Goal: Information Seeking & Learning: Learn about a topic

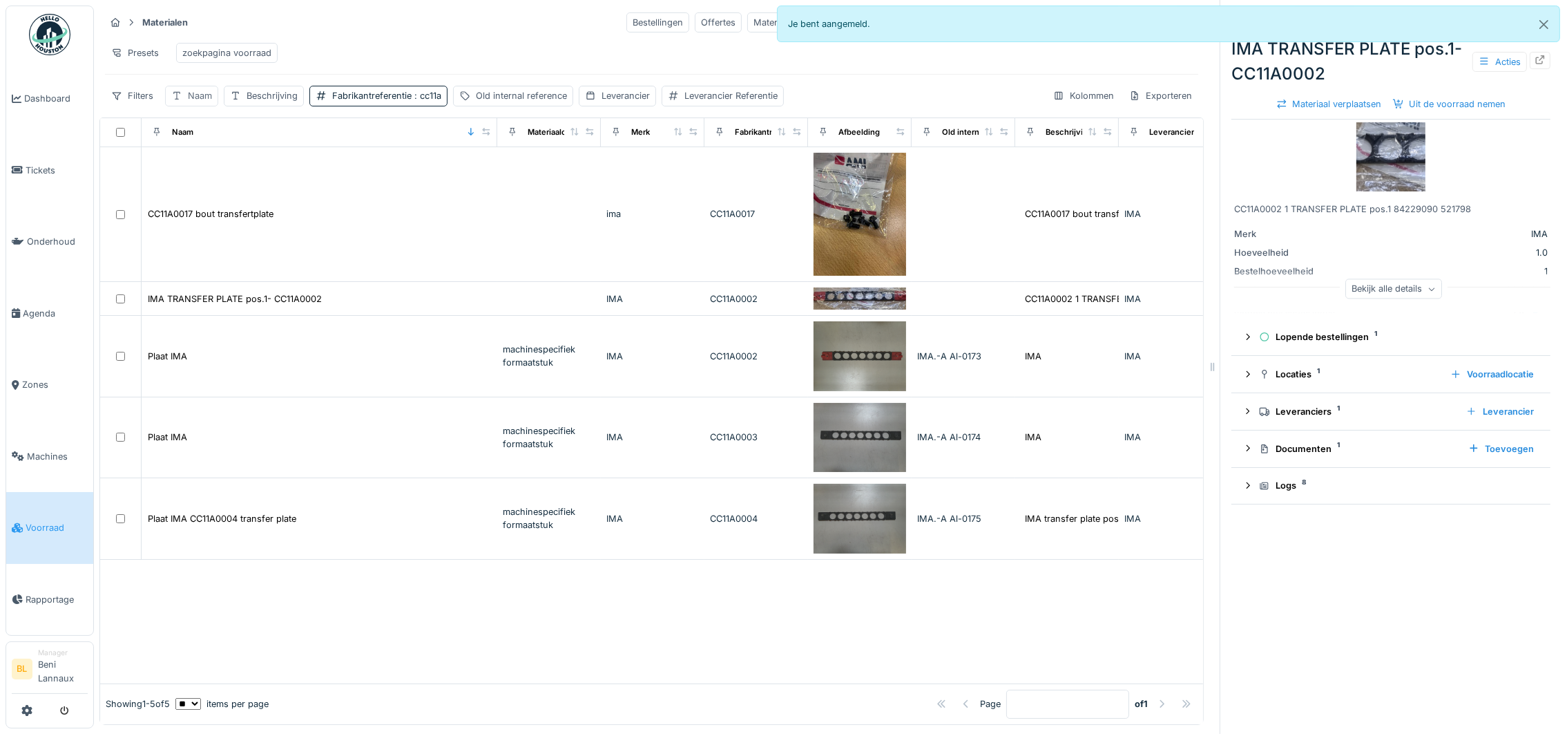
click at [184, 105] on div "Naam" at bounding box center [191, 96] width 53 height 20
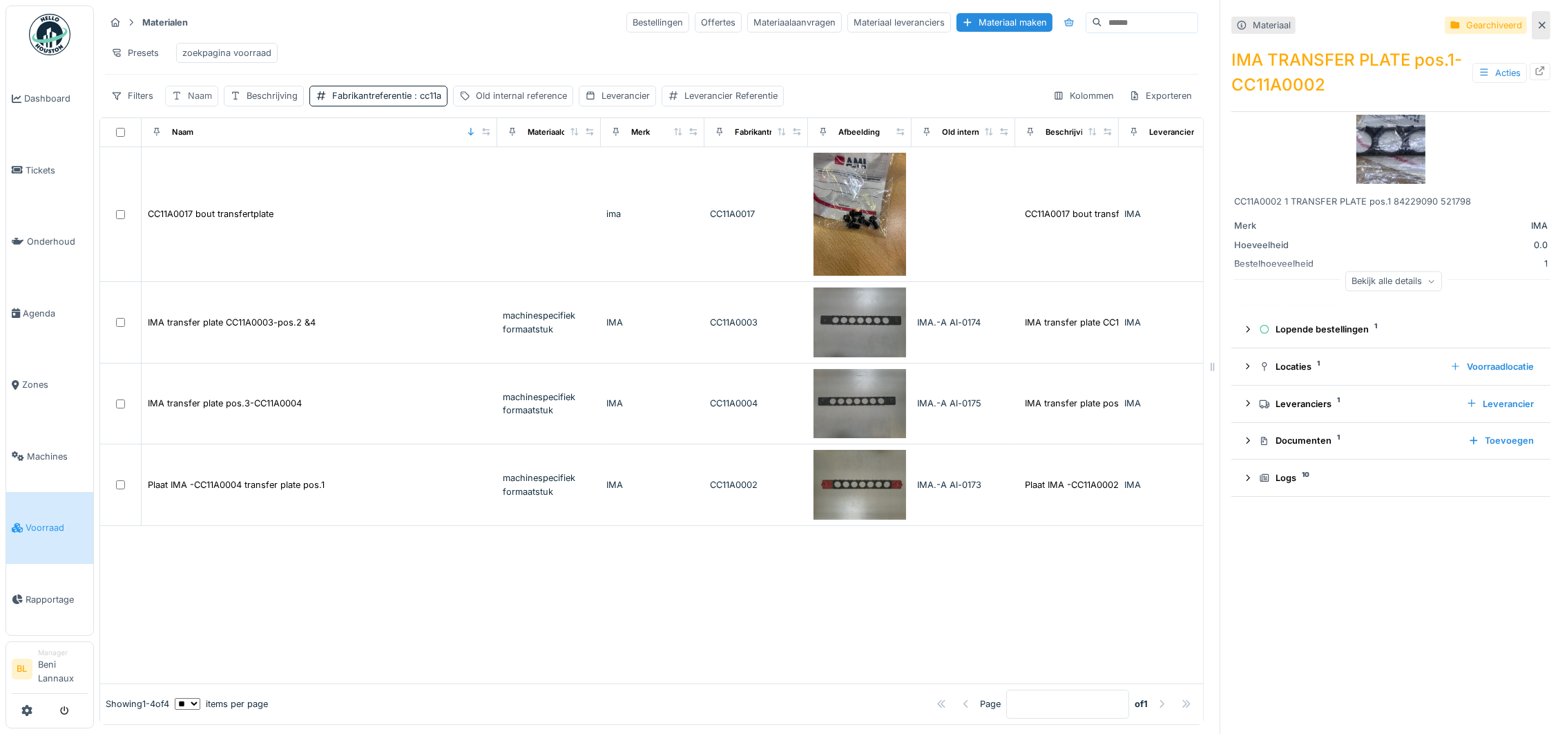
click at [194, 102] on div "Naam" at bounding box center [200, 95] width 24 height 13
click at [212, 173] on label "Naam" at bounding box center [195, 178] width 36 height 17
click at [212, 173] on input "Naam" at bounding box center [241, 178] width 140 height 29
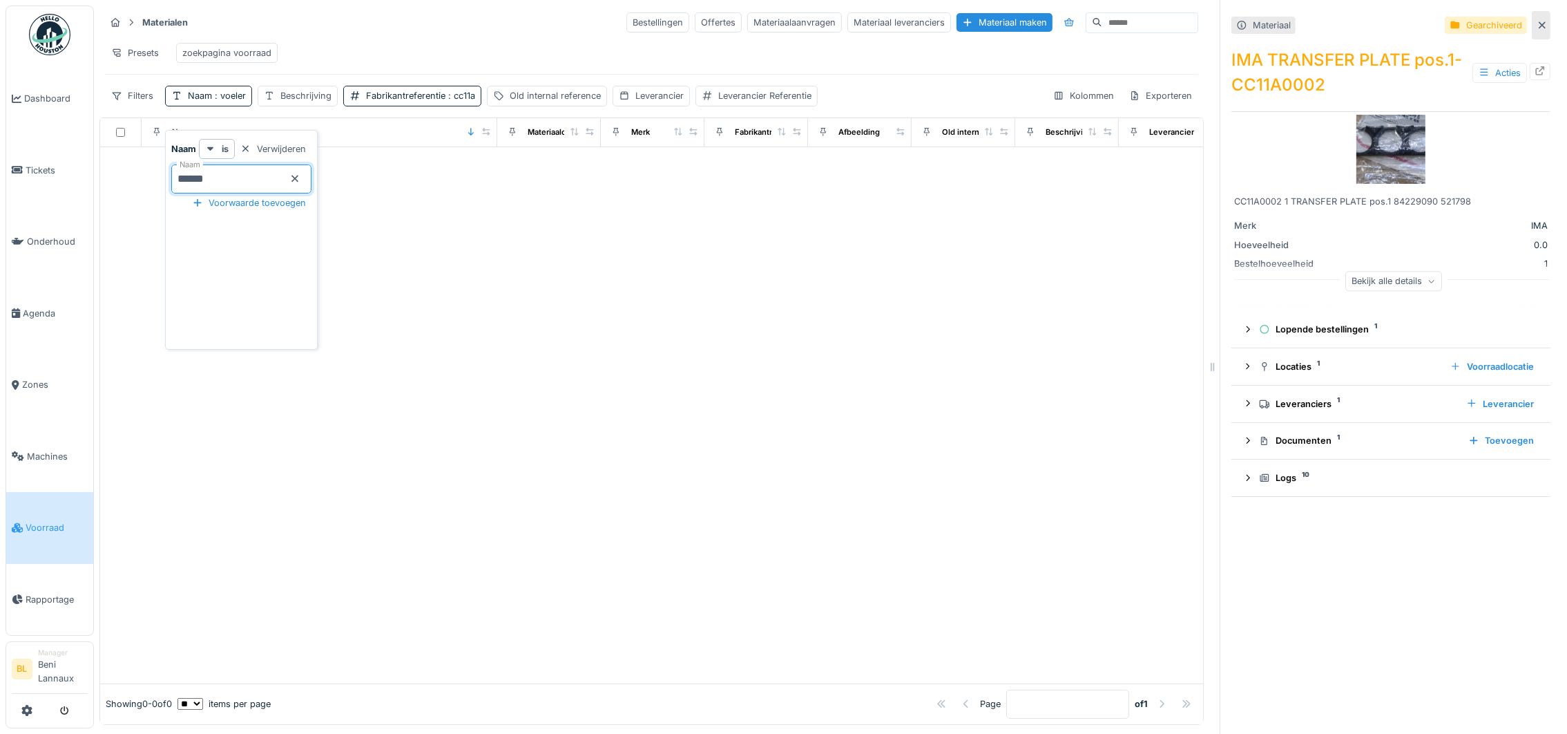
type input "******"
click at [441, 102] on div "Fabrikantreferentie : cc11a" at bounding box center [420, 95] width 109 height 13
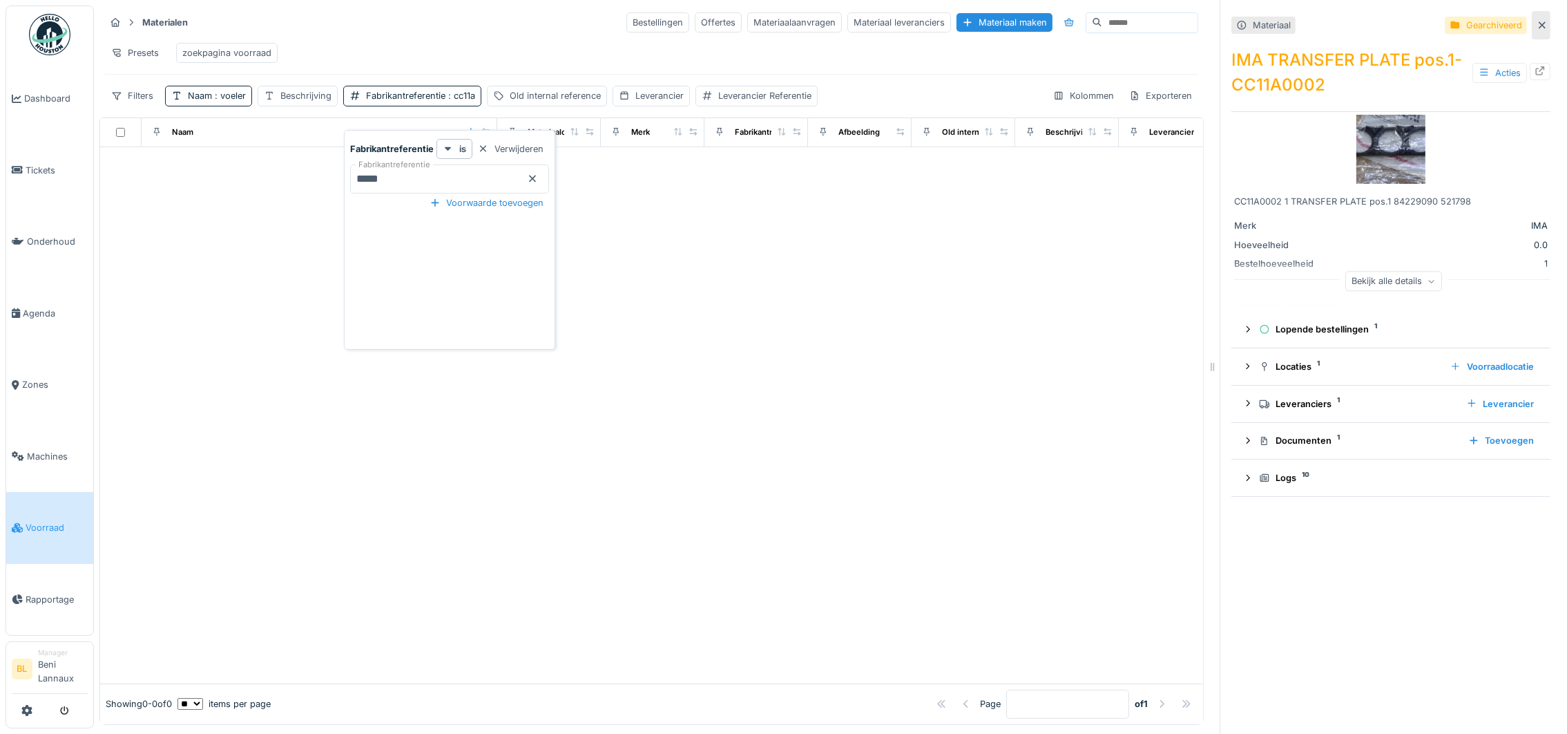
click at [531, 178] on icon at bounding box center [532, 178] width 11 height 9
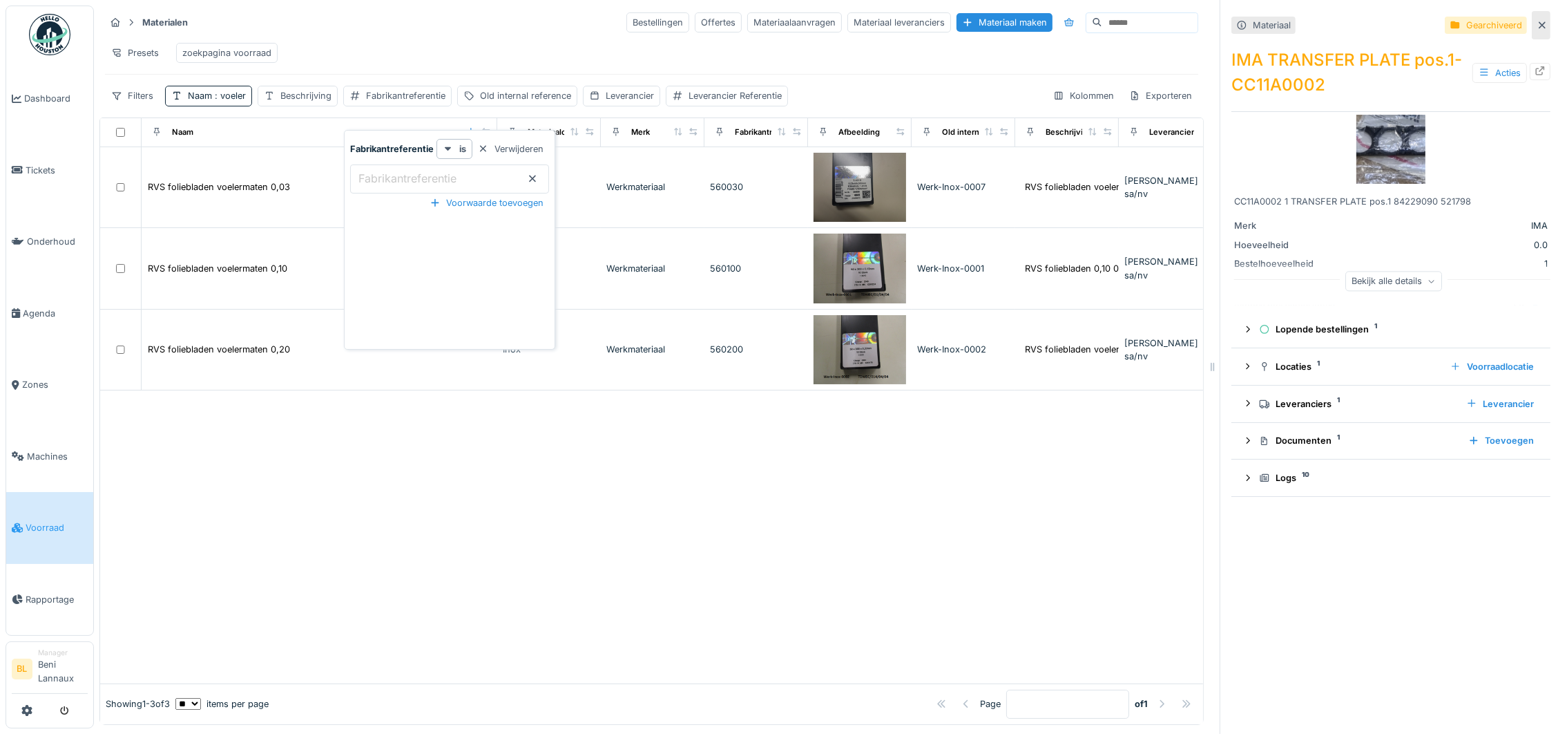
click at [412, 44] on div "Presets zoekpagina voorraad" at bounding box center [651, 52] width 1093 height 31
click at [233, 101] on span ": voeler" at bounding box center [229, 95] width 34 height 10
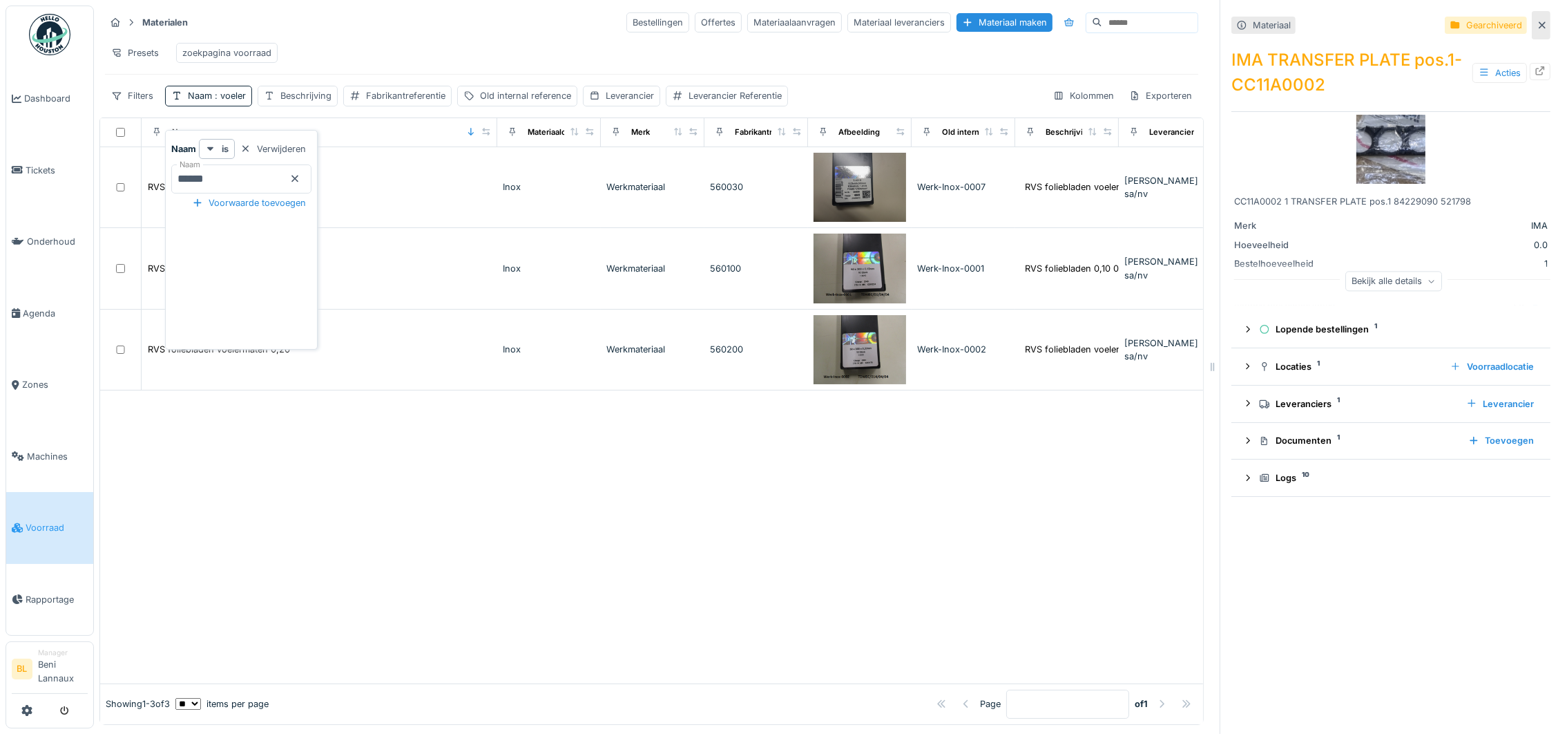
click at [300, 180] on icon at bounding box center [294, 178] width 11 height 9
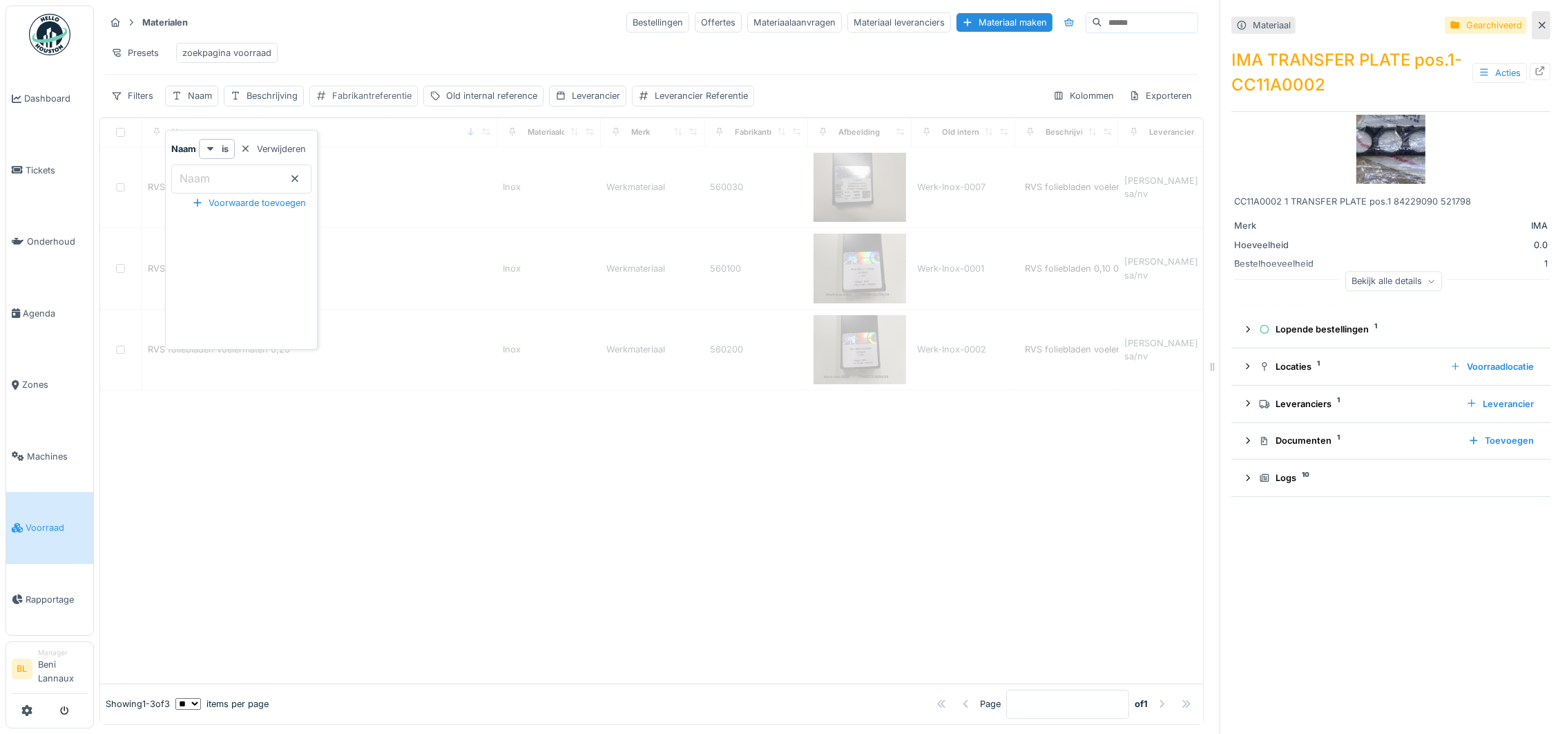
click at [361, 102] on div "Fabrikantreferentie" at bounding box center [371, 95] width 79 height 13
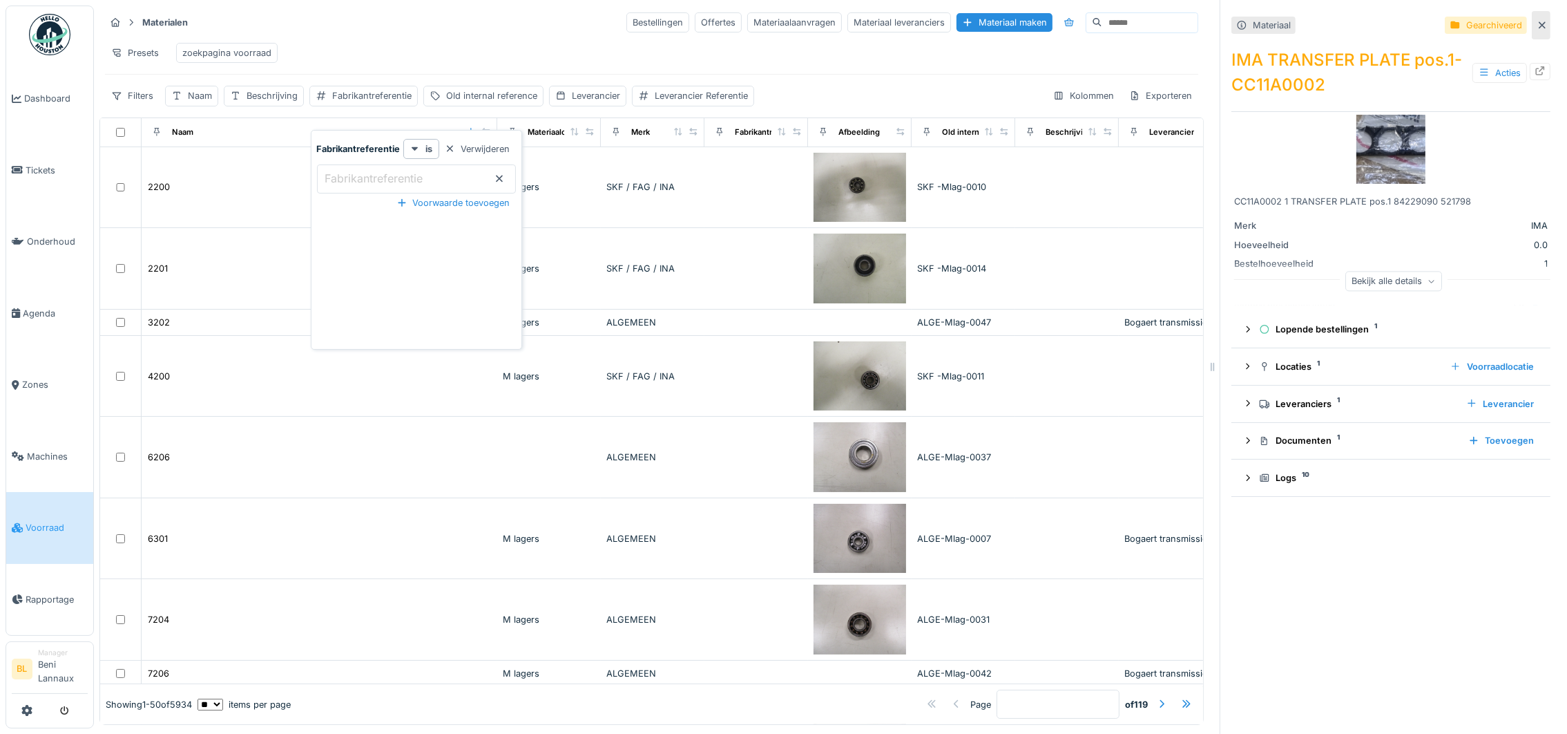
click at [362, 184] on label "Fabrikantreferentie" at bounding box center [375, 178] width 104 height 17
click at [362, 184] on input "Fabrikantreferentie" at bounding box center [416, 178] width 199 height 29
type input "*****"
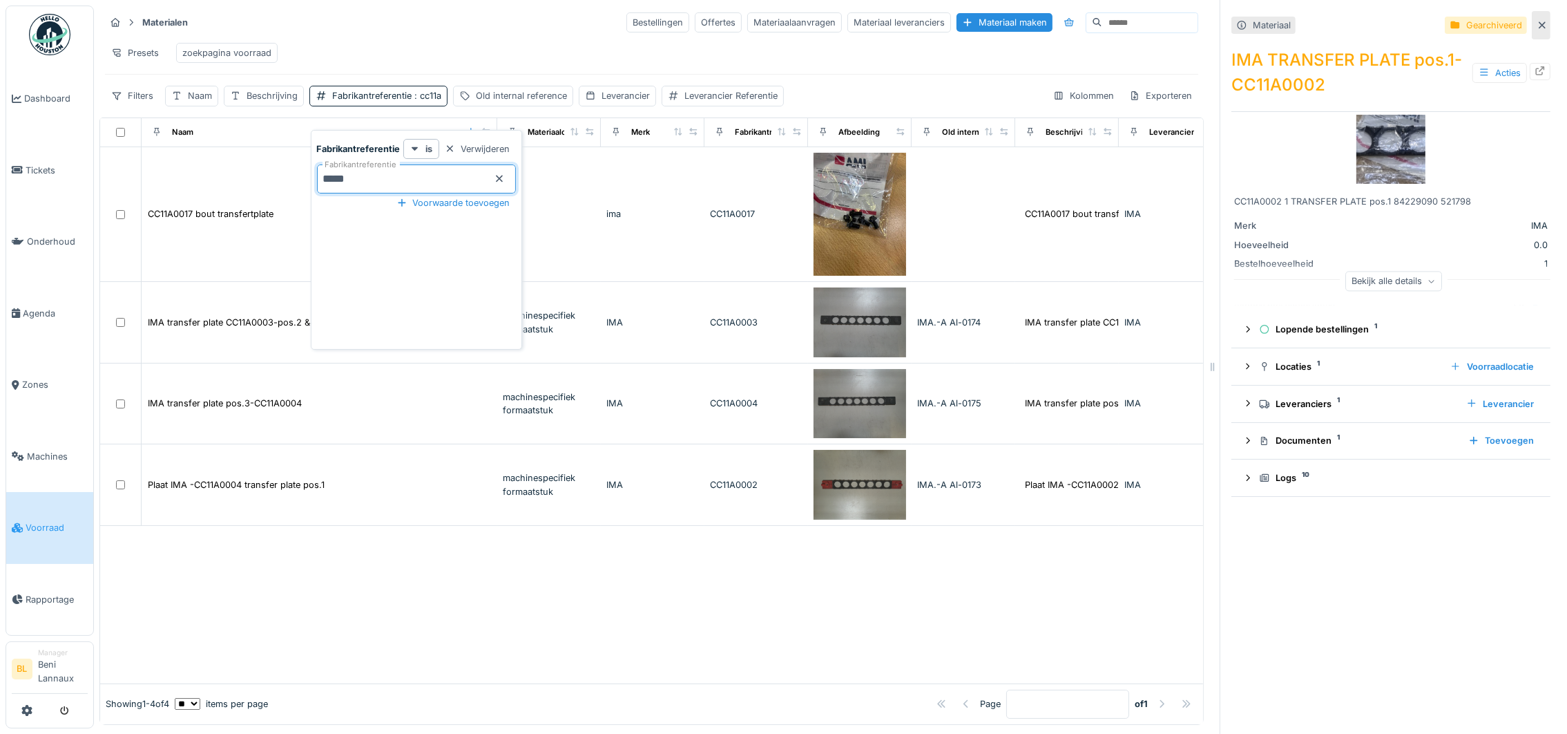
click at [400, 622] on div at bounding box center [651, 604] width 1103 height 157
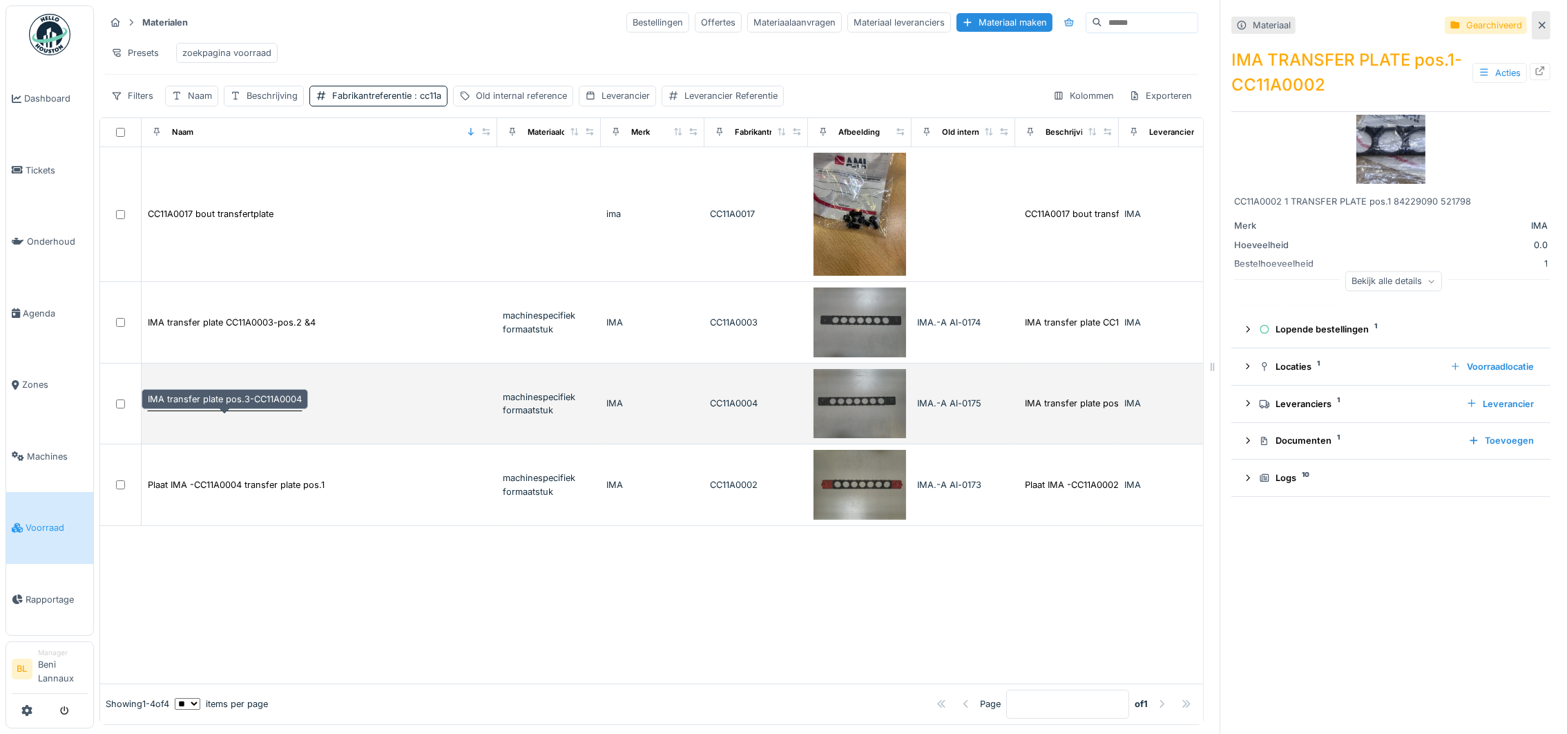
click at [276, 410] on div "IMA transfer plate pos.3-CC11A0004" at bounding box center [225, 402] width 154 height 13
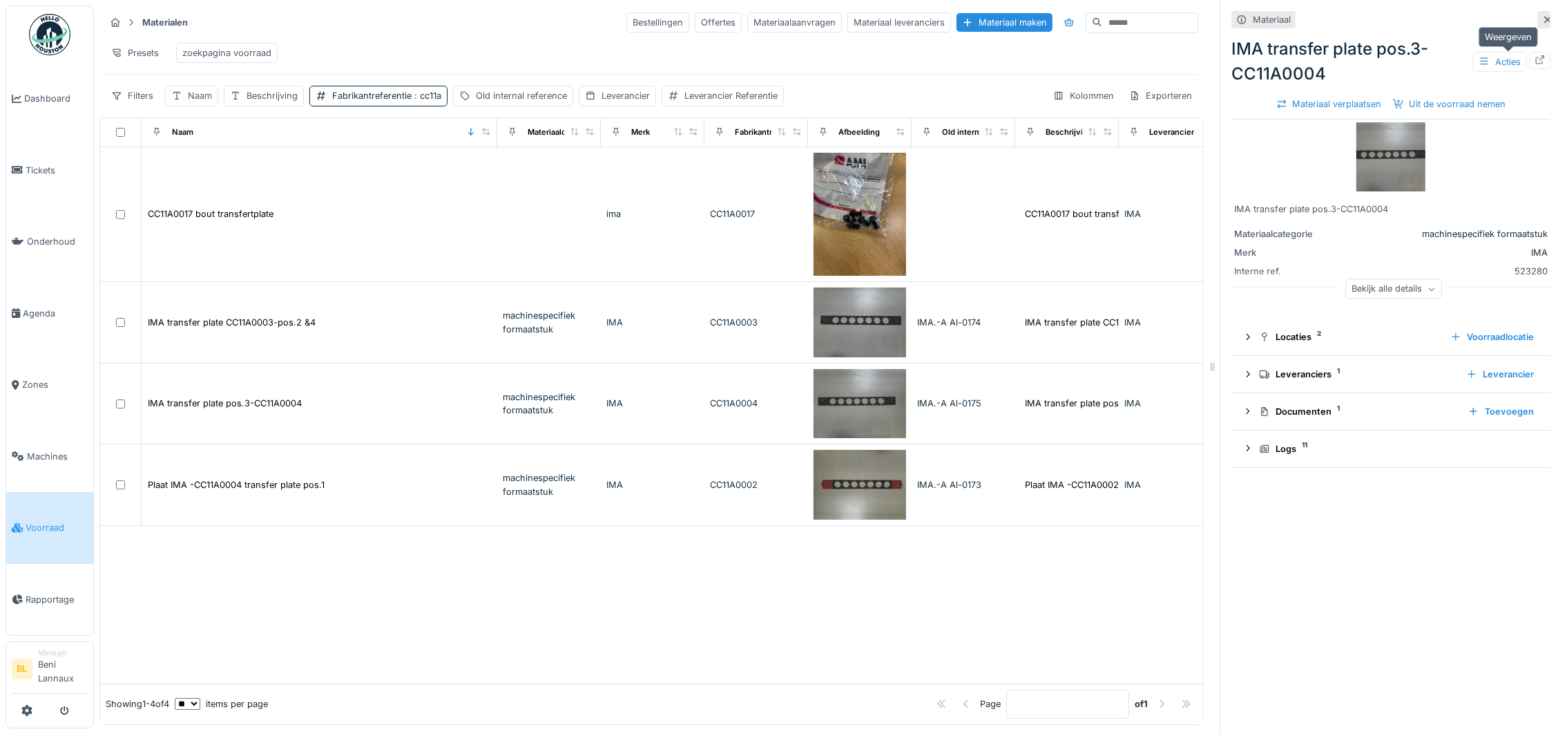
click at [1530, 67] on div at bounding box center [1540, 60] width 21 height 17
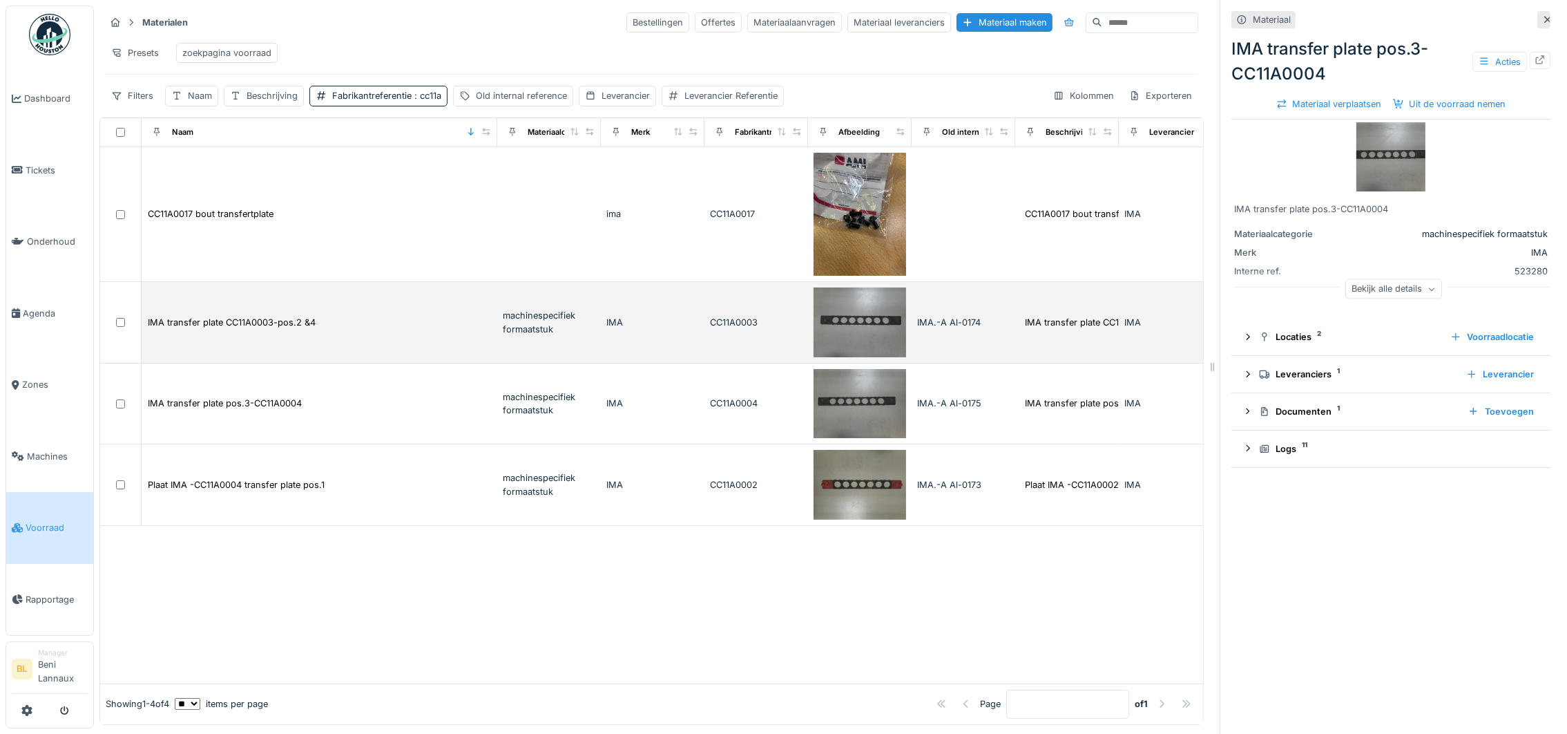
click at [861, 338] on img at bounding box center [860, 322] width 93 height 70
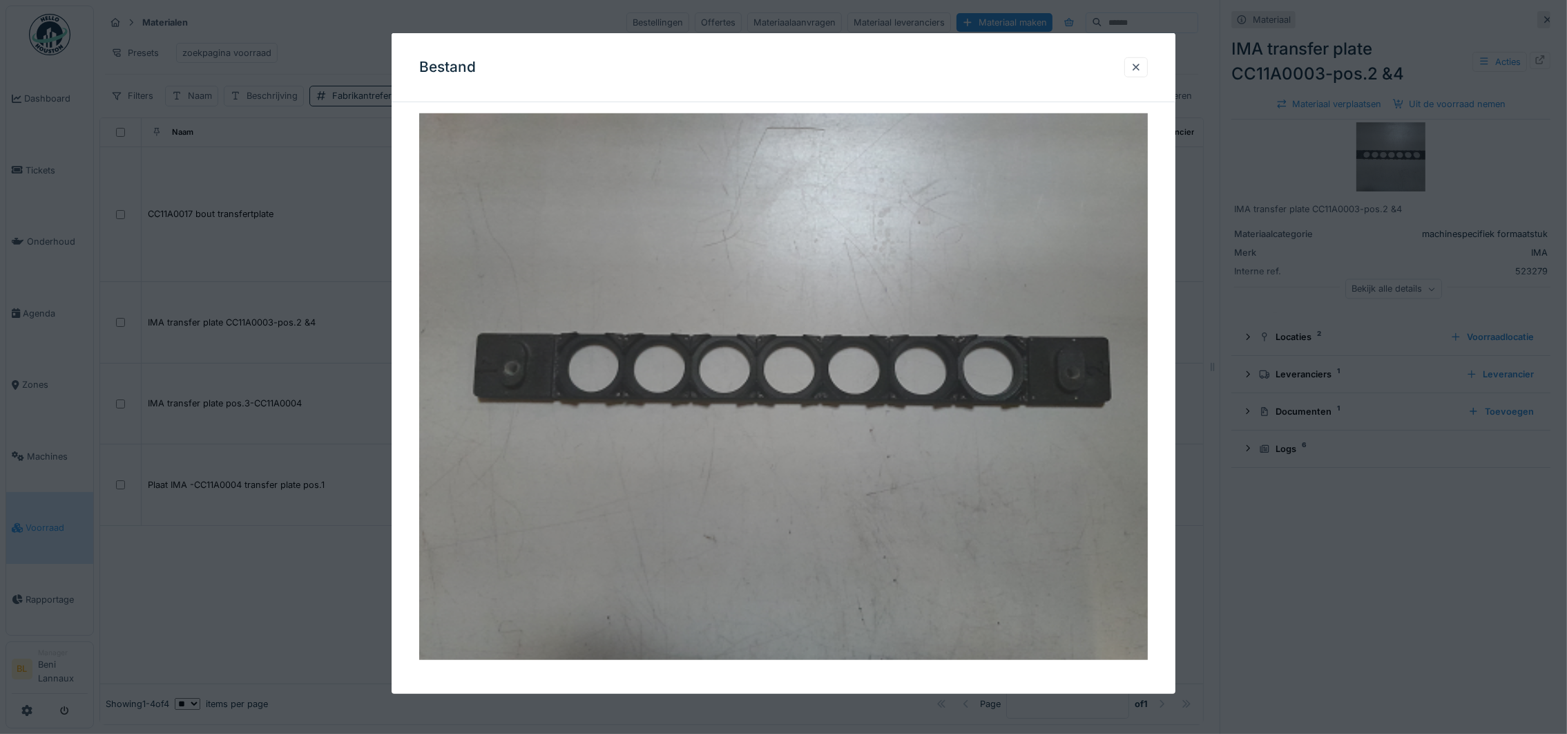
click at [1109, 356] on img at bounding box center [783, 386] width 729 height 546
click at [1142, 64] on div at bounding box center [1136, 67] width 11 height 13
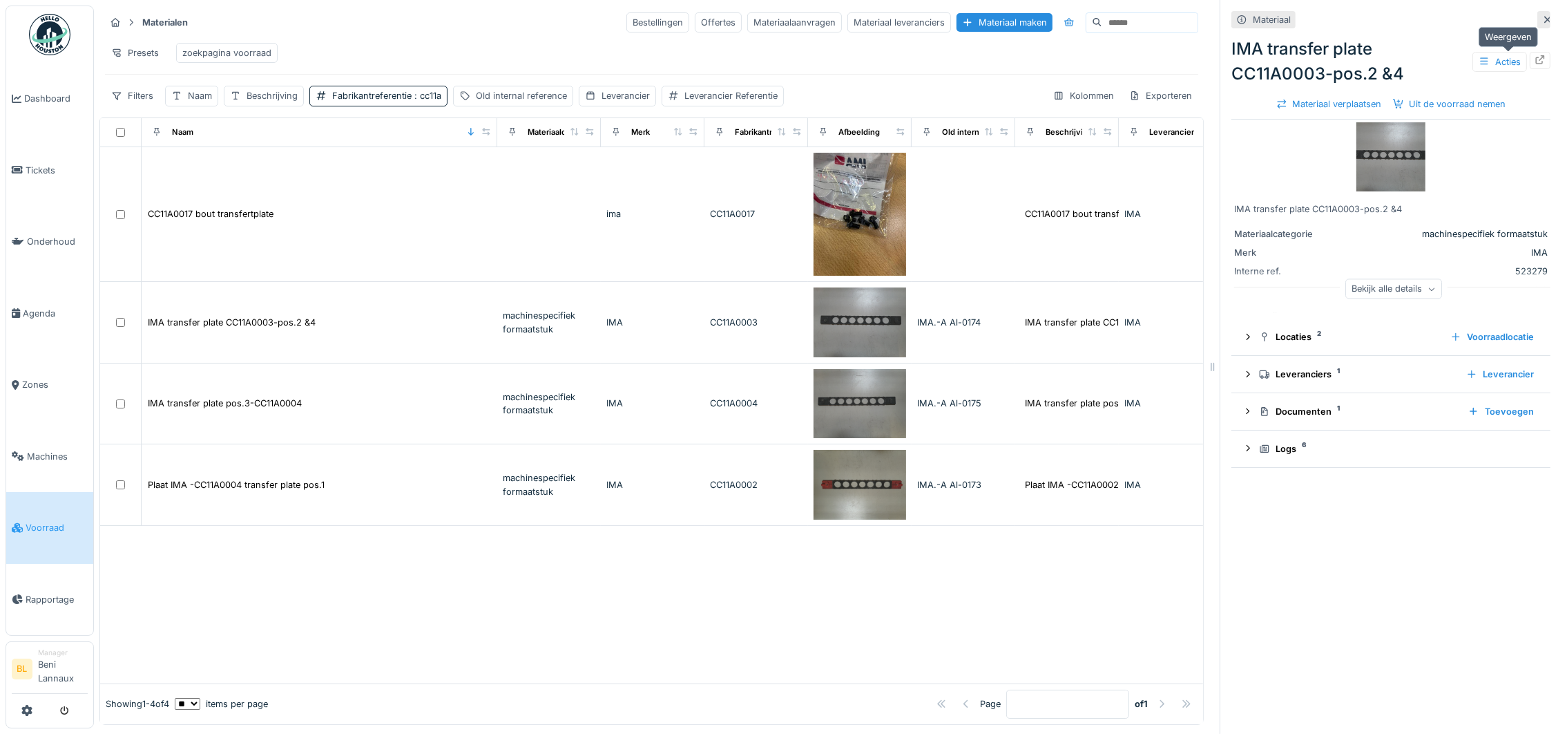
click at [1535, 59] on icon at bounding box center [1540, 59] width 11 height 9
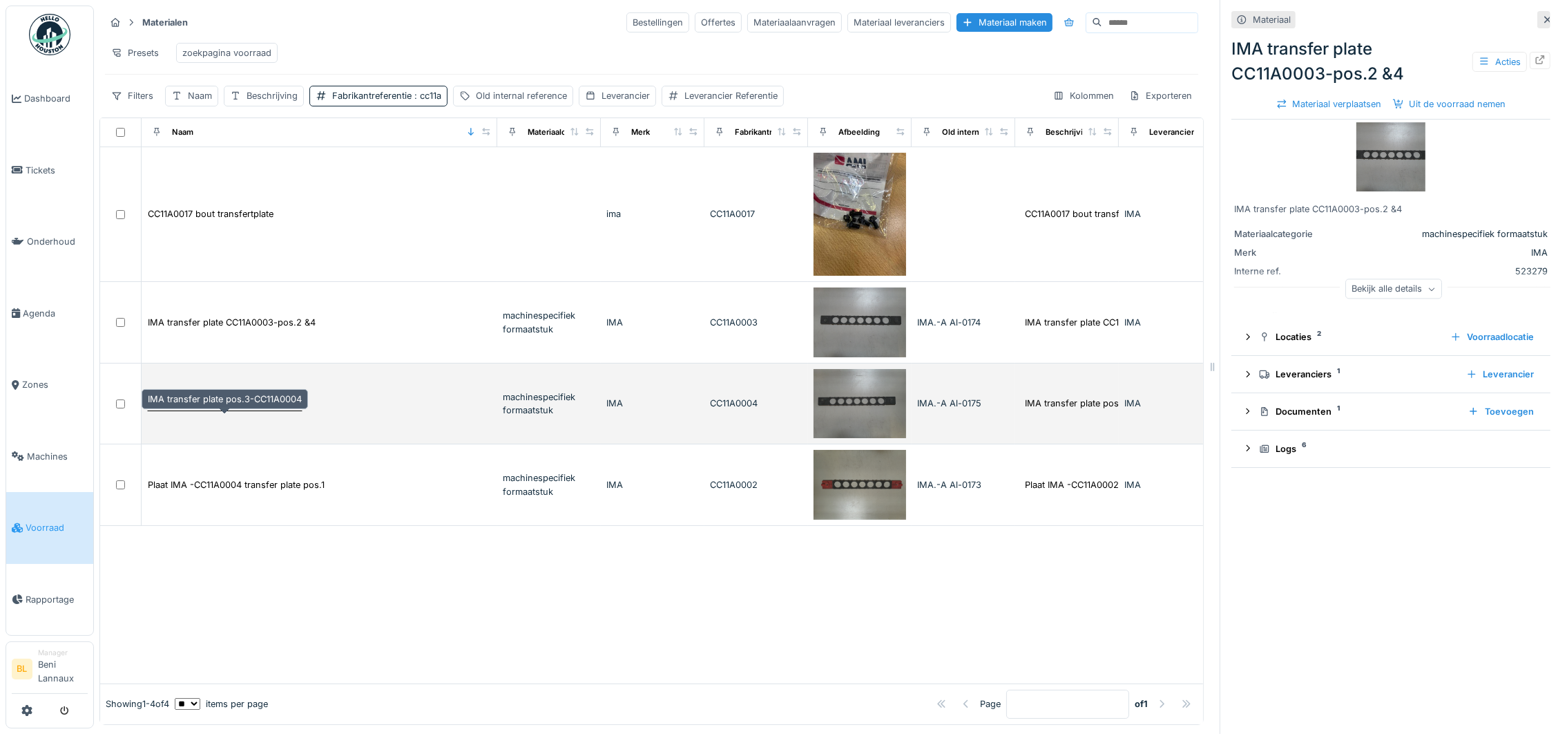
click at [271, 410] on div "IMA transfer plate pos.3-CC11A0004" at bounding box center [225, 402] width 154 height 13
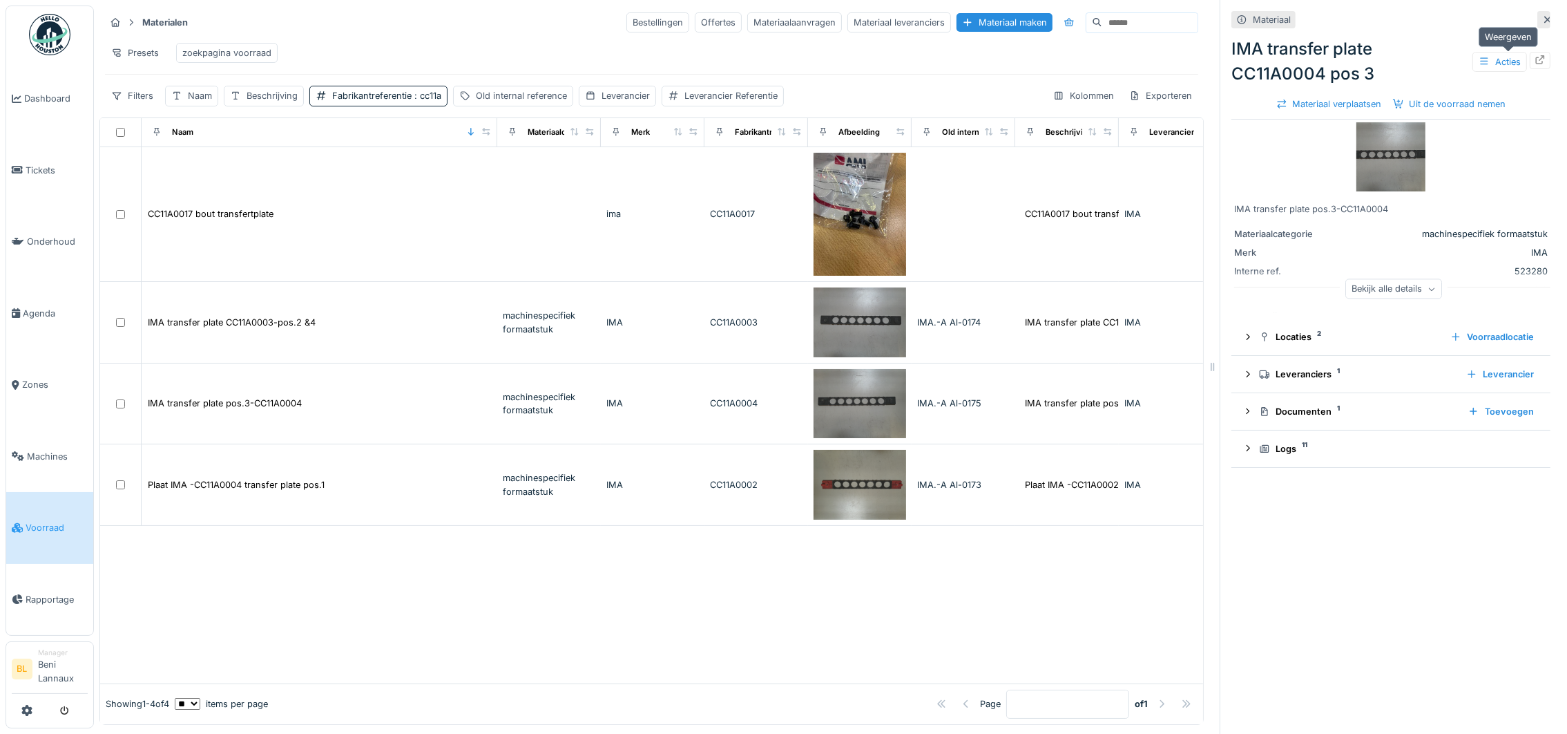
click at [1536, 63] on icon at bounding box center [1540, 59] width 9 height 9
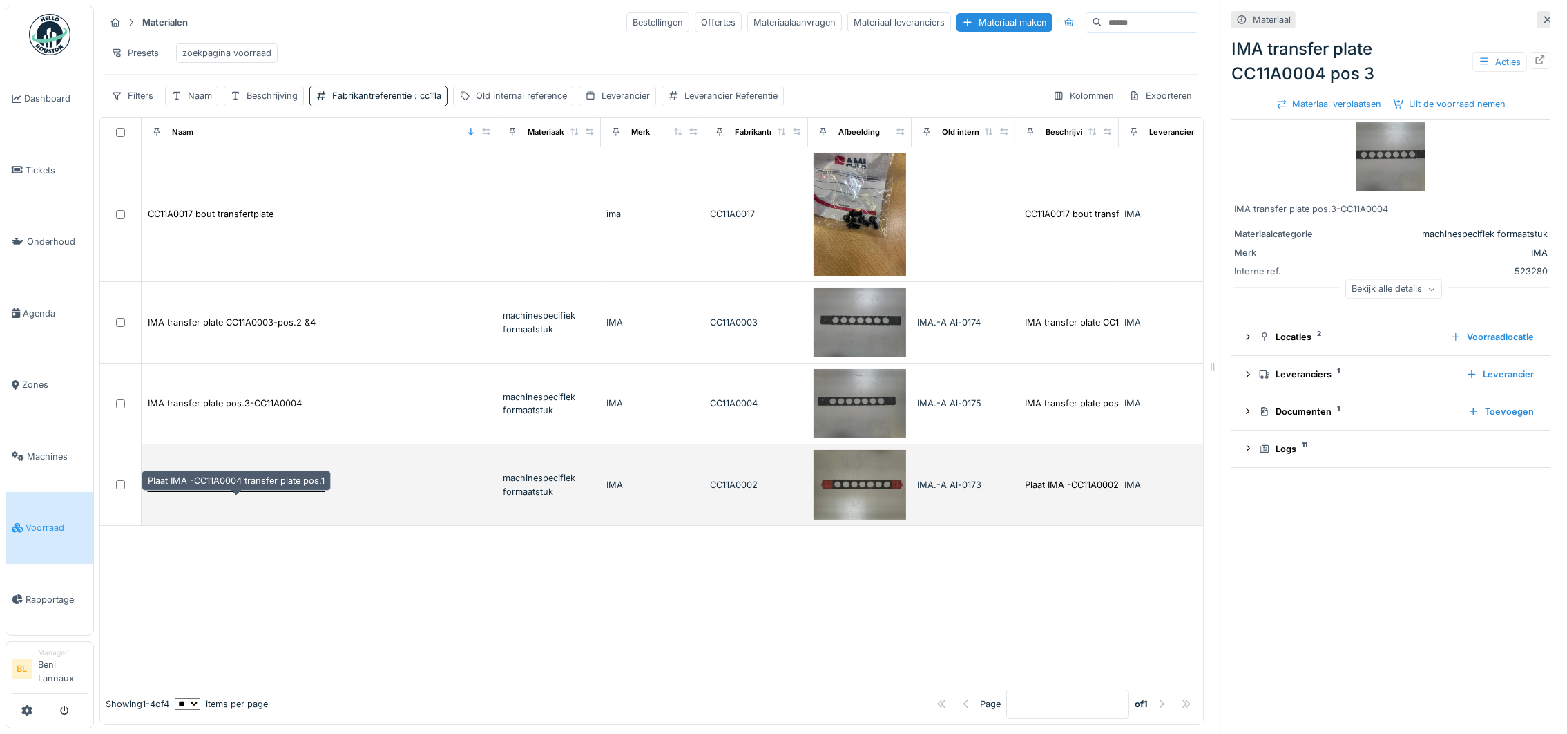
click at [287, 491] on div "Plaat IMA -CC11A0004 transfer plate pos.1" at bounding box center [236, 484] width 177 height 13
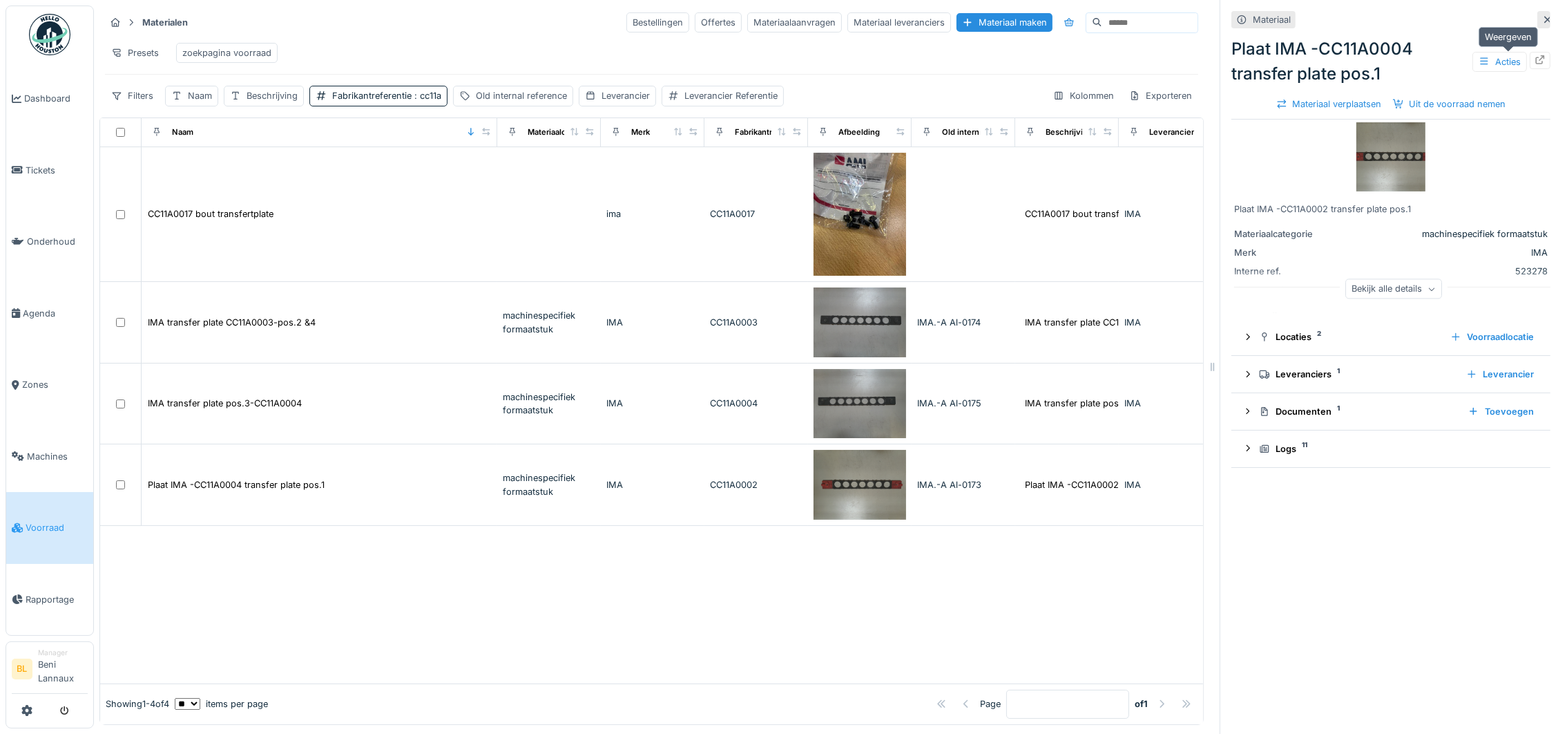
click at [1536, 59] on icon at bounding box center [1540, 59] width 9 height 9
click at [1535, 59] on icon at bounding box center [1540, 59] width 11 height 9
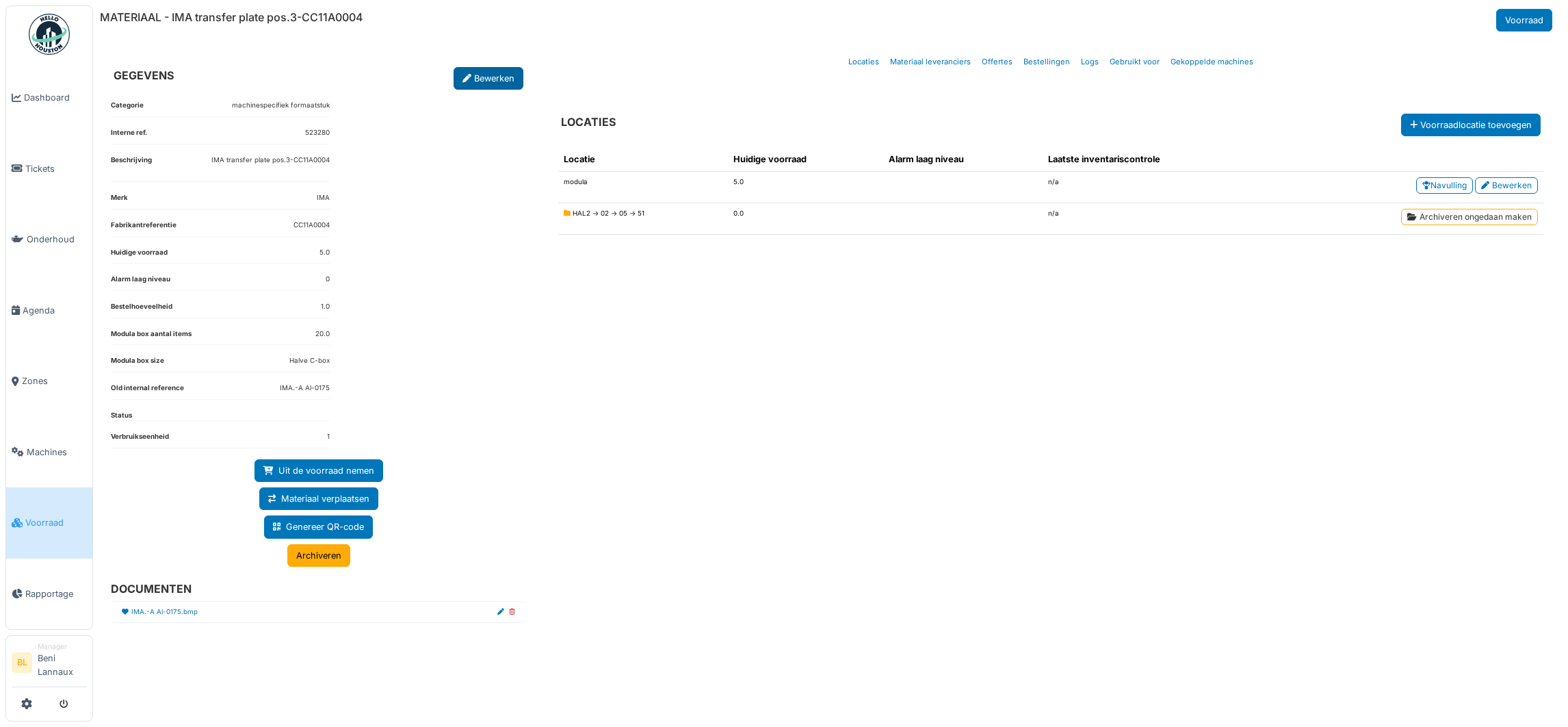
click at [492, 83] on link "Bewerken" at bounding box center [488, 78] width 69 height 23
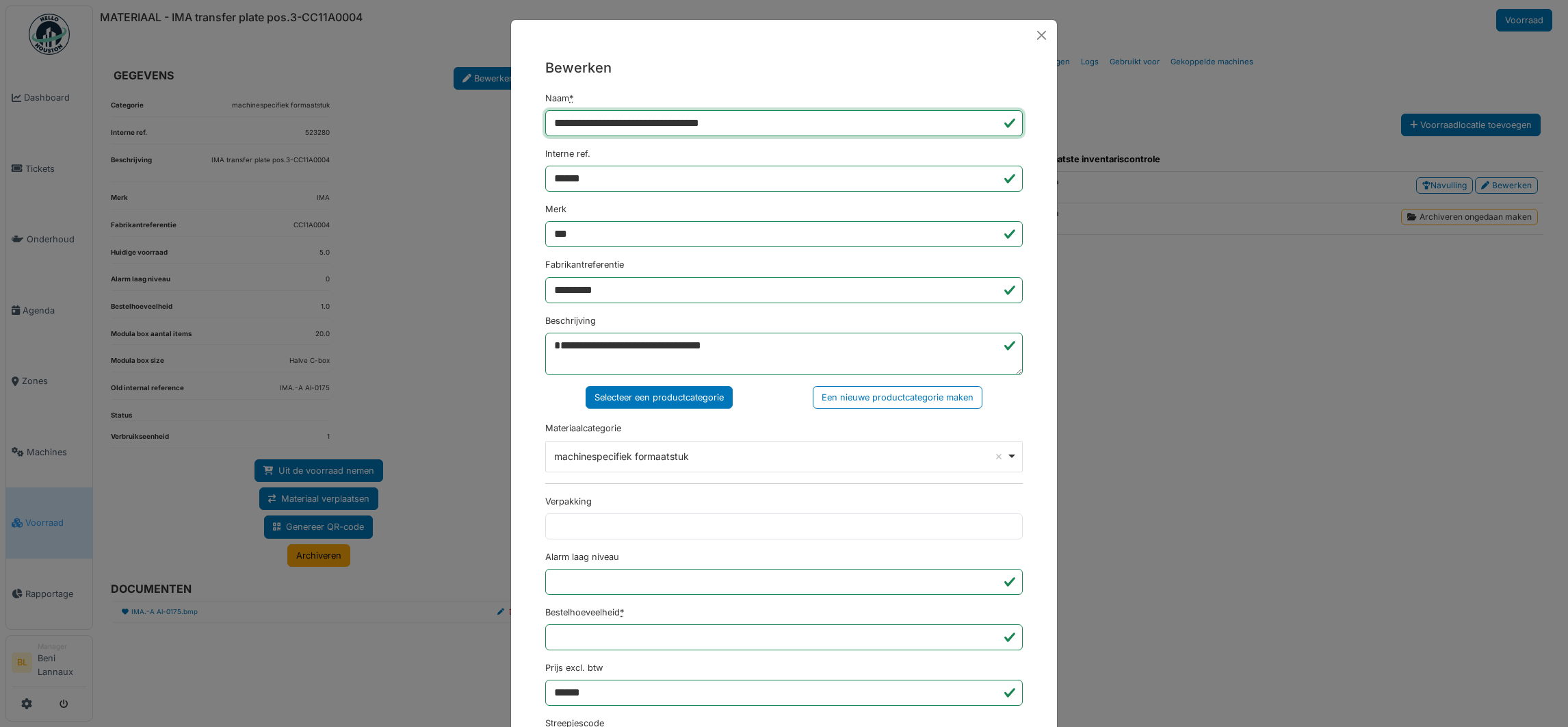
click at [677, 118] on input "**********" at bounding box center [784, 123] width 477 height 26
click at [719, 124] on input "**********" at bounding box center [784, 123] width 477 height 26
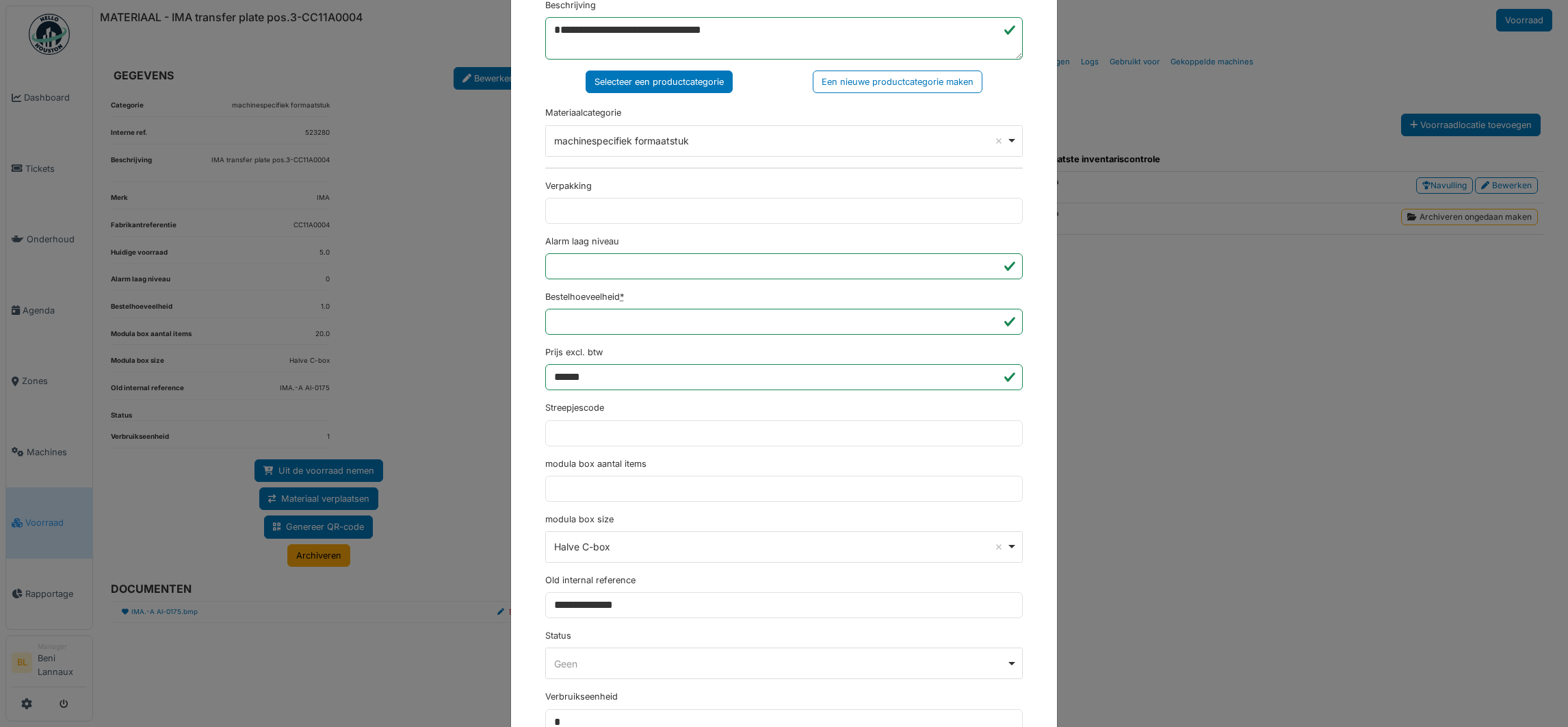
scroll to position [522, 0]
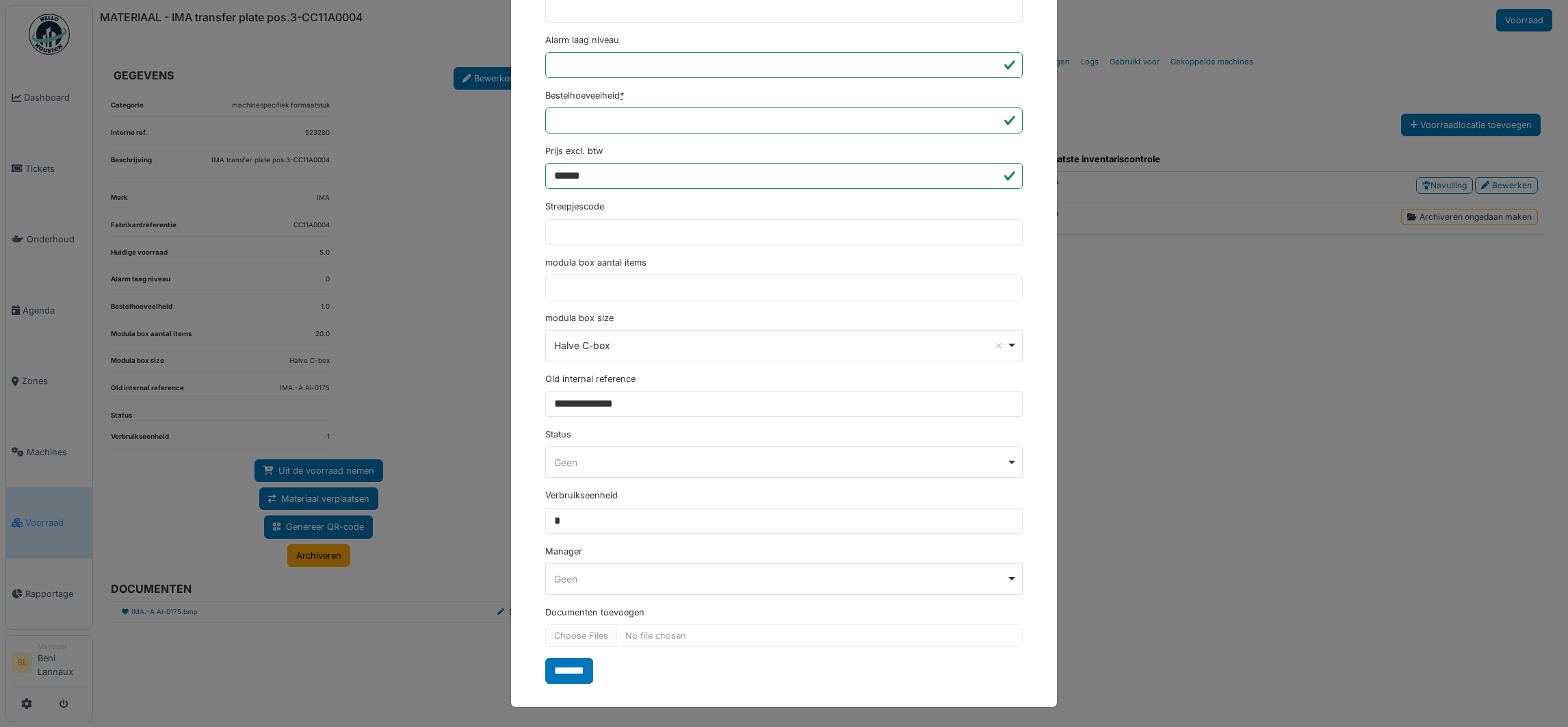
type input "**********"
drag, startPoint x: 615, startPoint y: 288, endPoint x: 510, endPoint y: 284, distance: 105.1
click at [511, 284] on div "**********" at bounding box center [784, 112] width 546 height 1156
type input "**"
click at [545, 658] on input "*******" at bounding box center [569, 671] width 48 height 26
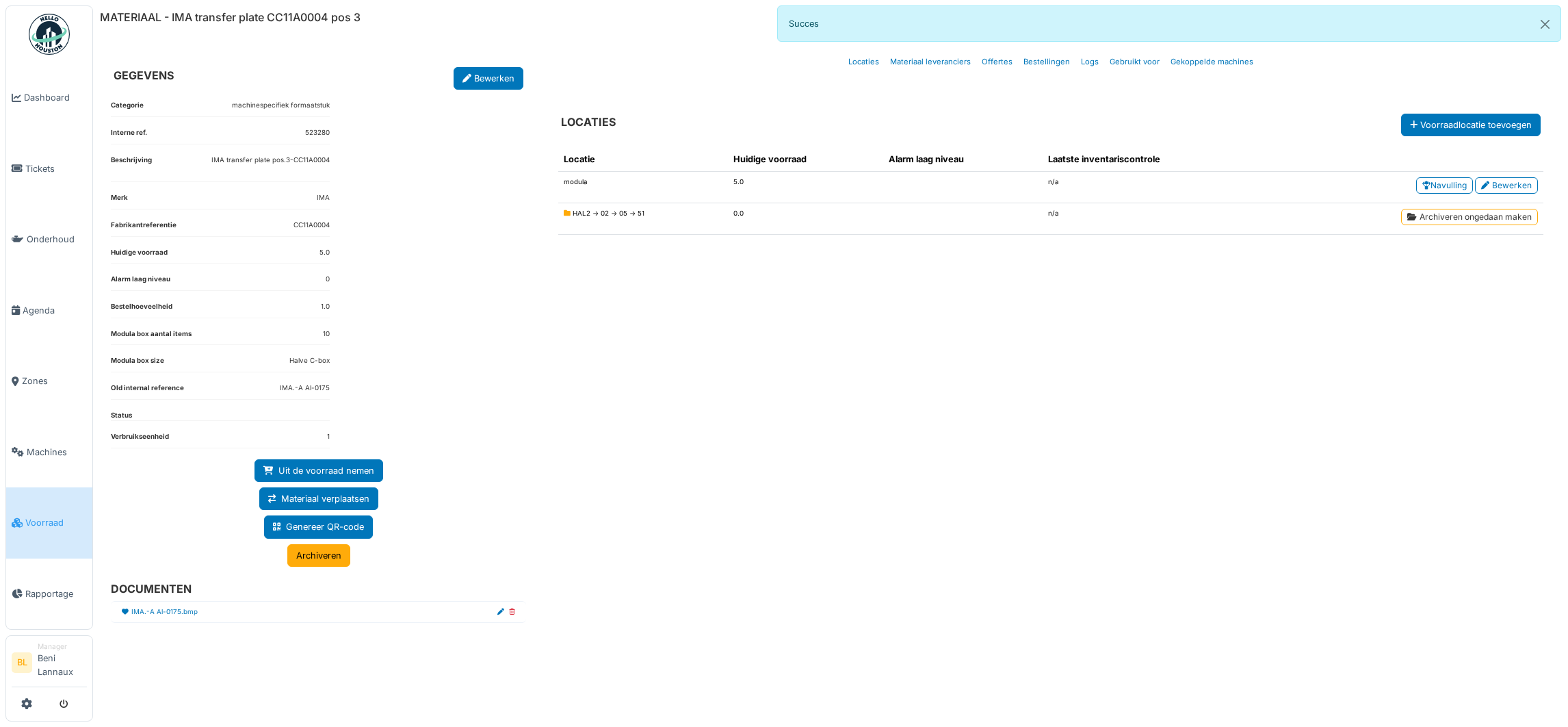
click at [492, 89] on div "Categorie machinespecifiek formaatstuk Interne ref. 523280 Beschrijving IMA tra…" at bounding box center [318, 395] width 437 height 612
click at [489, 83] on link "Bewerken" at bounding box center [488, 78] width 69 height 23
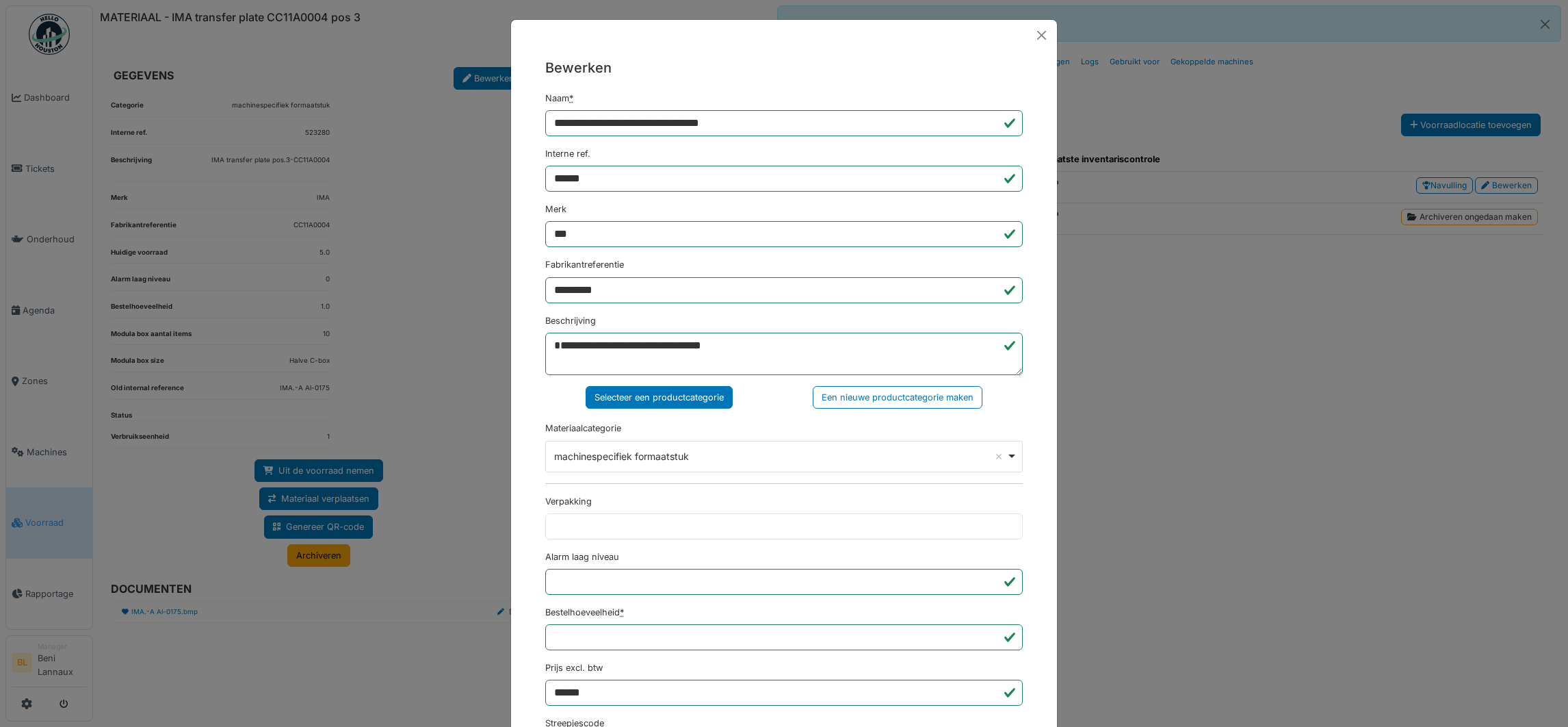
scroll to position [410, 0]
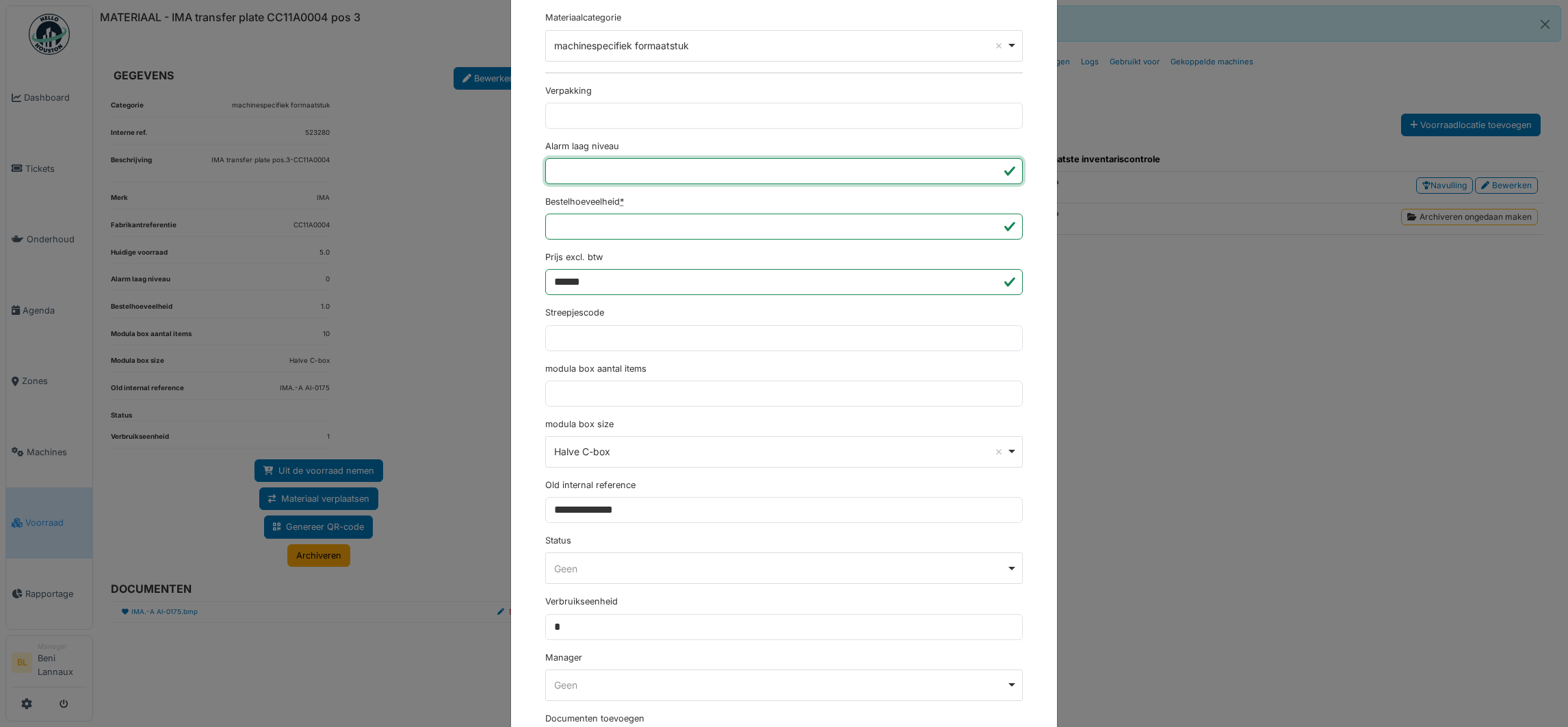
drag, startPoint x: 621, startPoint y: 169, endPoint x: 478, endPoint y: 171, distance: 143.0
click at [478, 171] on div "**********" at bounding box center [784, 364] width 1568 height 727
drag, startPoint x: 545, startPoint y: 175, endPoint x: 528, endPoint y: 177, distance: 17.1
click at [528, 177] on div "**********" at bounding box center [784, 218] width 546 height 1156
type input "*"
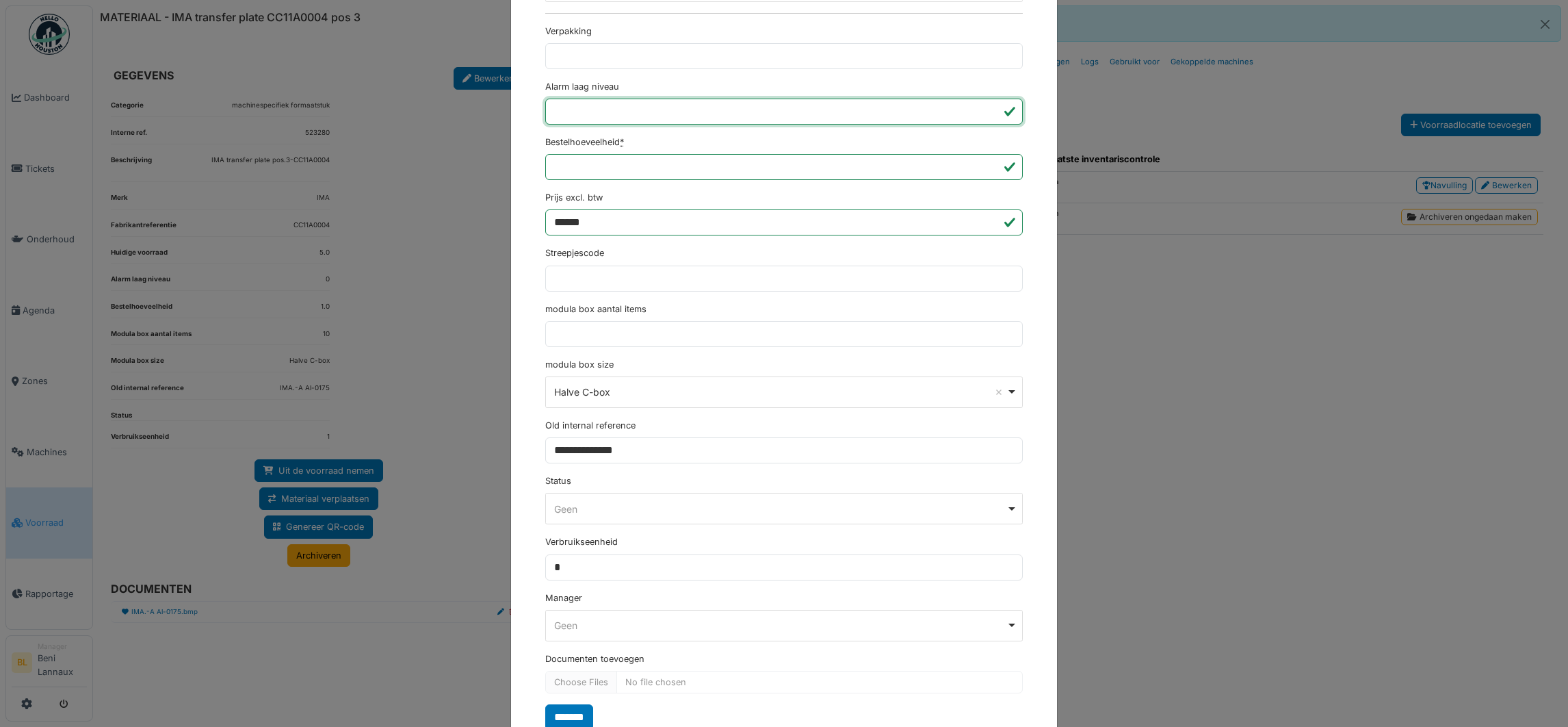
scroll to position [522, 0]
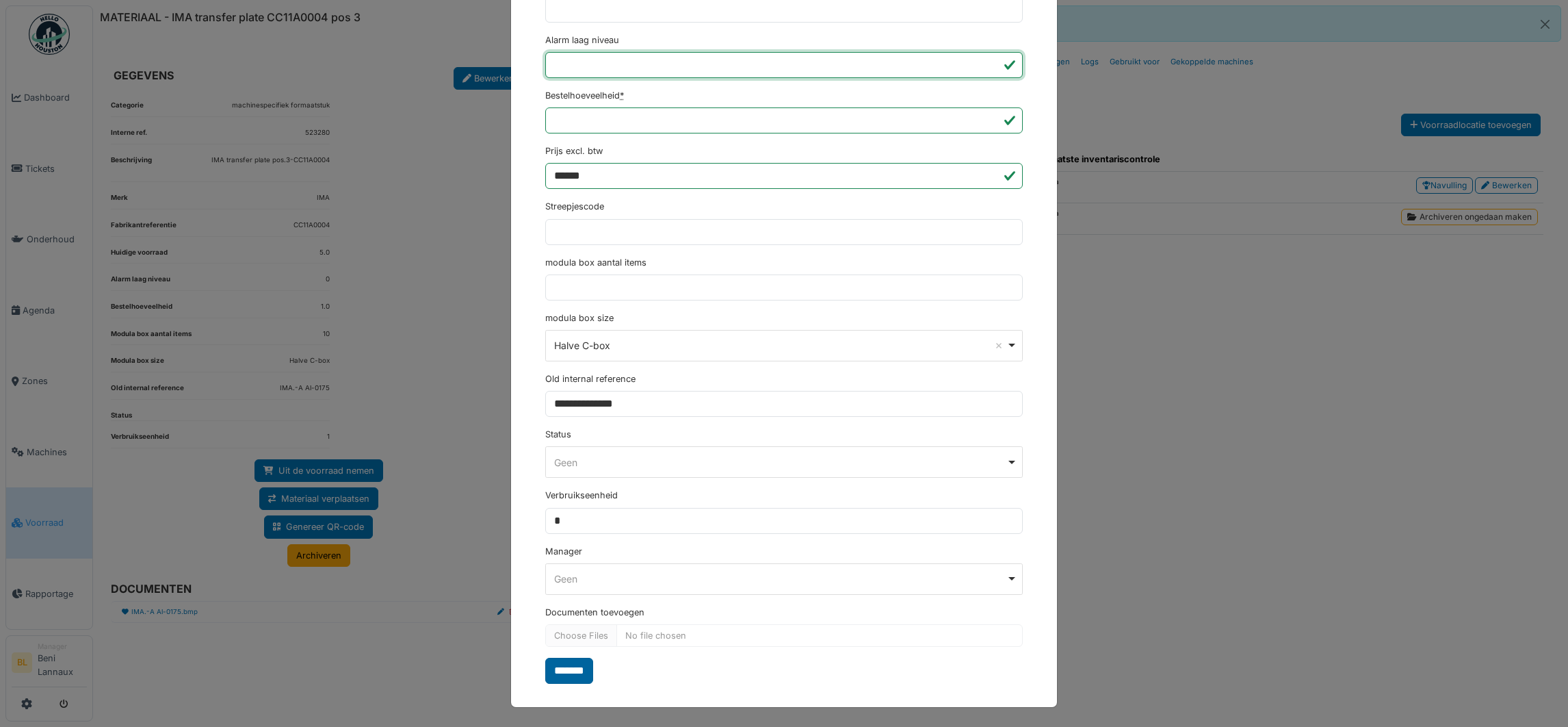
type input "*"
click at [561, 680] on input "*******" at bounding box center [569, 671] width 48 height 26
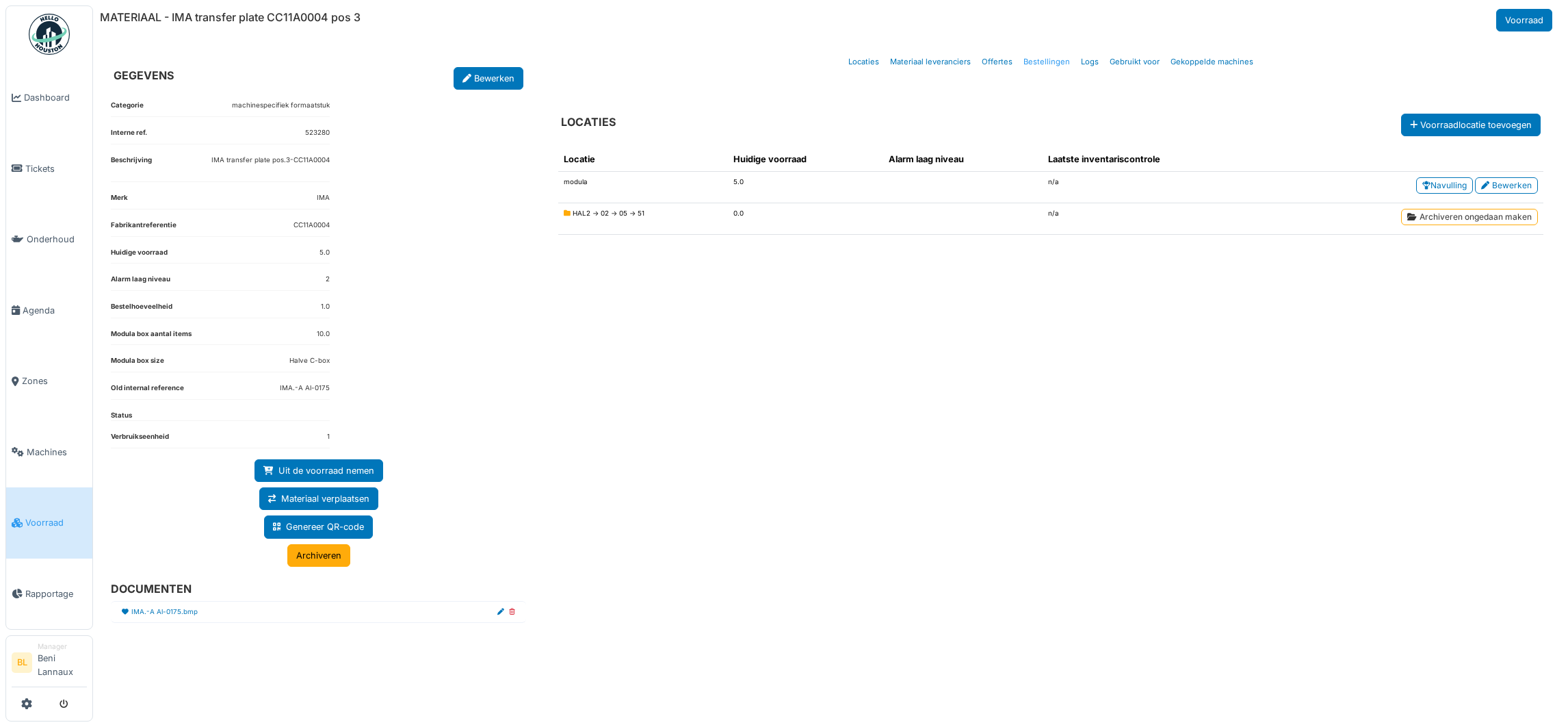
click at [1039, 60] on link "Bestellingen" at bounding box center [1047, 61] width 57 height 32
select select "***"
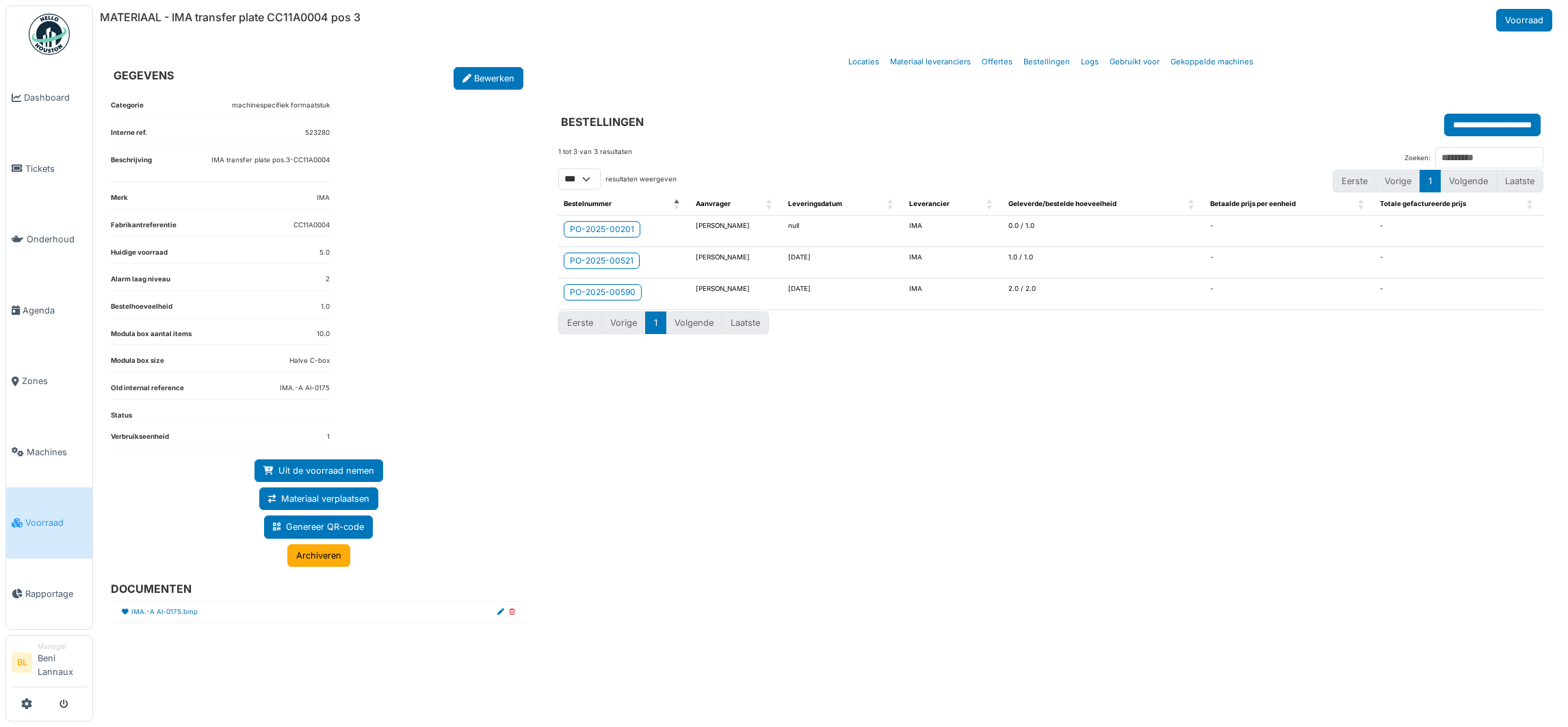
click at [376, 301] on div "Categorie machinespecifiek formaatstuk Interne ref. 523280 Beschrijving IMA tra…" at bounding box center [318, 395] width 437 height 612
click at [52, 518] on span "Voorraad" at bounding box center [56, 522] width 61 height 13
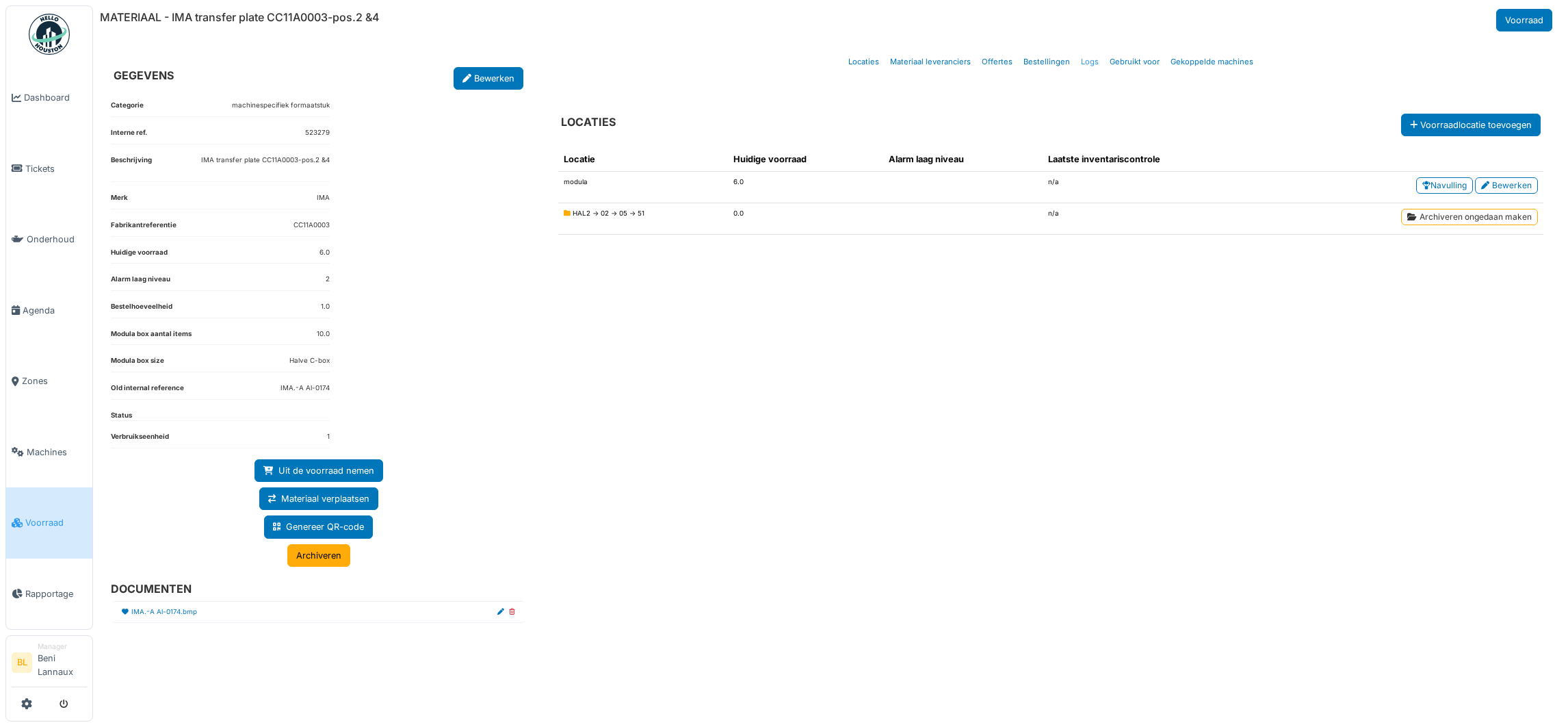
click at [1090, 64] on link "Logs" at bounding box center [1090, 61] width 29 height 32
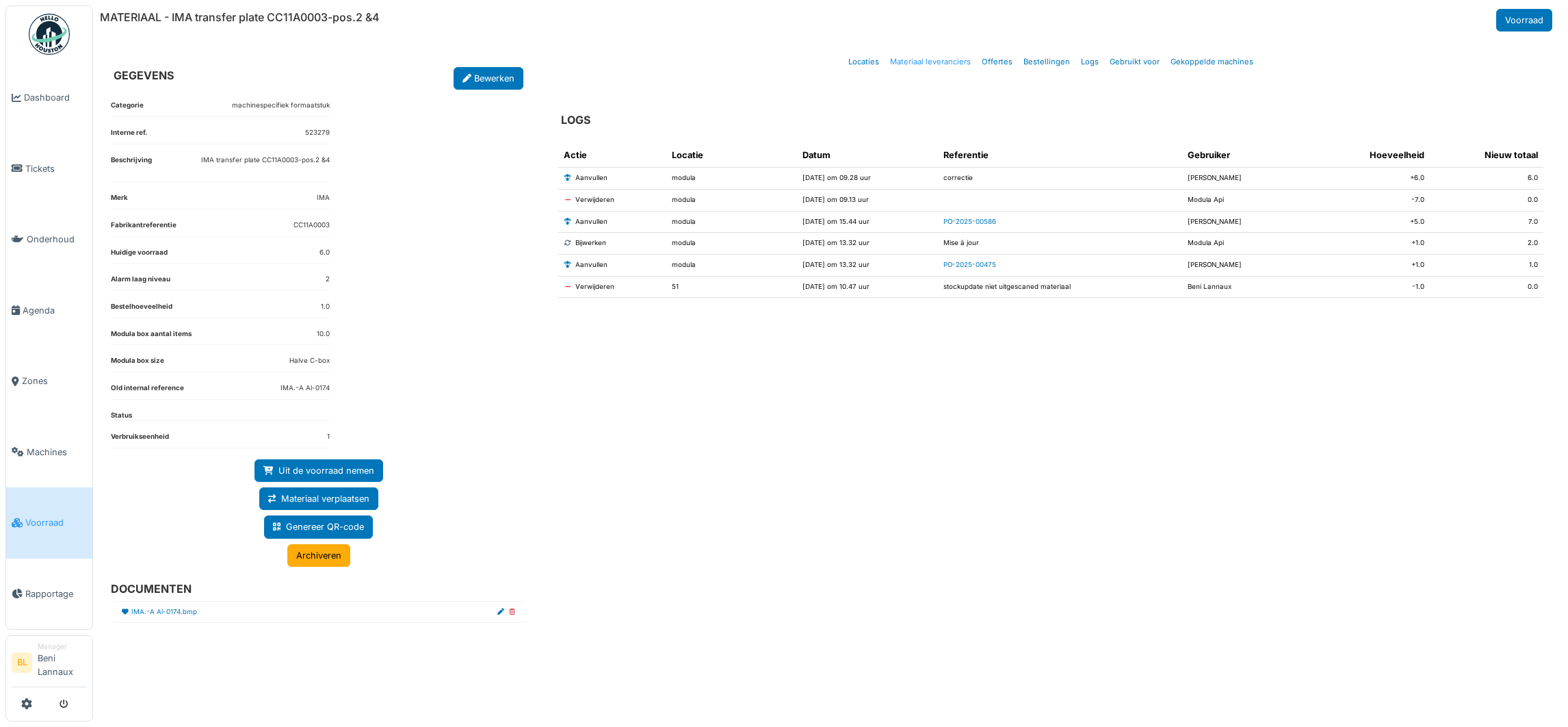
click at [934, 63] on link "Materiaal leveranciers" at bounding box center [930, 61] width 92 height 32
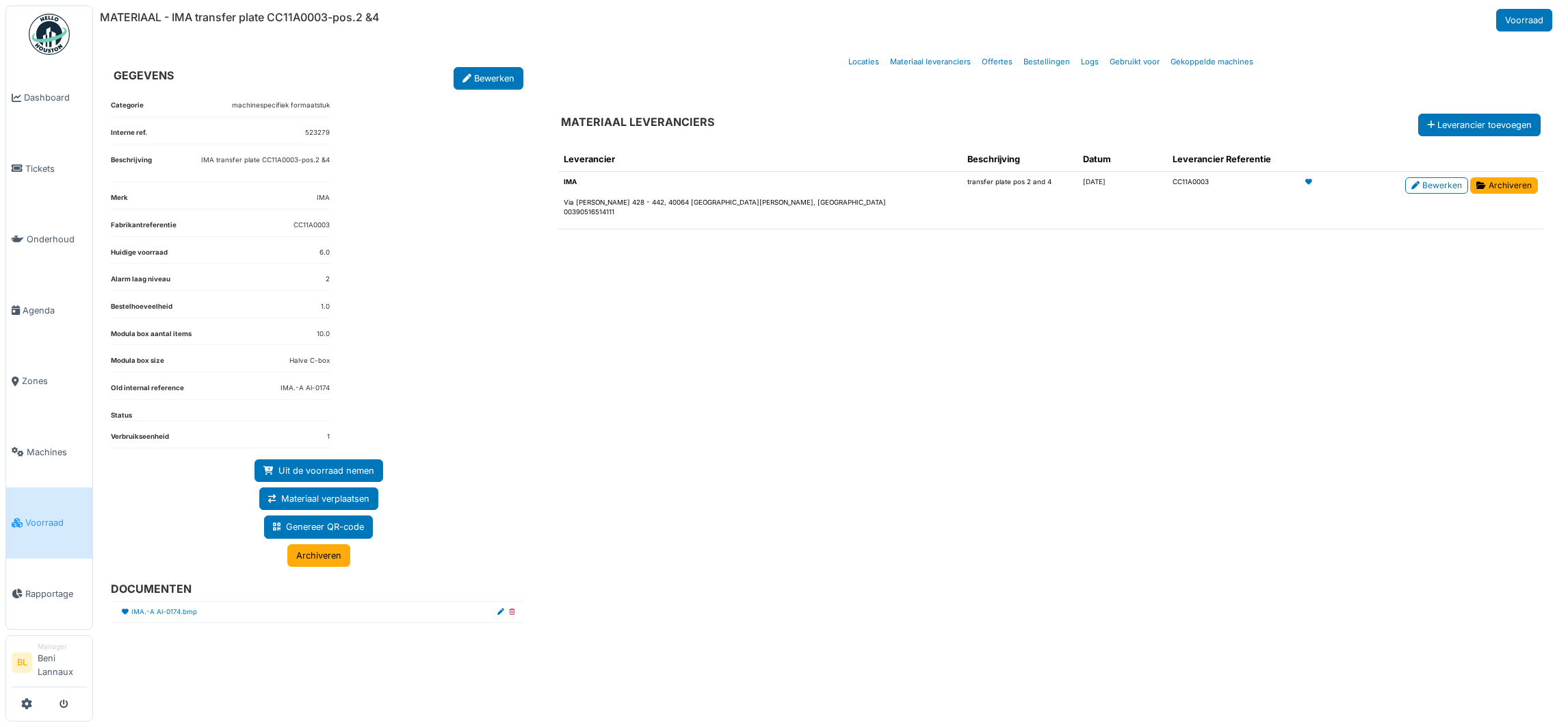
drag, startPoint x: 1083, startPoint y: 180, endPoint x: 1118, endPoint y: 182, distance: 35.1
click at [1167, 182] on td "CC11A0003" at bounding box center [1233, 200] width 133 height 57
copy td "CC11A0003"
click at [1136, 607] on div "Leverancier Beschrijving Datum Leverancier Referentie IMA Via Emilia 428 - 442,…" at bounding box center [1051, 415] width 1007 height 559
drag, startPoint x: 824, startPoint y: 181, endPoint x: 918, endPoint y: 186, distance: 94.1
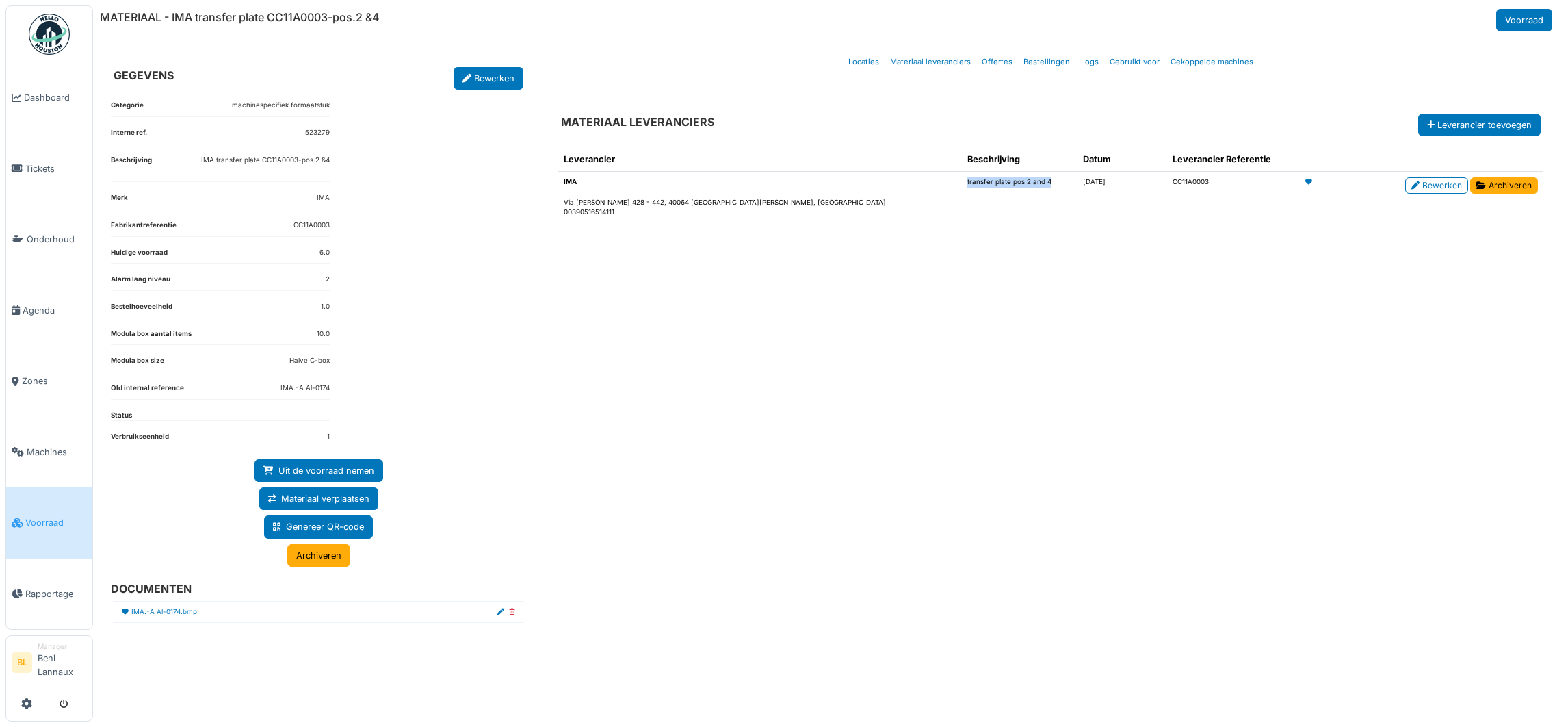
click at [962, 186] on td "transfer plate pos 2 and 4" at bounding box center [1019, 200] width 115 height 57
copy p "transfer plate pos 2 and 4"
click at [999, 335] on div "Leverancier Beschrijving Datum Leverancier Referentie IMA Via Emilia 428 - 442,…" at bounding box center [1051, 415] width 1007 height 559
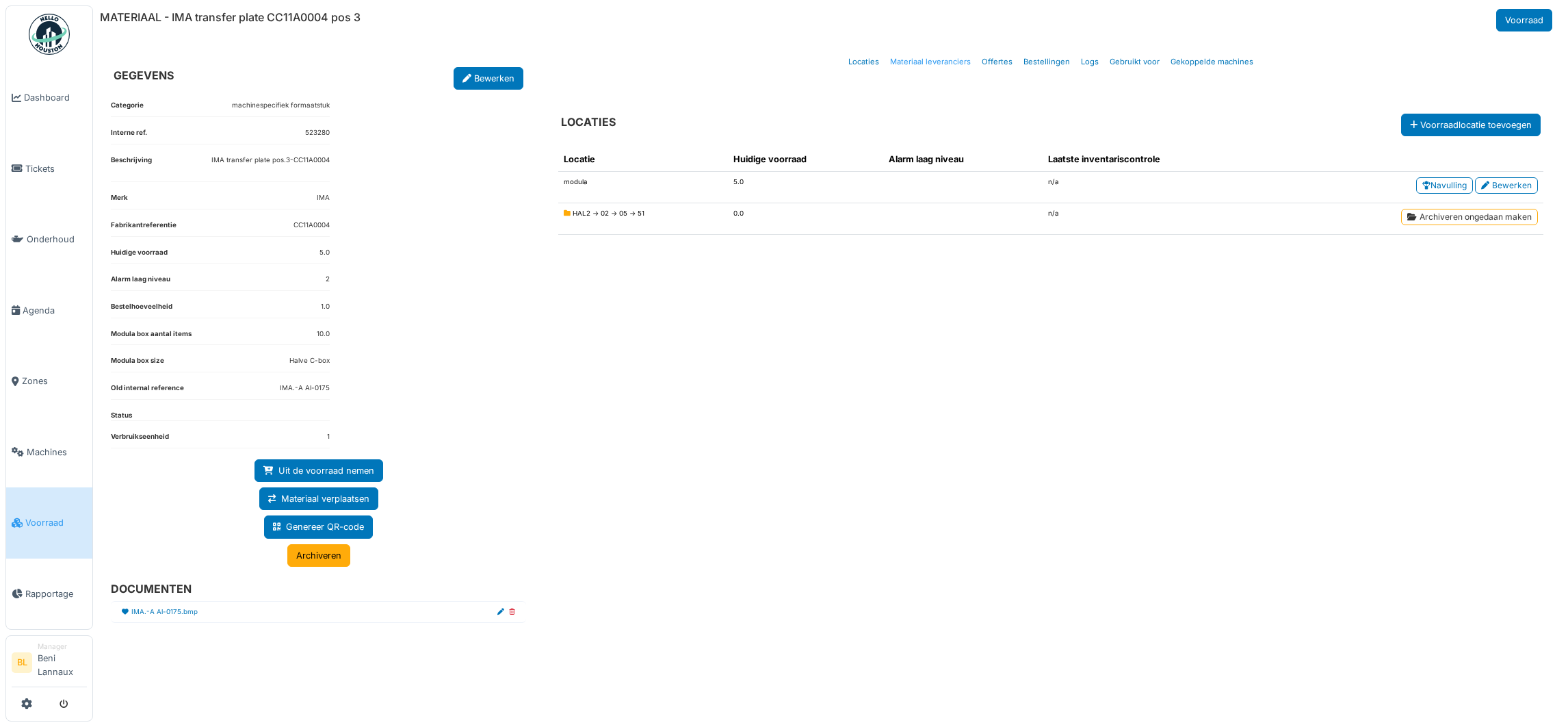
click at [924, 55] on link "Materiaal leveranciers" at bounding box center [930, 61] width 92 height 32
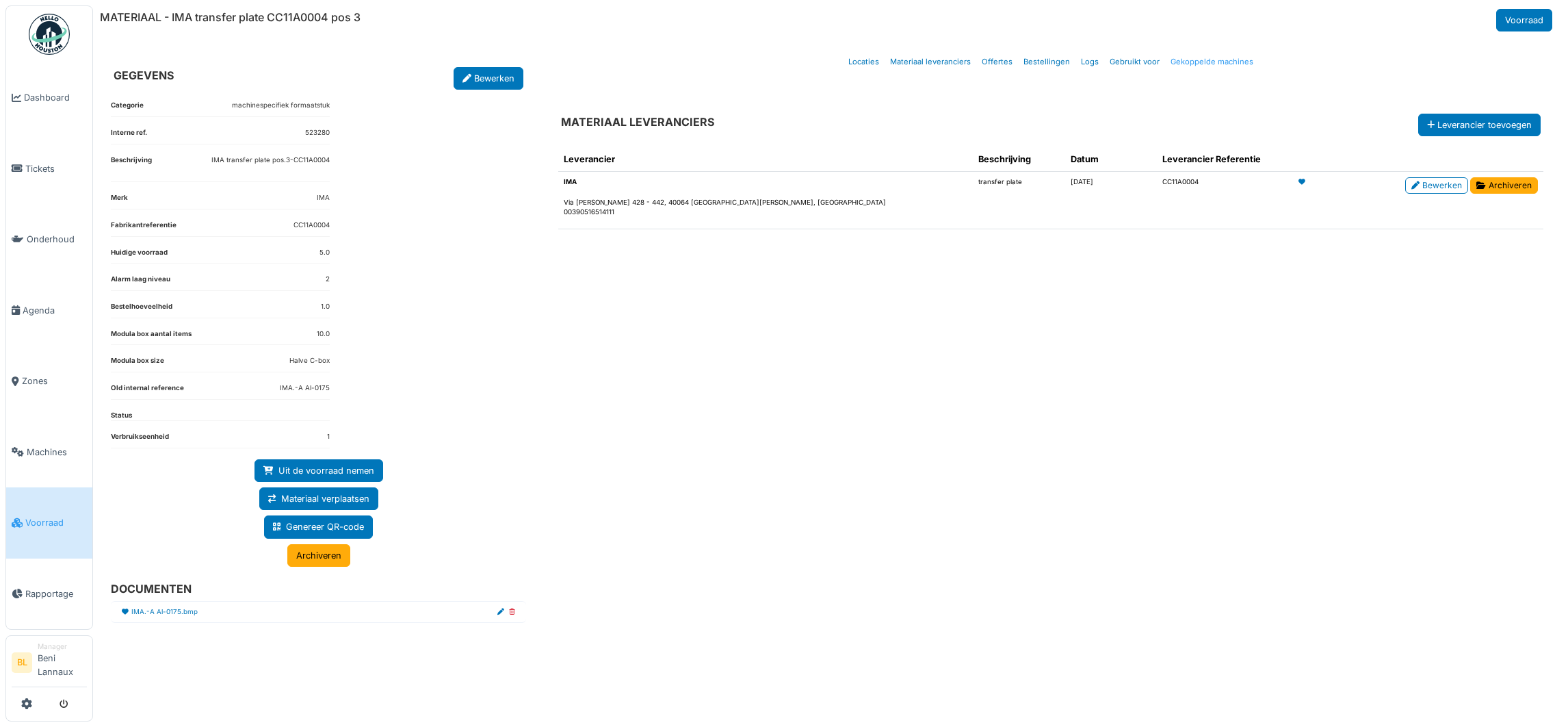
click at [1218, 58] on link "Gekoppelde machines" at bounding box center [1211, 61] width 94 height 32
select select "***"
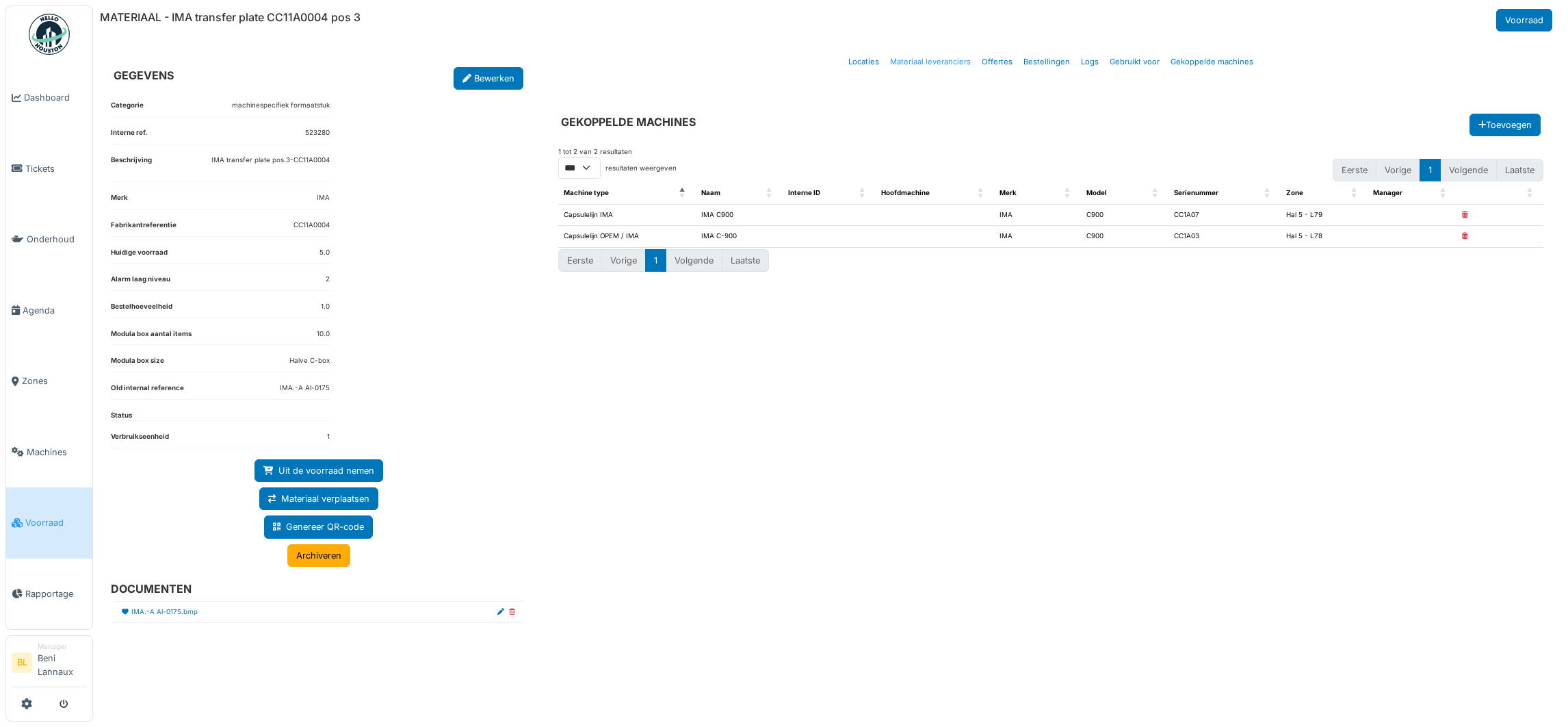
click at [947, 63] on link "Materiaal leveranciers" at bounding box center [930, 61] width 92 height 32
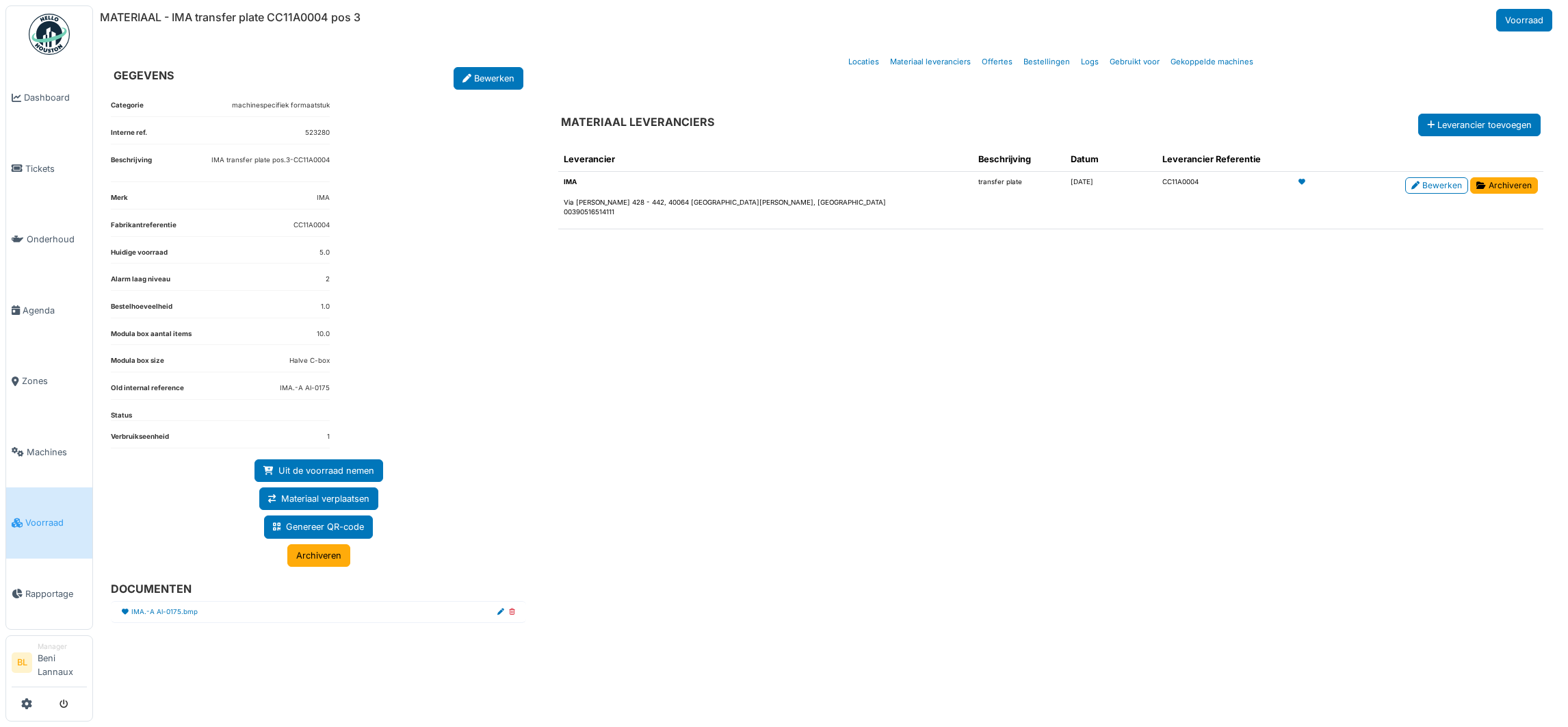
drag, startPoint x: 1056, startPoint y: 185, endPoint x: 1109, endPoint y: 185, distance: 53.0
click at [1157, 185] on td "CC11A0004" at bounding box center [1224, 200] width 136 height 57
copy td "CC11A0004"
click at [155, 616] on link "IMA.-A Al-0175.bmp" at bounding box center [164, 612] width 66 height 10
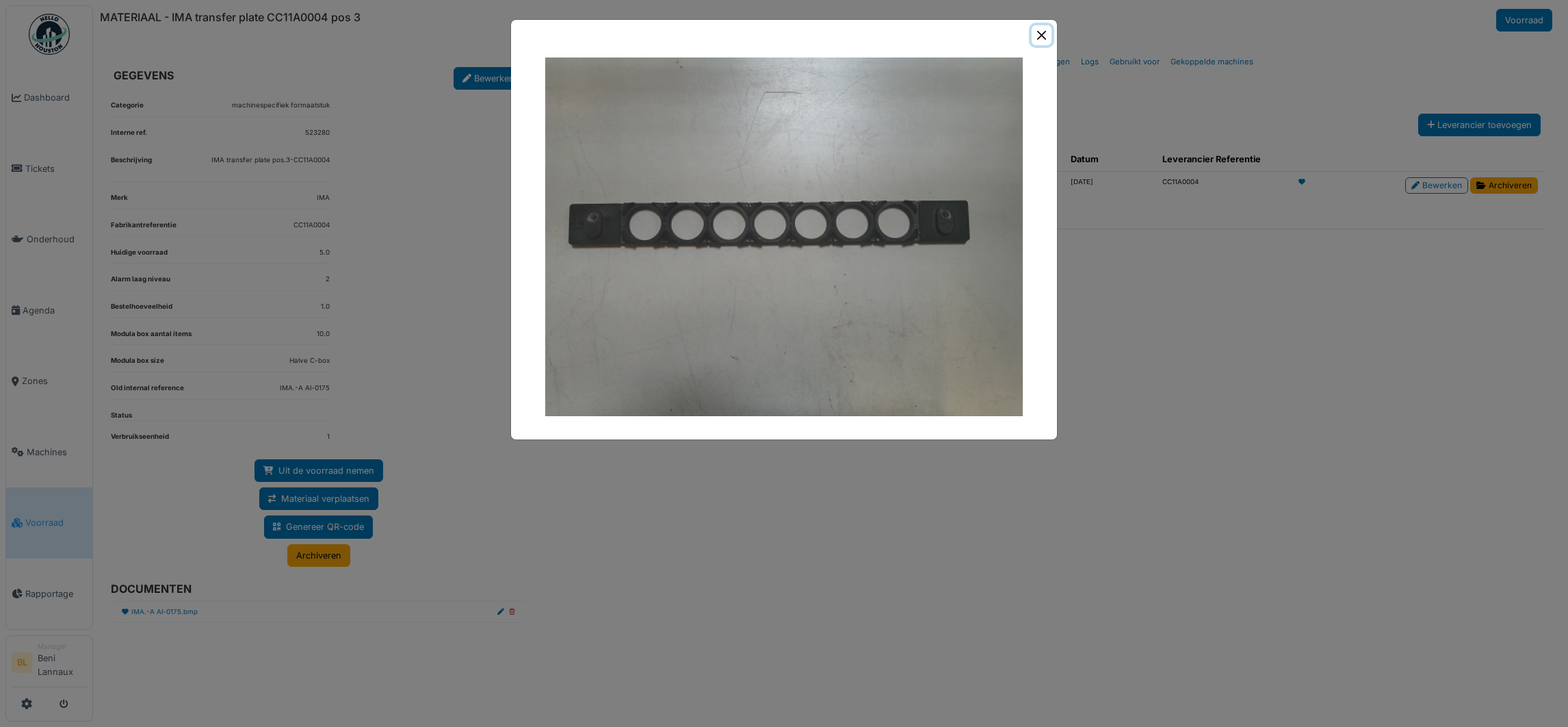
click at [1036, 31] on button "Close" at bounding box center [1042, 36] width 20 height 20
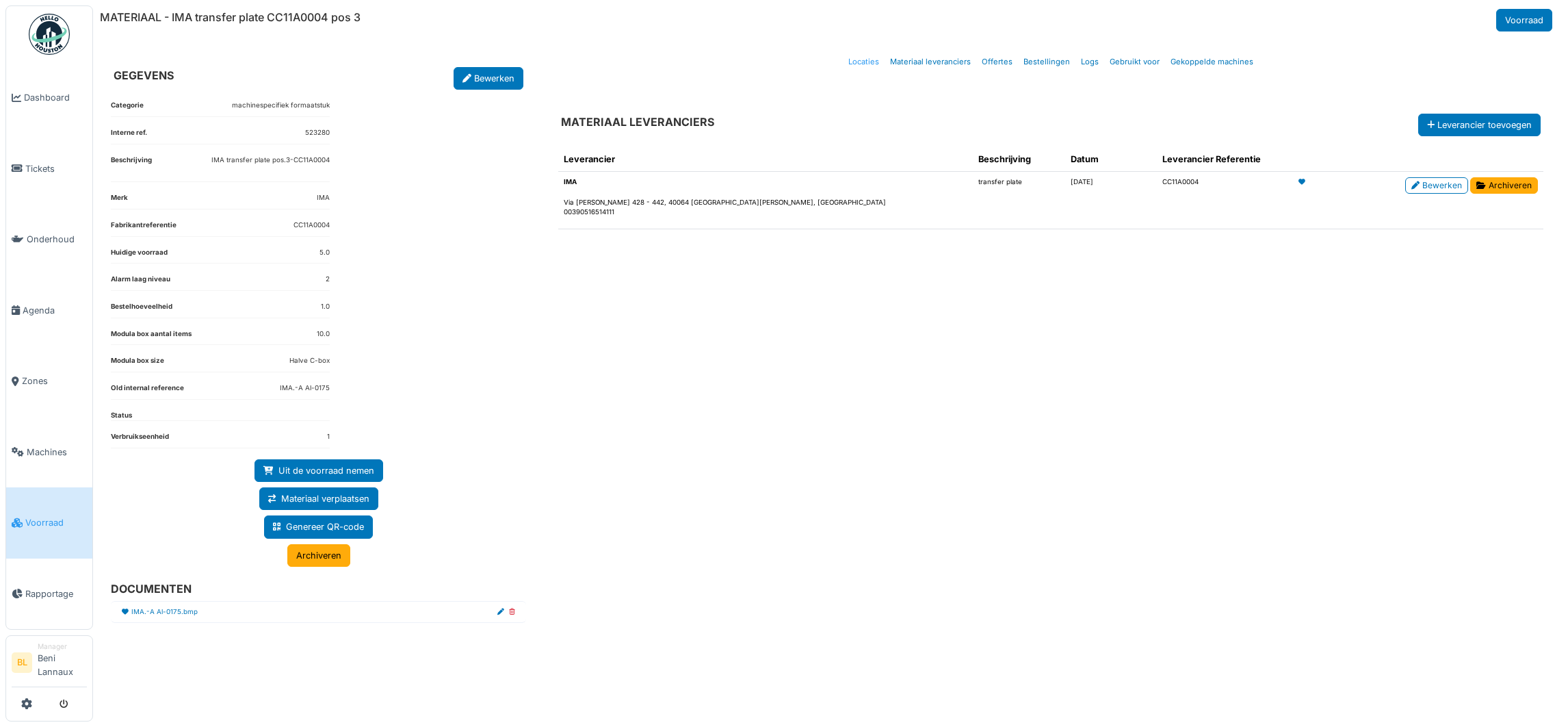
click at [872, 65] on link "Locaties" at bounding box center [864, 61] width 42 height 32
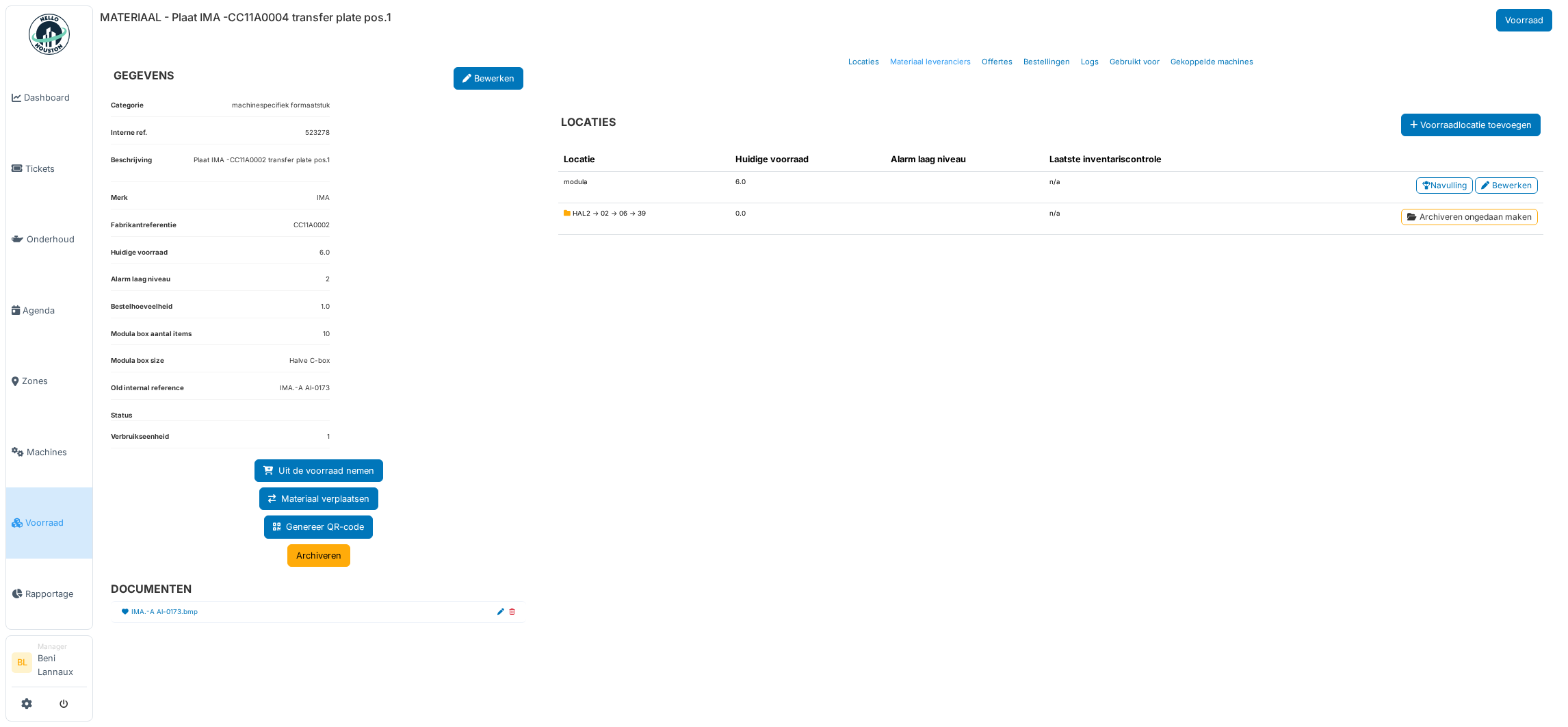
click at [939, 62] on link "Materiaal leveranciers" at bounding box center [930, 61] width 92 height 32
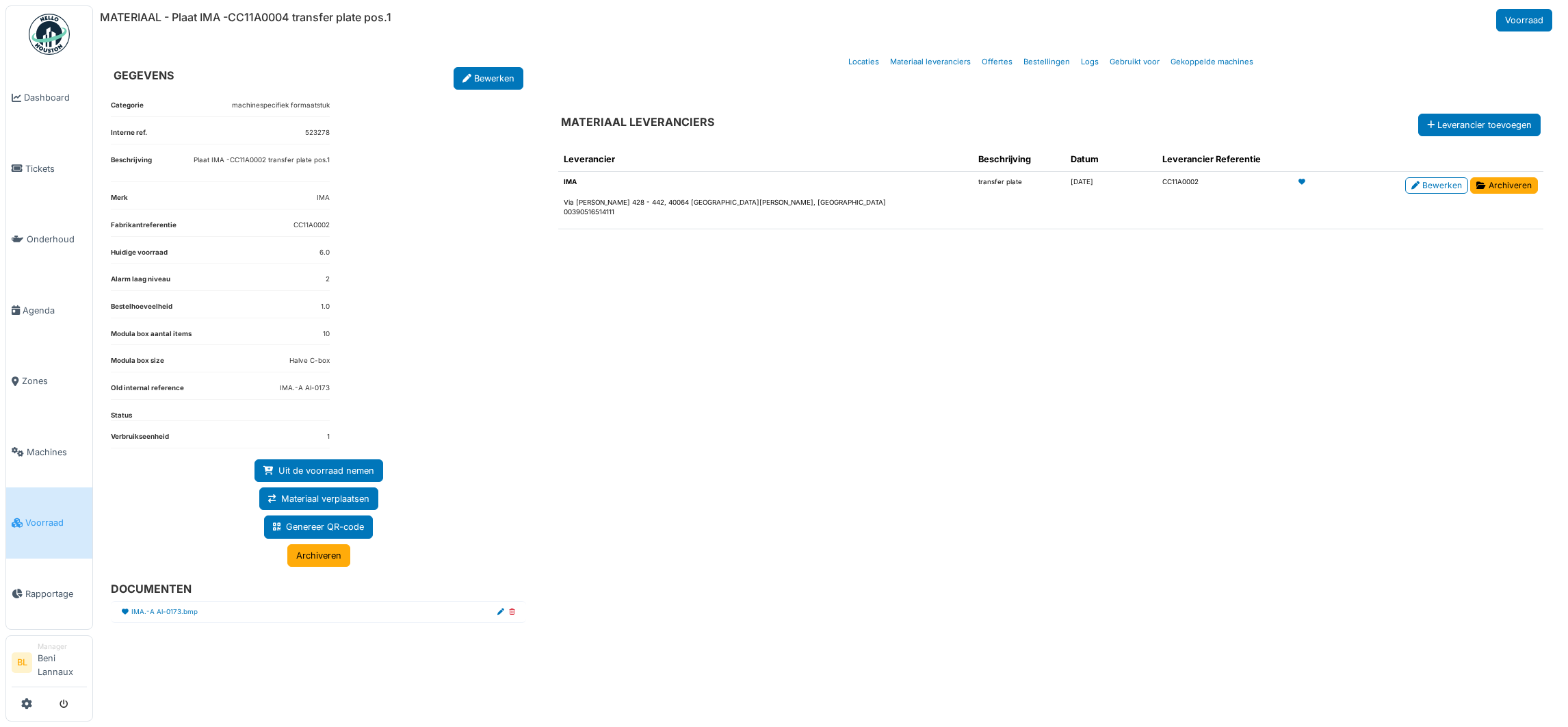
click at [264, 15] on h6 "MATERIAAL - Plaat IMA -CC11A0004 transfer plate pos.1" at bounding box center [246, 17] width 291 height 13
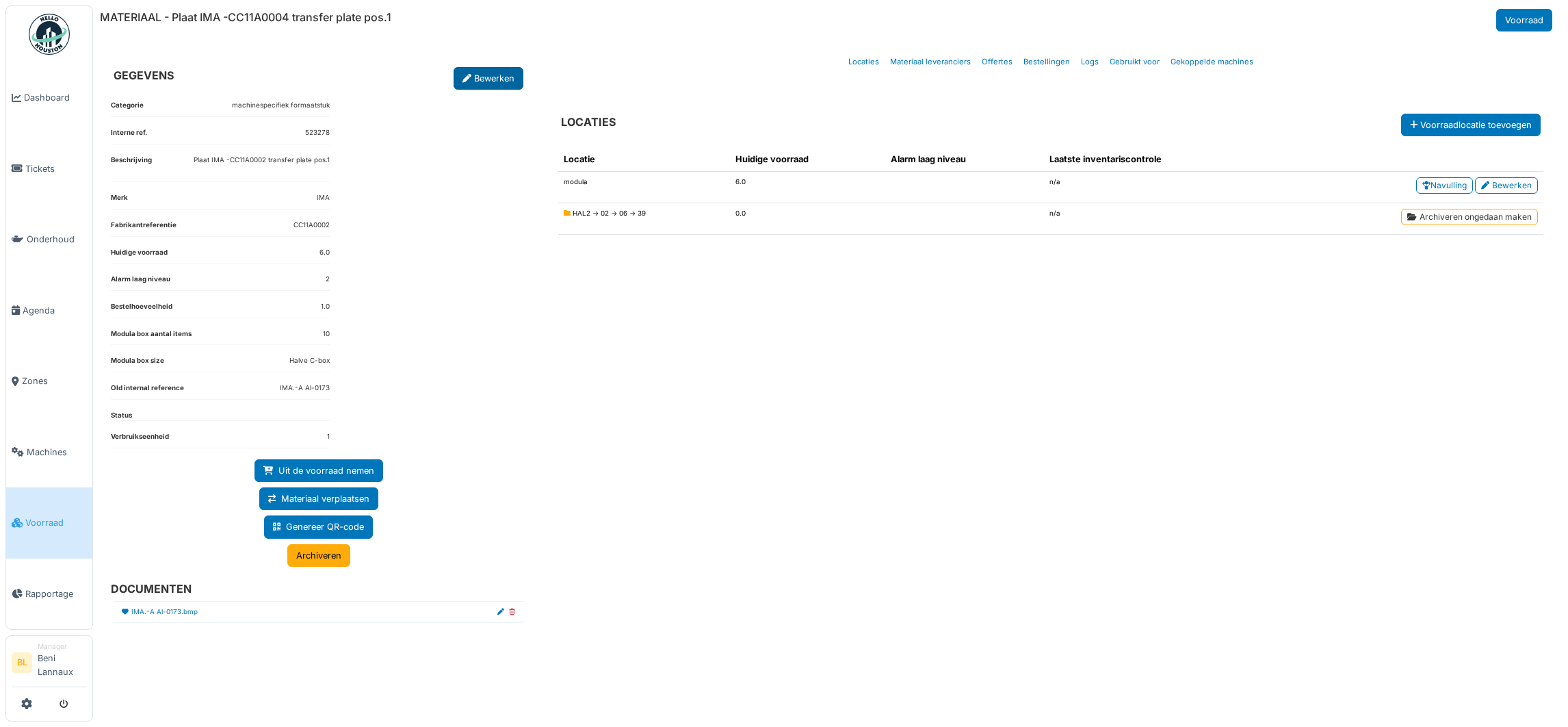
click at [486, 76] on link "Bewerken" at bounding box center [488, 78] width 69 height 23
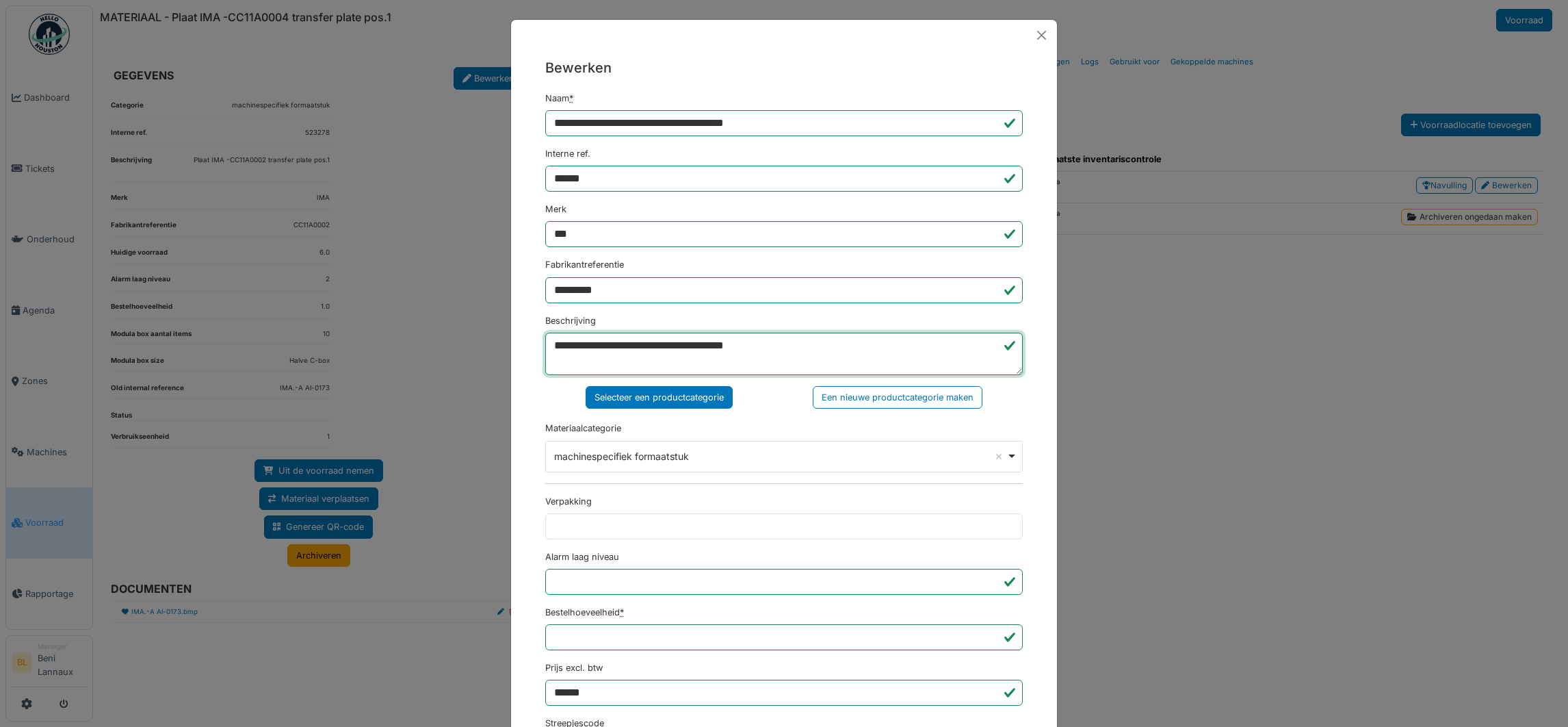
drag, startPoint x: 720, startPoint y: 351, endPoint x: 520, endPoint y: 347, distance: 200.0
click at [520, 347] on div "**********" at bounding box center [784, 628] width 546 height 1156
drag, startPoint x: 807, startPoint y: 114, endPoint x: 495, endPoint y: 107, distance: 312.1
click at [475, 117] on div "**********" at bounding box center [784, 364] width 1568 height 727
paste input "text"
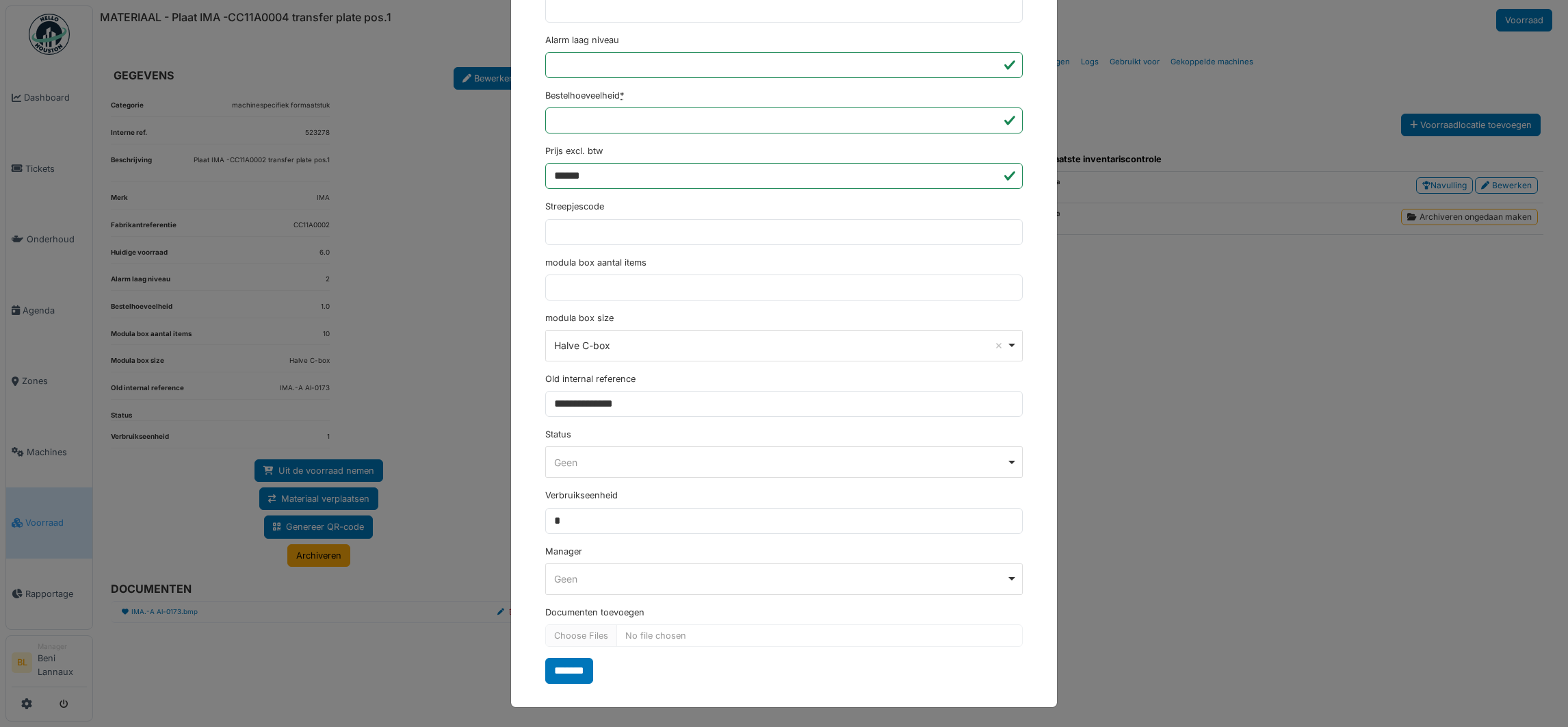
scroll to position [522, 0]
type input "**********"
click at [563, 675] on input "*******" at bounding box center [569, 671] width 48 height 26
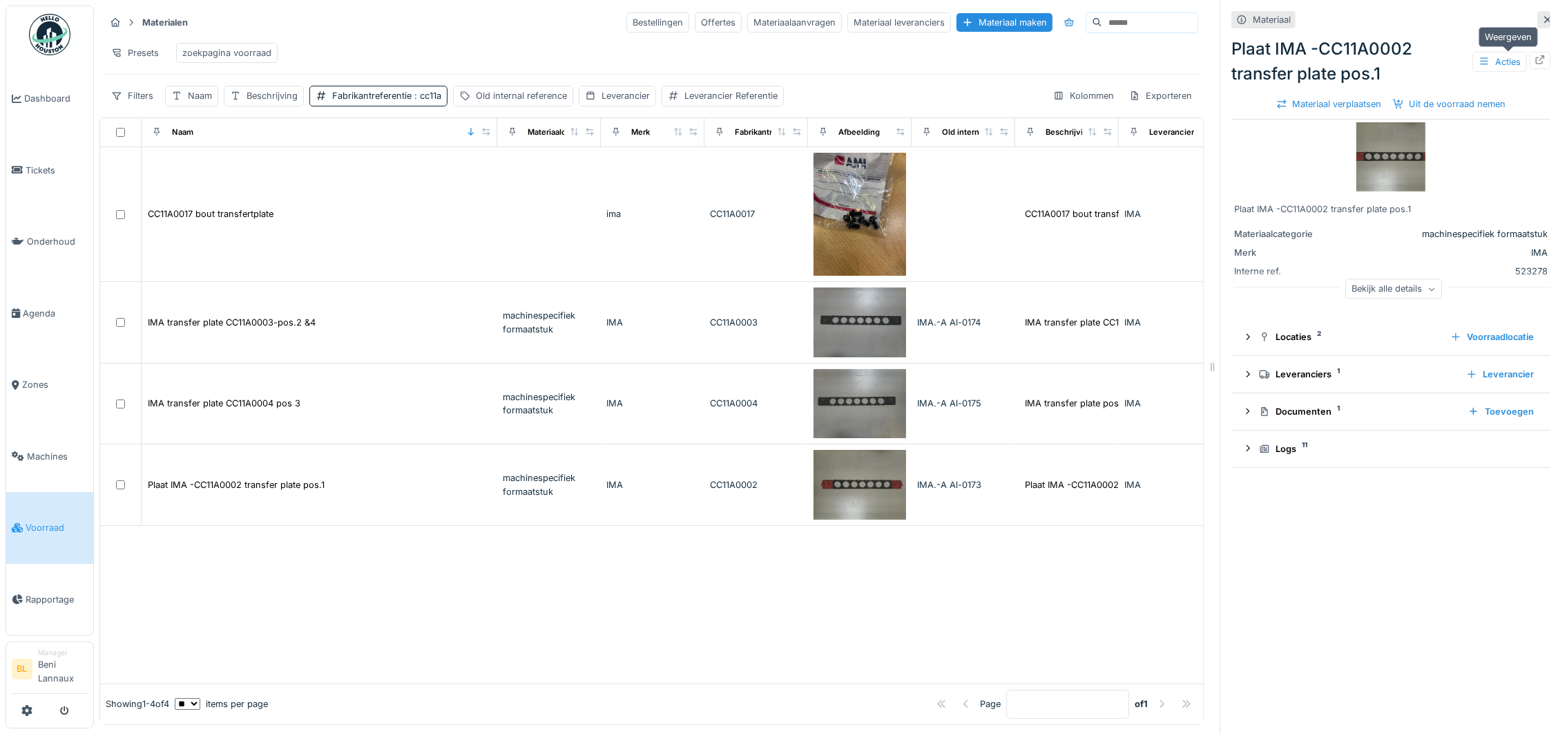
click at [1535, 59] on icon at bounding box center [1540, 59] width 11 height 9
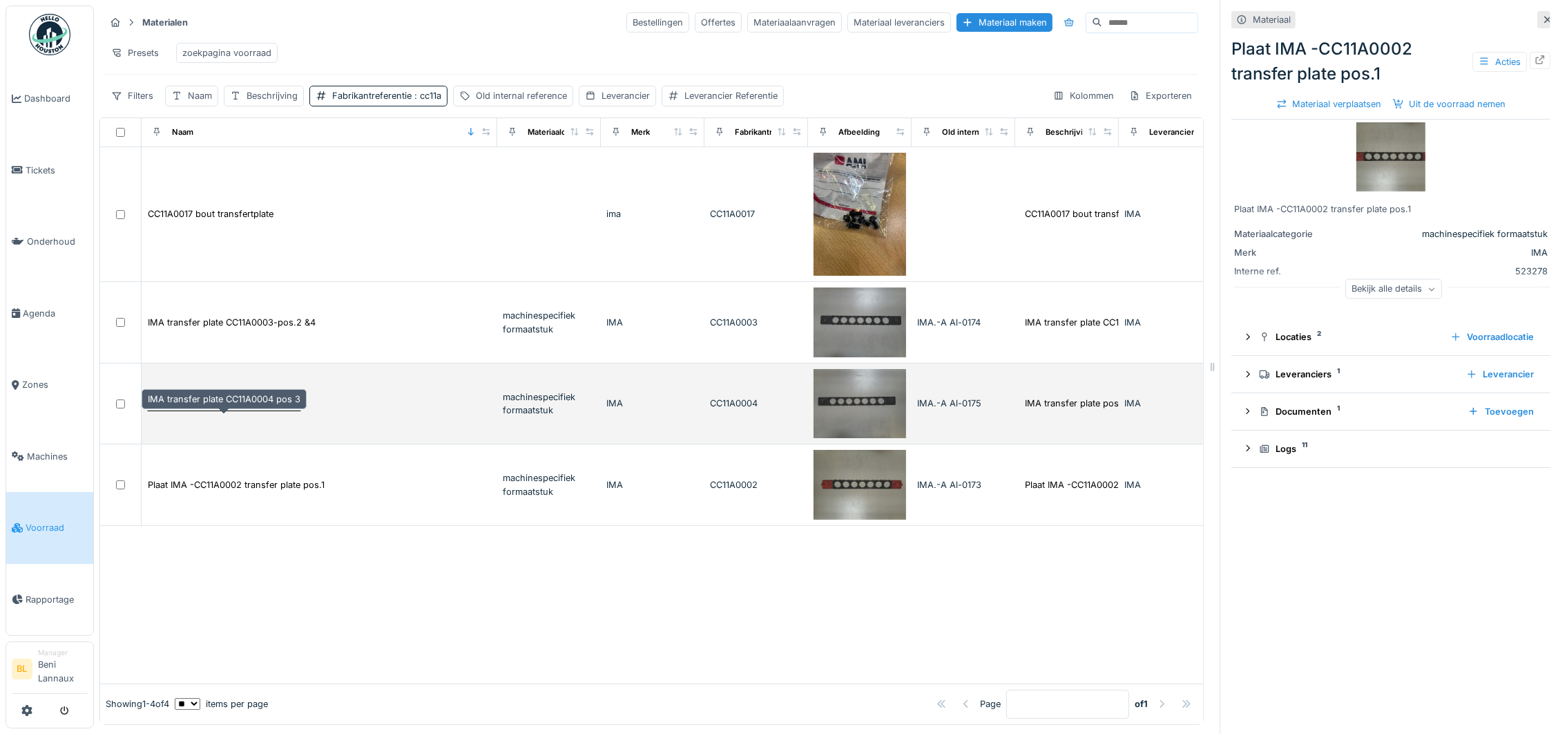
click at [231, 410] on div "IMA transfer plate CC11A0004 pos 3" at bounding box center [224, 402] width 153 height 13
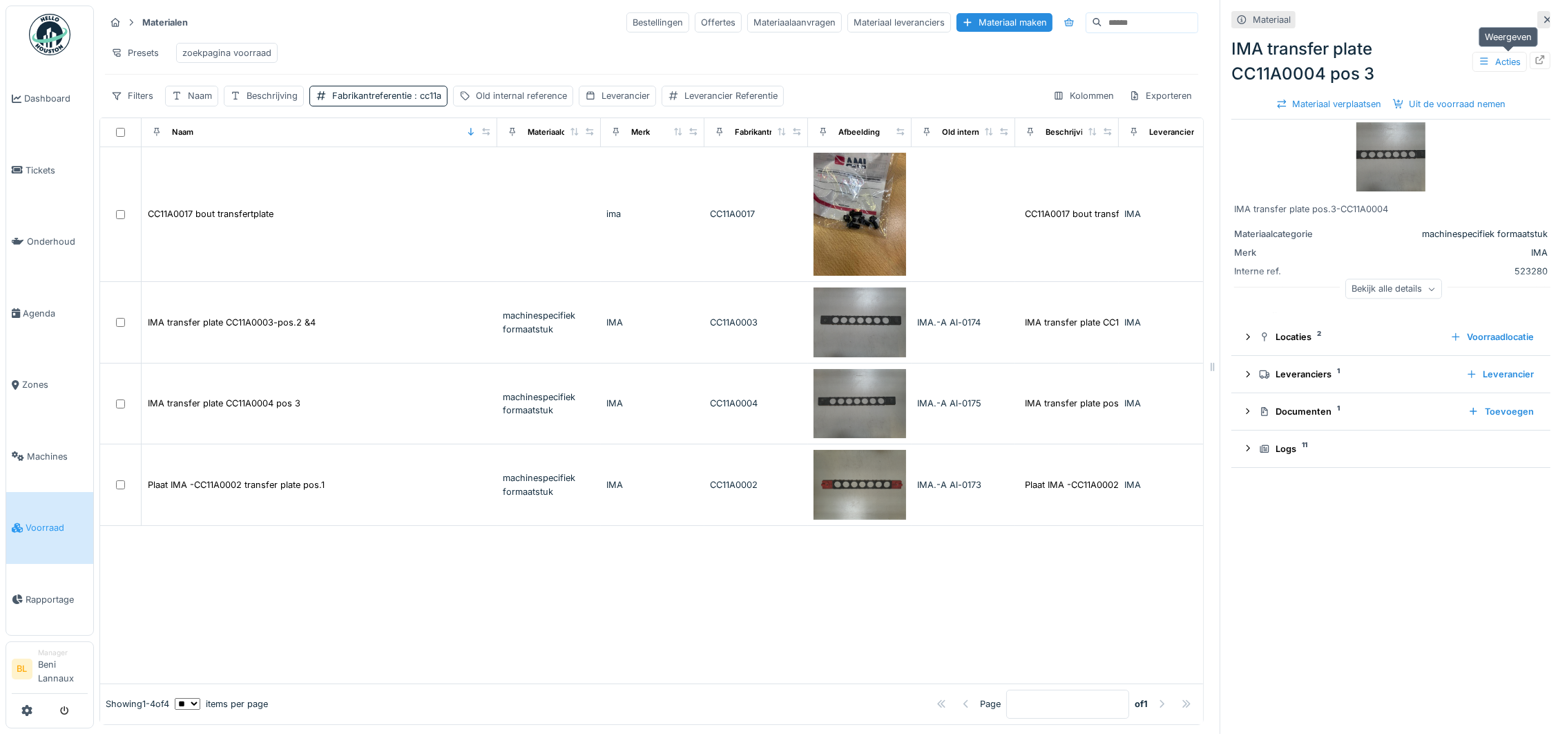
click at [1530, 57] on div at bounding box center [1540, 60] width 21 height 17
click at [40, 167] on span "Tickets" at bounding box center [57, 170] width 62 height 13
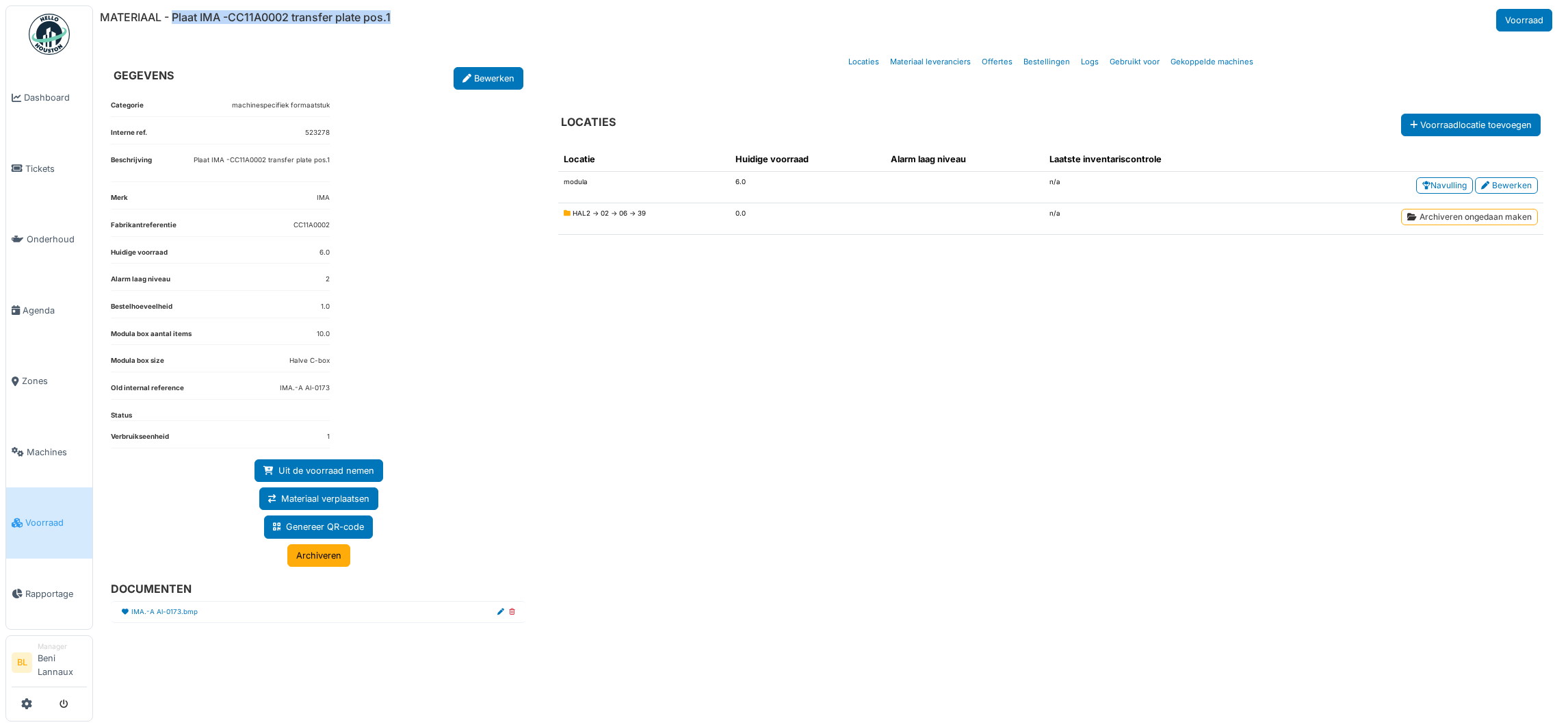
drag, startPoint x: 404, startPoint y: 19, endPoint x: 173, endPoint y: 34, distance: 231.5
click at [173, 34] on div "MATERIAAL - Plaat IMA -CC11A0002 transfer plate pos.1 Voorraad GEGEVENS Bewerke…" at bounding box center [830, 364] width 1475 height 727
copy h6 "Plaat IMA -CC11A0002 transfer plate pos.1"
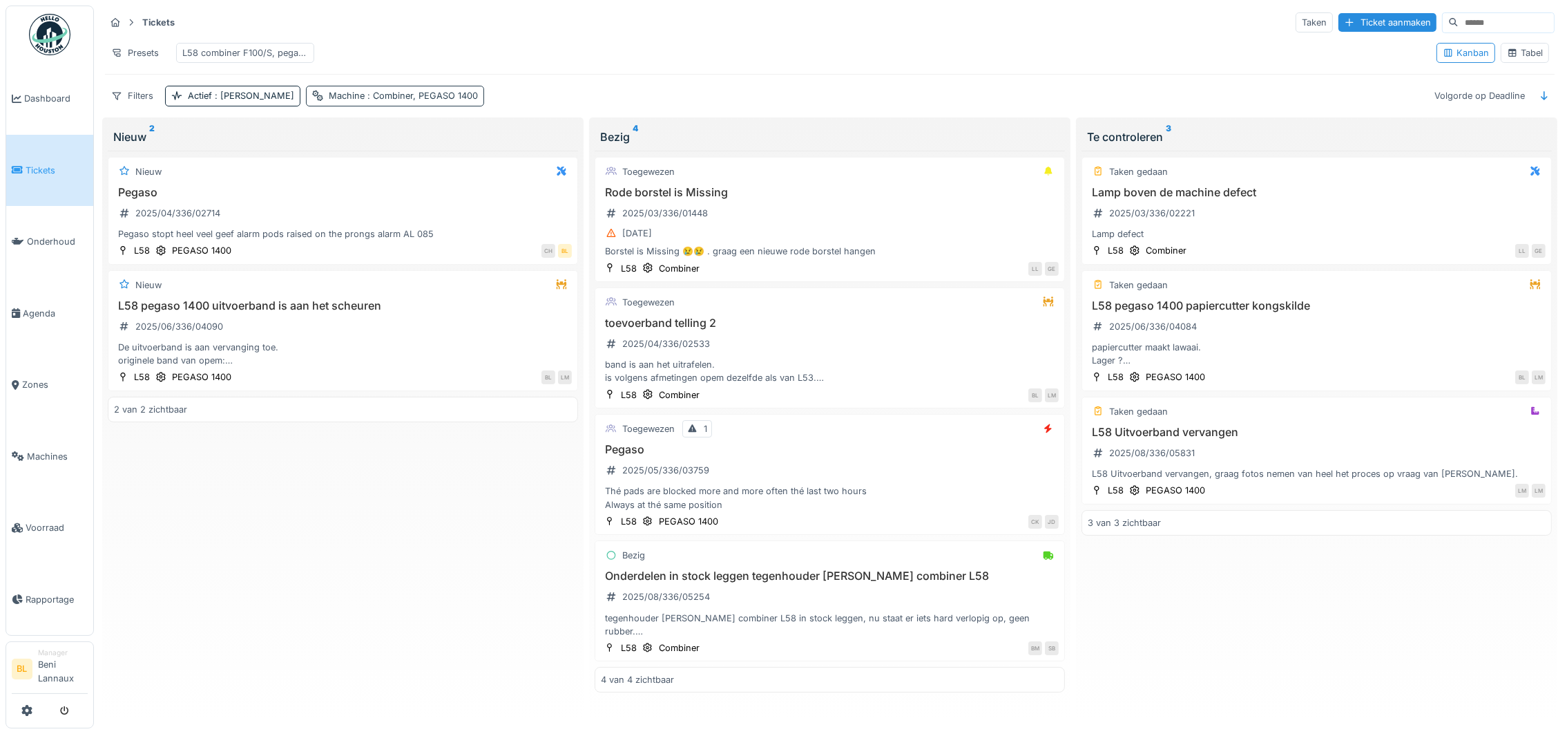
click at [365, 101] on span ": Combiner, PEGASO 1400" at bounding box center [421, 95] width 113 height 10
click at [396, 171] on icon at bounding box center [393, 173] width 11 height 9
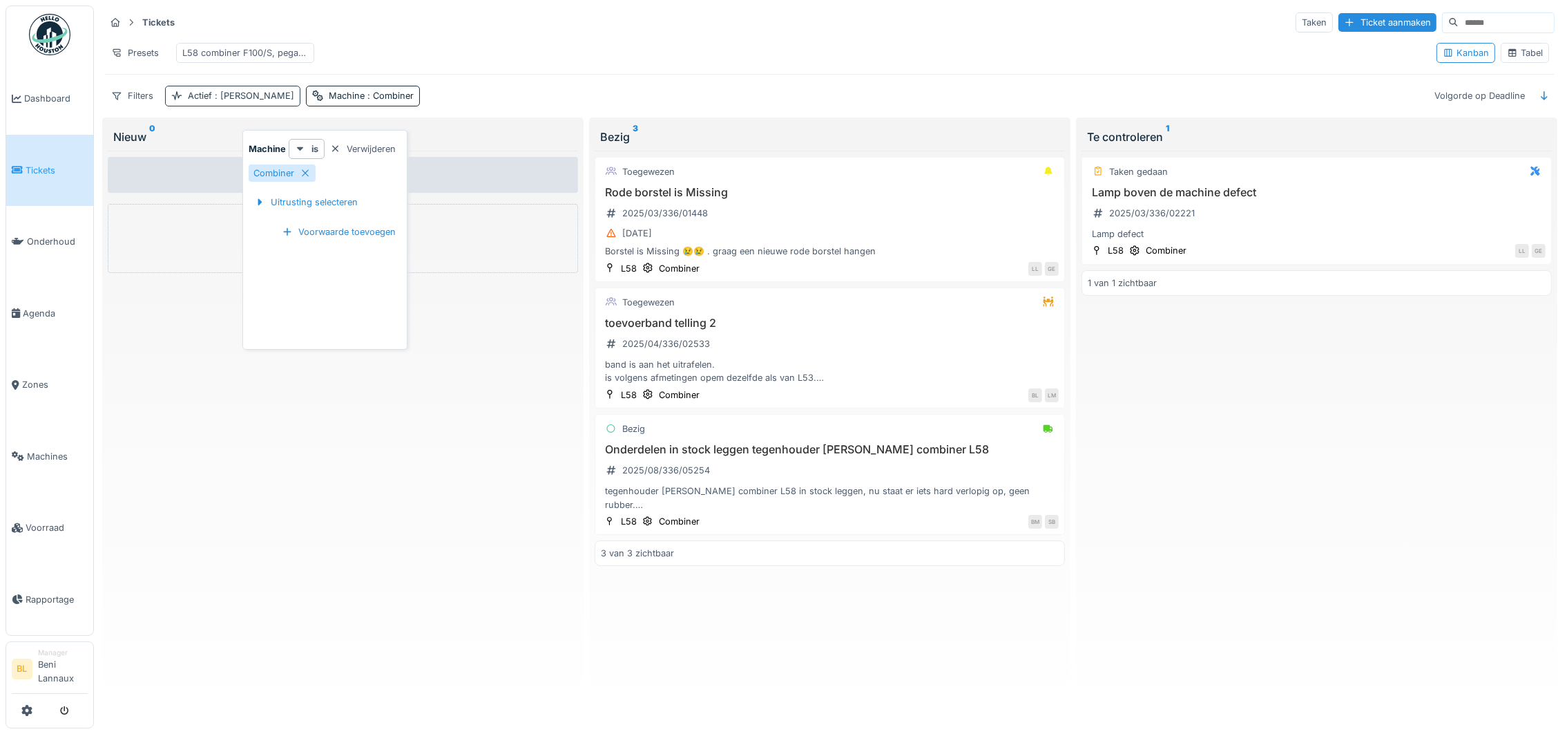
click at [226, 101] on span ": Ja" at bounding box center [253, 95] width 82 height 10
click at [59, 99] on span "Dashboard" at bounding box center [56, 98] width 64 height 13
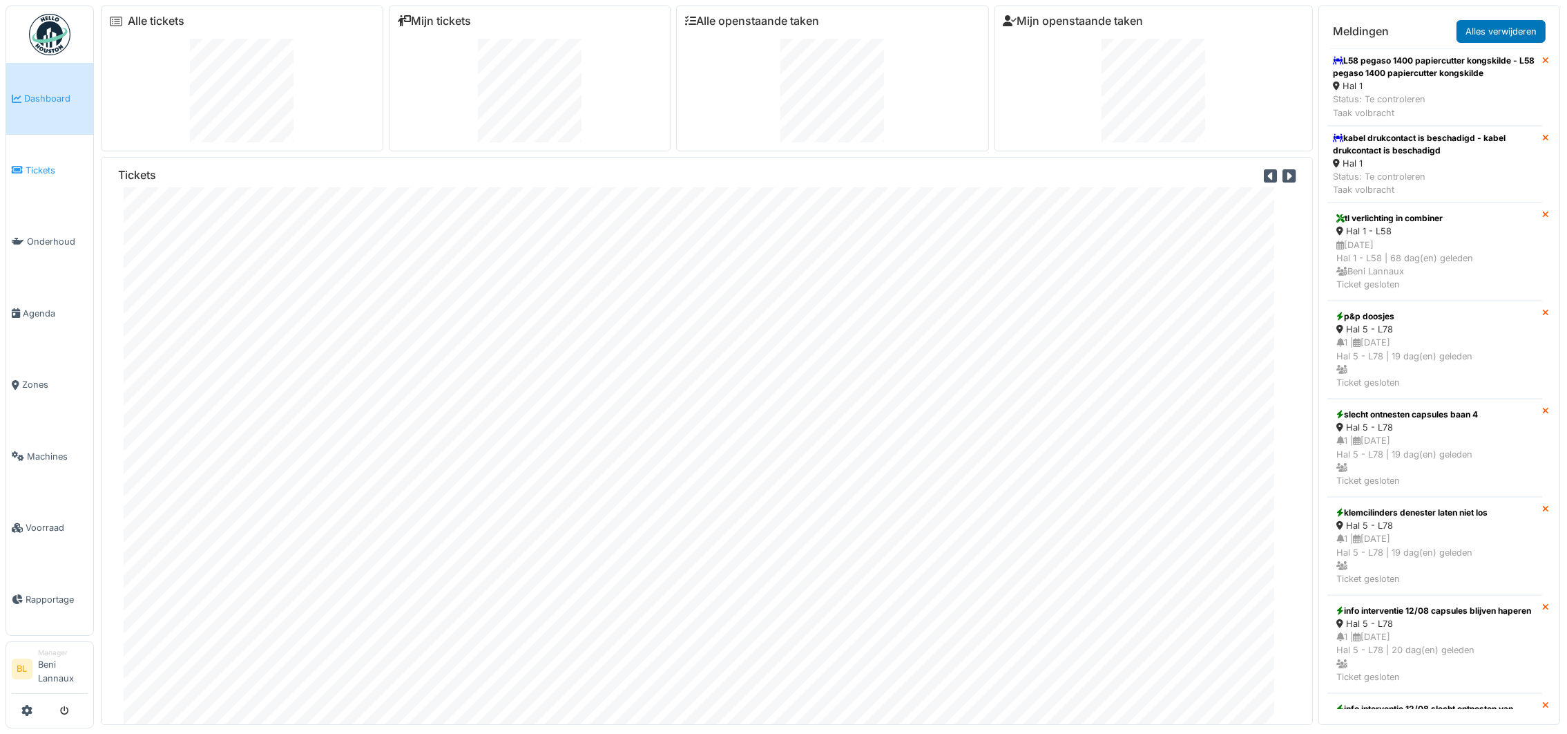
click at [30, 165] on span "Tickets" at bounding box center [57, 170] width 62 height 13
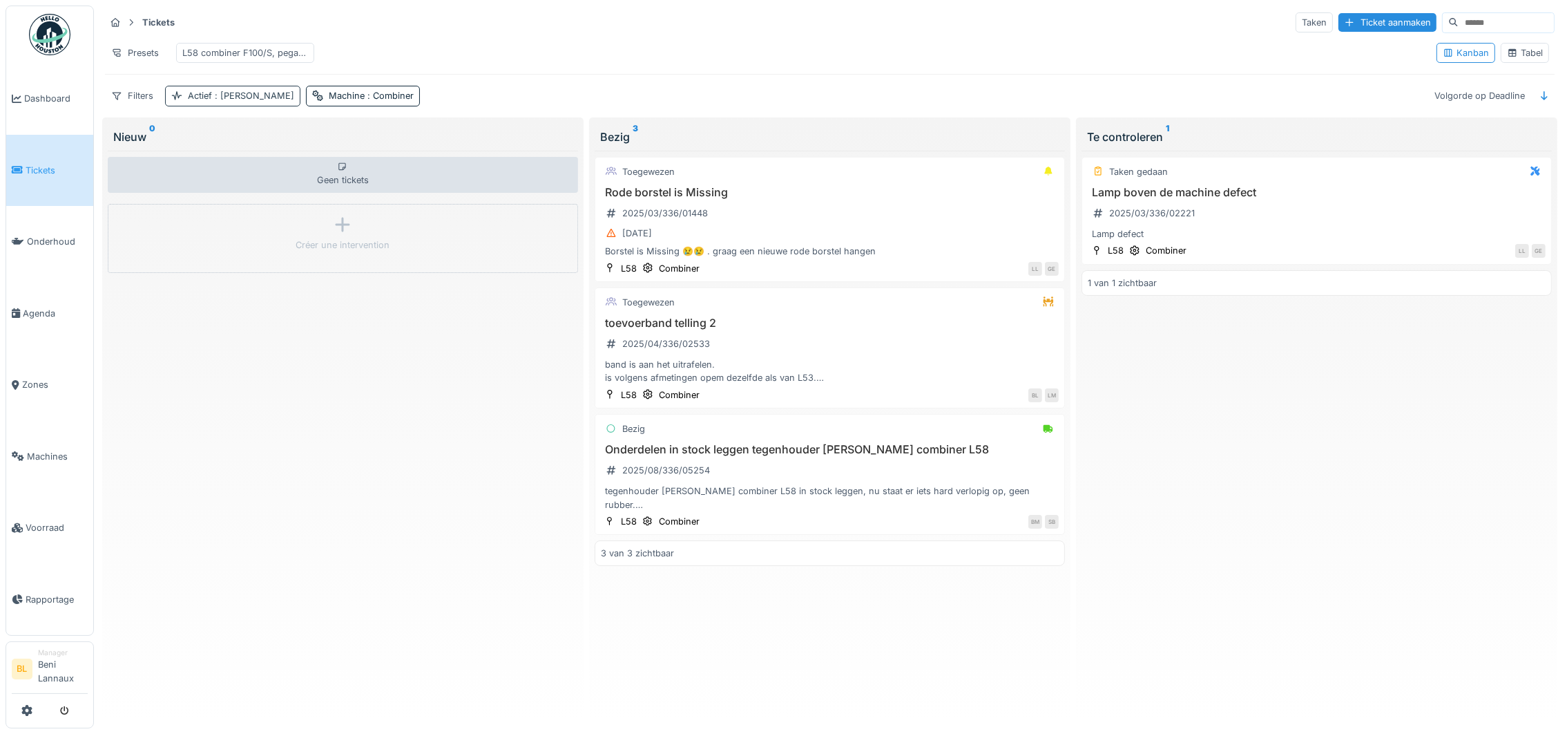
click at [206, 102] on div "Actief : [PERSON_NAME]" at bounding box center [241, 95] width 106 height 13
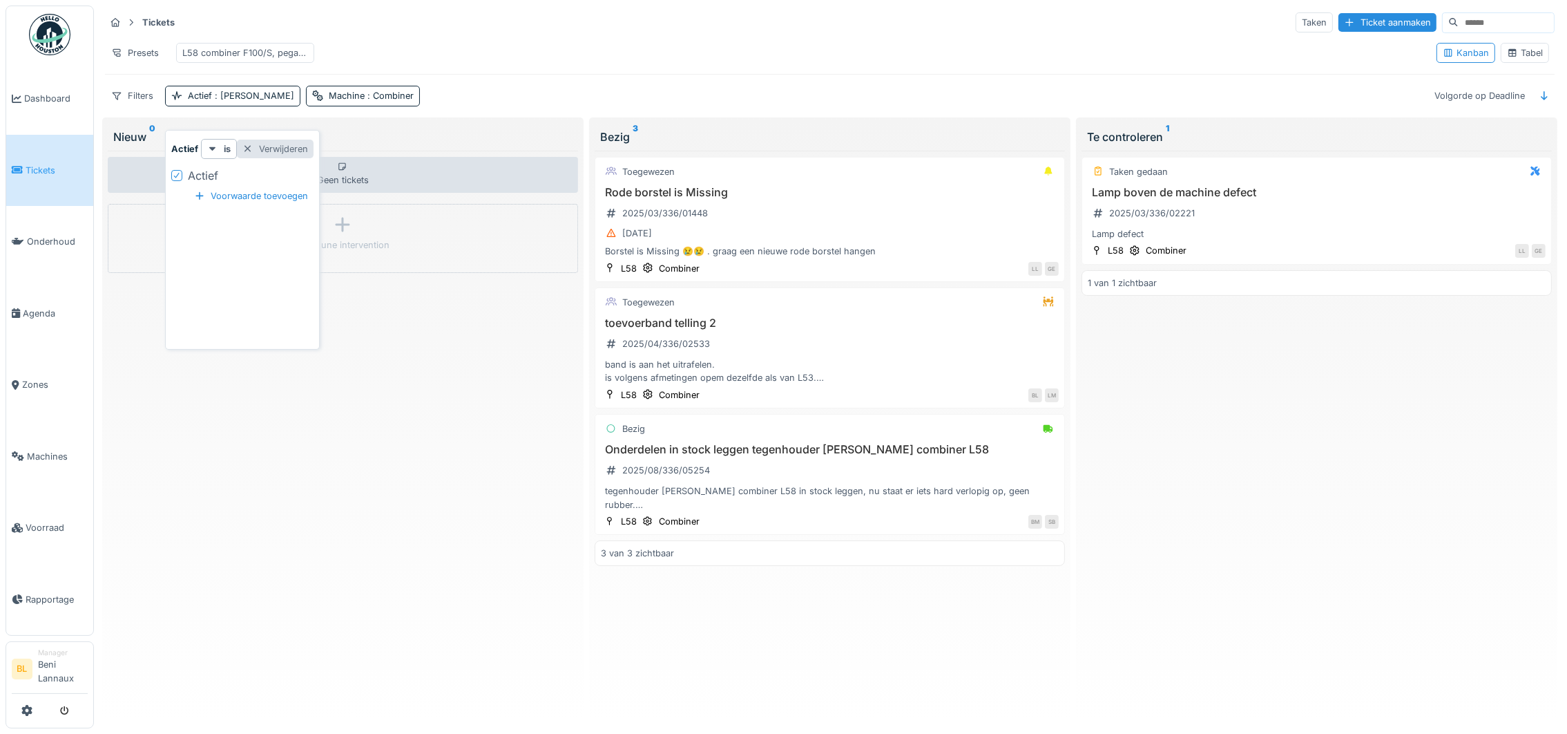
click at [247, 147] on div at bounding box center [247, 148] width 11 height 13
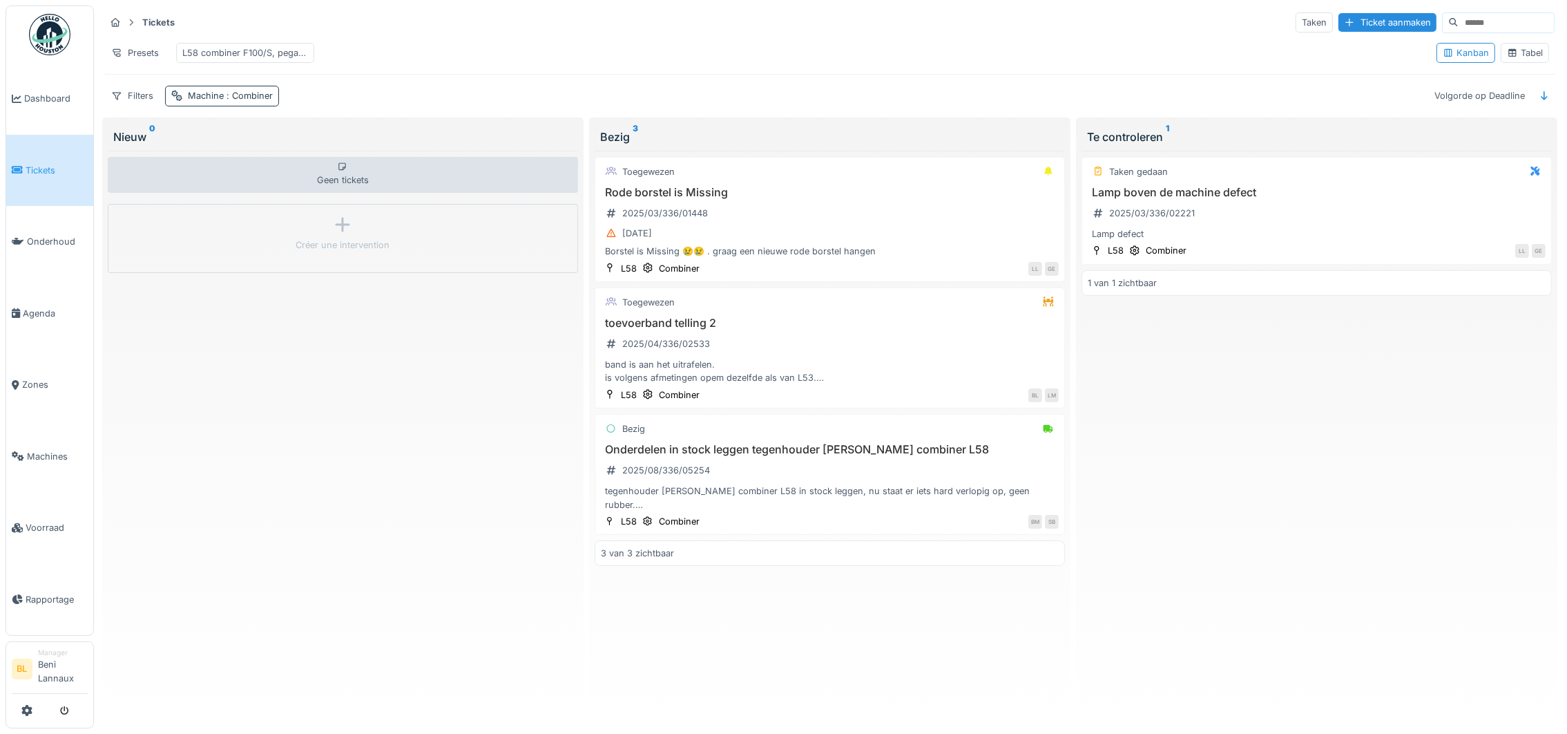
click at [233, 101] on span ": Combiner" at bounding box center [248, 95] width 49 height 10
click at [260, 146] on div at bounding box center [258, 148] width 11 height 13
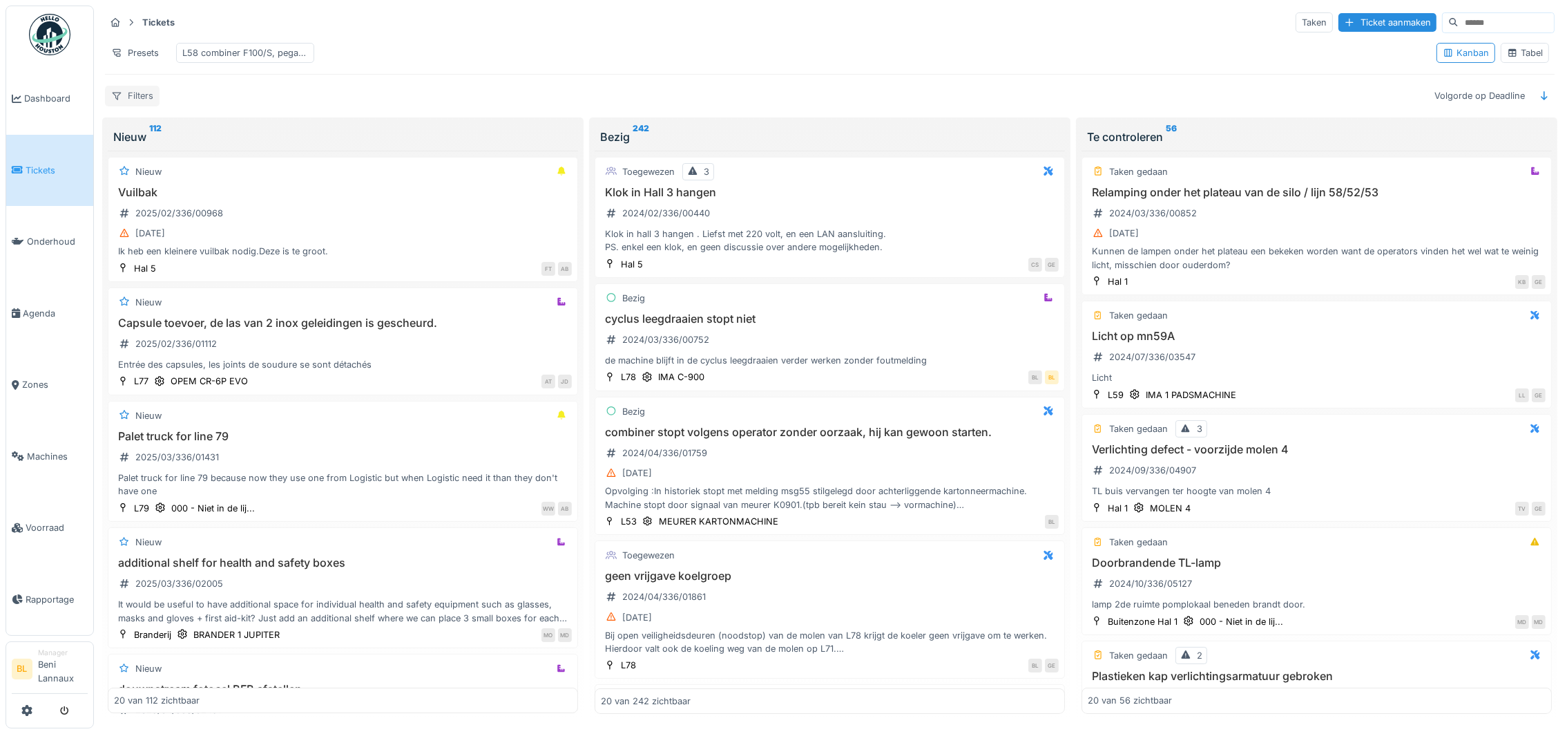
click at [138, 106] on div "Filters" at bounding box center [132, 96] width 55 height 20
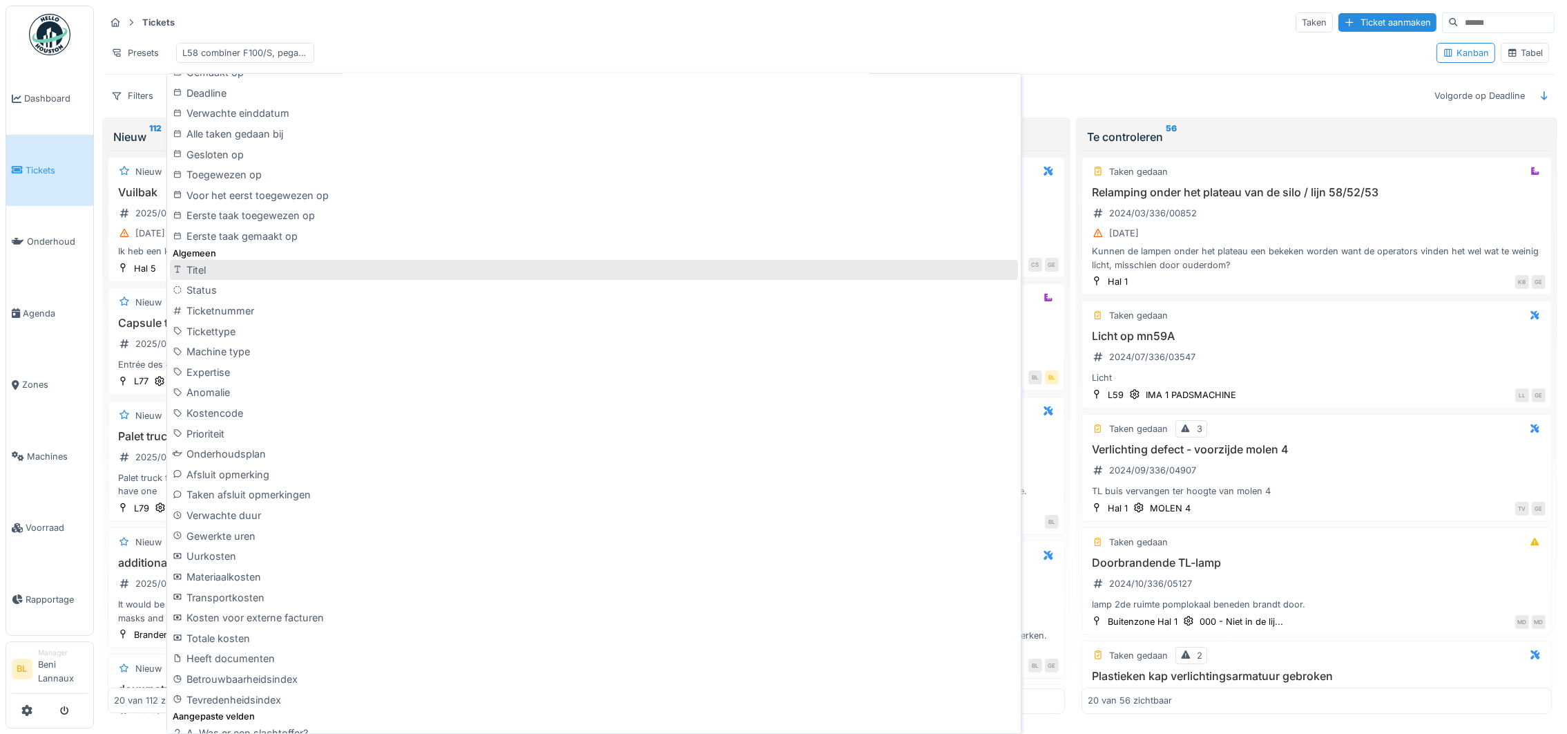
scroll to position [414, 0]
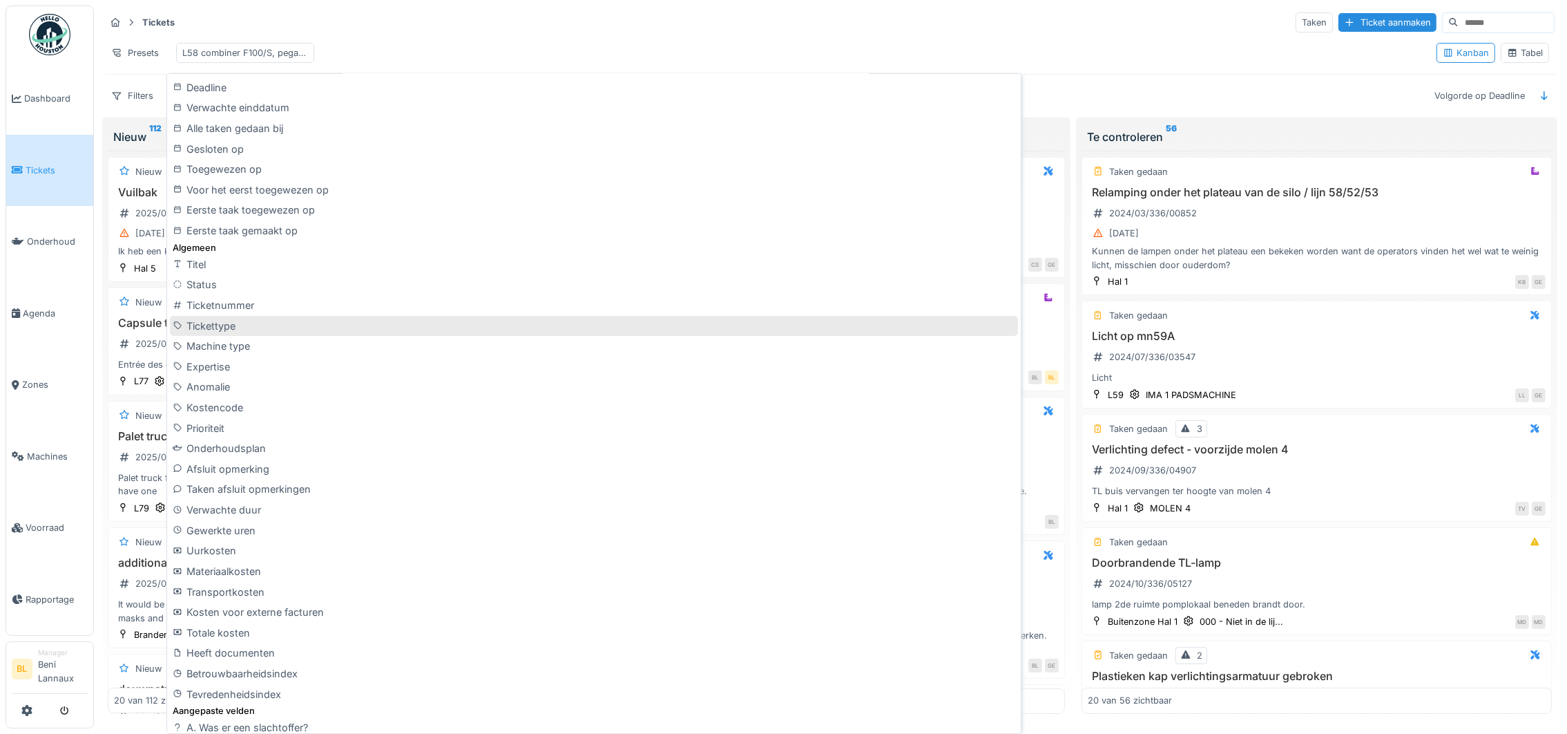
click at [215, 329] on div "Tickettype" at bounding box center [593, 326] width 847 height 21
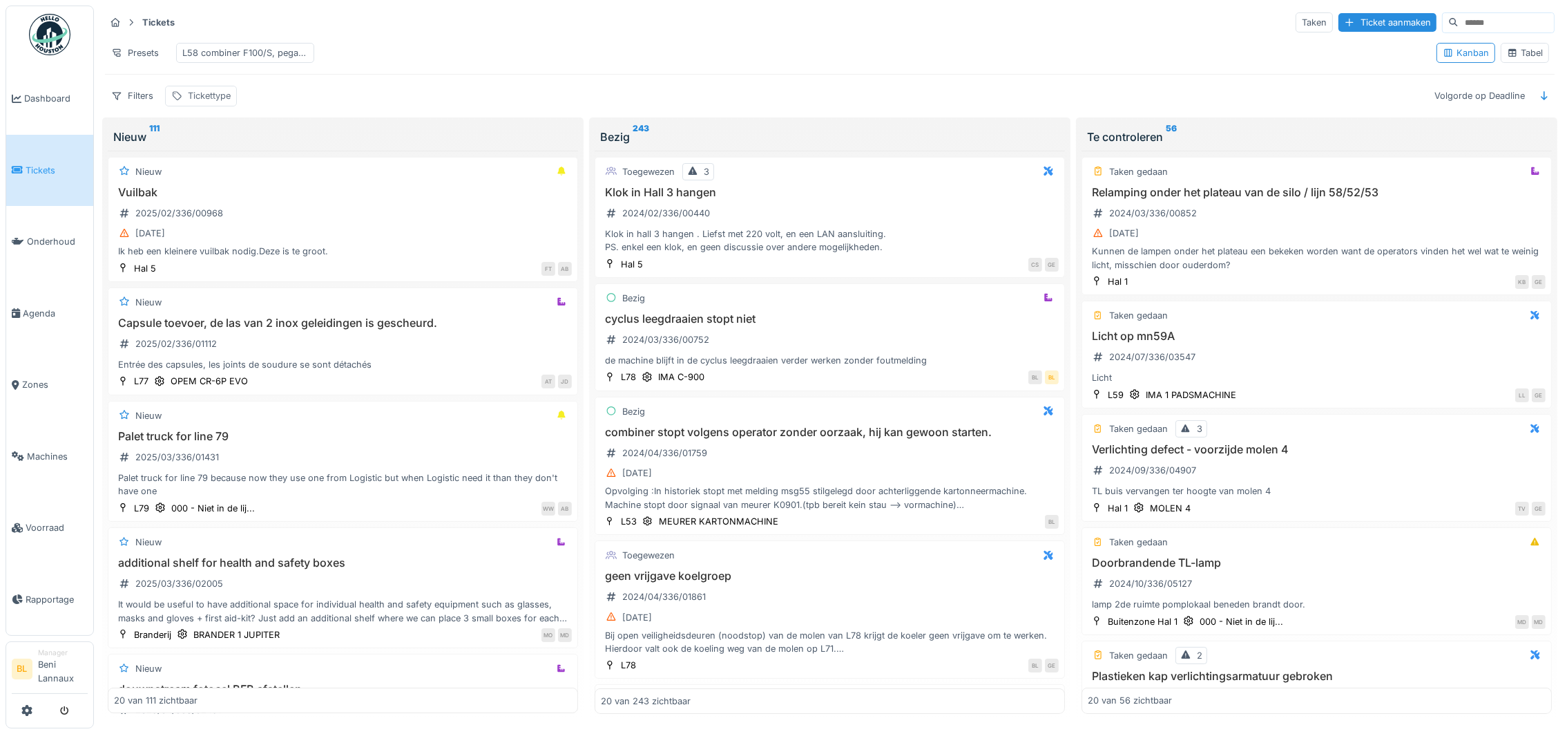
click at [212, 102] on div "Tickettype" at bounding box center [209, 95] width 43 height 13
click at [238, 177] on div "Tickettype" at bounding box center [212, 178] width 68 height 15
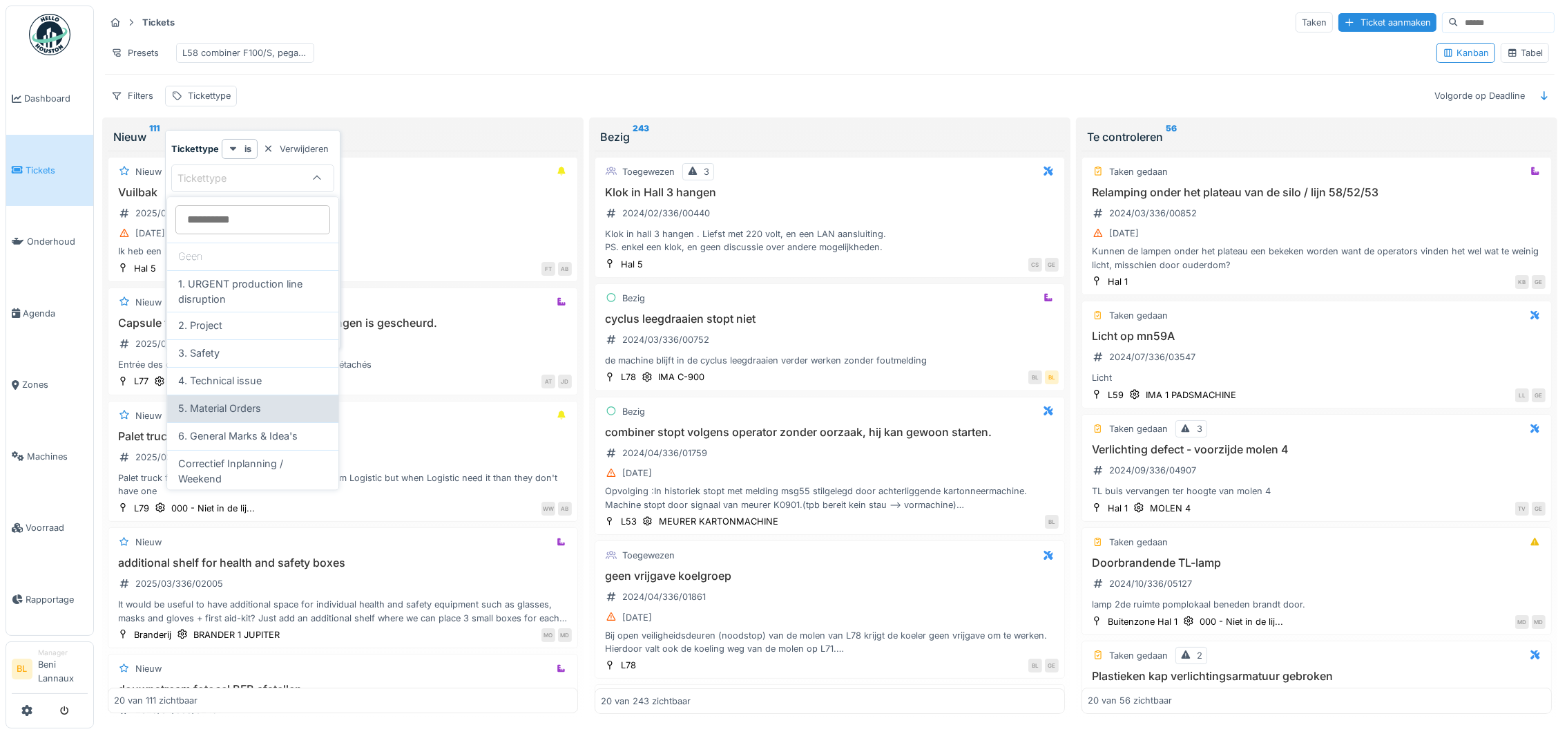
click at [244, 412] on span "5. Material Orders" at bounding box center [219, 408] width 83 height 15
type input "***"
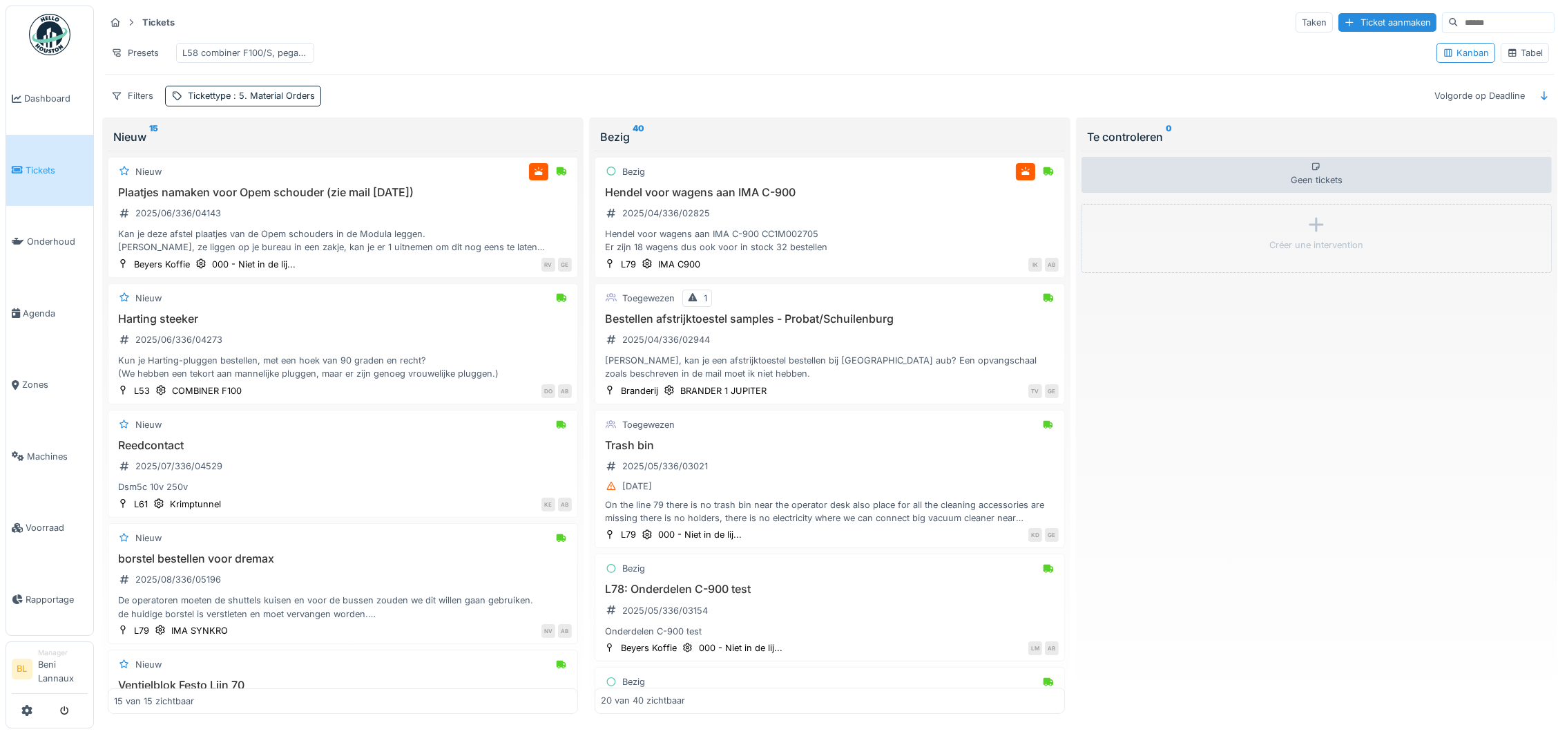
click at [523, 43] on div "Presets L58 combiner F100/S, pegaso 1400, novopac" at bounding box center [765, 52] width 1321 height 31
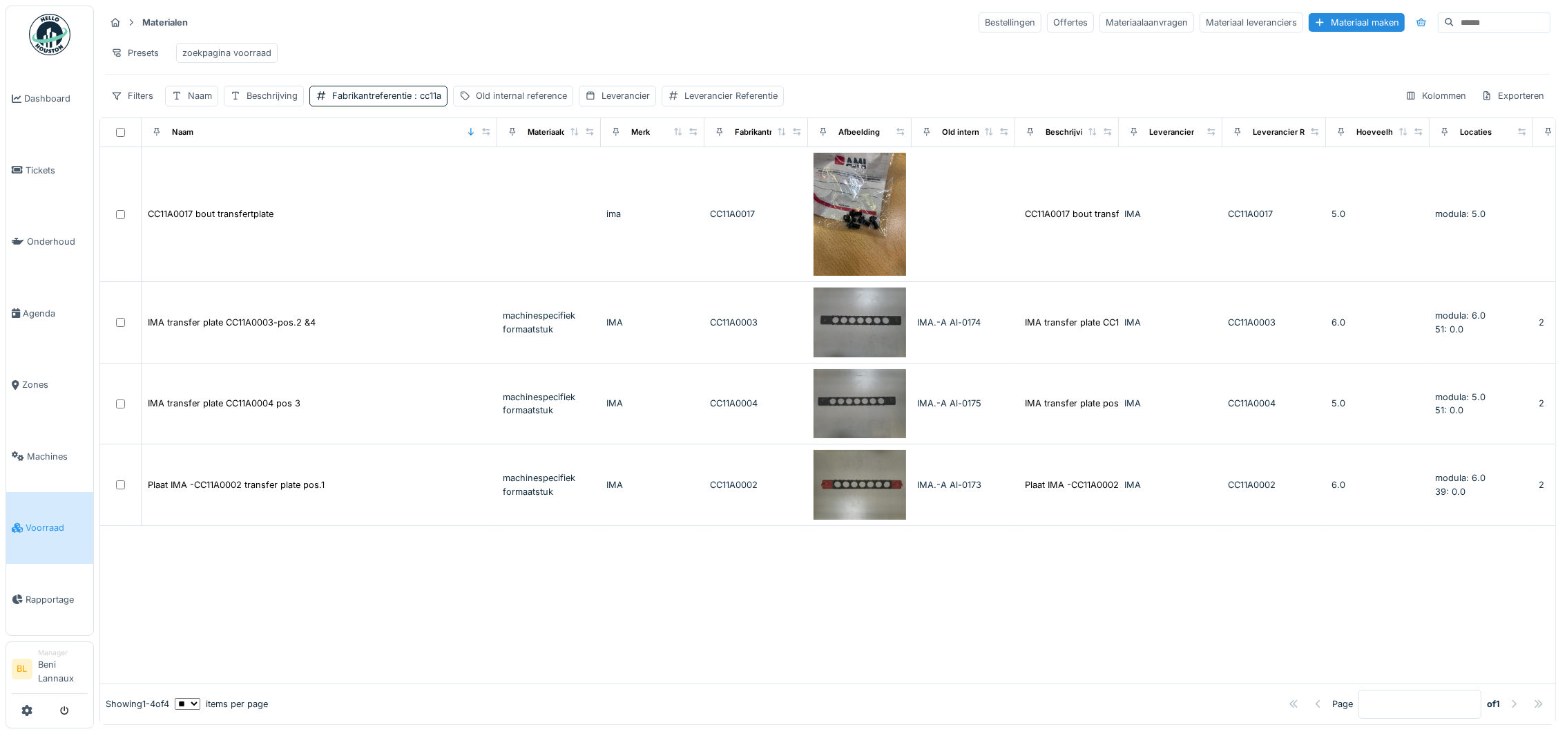
click at [214, 55] on div "zoekpagina voorraad" at bounding box center [226, 52] width 89 height 13
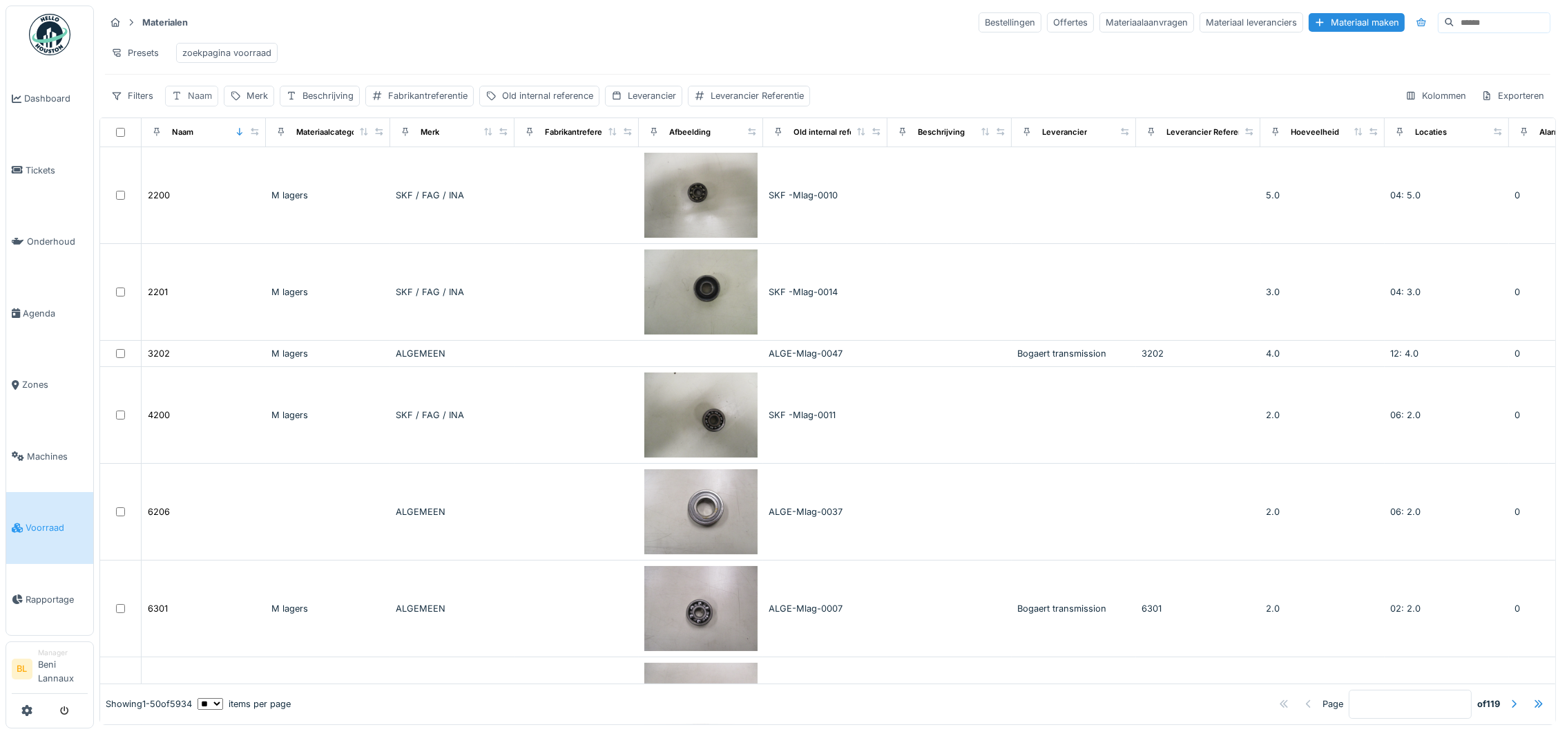
click at [196, 102] on div "Naam" at bounding box center [200, 95] width 24 height 13
click at [300, 173] on div at bounding box center [294, 178] width 11 height 13
click at [299, 180] on icon at bounding box center [295, 178] width 7 height 7
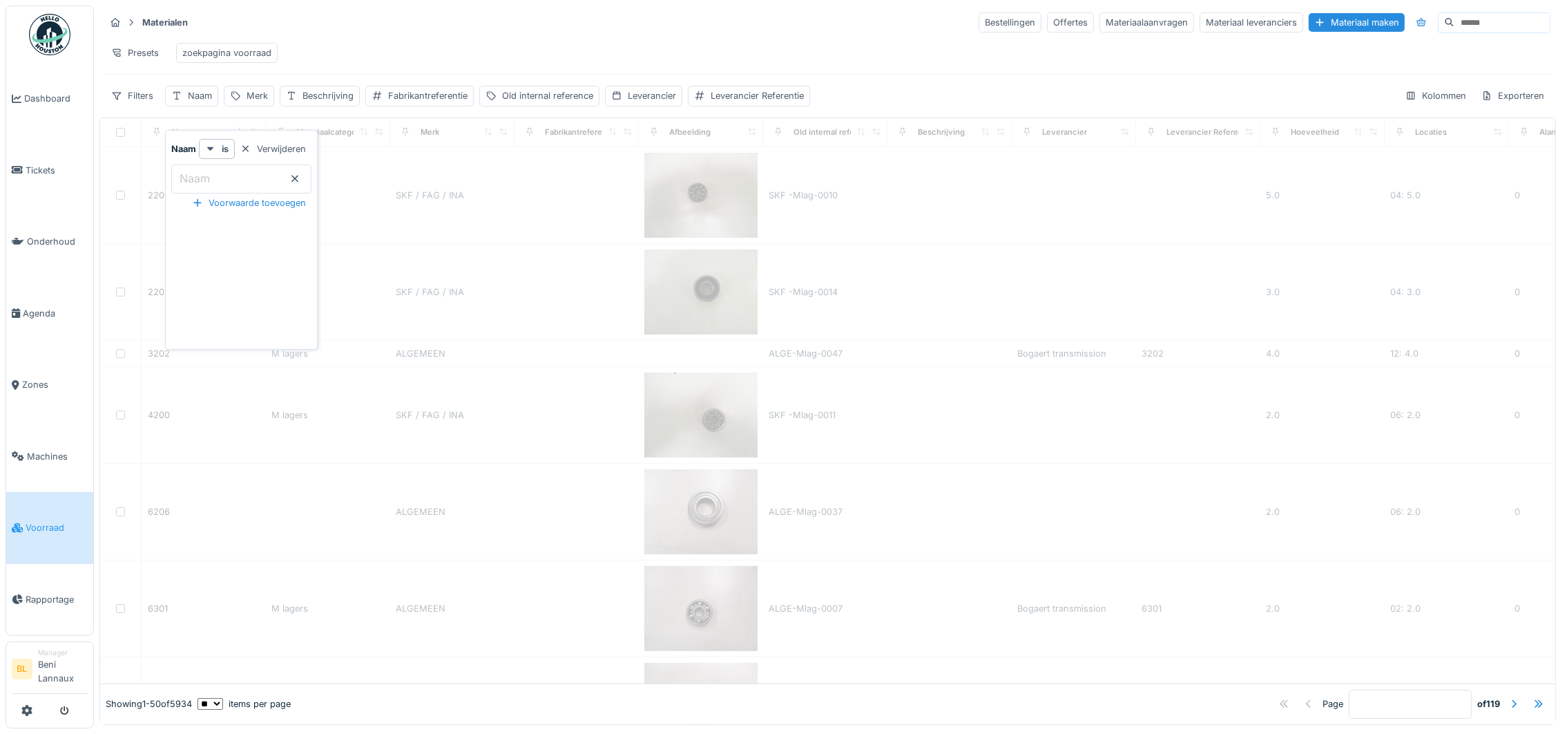
click at [299, 180] on icon at bounding box center [295, 178] width 7 height 7
click at [197, 102] on div "Naam" at bounding box center [200, 95] width 24 height 13
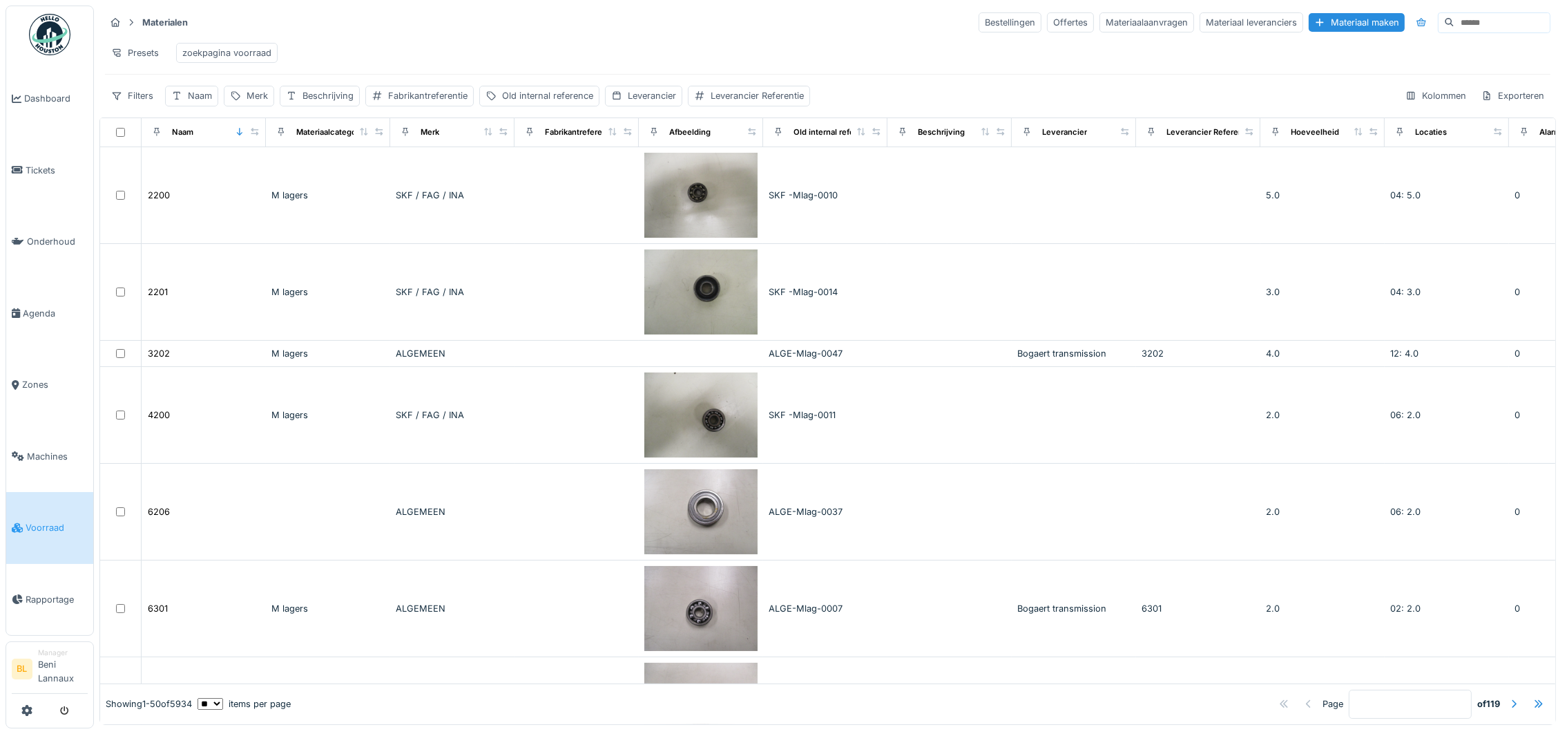
click at [249, 49] on div "zoekpagina voorraad" at bounding box center [226, 52] width 89 height 13
click at [125, 106] on div "Filters" at bounding box center [132, 96] width 55 height 20
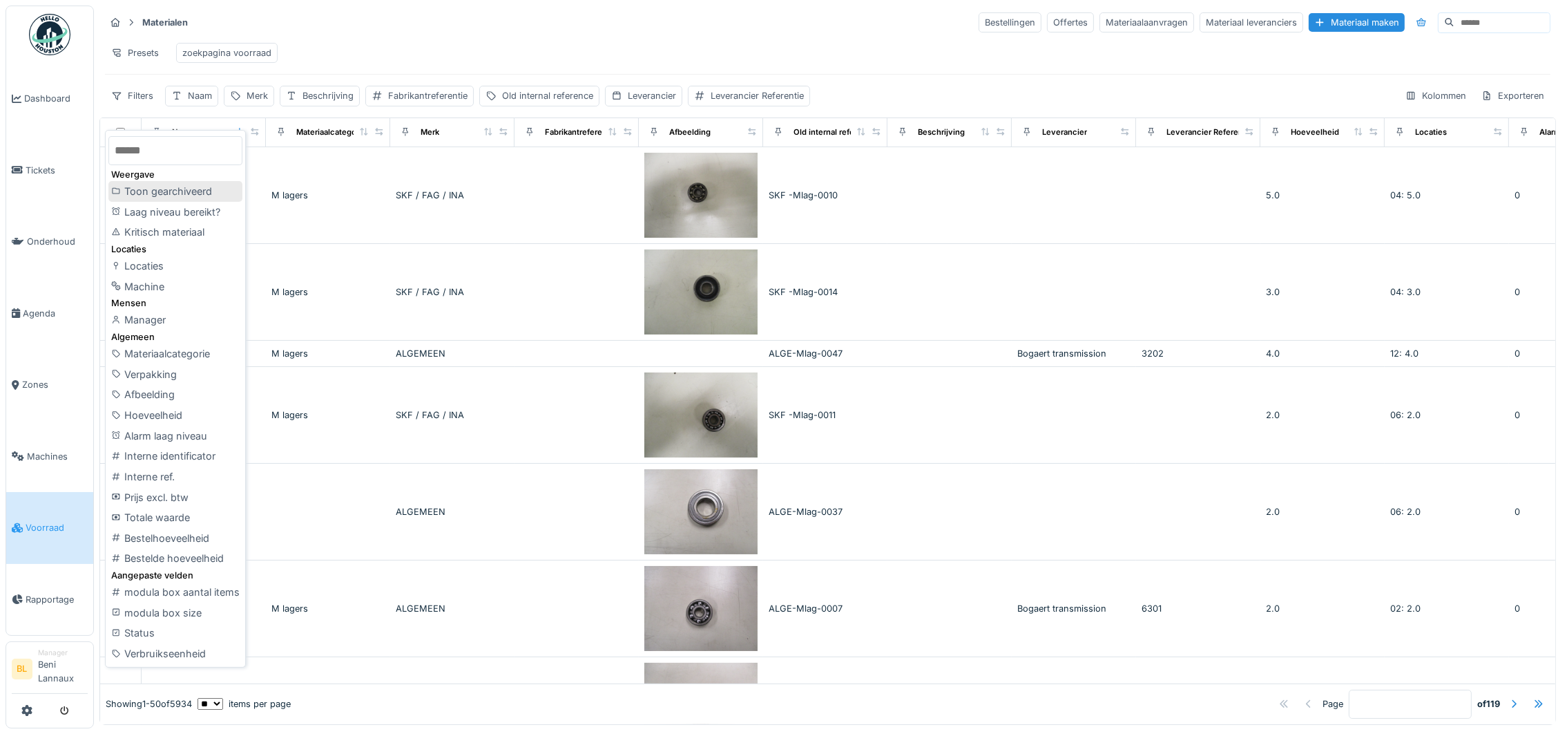
click at [202, 189] on div "Toon gearchiveerd" at bounding box center [175, 191] width 134 height 21
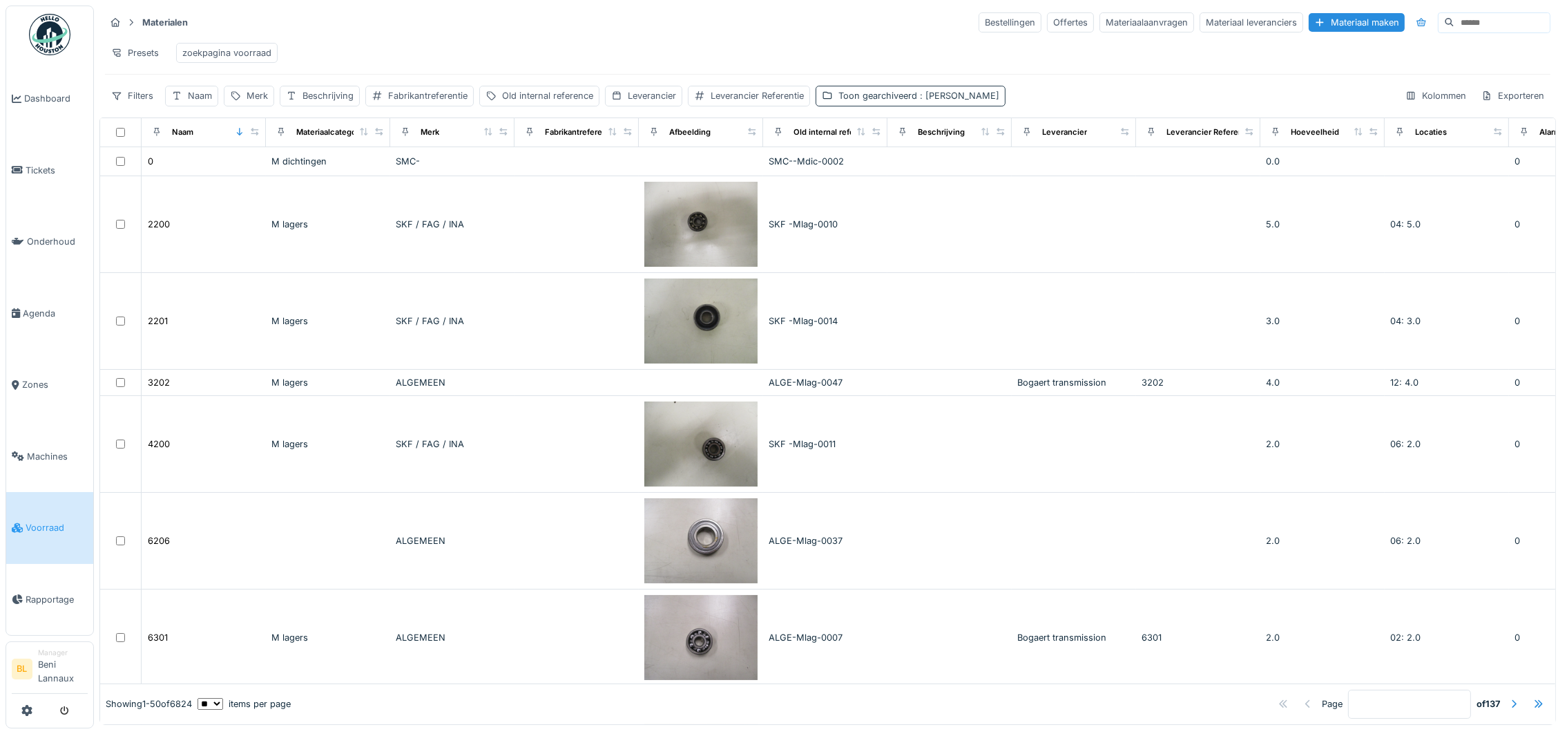
click at [926, 101] on span ": Ja" at bounding box center [958, 95] width 82 height 10
drag, startPoint x: 832, startPoint y: 173, endPoint x: 832, endPoint y: 181, distance: 8.3
click at [832, 175] on icon at bounding box center [830, 175] width 8 height 7
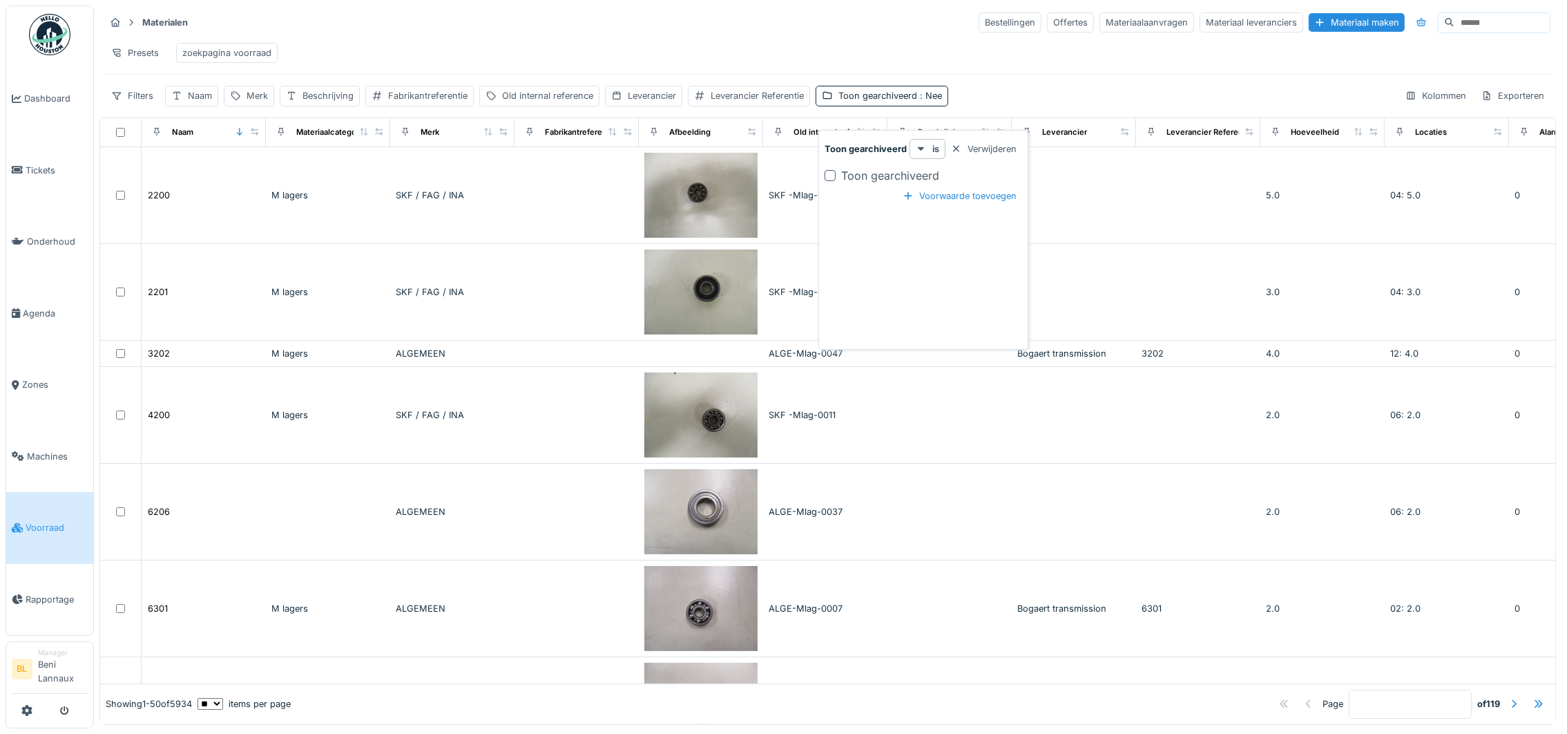
click at [993, 106] on div "Filters Naam Merk Beschrijving Fabrikantreferentie Old internal reference Lever…" at bounding box center [828, 96] width 1446 height 20
click at [130, 106] on div "Filters" at bounding box center [132, 96] width 55 height 20
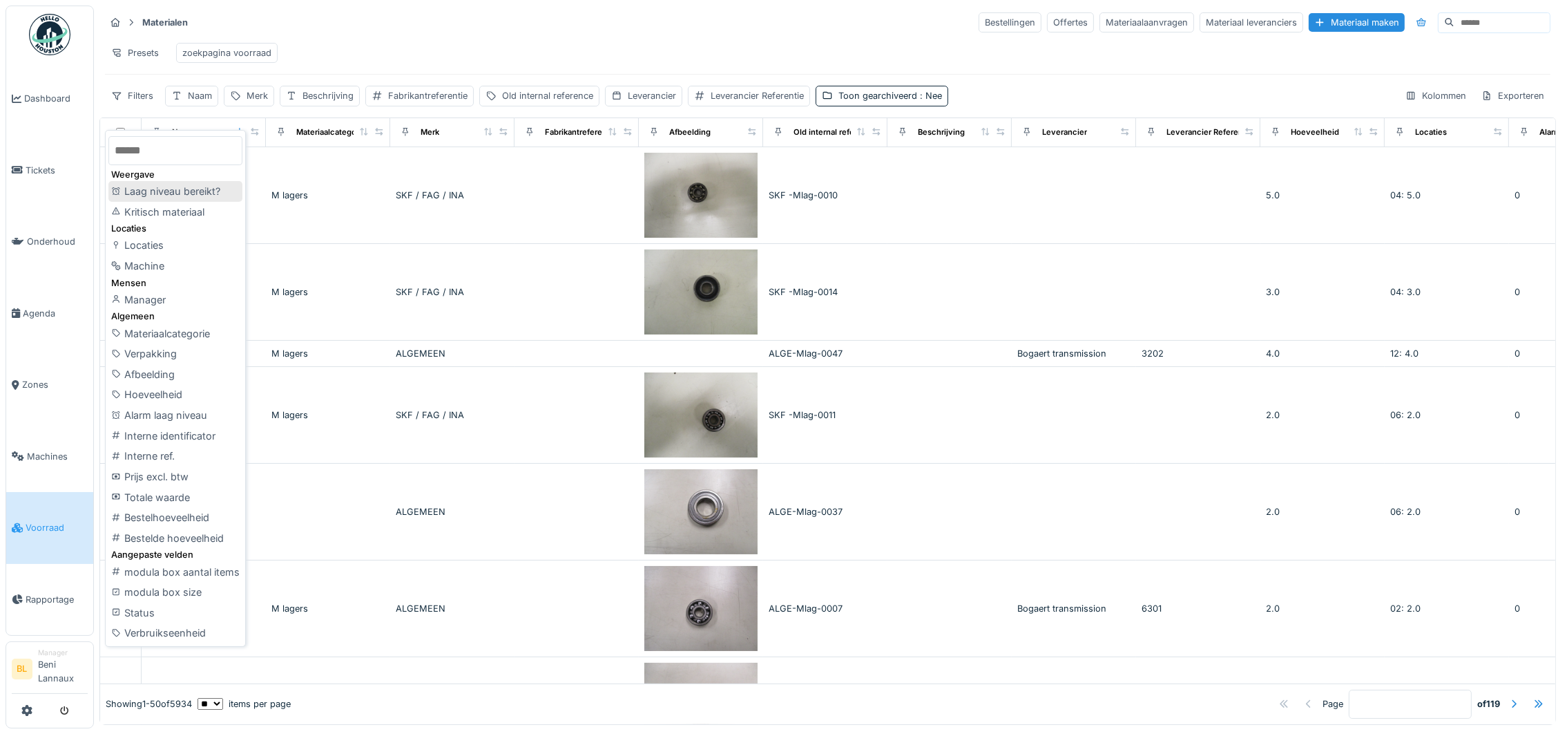
click at [190, 188] on div "Laag niveau bereikt?" at bounding box center [175, 191] width 134 height 21
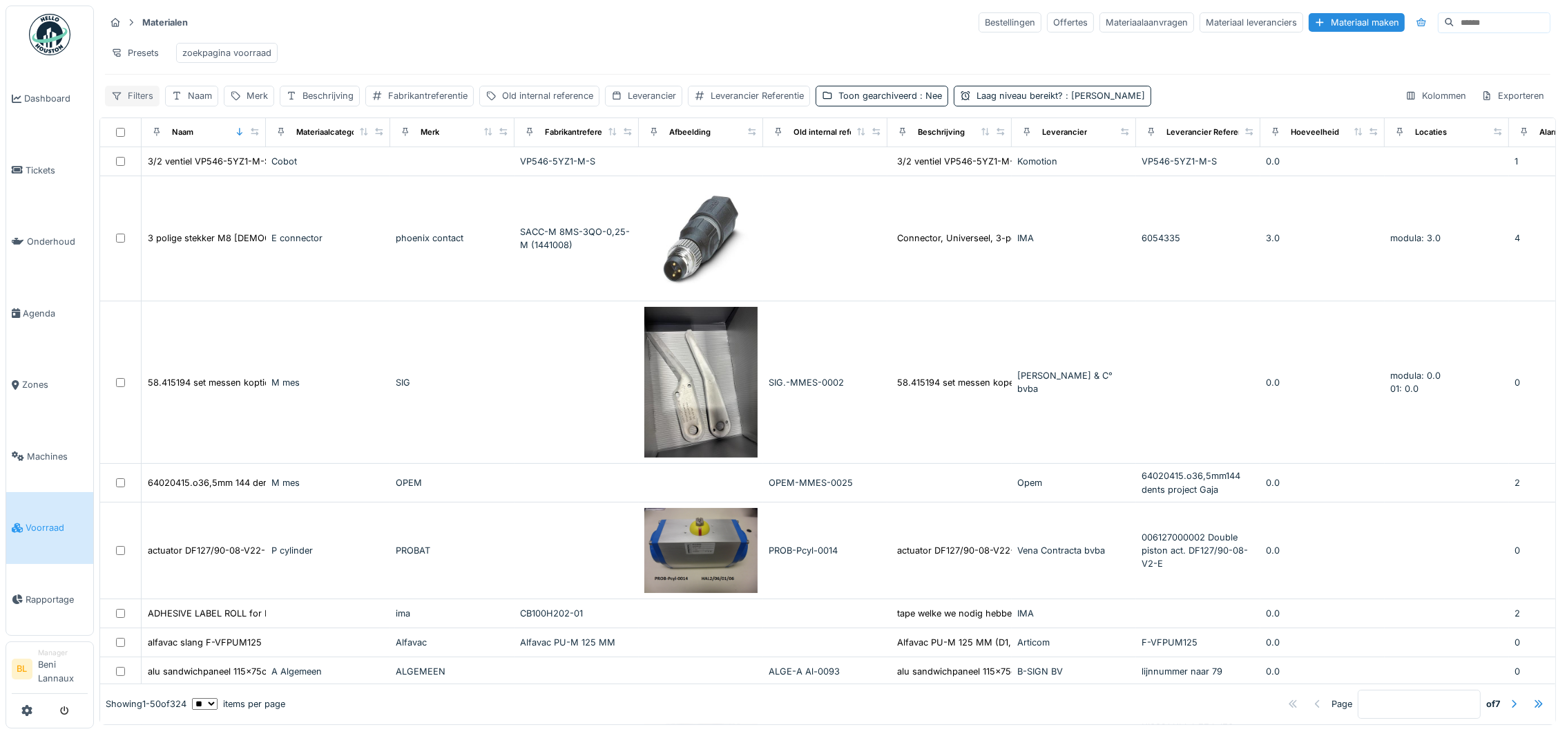
click at [130, 106] on div "Filters" at bounding box center [132, 96] width 55 height 20
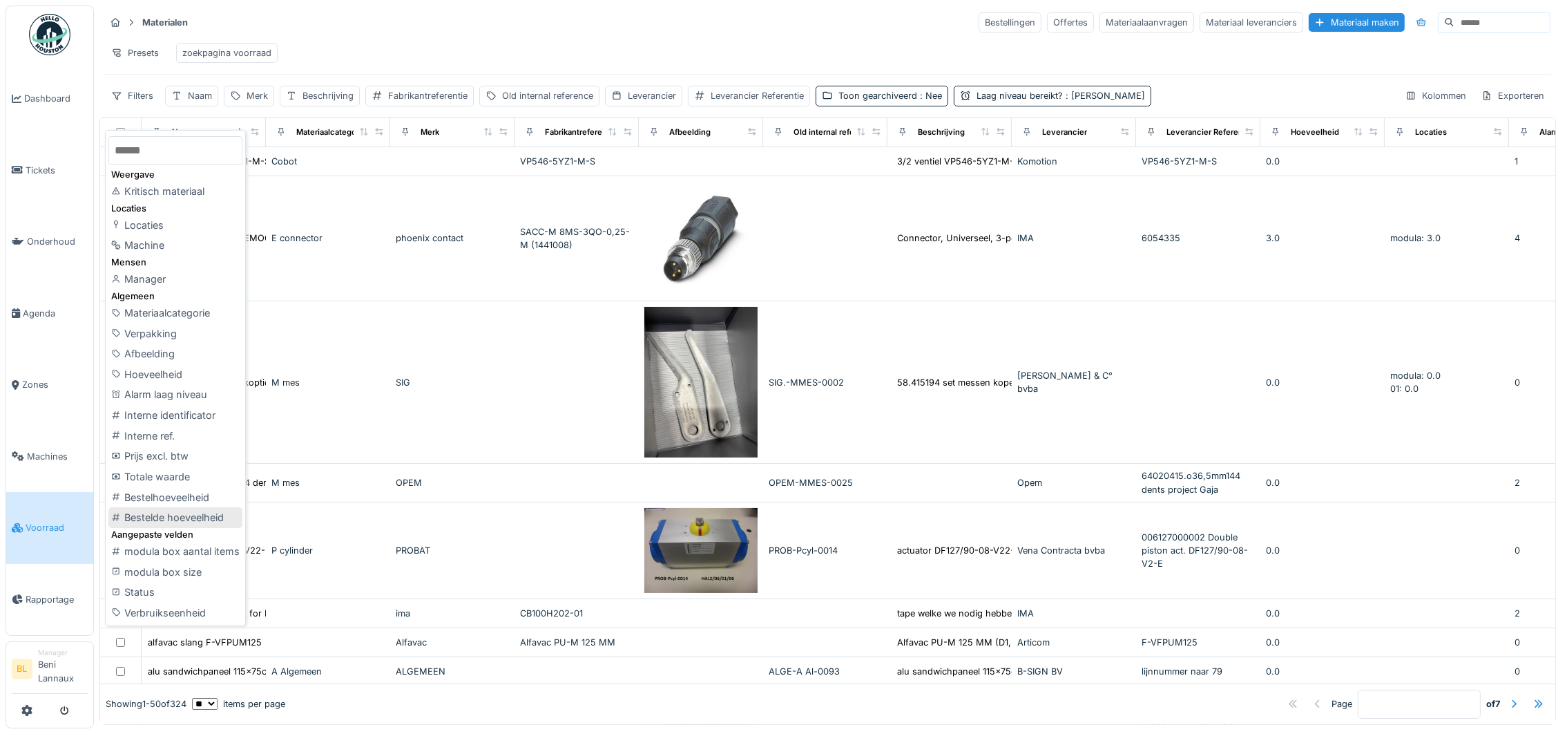
click at [179, 516] on div "Bestelde hoeveelheid" at bounding box center [175, 517] width 134 height 21
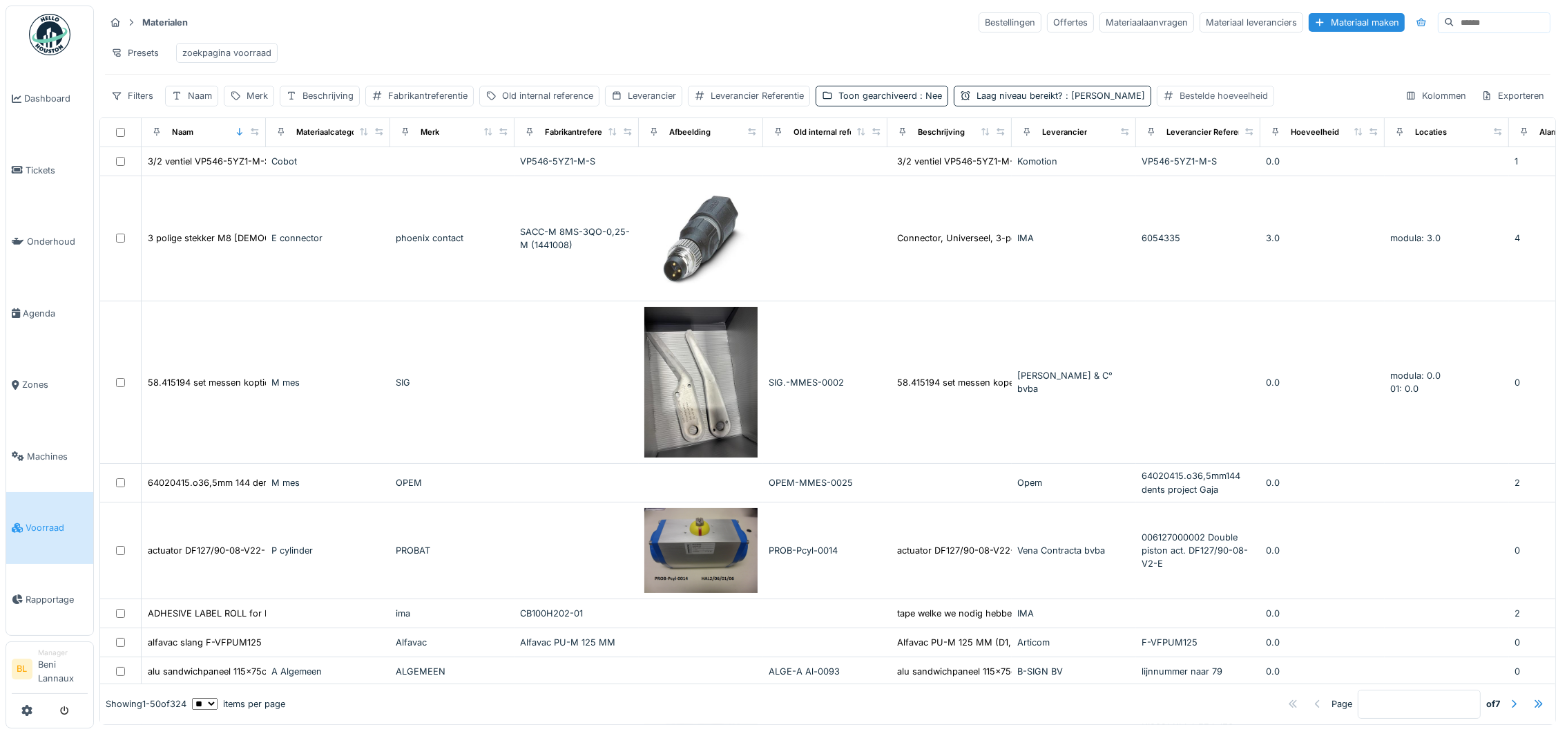
click at [1180, 102] on div "Bestelde hoeveelheid" at bounding box center [1224, 95] width 88 height 13
click at [1240, 144] on strong "groter is dan" at bounding box center [1247, 148] width 54 height 13
click at [1244, 258] on div "is niet aanwezig" at bounding box center [1240, 261] width 81 height 21
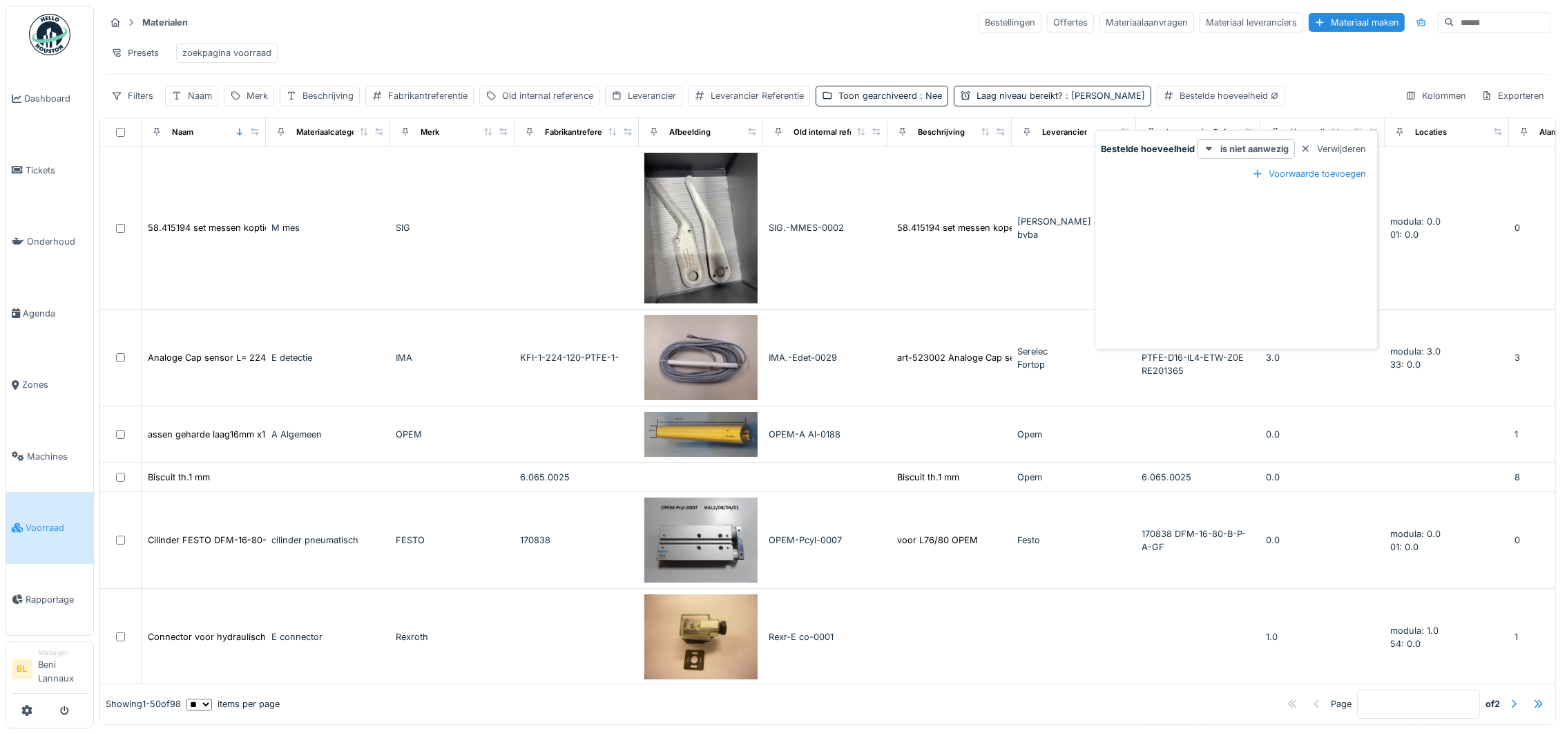
click at [1241, 63] on div "Presets zoekpagina voorraad" at bounding box center [828, 52] width 1446 height 31
click at [138, 53] on div "Presets" at bounding box center [135, 53] width 60 height 20
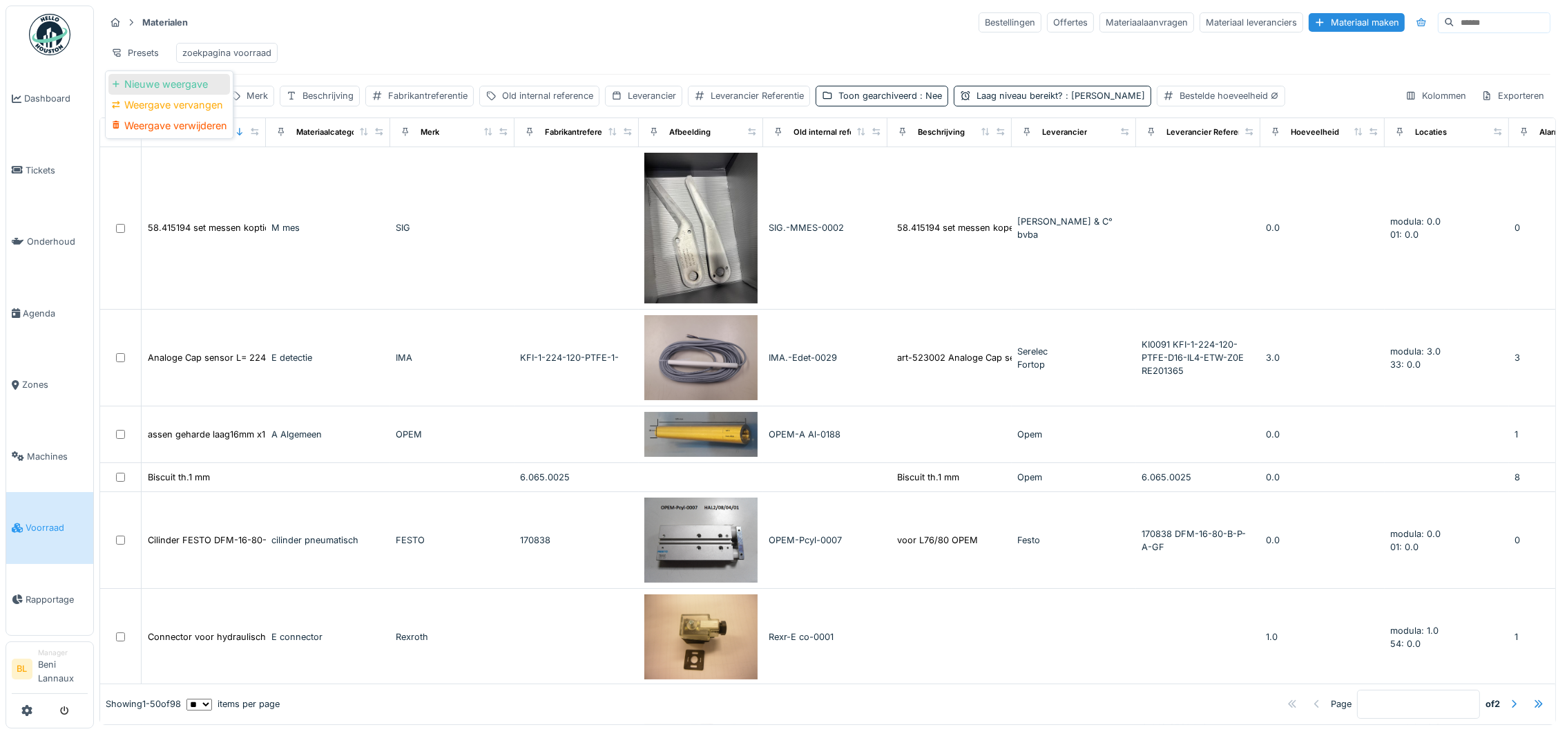
click at [144, 86] on div "Nieuwe weergave" at bounding box center [169, 84] width 122 height 21
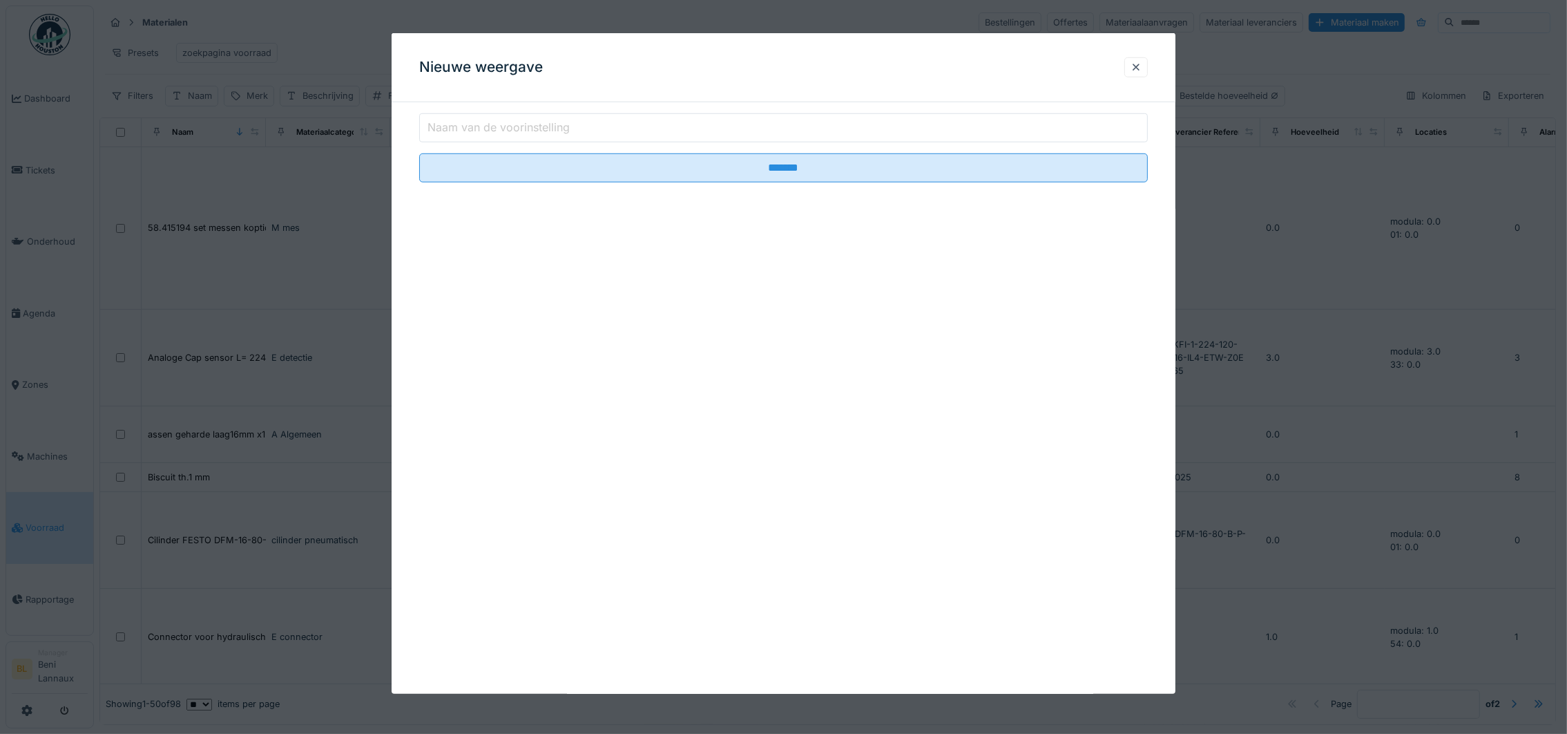
click at [461, 126] on label "Naam van de voorinstelling" at bounding box center [499, 127] width 148 height 17
click at [461, 126] on input "Naam van de voorinstelling" at bounding box center [783, 127] width 729 height 29
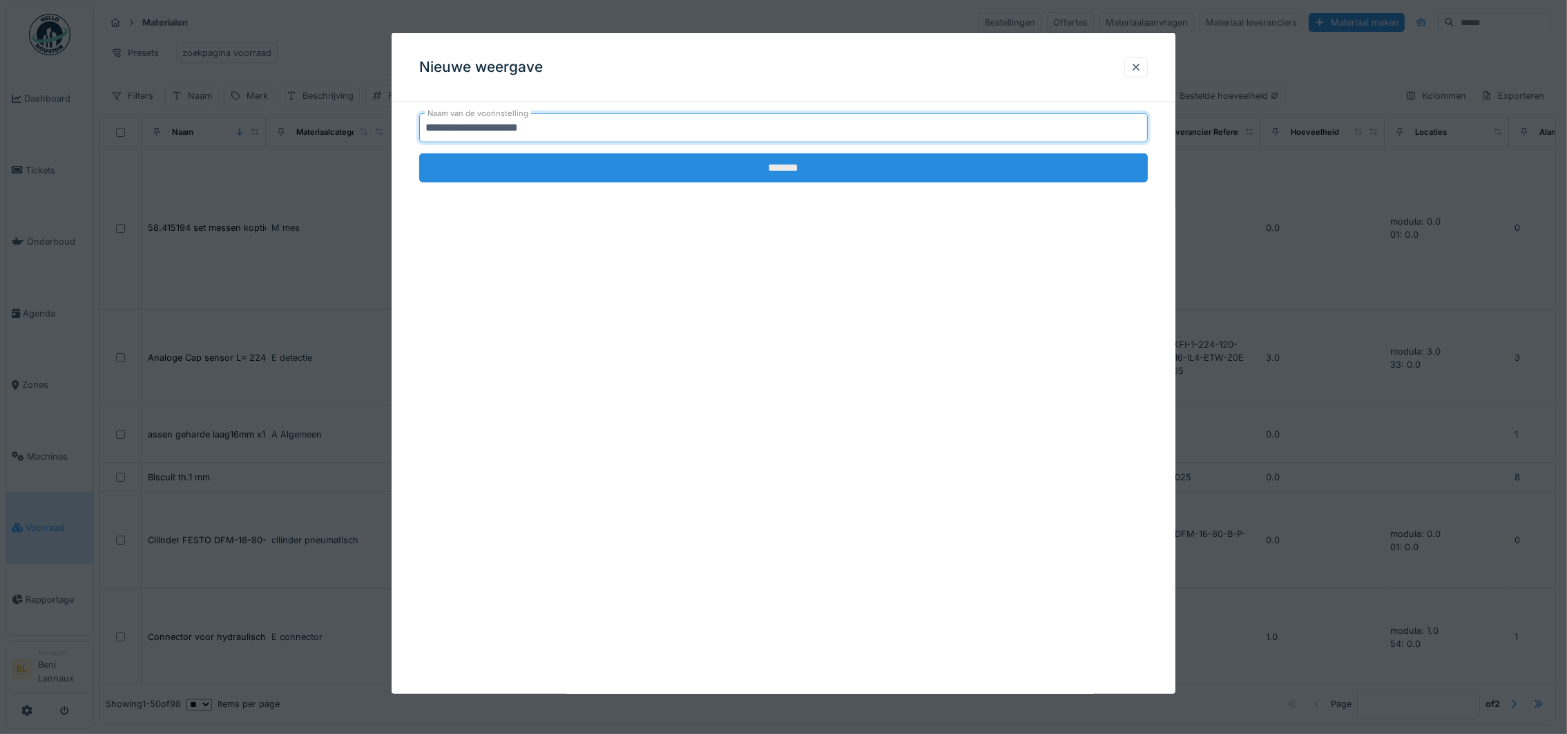
type input "**********"
click at [784, 160] on input "*******" at bounding box center [783, 167] width 729 height 29
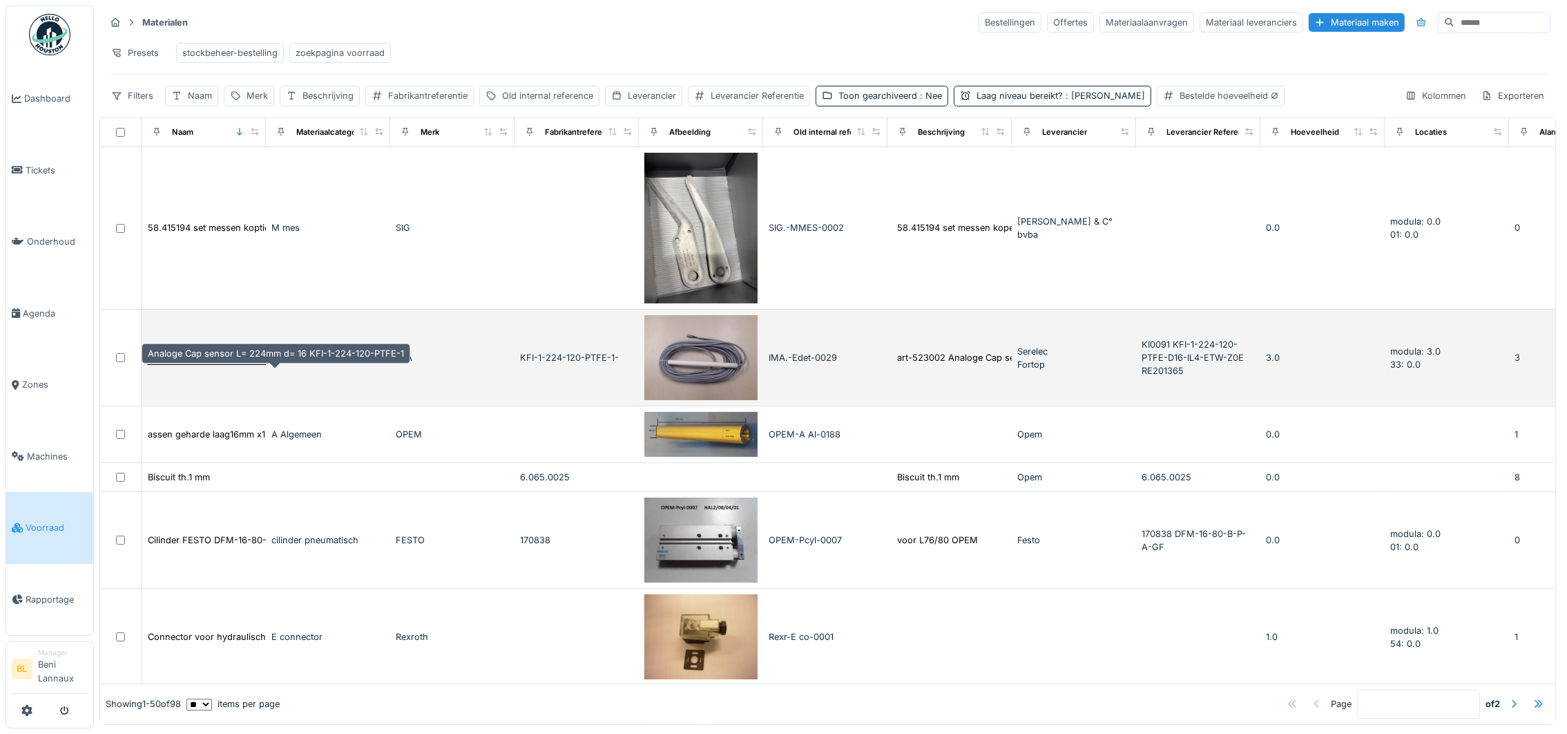
click at [180, 364] on div "Analoge Cap sensor L= 224mm d= 16 KFI-1-224-120-PTFE-1" at bounding box center [276, 357] width 256 height 13
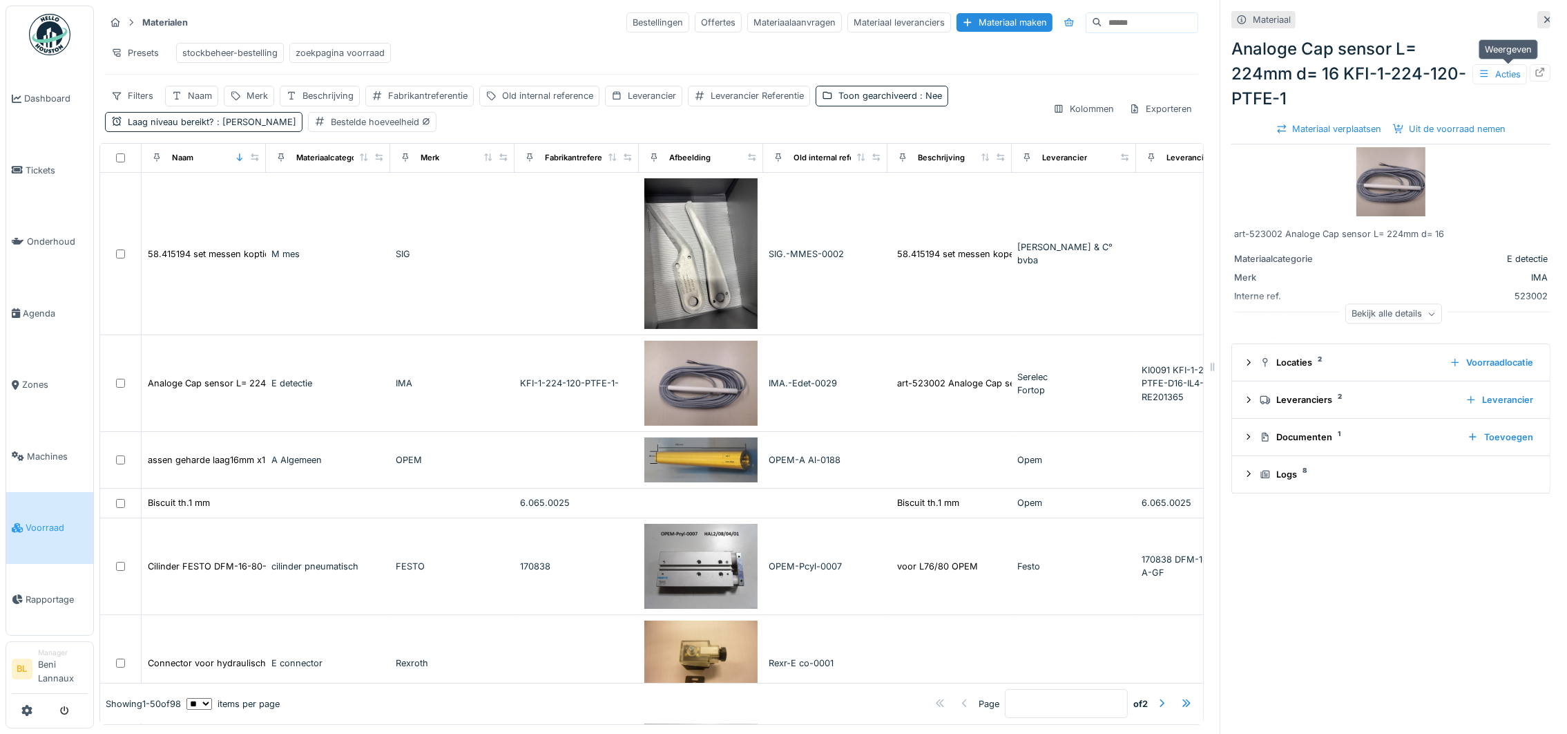
click at [1535, 71] on icon at bounding box center [1540, 72] width 11 height 9
click at [1535, 66] on div at bounding box center [1540, 72] width 11 height 13
click at [1535, 77] on div at bounding box center [1540, 72] width 11 height 13
click at [1536, 70] on icon at bounding box center [1540, 72] width 9 height 9
click at [1535, 73] on icon at bounding box center [1540, 72] width 11 height 9
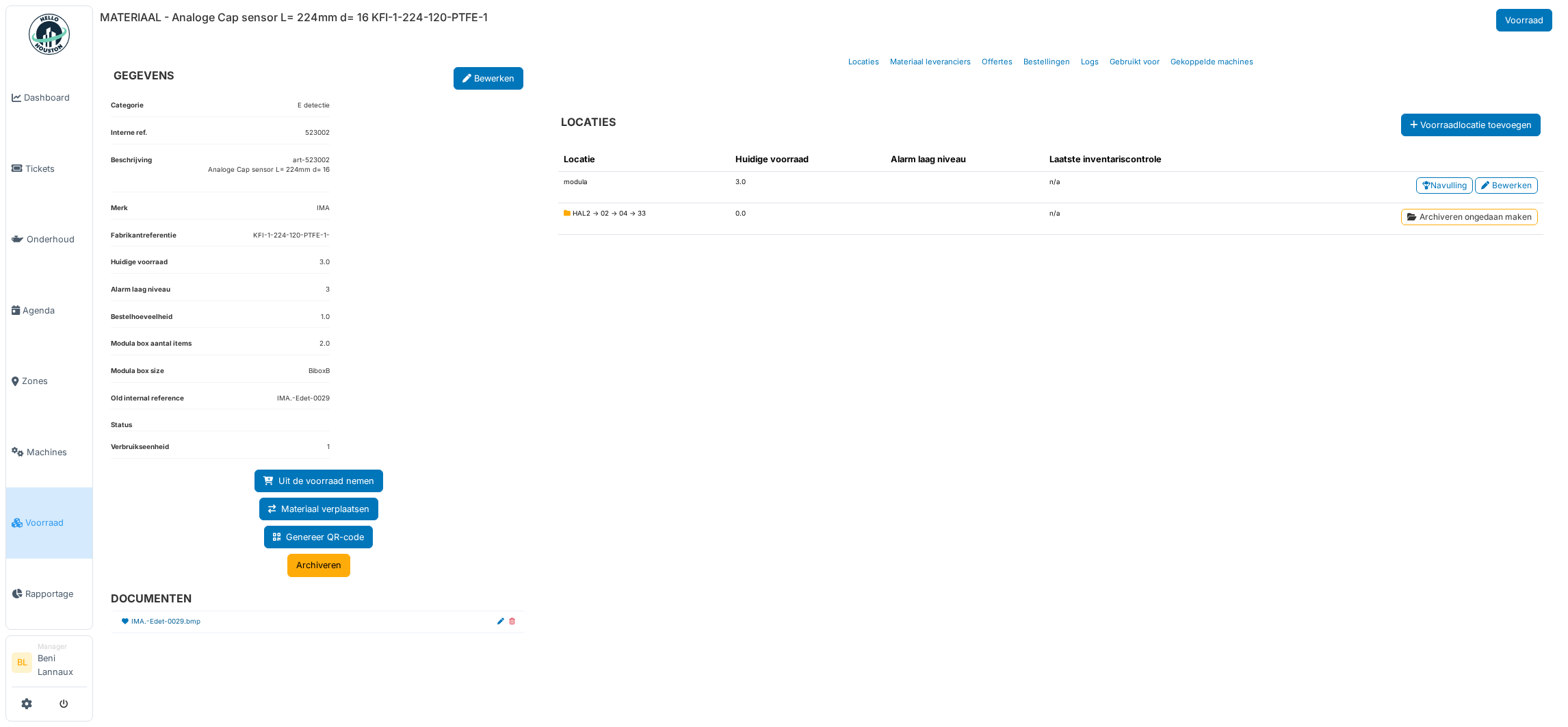
click at [169, 623] on link "IMA.-Edet-0029.bmp" at bounding box center [166, 621] width 69 height 10
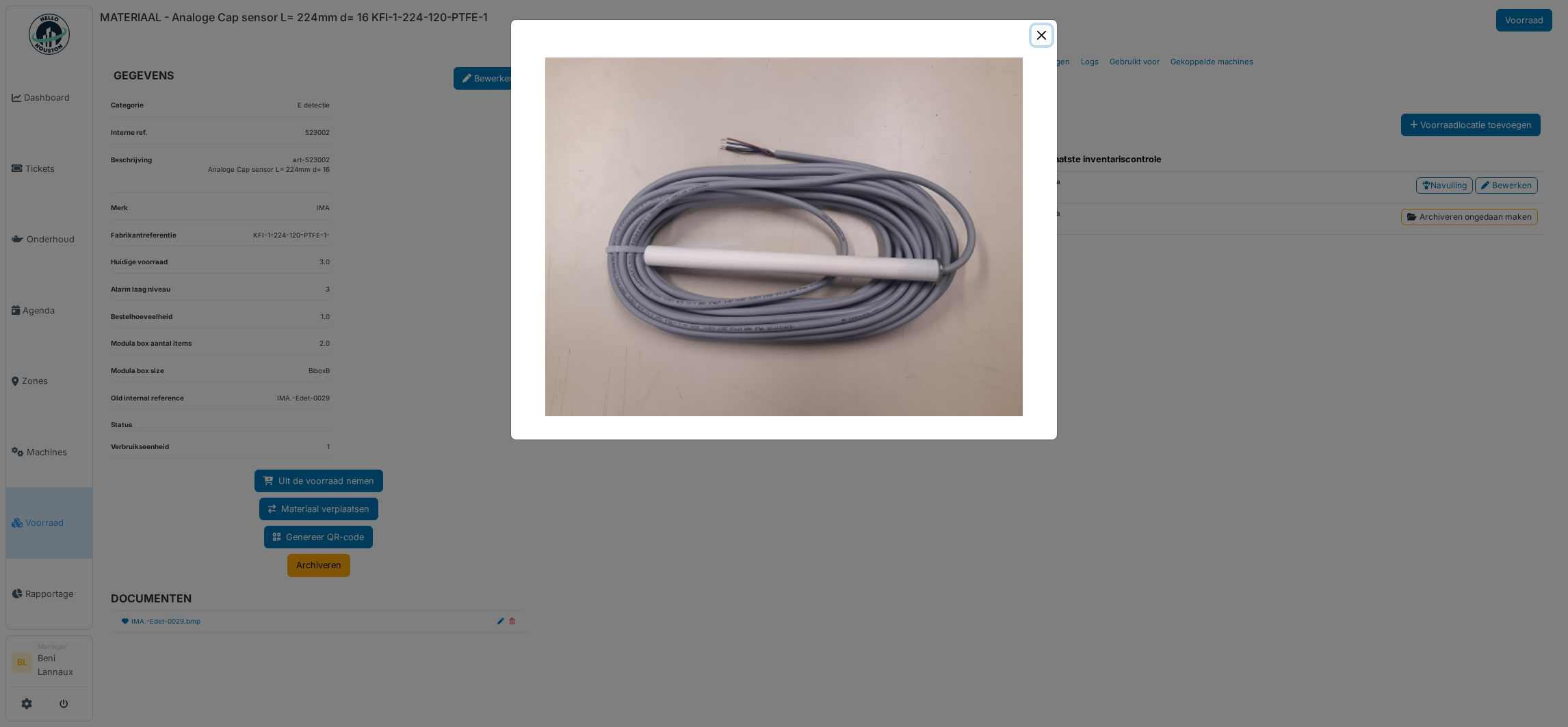
click at [1037, 32] on button "Close" at bounding box center [1042, 36] width 20 height 20
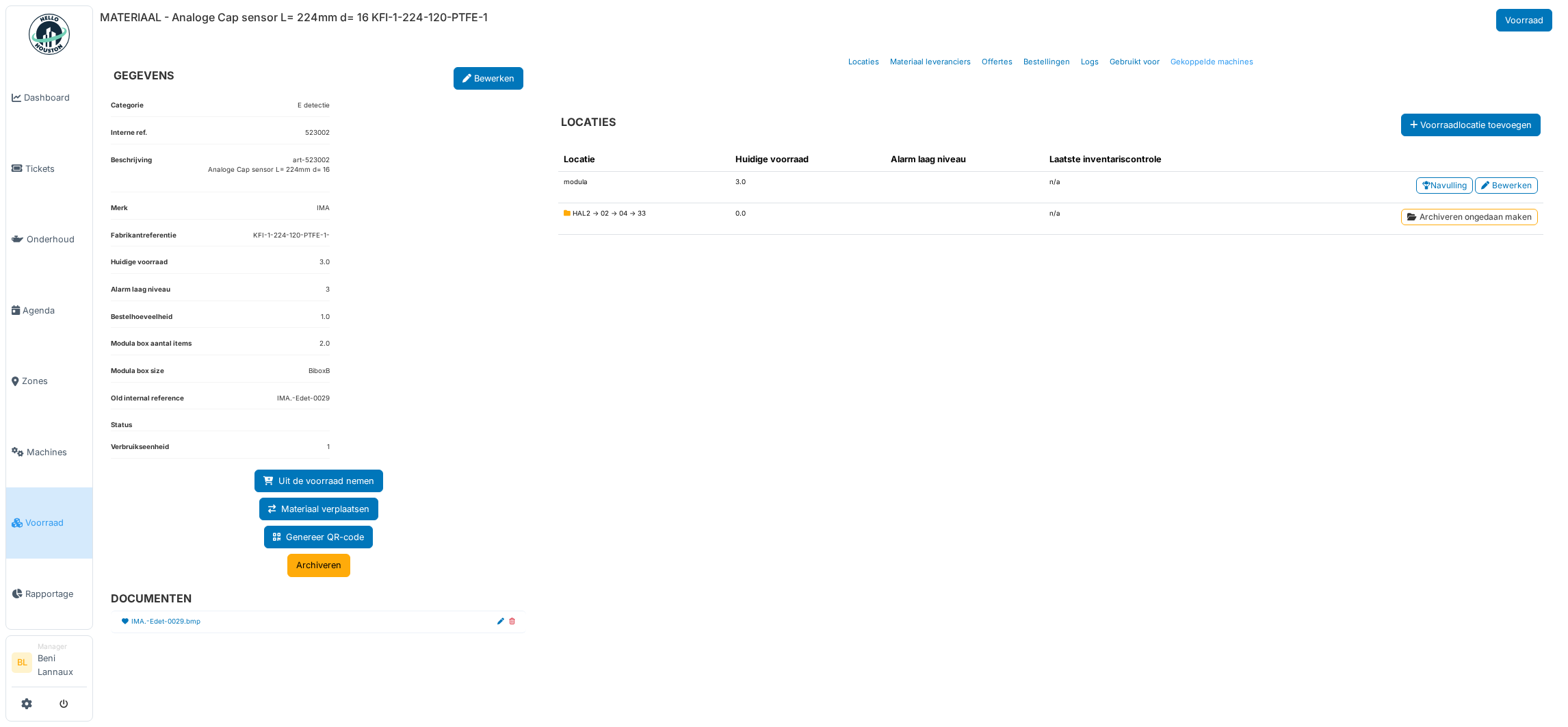
click at [1233, 63] on link "Gekoppelde machines" at bounding box center [1211, 61] width 94 height 32
select select "***"
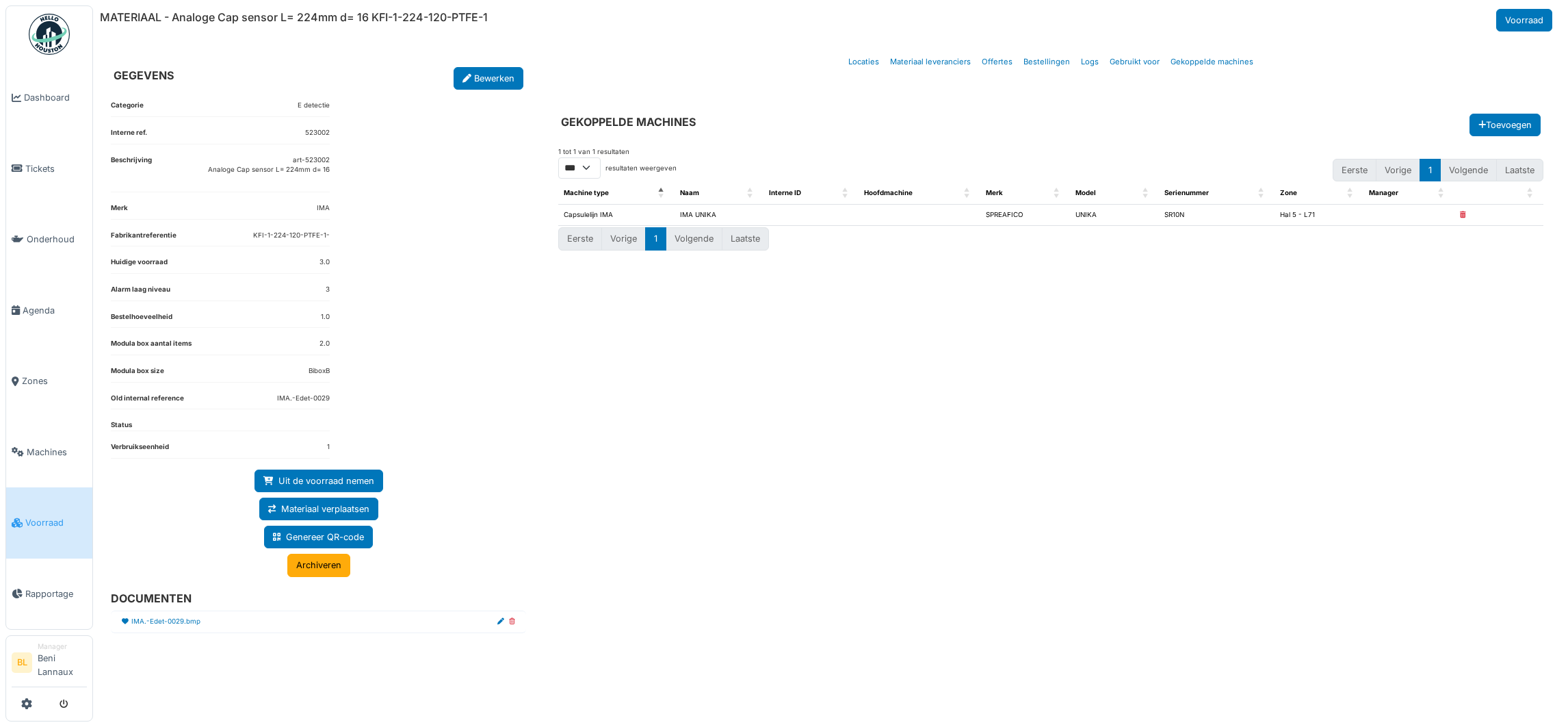
drag, startPoint x: 1158, startPoint y: 364, endPoint x: 1185, endPoint y: 344, distance: 33.6
click at [1165, 359] on div "1 tot 1 van 1 resultaten ** ** *** *** resultaten weergeven Eerste Vorige 1 Vol…" at bounding box center [1051, 415] width 1007 height 559
click at [145, 626] on link "IMA.-Edet-0029.bmp" at bounding box center [166, 621] width 69 height 10
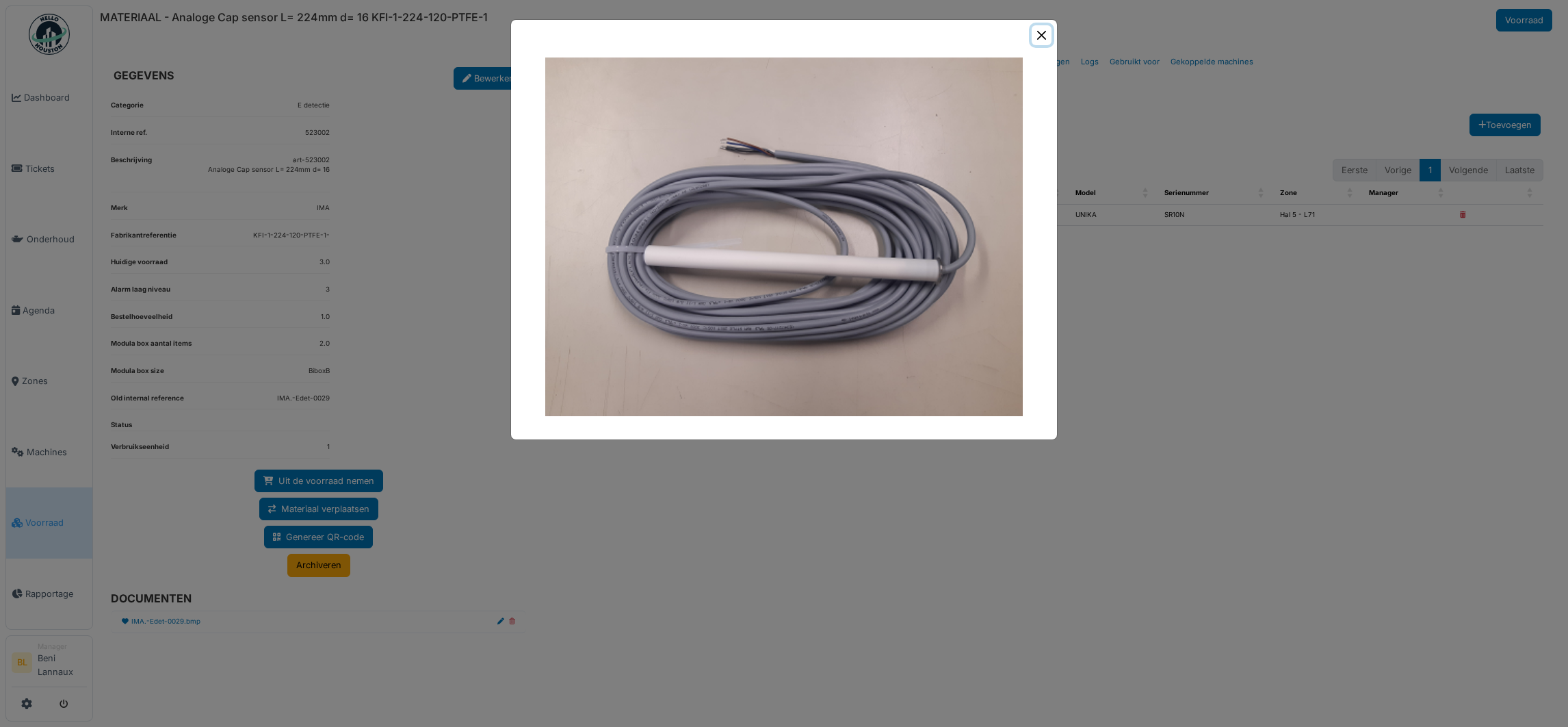
click at [1037, 48] on div at bounding box center [784, 35] width 546 height 31
click at [1036, 42] on button "Close" at bounding box center [1042, 36] width 20 height 20
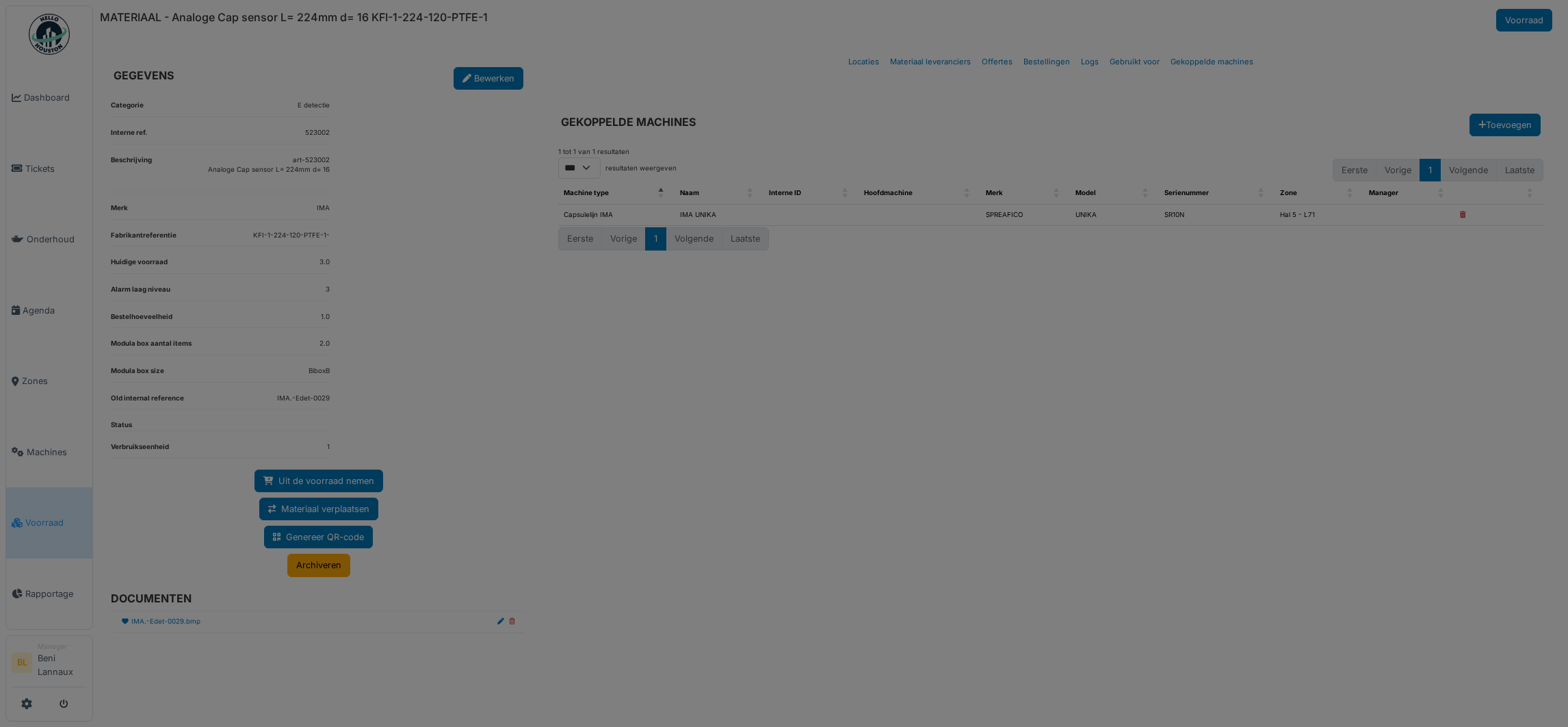
click at [1036, 42] on div at bounding box center [784, 203] width 546 height 372
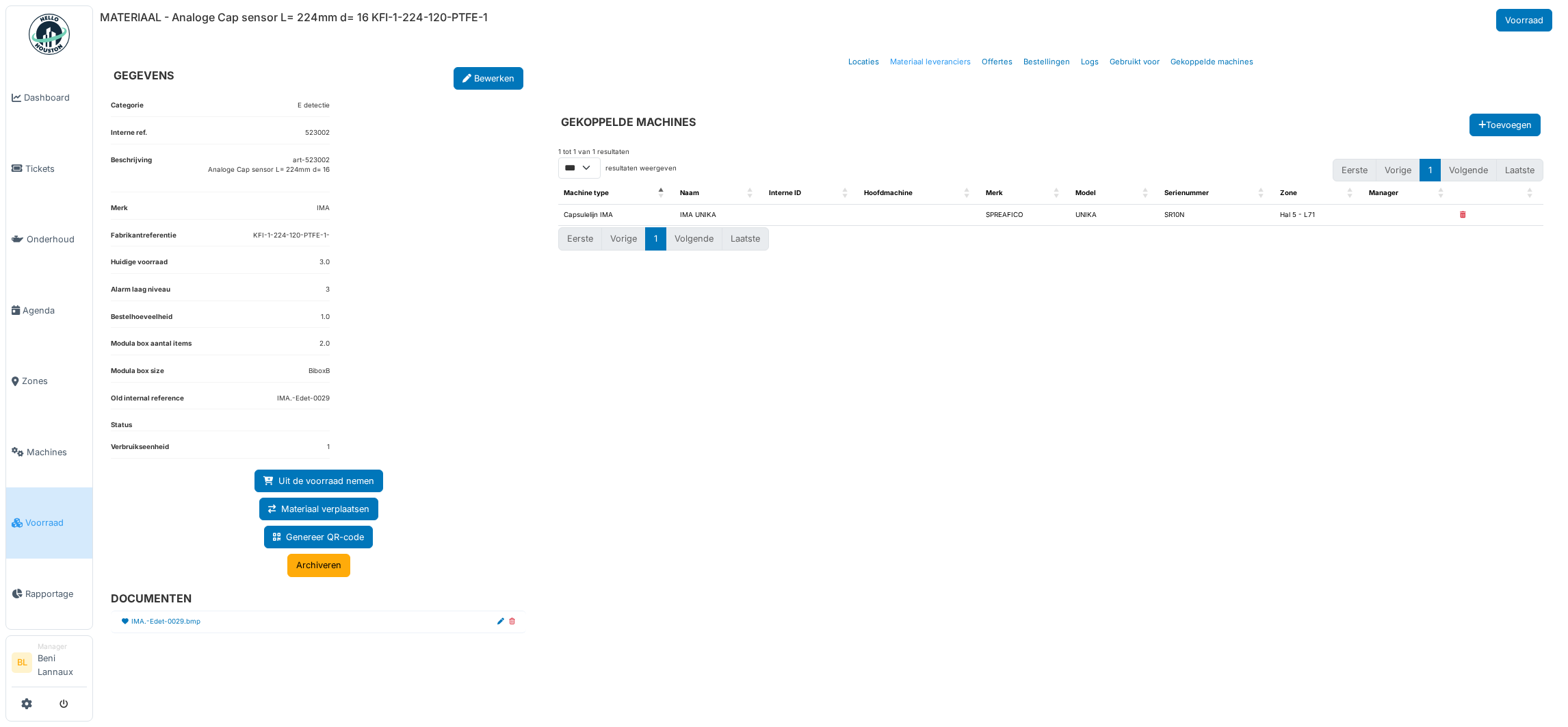
click at [941, 56] on link "Materiaal leveranciers" at bounding box center [930, 61] width 92 height 32
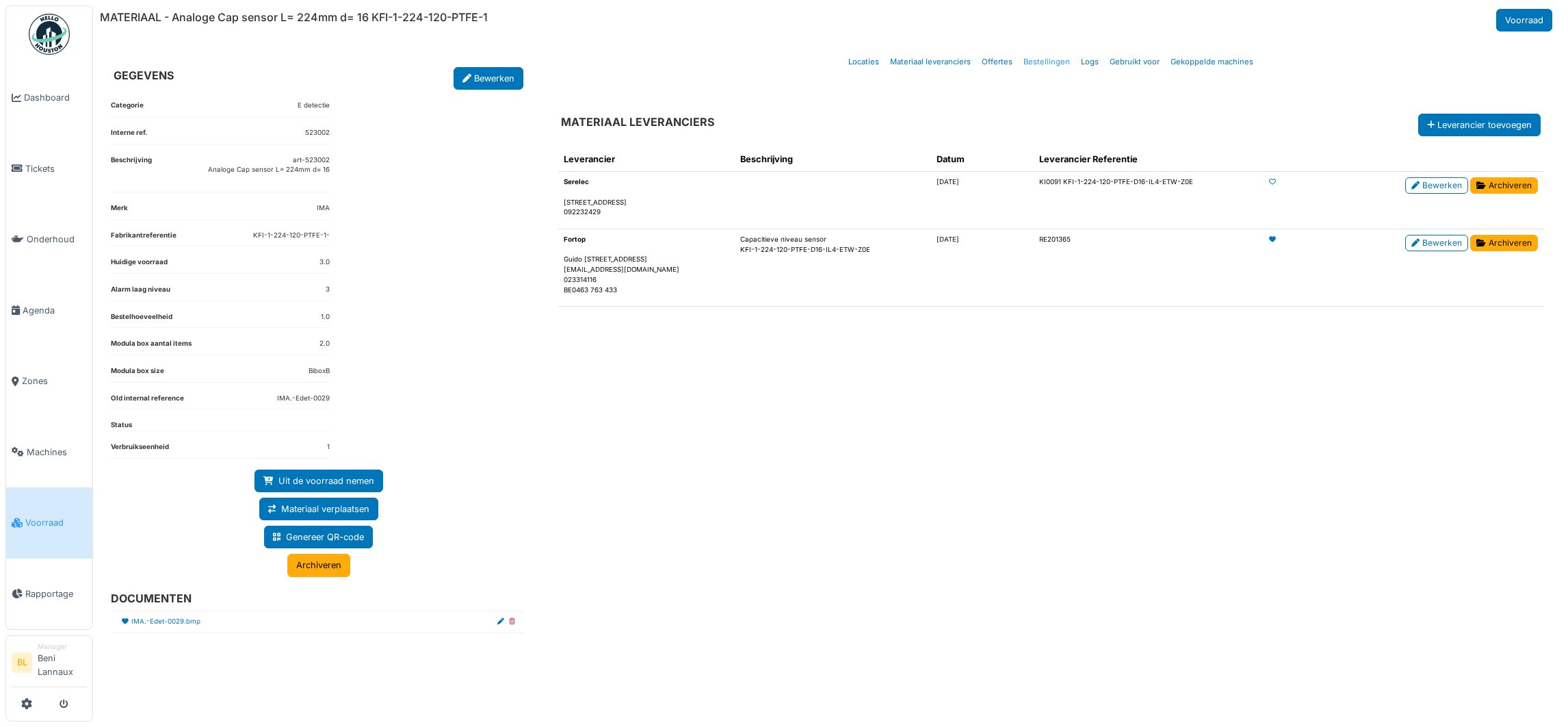
click at [1044, 59] on link "Bestellingen" at bounding box center [1047, 61] width 57 height 32
select select "***"
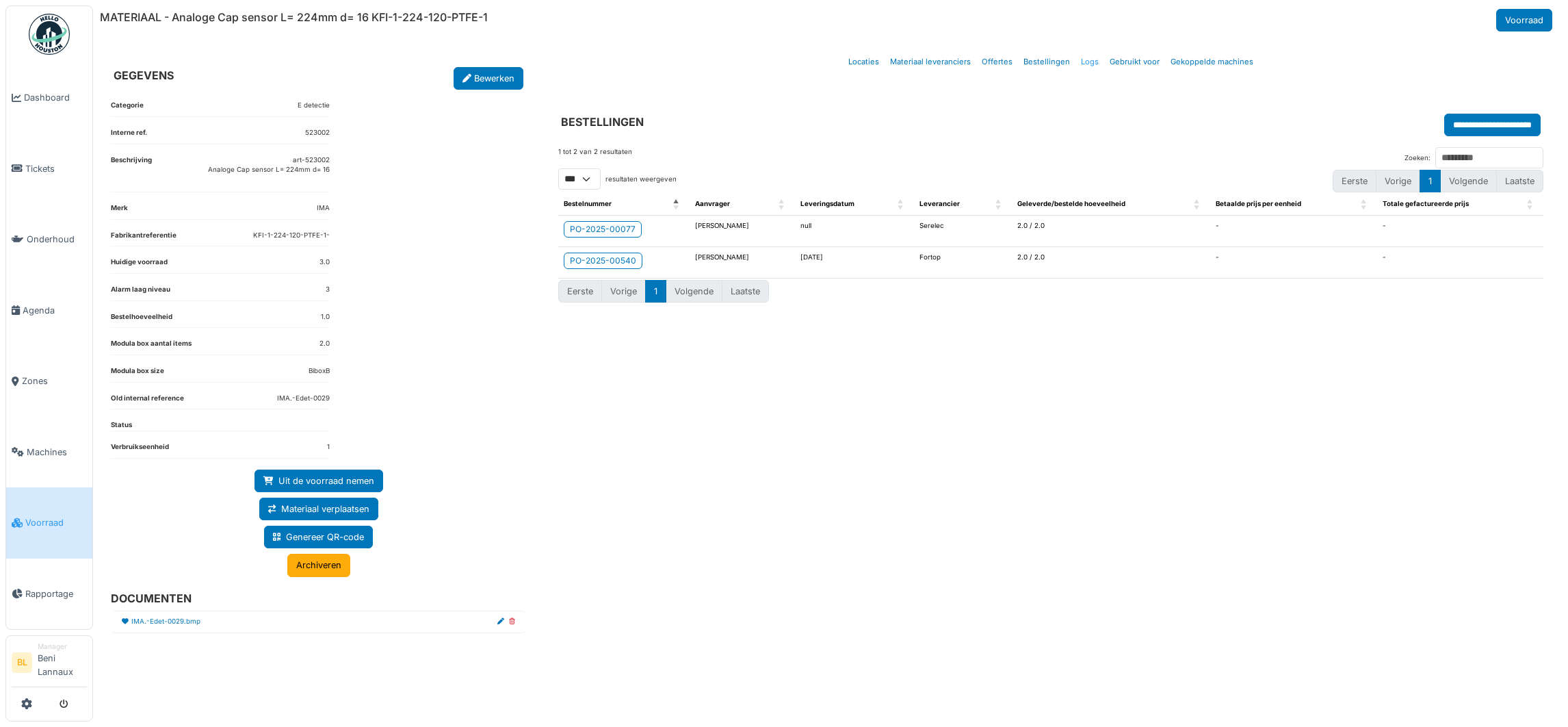
click at [1085, 54] on link "Logs" at bounding box center [1090, 61] width 29 height 32
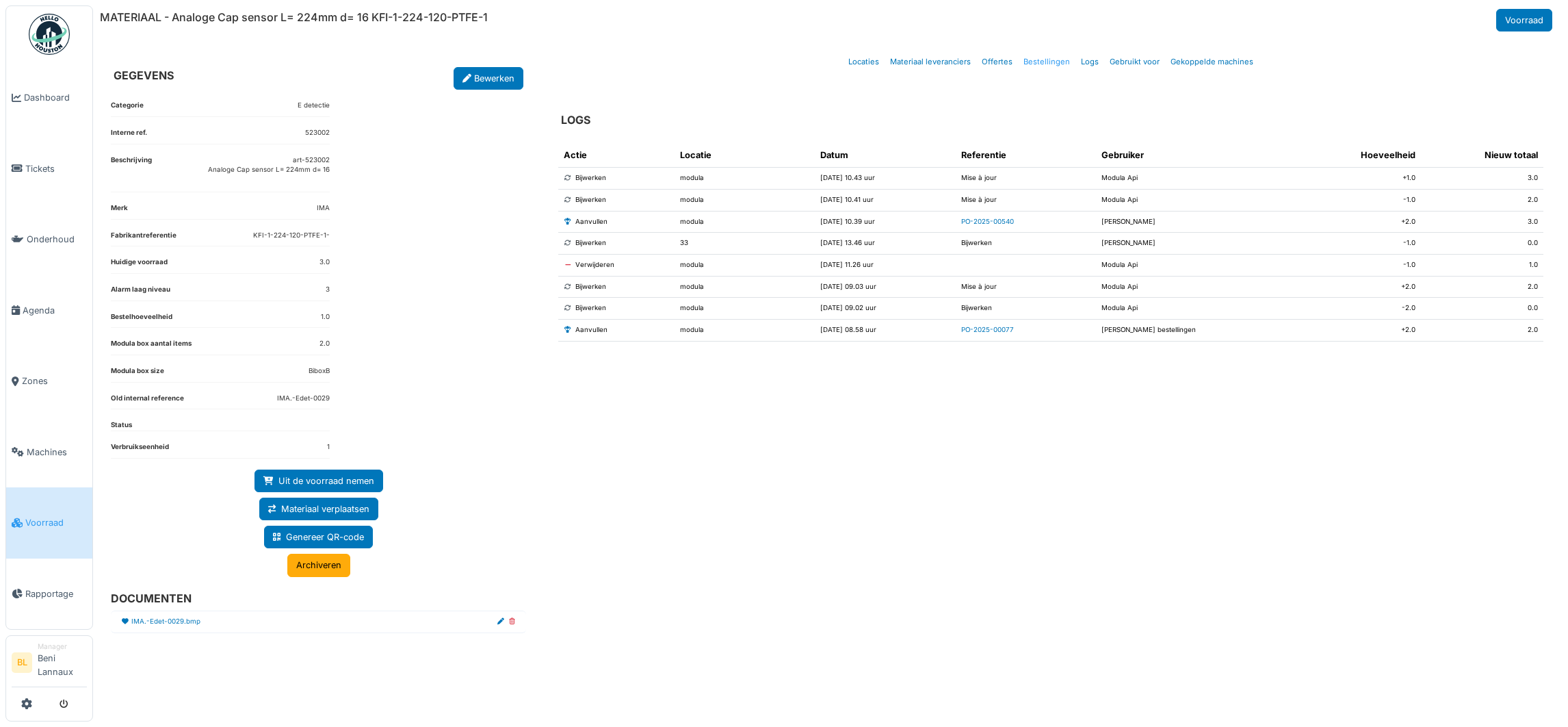
click at [1050, 56] on link "Bestellingen" at bounding box center [1047, 61] width 57 height 32
select select "***"
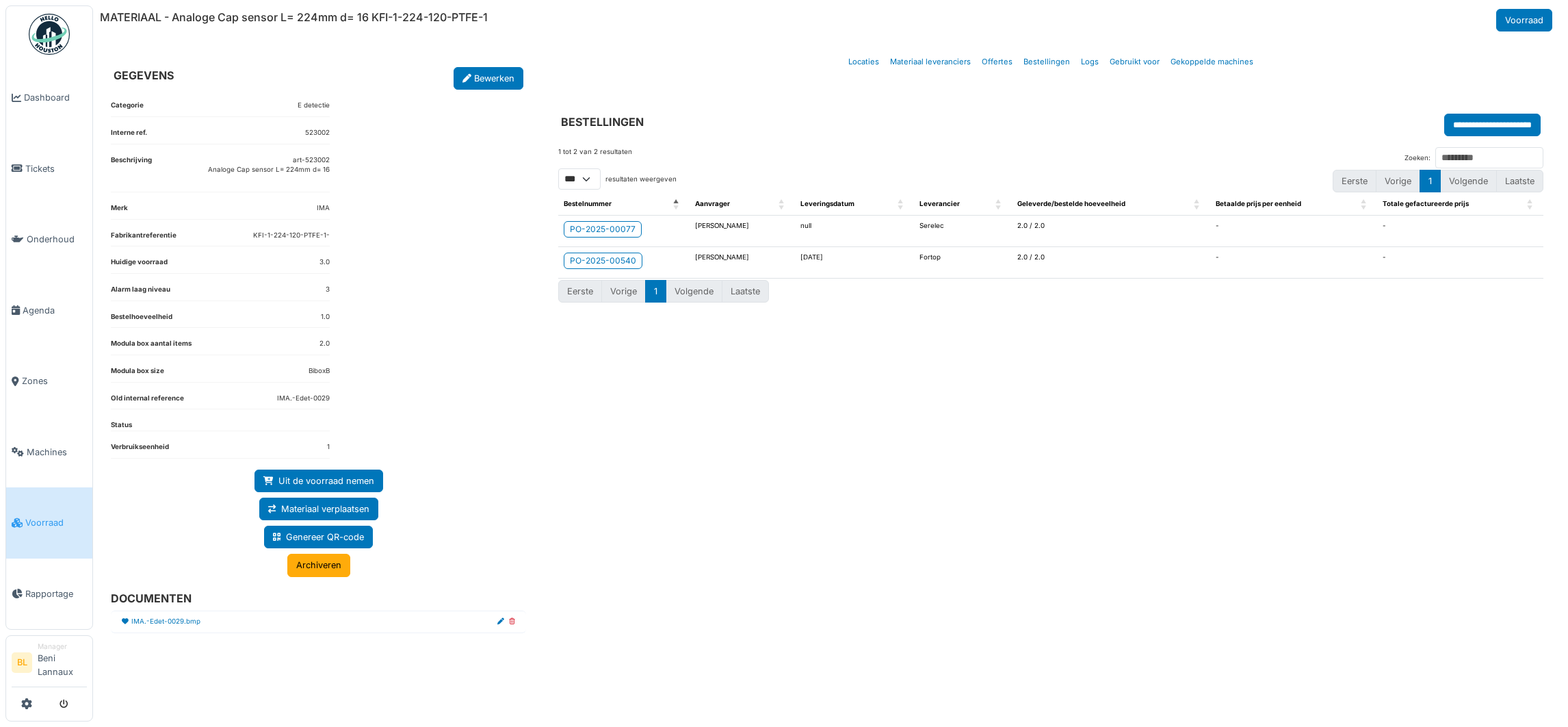
select select "***"
click at [618, 236] on div "PO-2025-00077" at bounding box center [602, 229] width 65 height 12
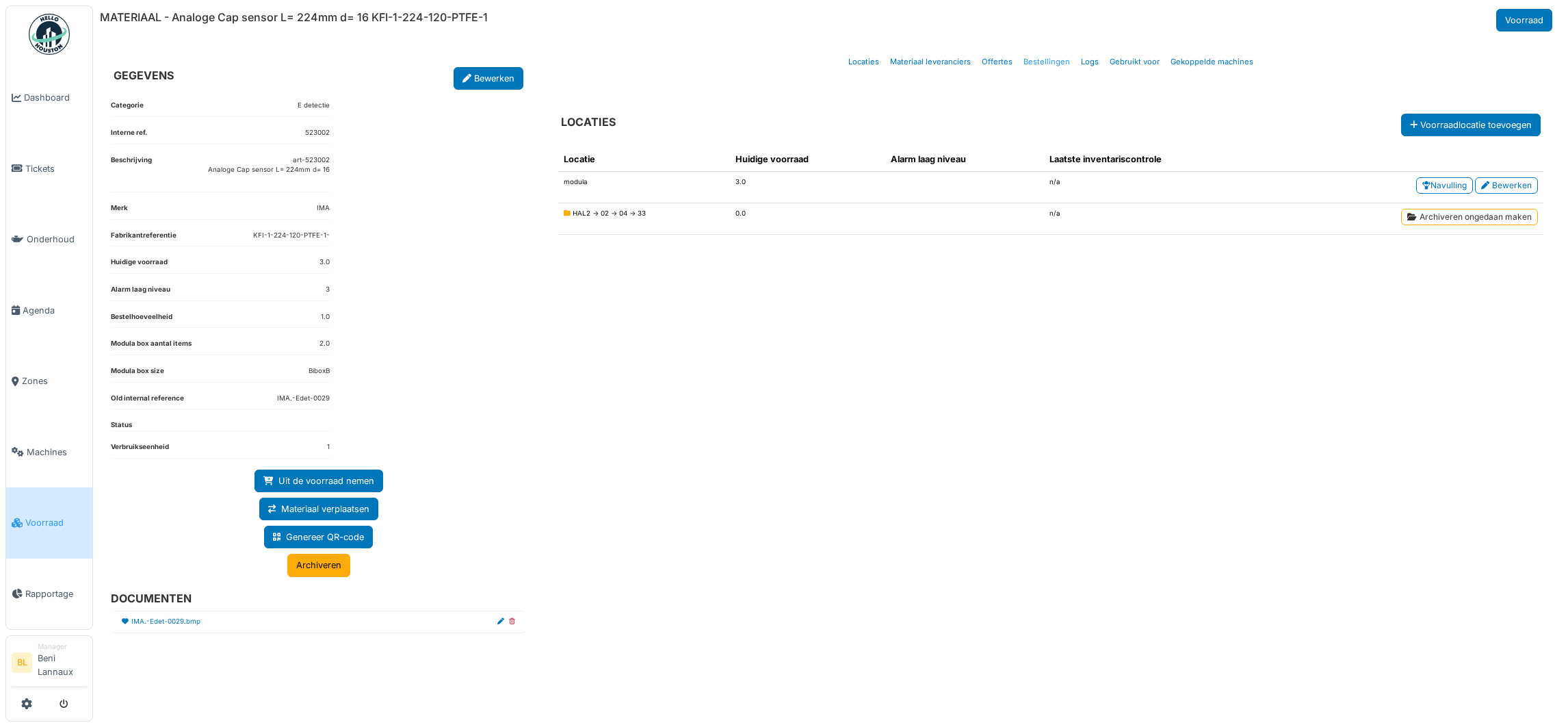
click at [1037, 63] on link "Bestellingen" at bounding box center [1047, 61] width 57 height 32
select select "***"
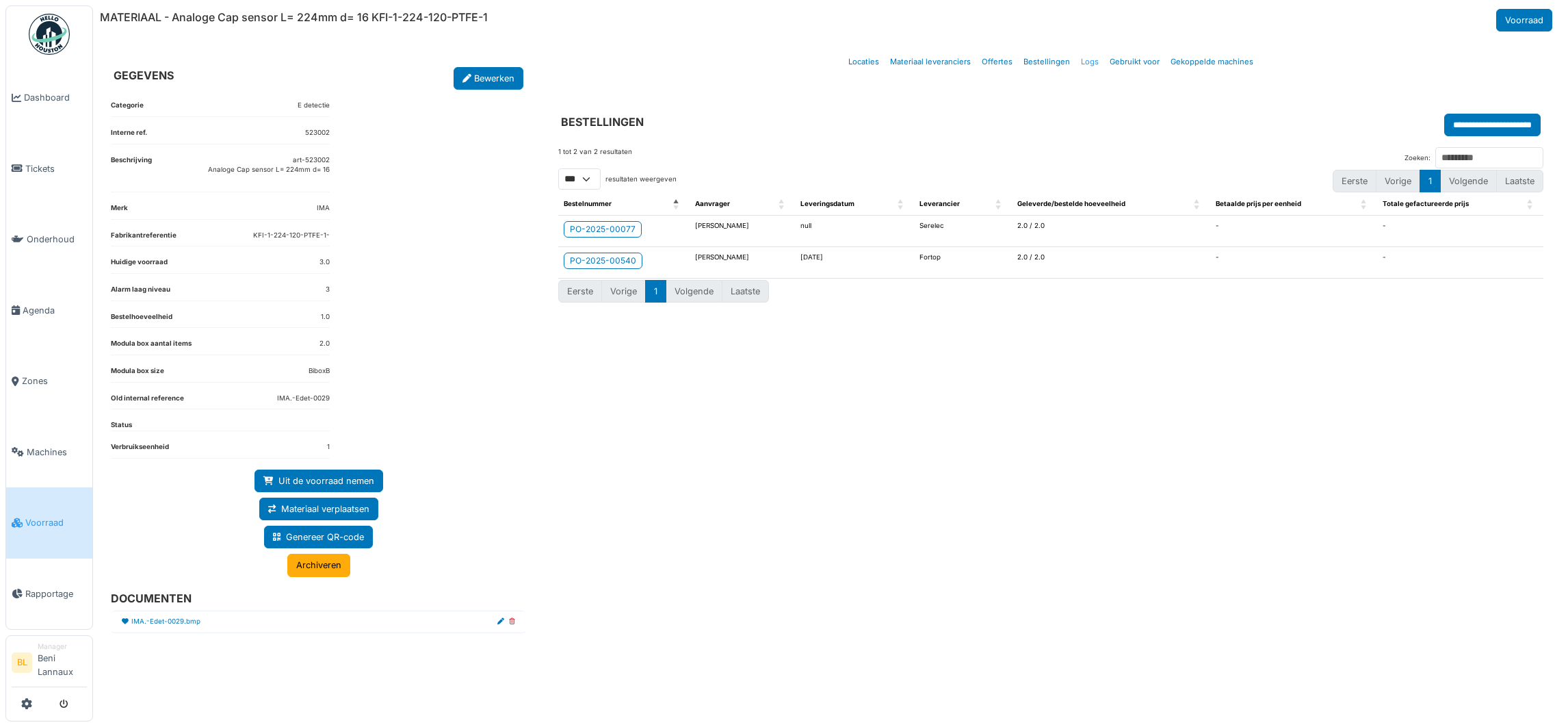
click at [1091, 63] on link "Logs" at bounding box center [1090, 61] width 29 height 32
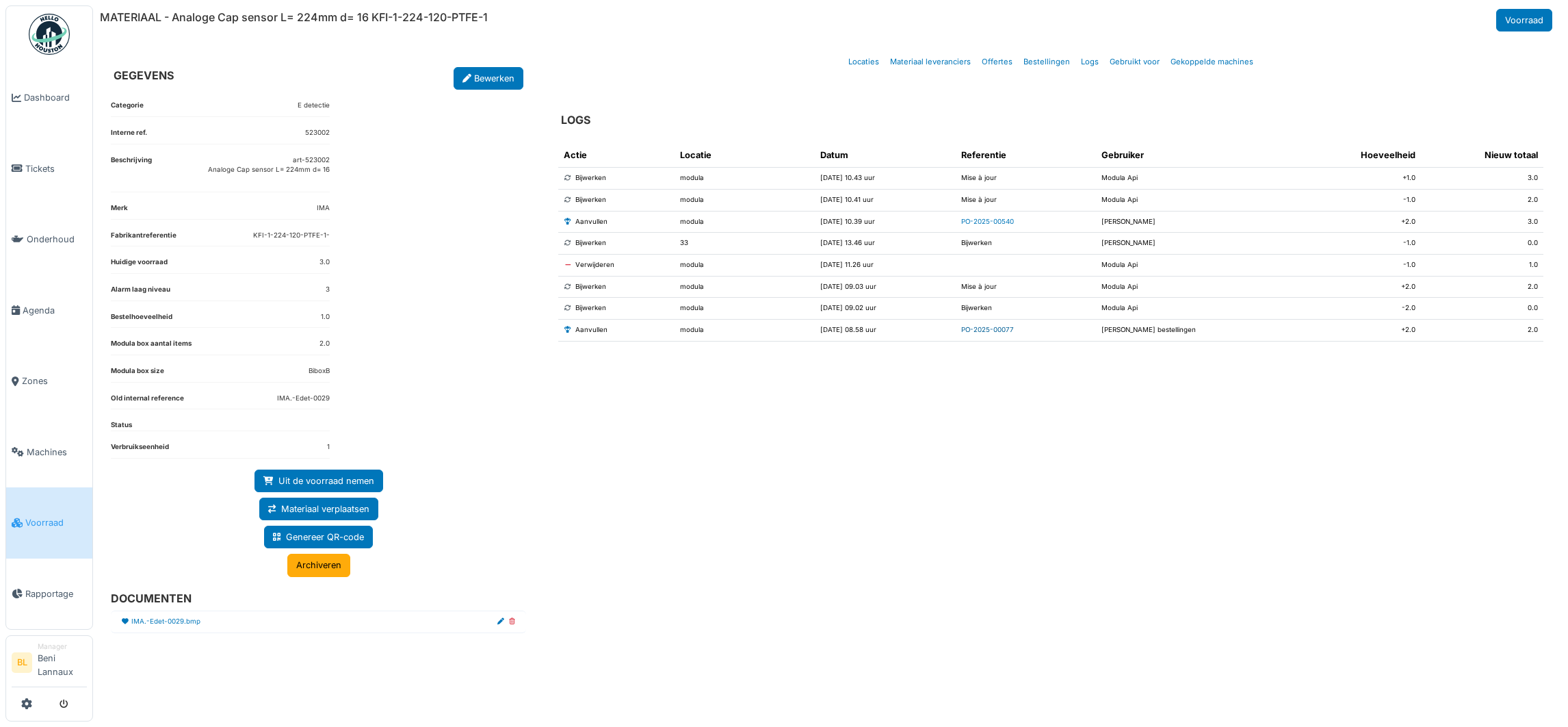
click at [998, 331] on link "PO-2025-00077" at bounding box center [987, 330] width 52 height 8
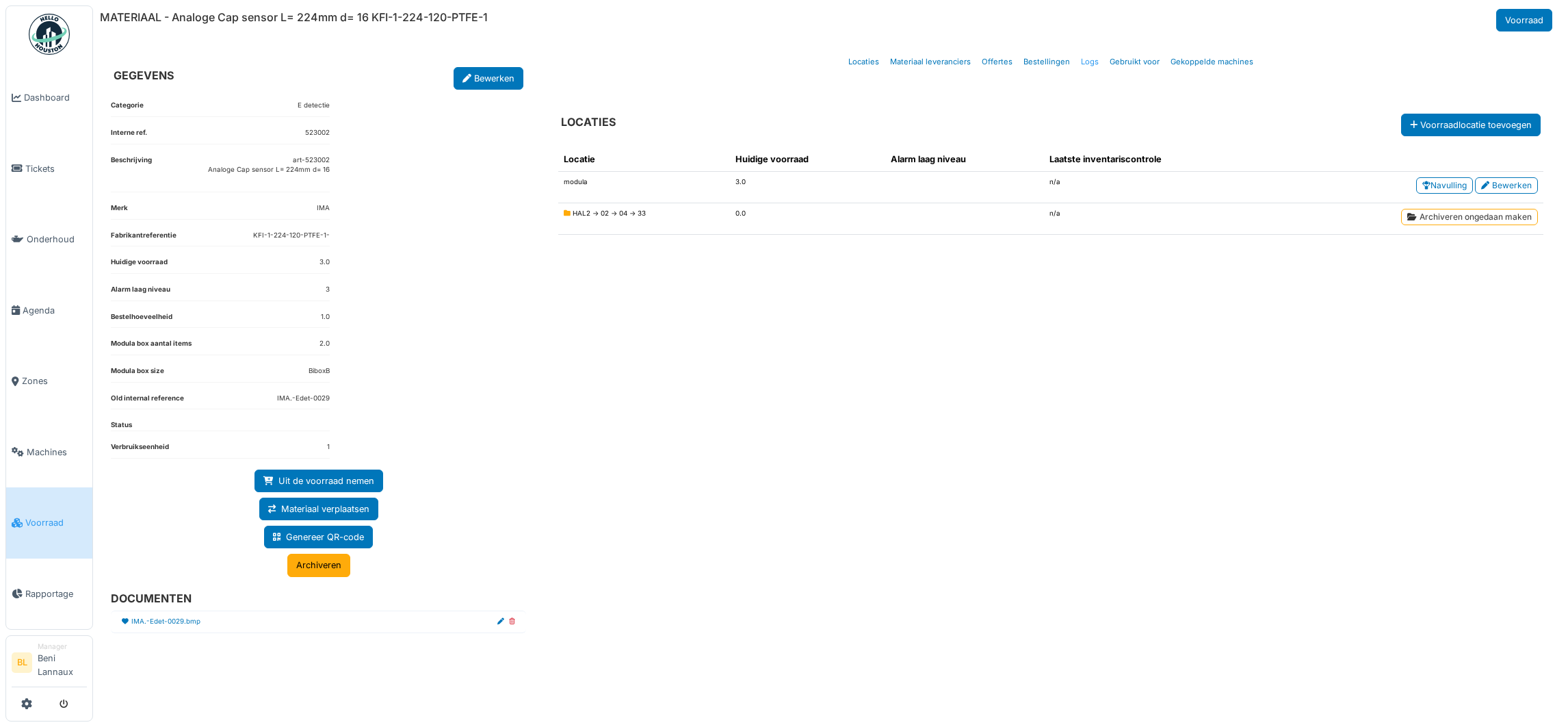
click at [1085, 64] on link "Logs" at bounding box center [1090, 61] width 29 height 32
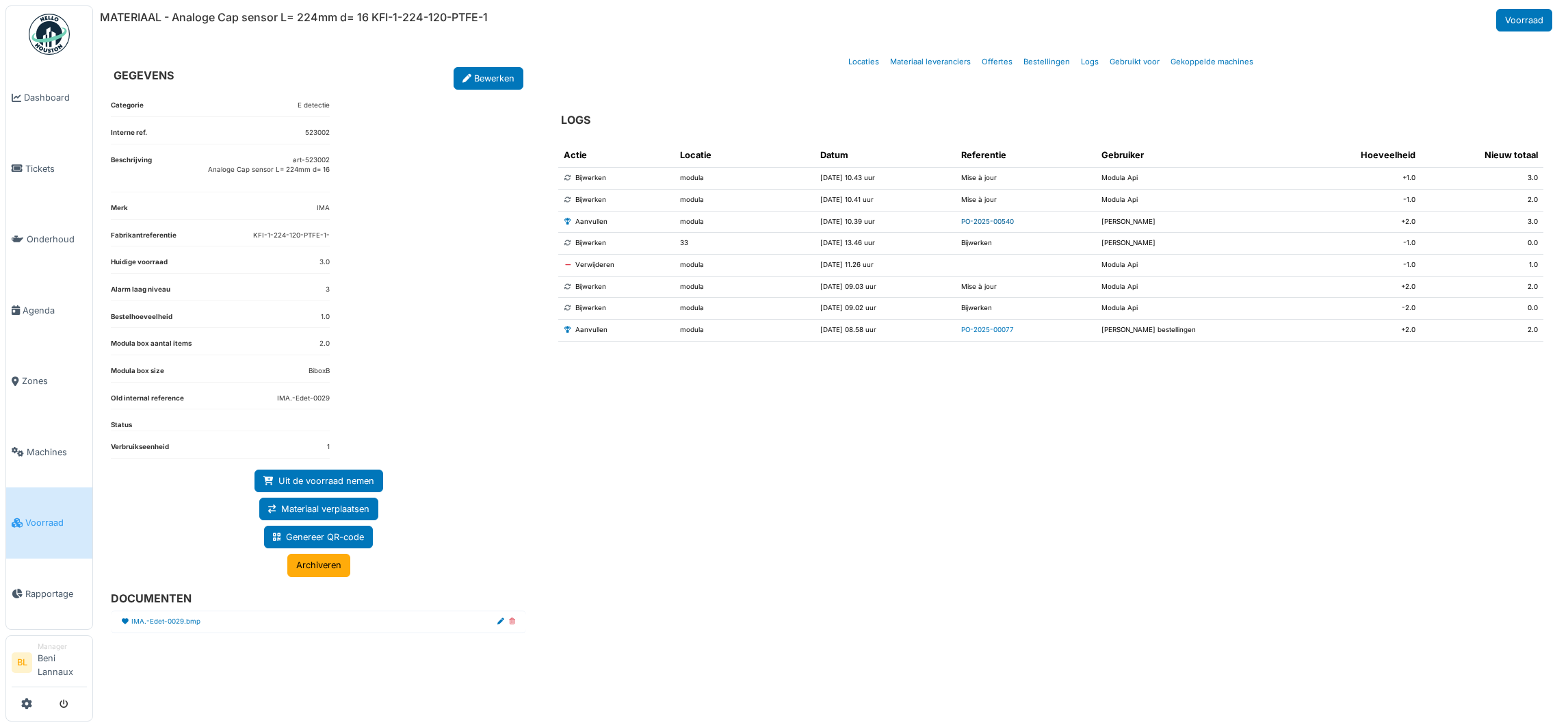
click at [992, 222] on link "PO-2025-00540" at bounding box center [987, 222] width 52 height 8
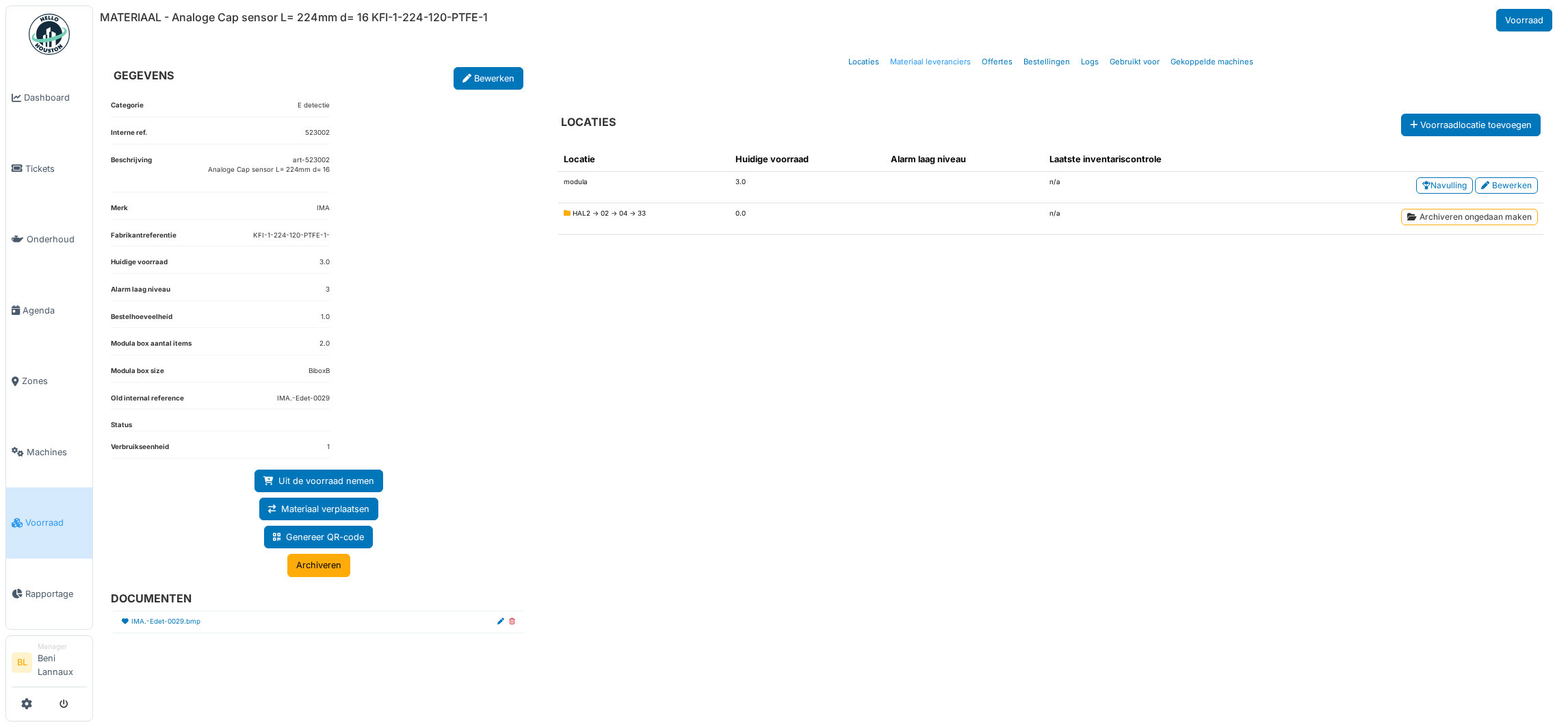
click at [933, 63] on link "Materiaal leveranciers" at bounding box center [930, 61] width 92 height 32
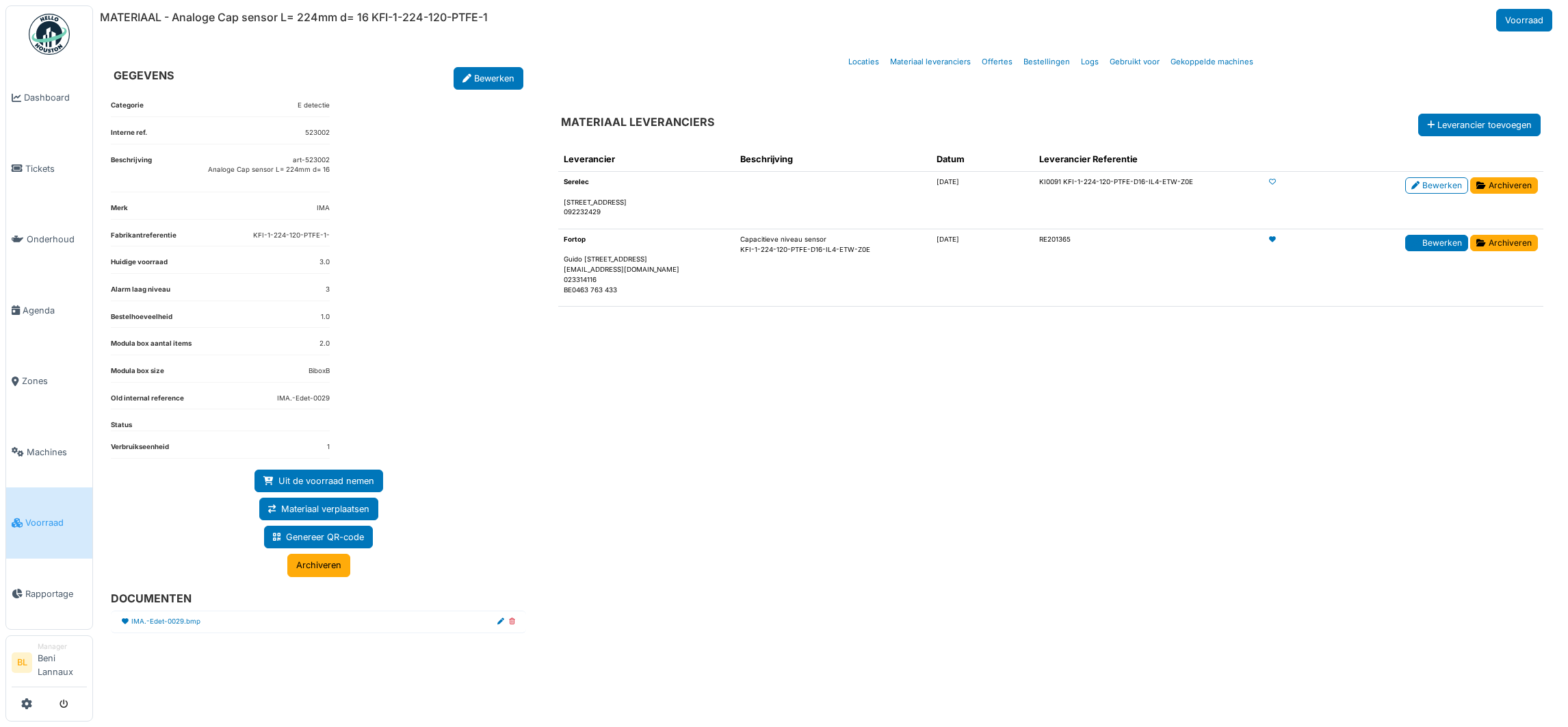
click at [1426, 239] on link "Bewerken" at bounding box center [1437, 243] width 63 height 17
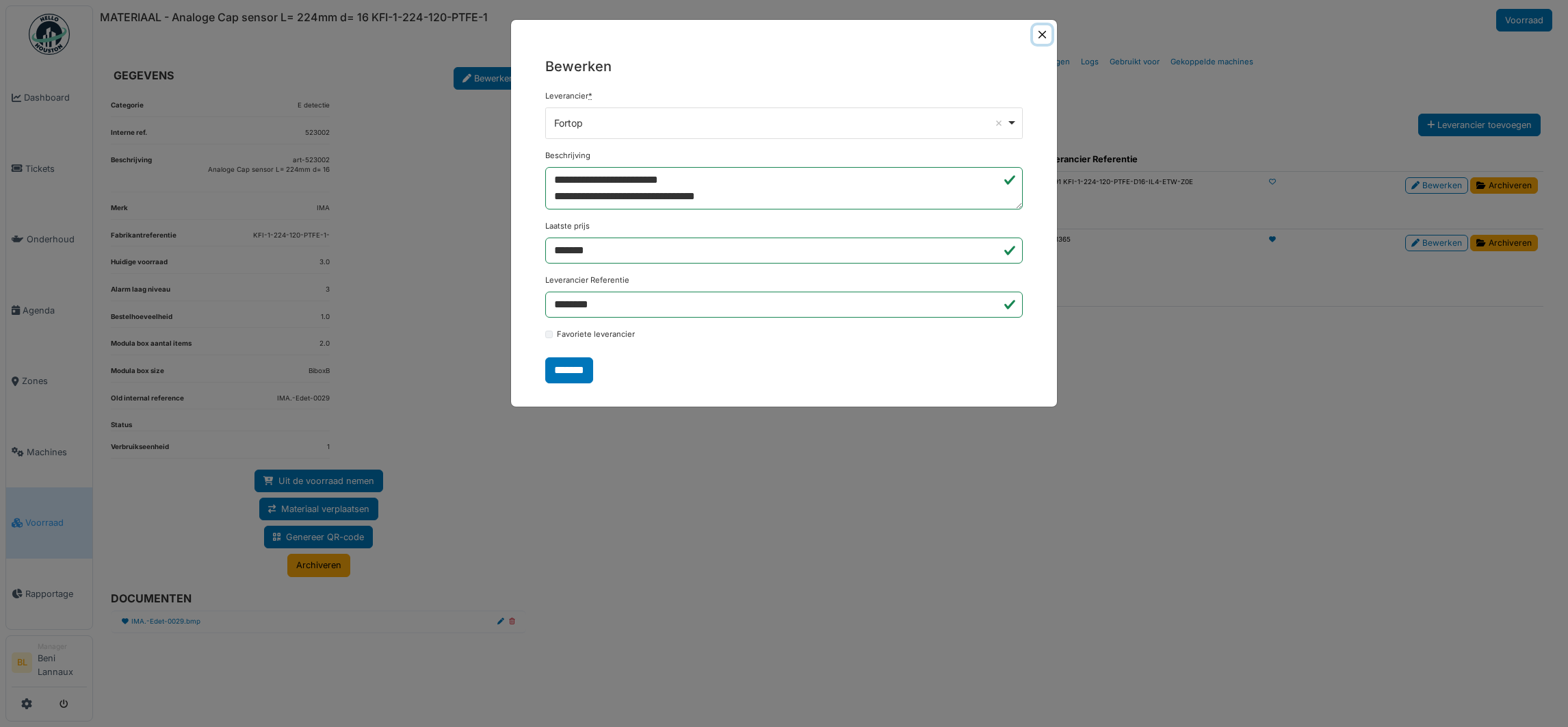
click at [1046, 32] on button "Close" at bounding box center [1042, 35] width 19 height 19
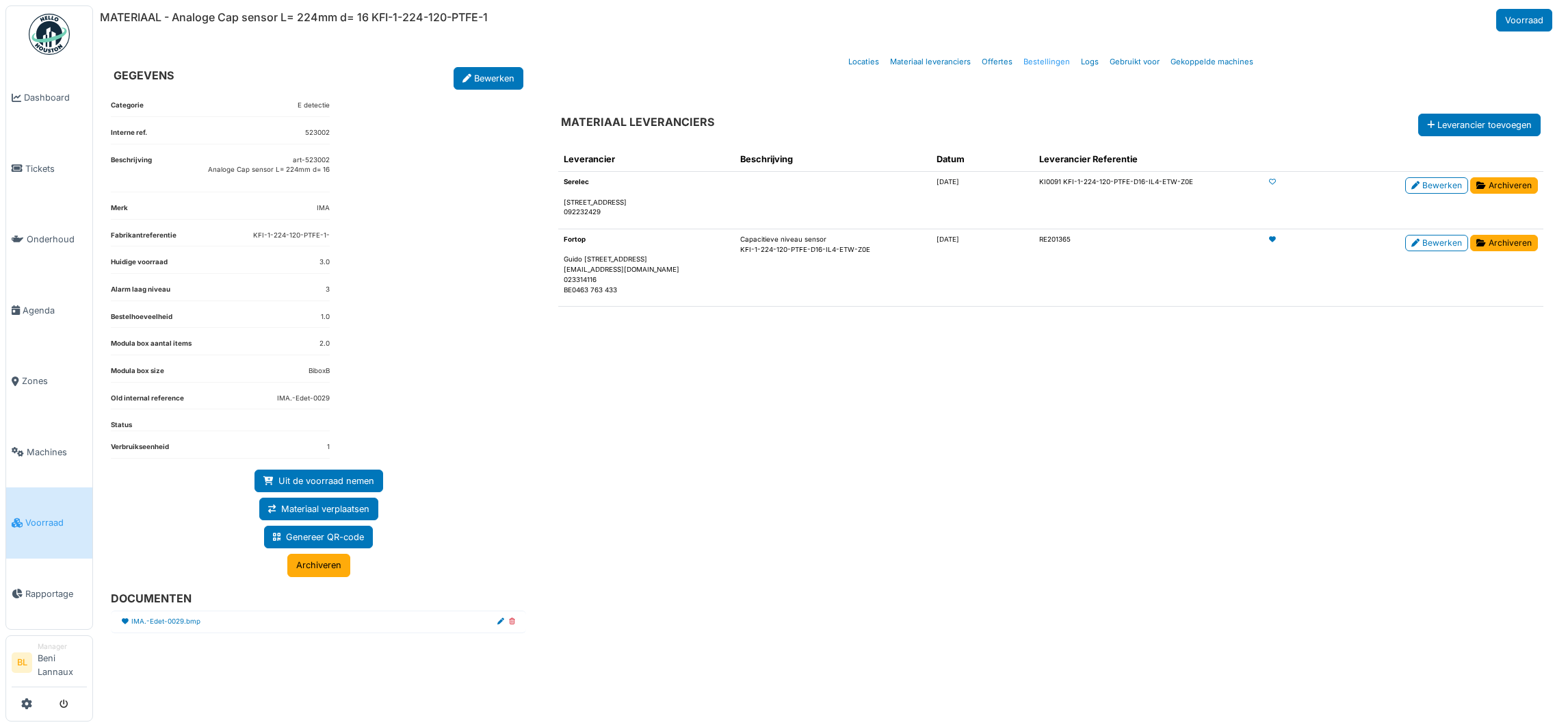
click at [1040, 65] on link "Bestellingen" at bounding box center [1047, 61] width 57 height 32
select select "***"
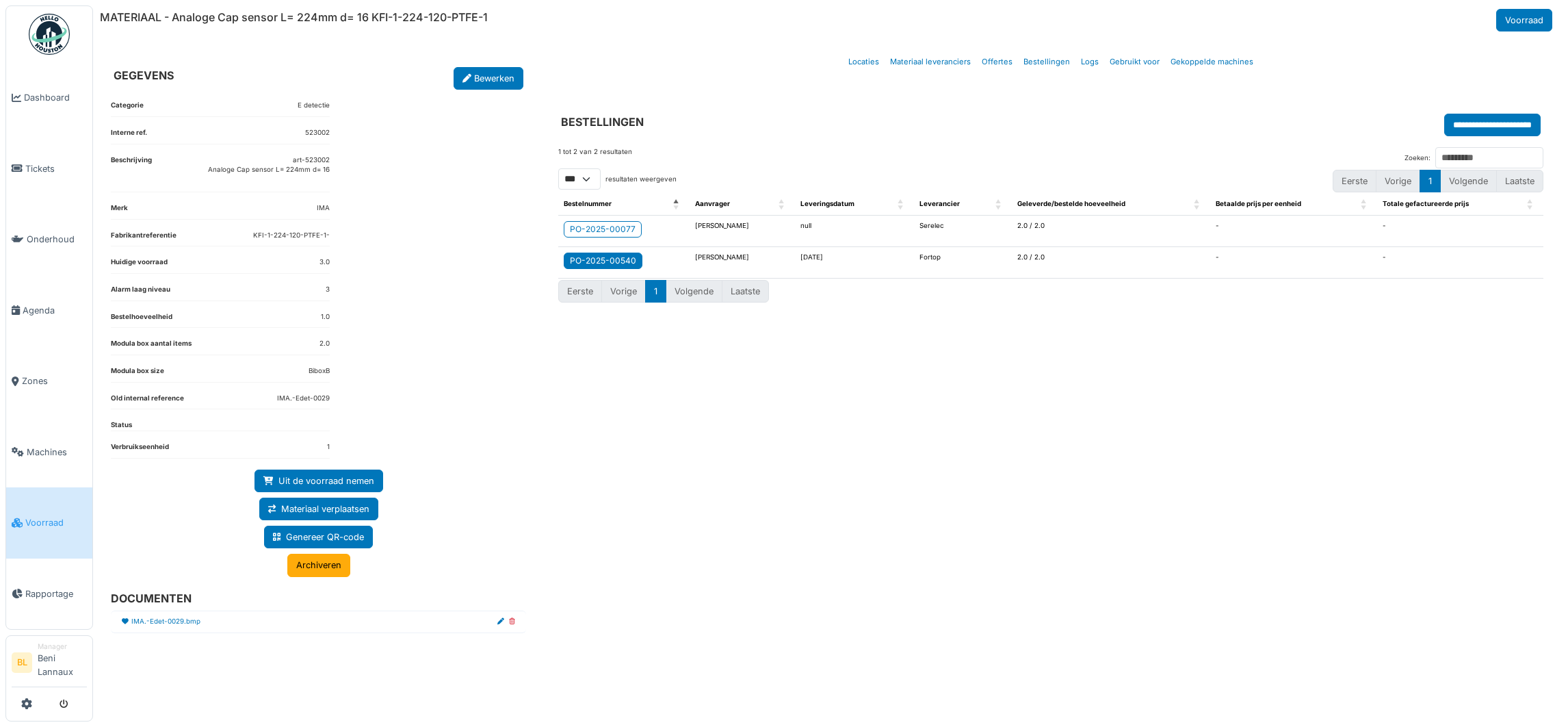
click at [615, 258] on div "PO-2025-00540" at bounding box center [602, 260] width 66 height 12
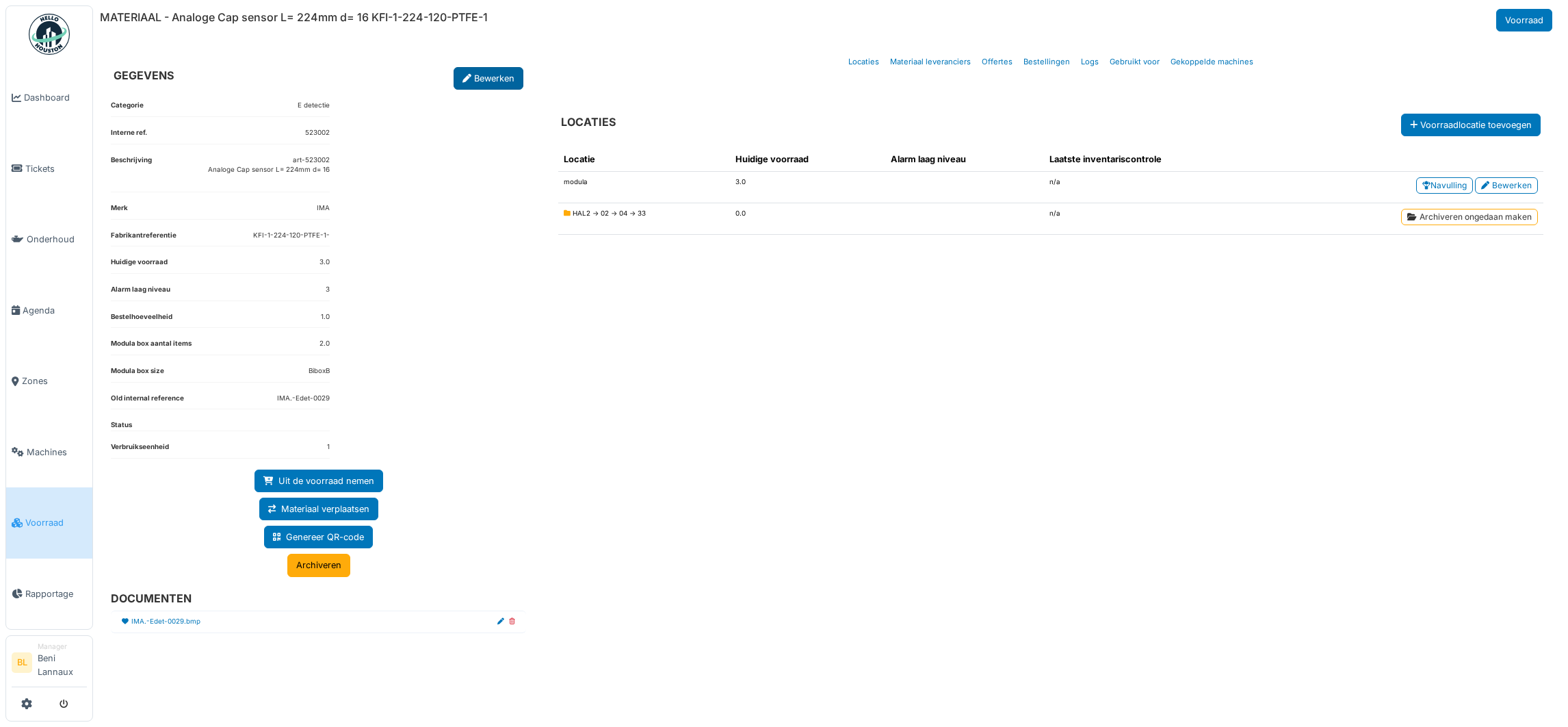
click at [485, 77] on link "Bewerken" at bounding box center [488, 78] width 69 height 23
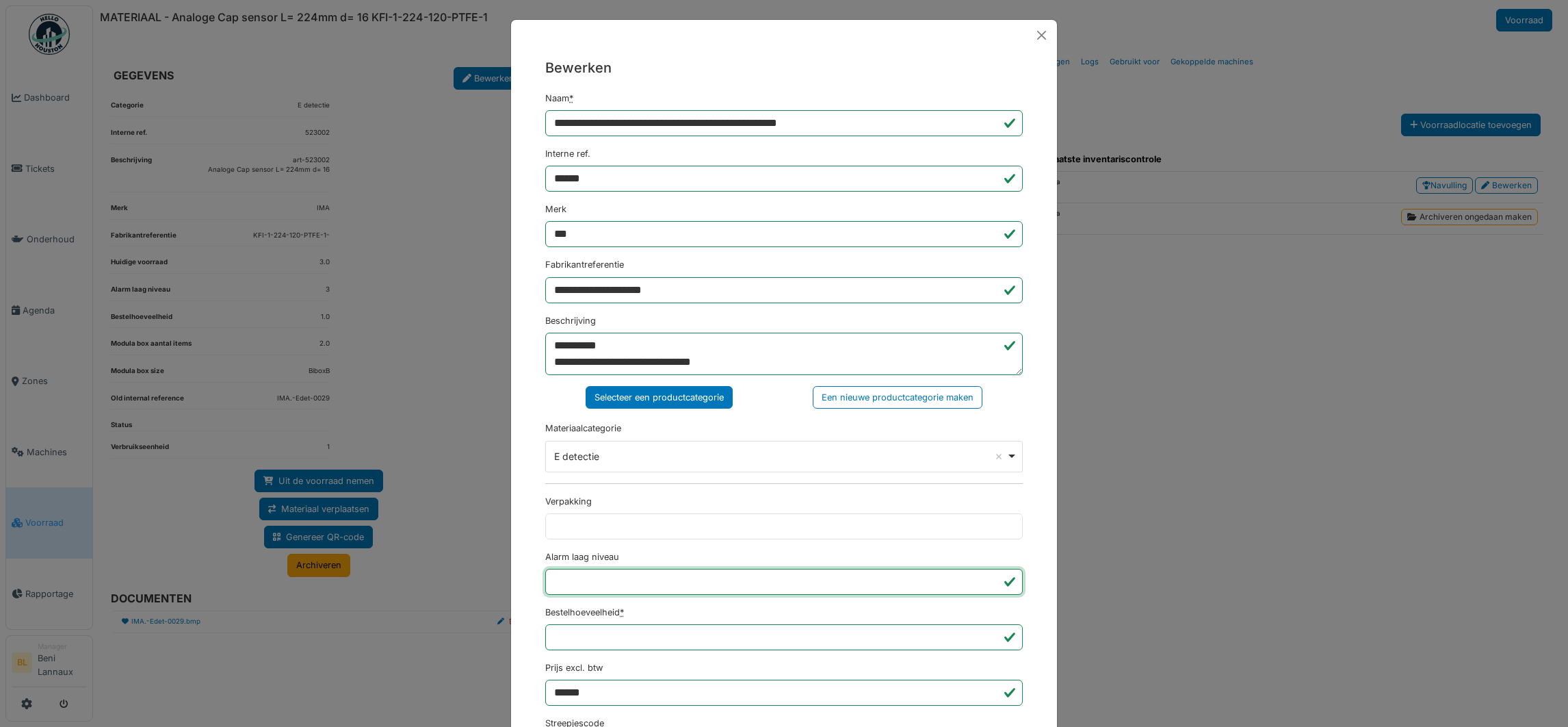
click at [558, 584] on input "*" at bounding box center [784, 581] width 477 height 26
type input "*"
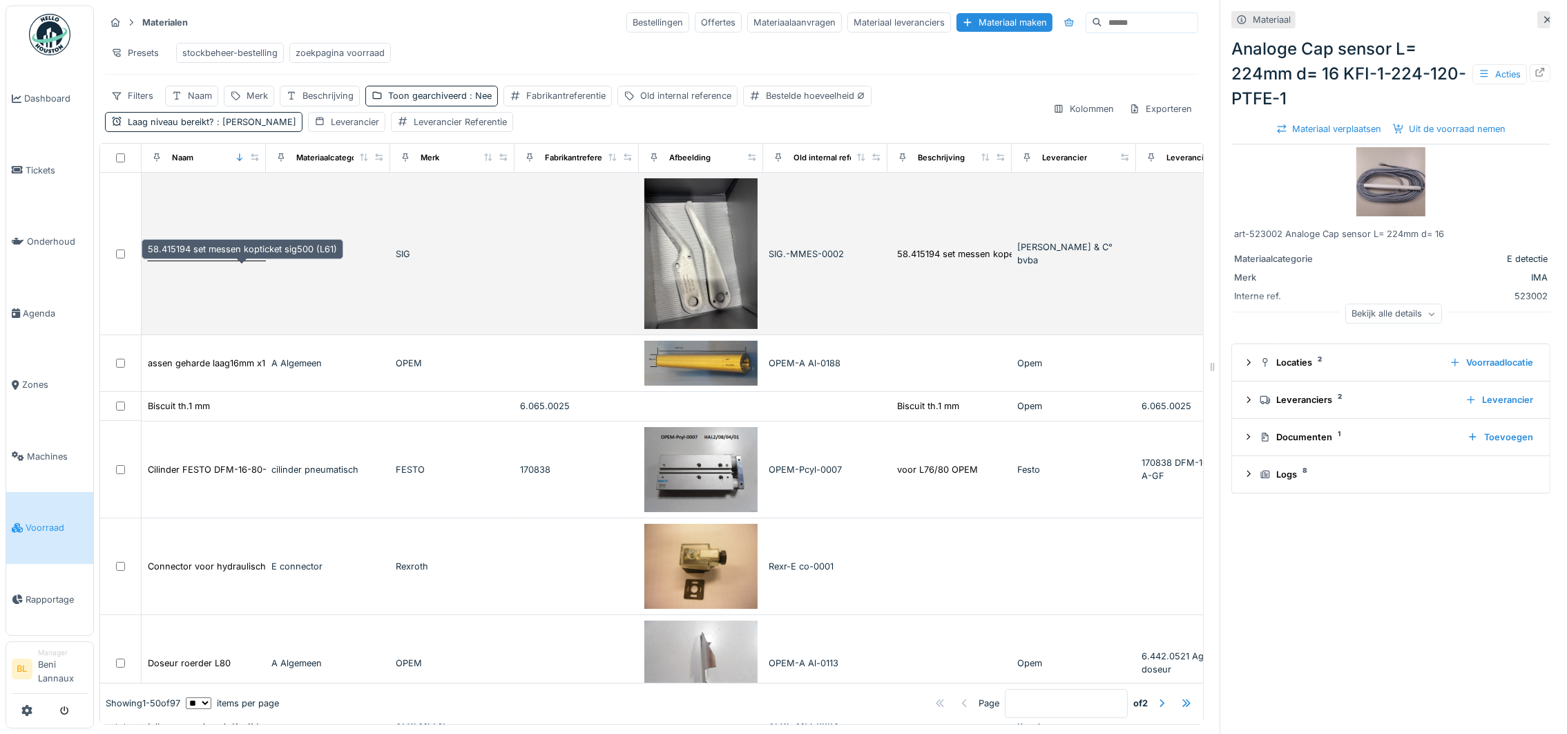
click at [256, 260] on div "58.415194 set messen kopticket sig500 (L61)" at bounding box center [242, 253] width 189 height 13
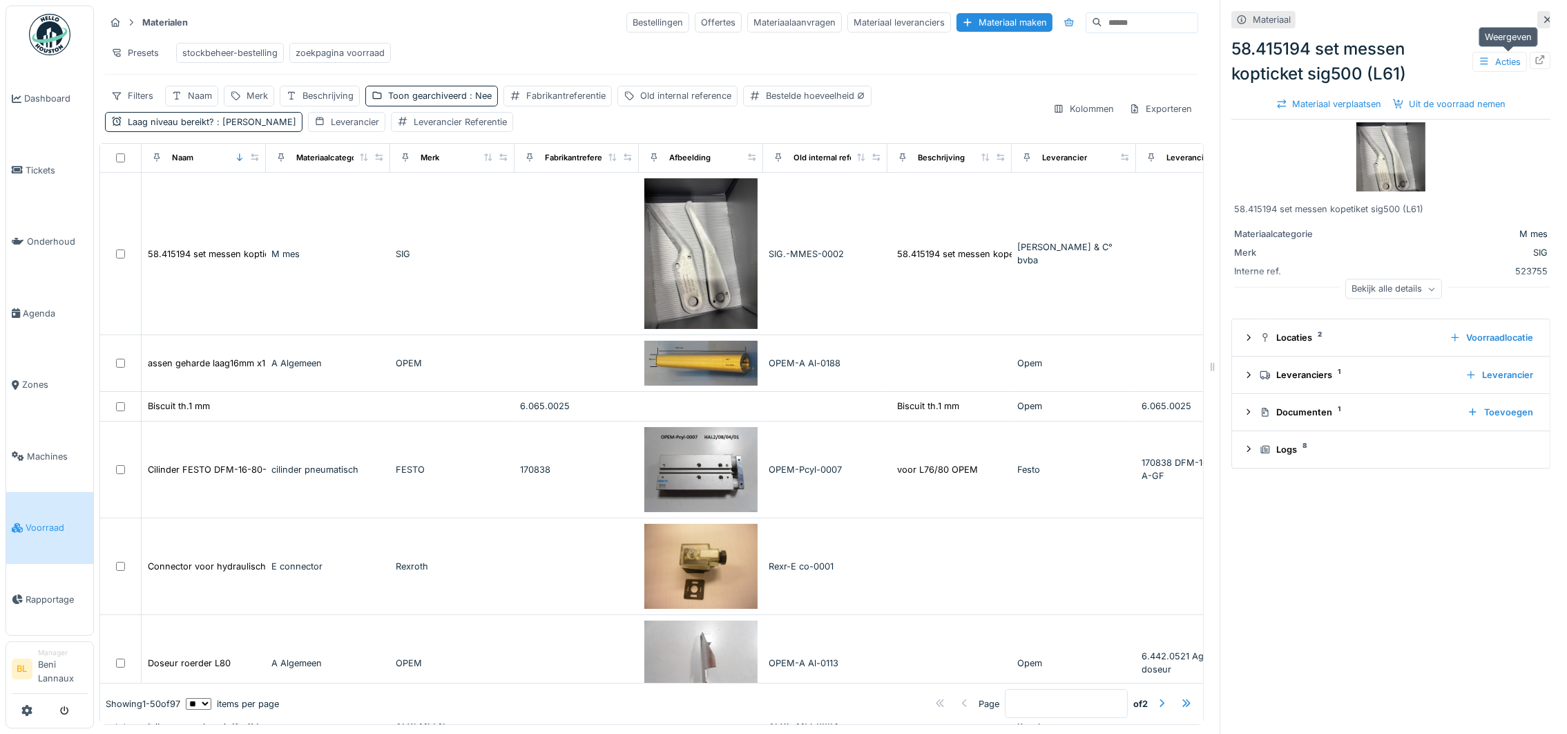
click at [1536, 61] on icon at bounding box center [1540, 59] width 9 height 9
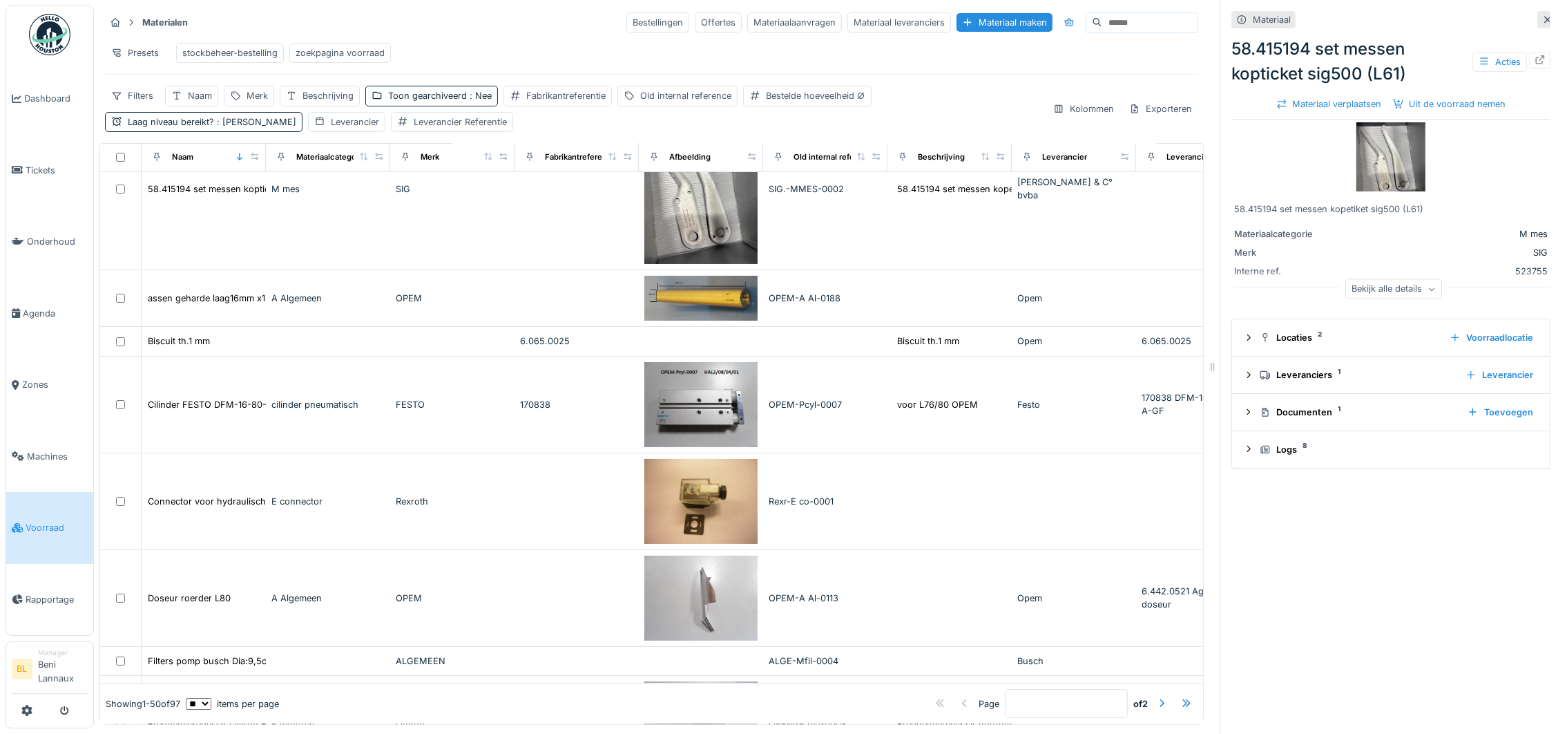
scroll to position [48, 0]
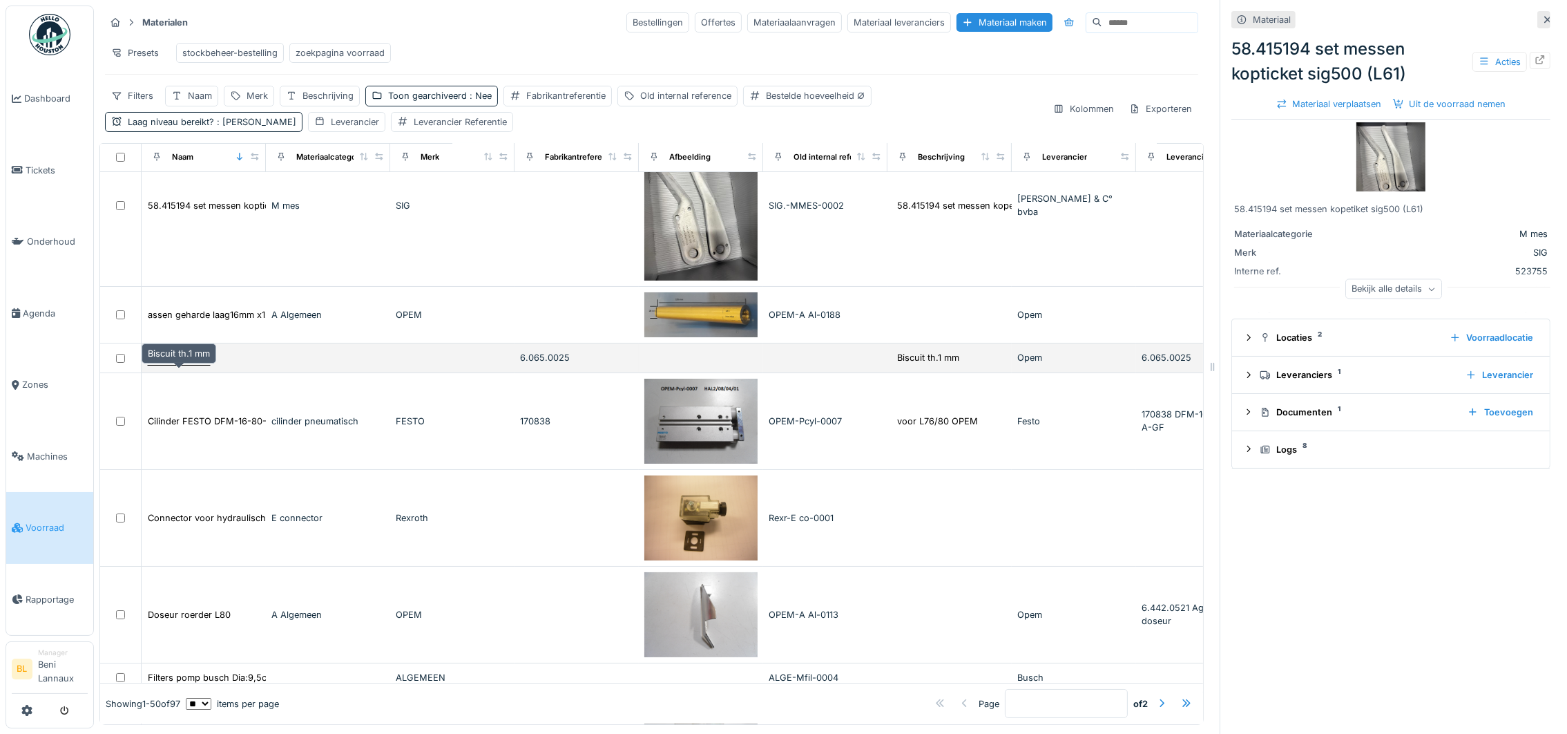
click at [179, 364] on div "Biscuit th.1 mm" at bounding box center [179, 357] width 62 height 13
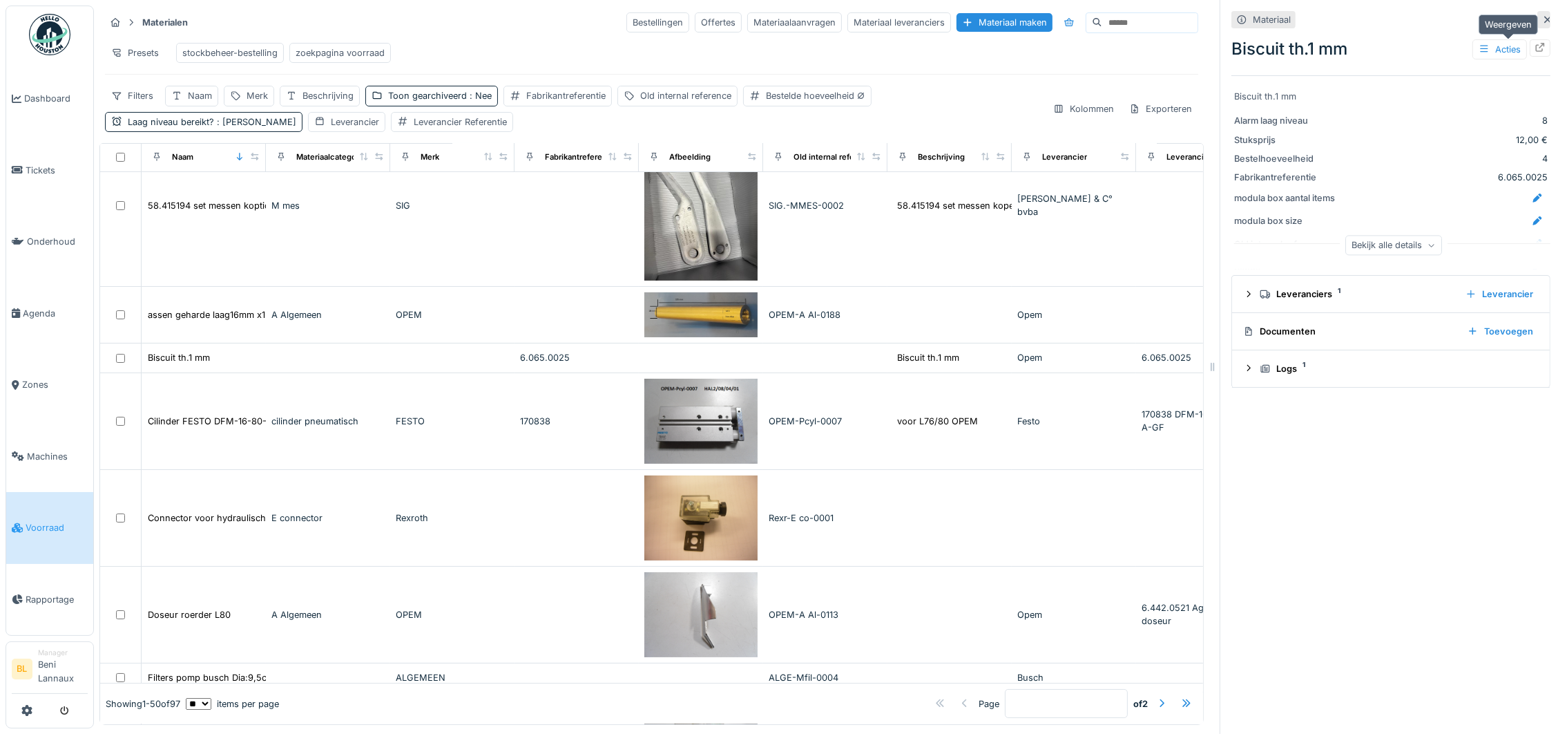
click at [1535, 48] on icon at bounding box center [1540, 47] width 11 height 9
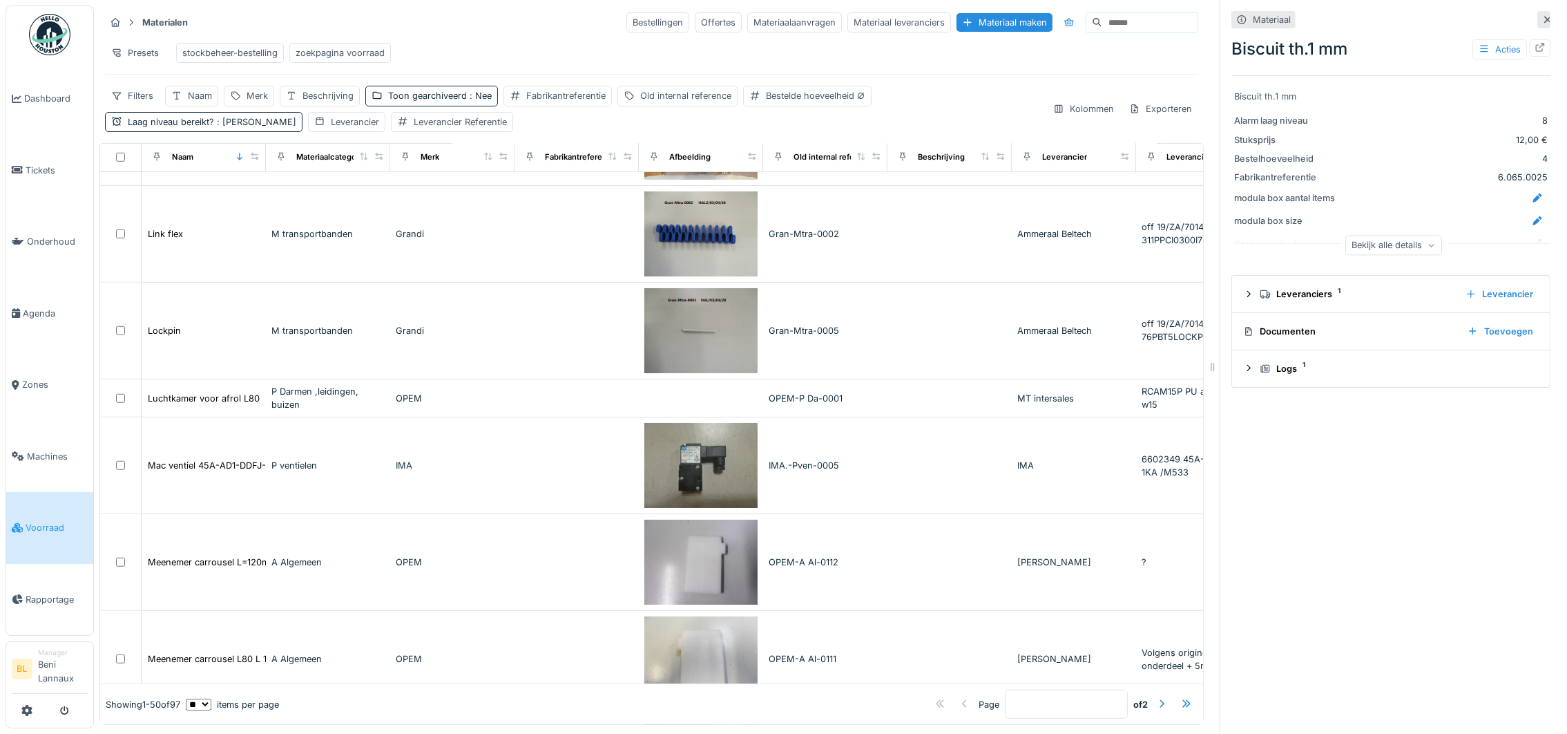
scroll to position [2272, 0]
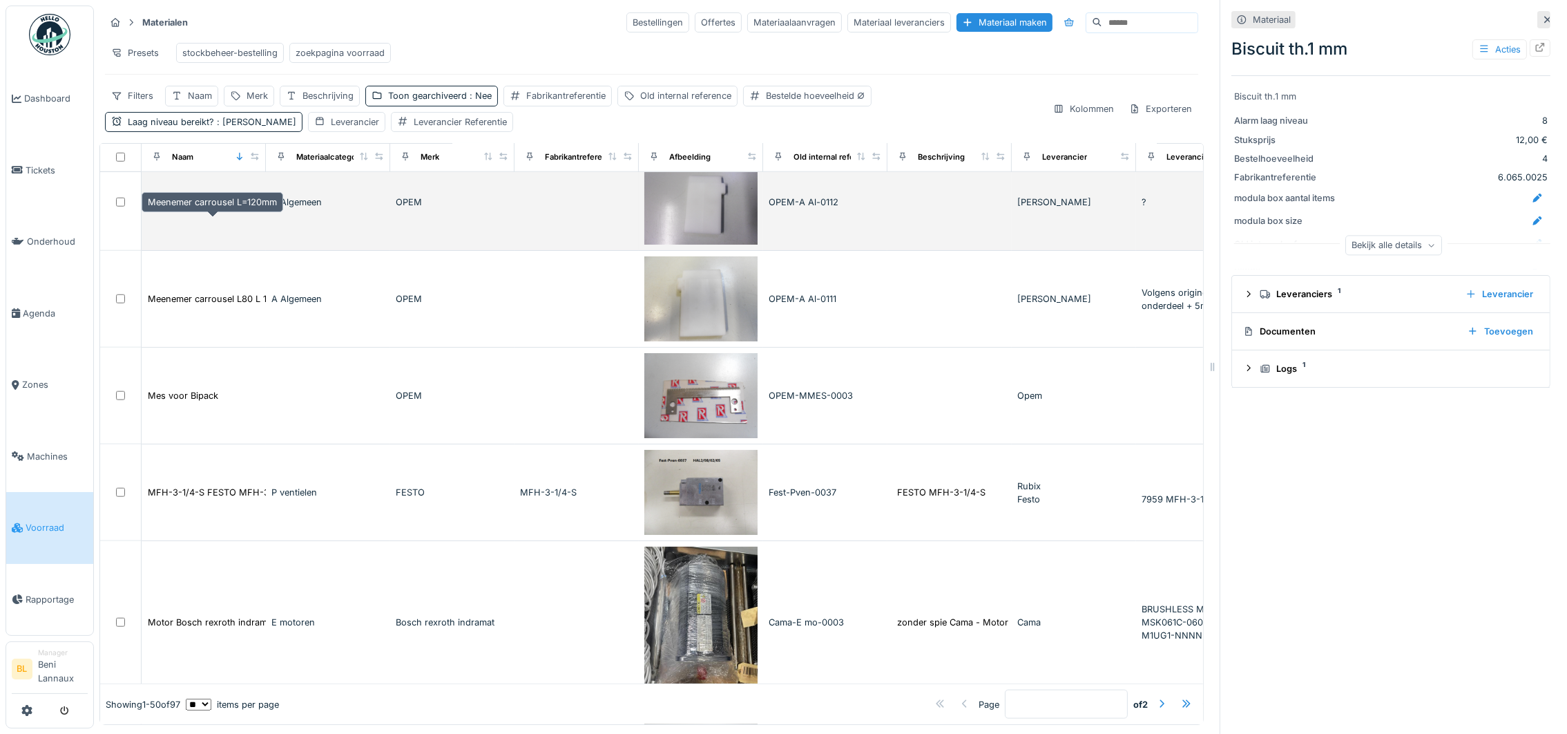
click at [193, 209] on div "Meenemer carrousel L=120mm" at bounding box center [212, 201] width 129 height 13
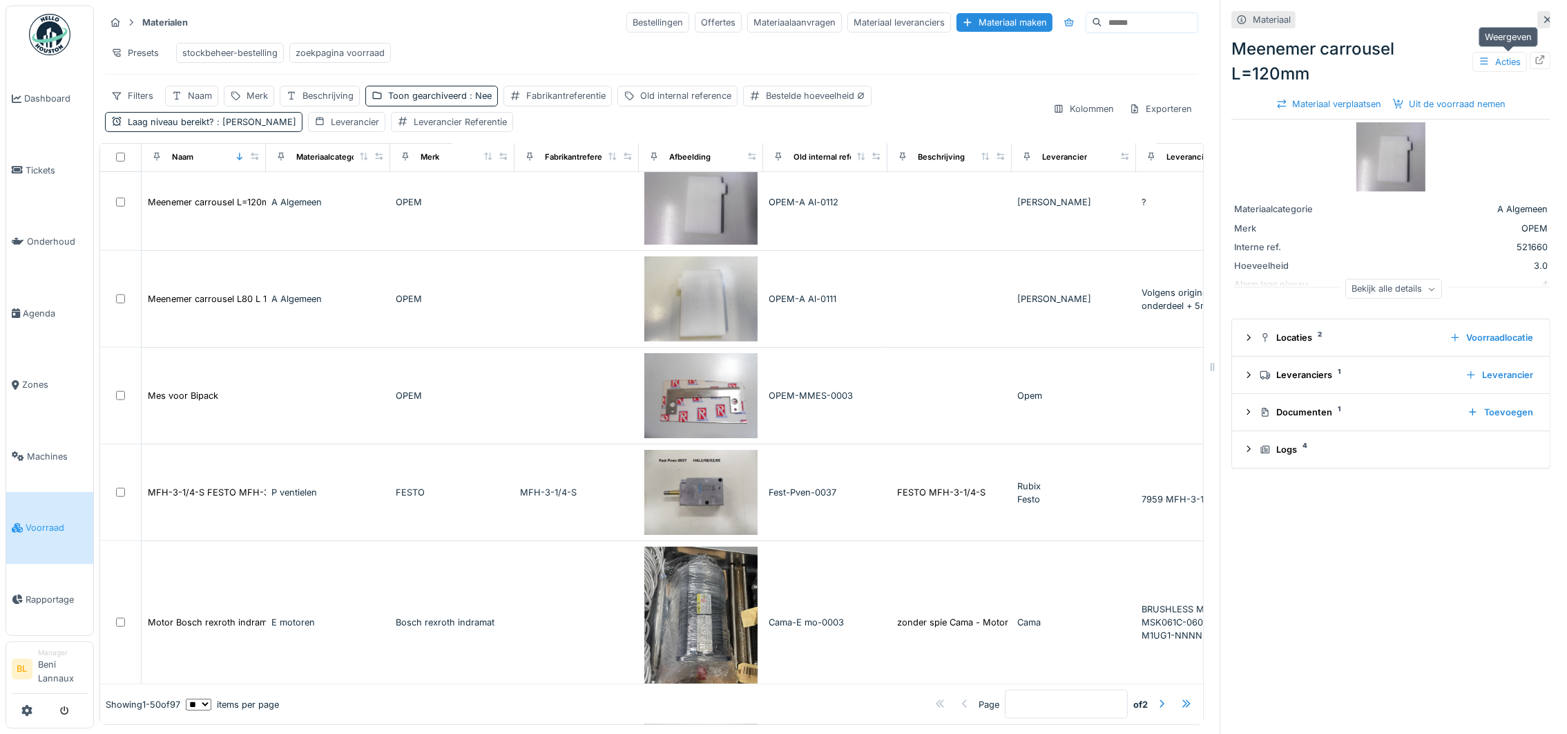
click at [1536, 57] on icon at bounding box center [1540, 59] width 9 height 9
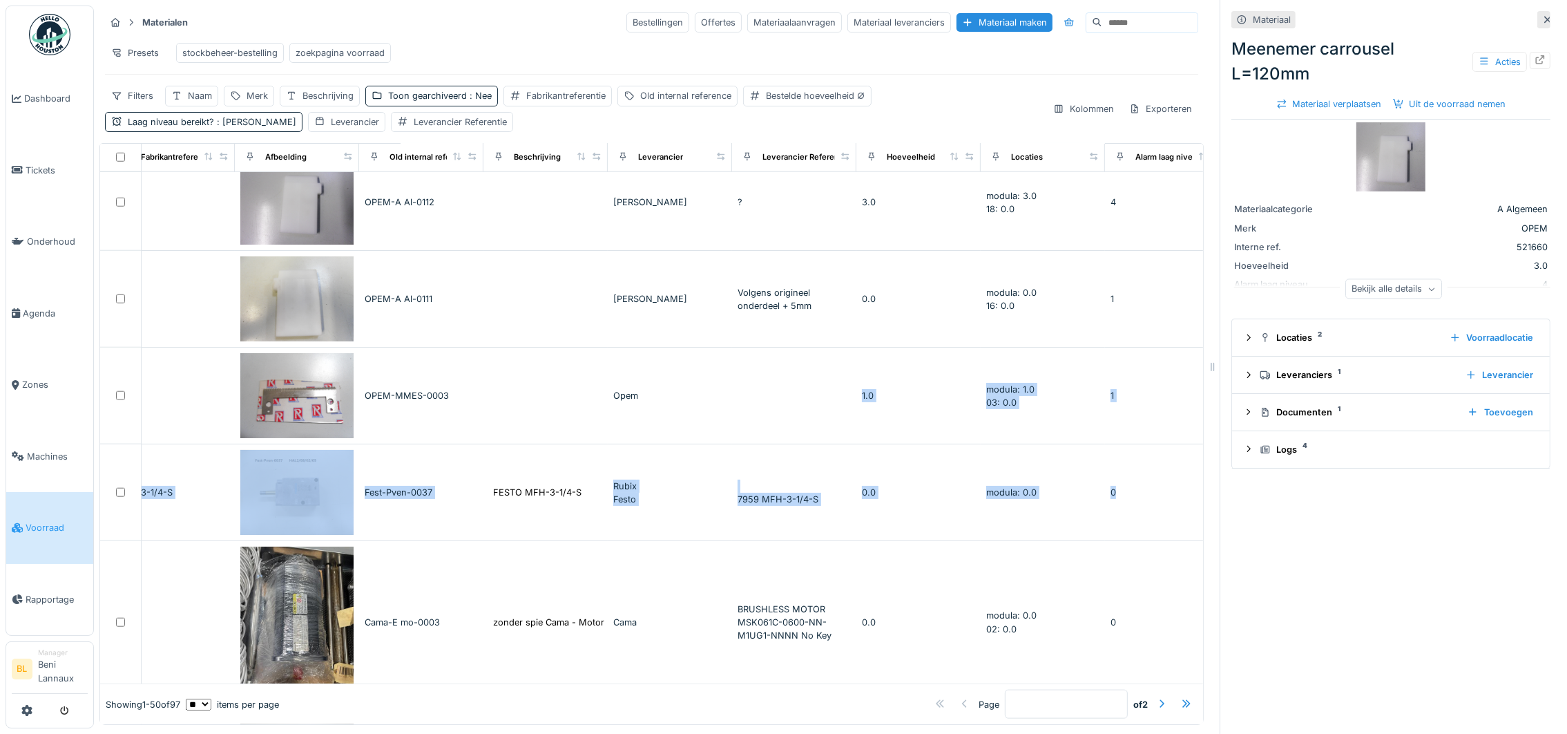
drag, startPoint x: 1171, startPoint y: 463, endPoint x: 1166, endPoint y: 507, distance: 44.5
click at [1166, 507] on div "Naam Materiaalcategorie Merk Fabrikantreferentie Afbeelding Old internal refere…" at bounding box center [651, 434] width 1104 height 582
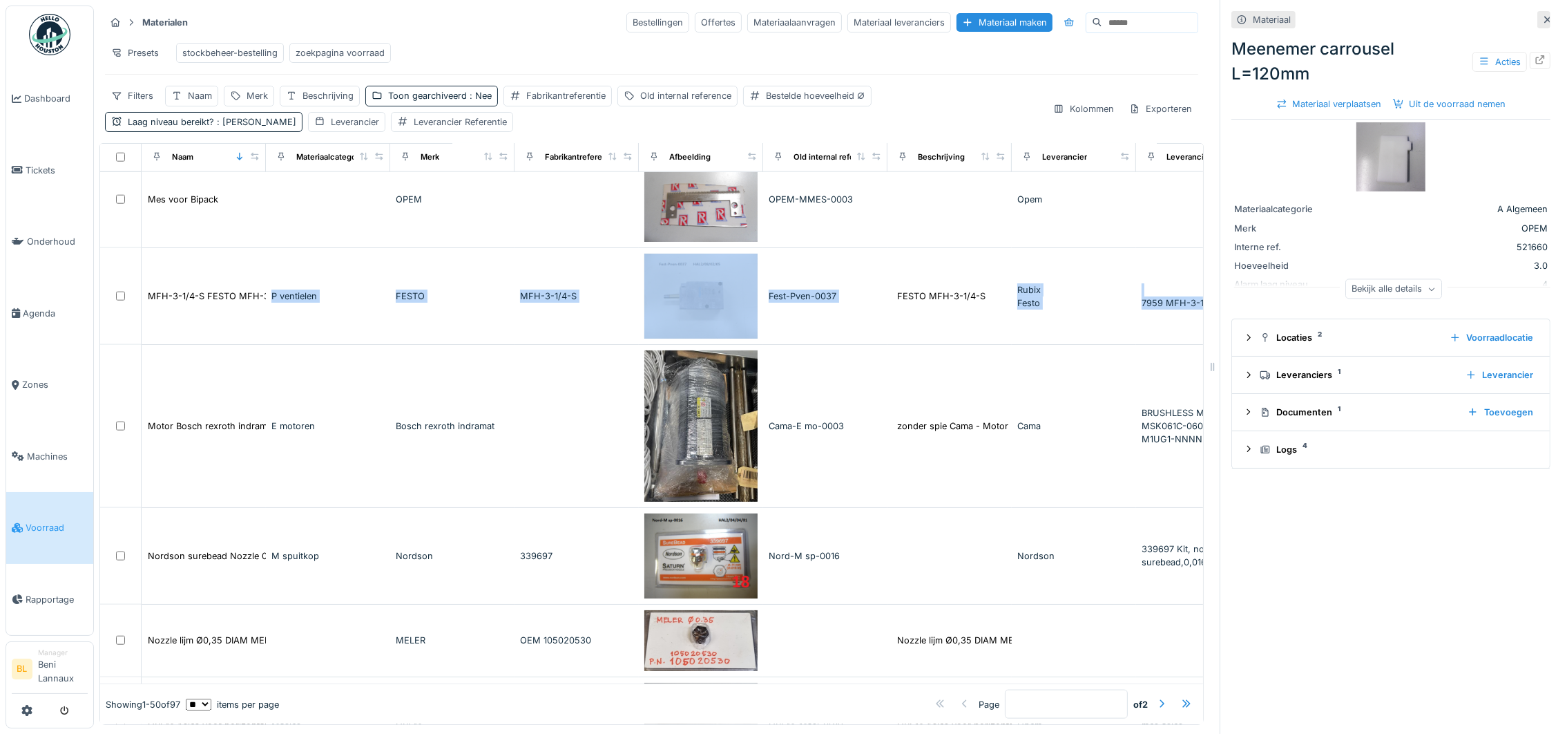
scroll to position [2521, 0]
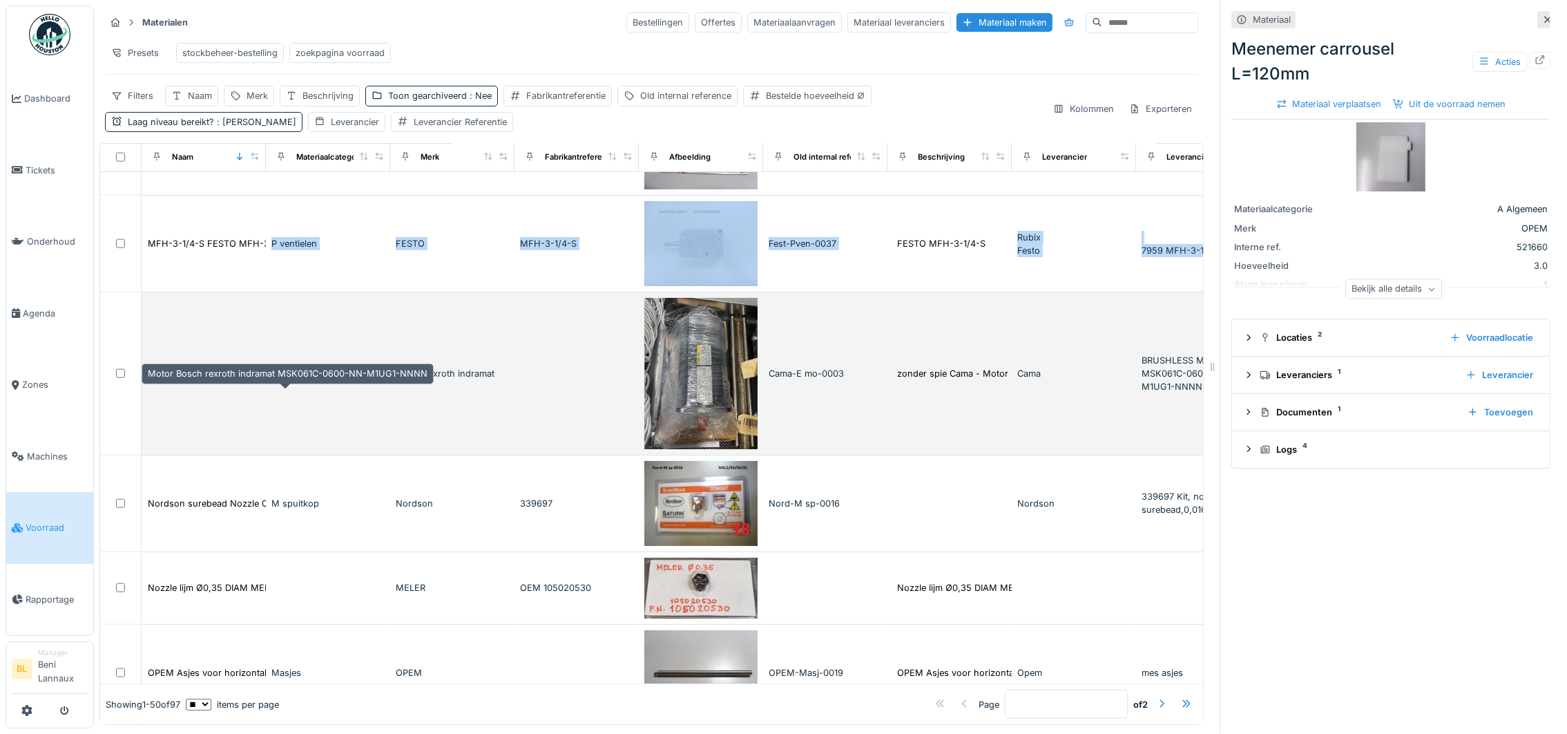
click at [241, 380] on div "Motor Bosch rexroth indramat MSK061C-0600-NN-M1UG1-NNNN" at bounding box center [288, 373] width 280 height 13
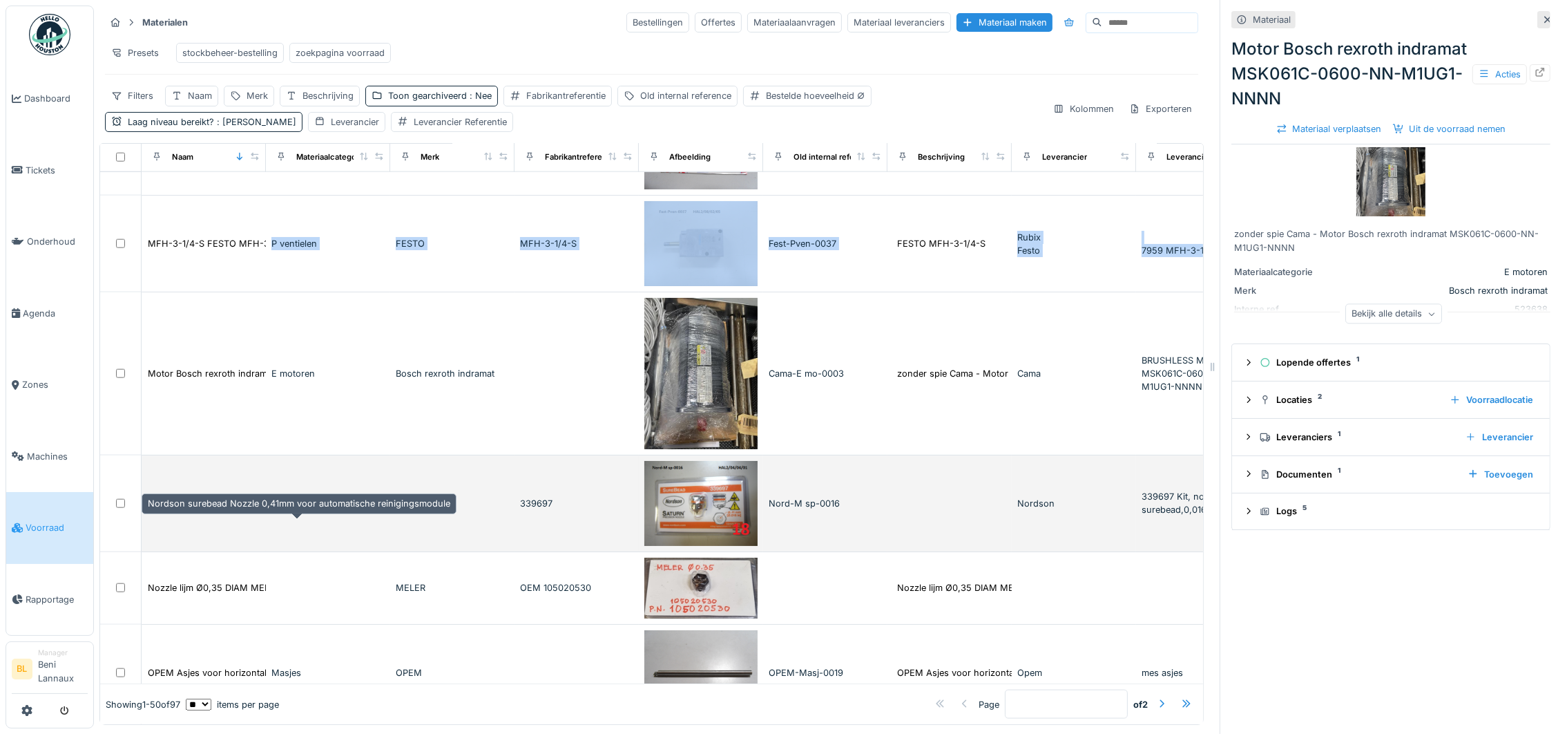
click at [259, 510] on div "Nordson surebead Nozzle 0,41mm voor automatische reinigingsmodule" at bounding box center [299, 503] width 303 height 13
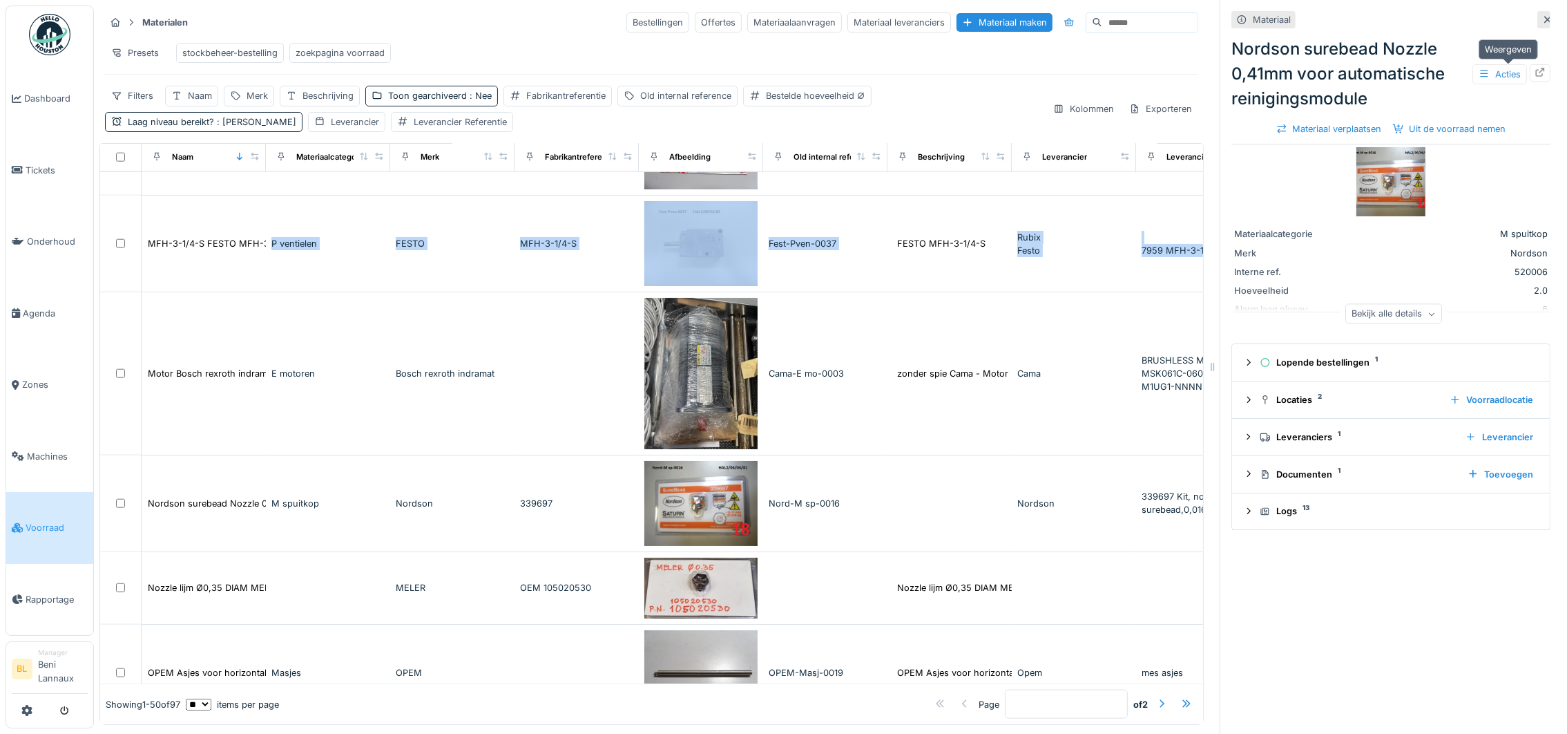
click at [1536, 76] on icon at bounding box center [1540, 72] width 9 height 9
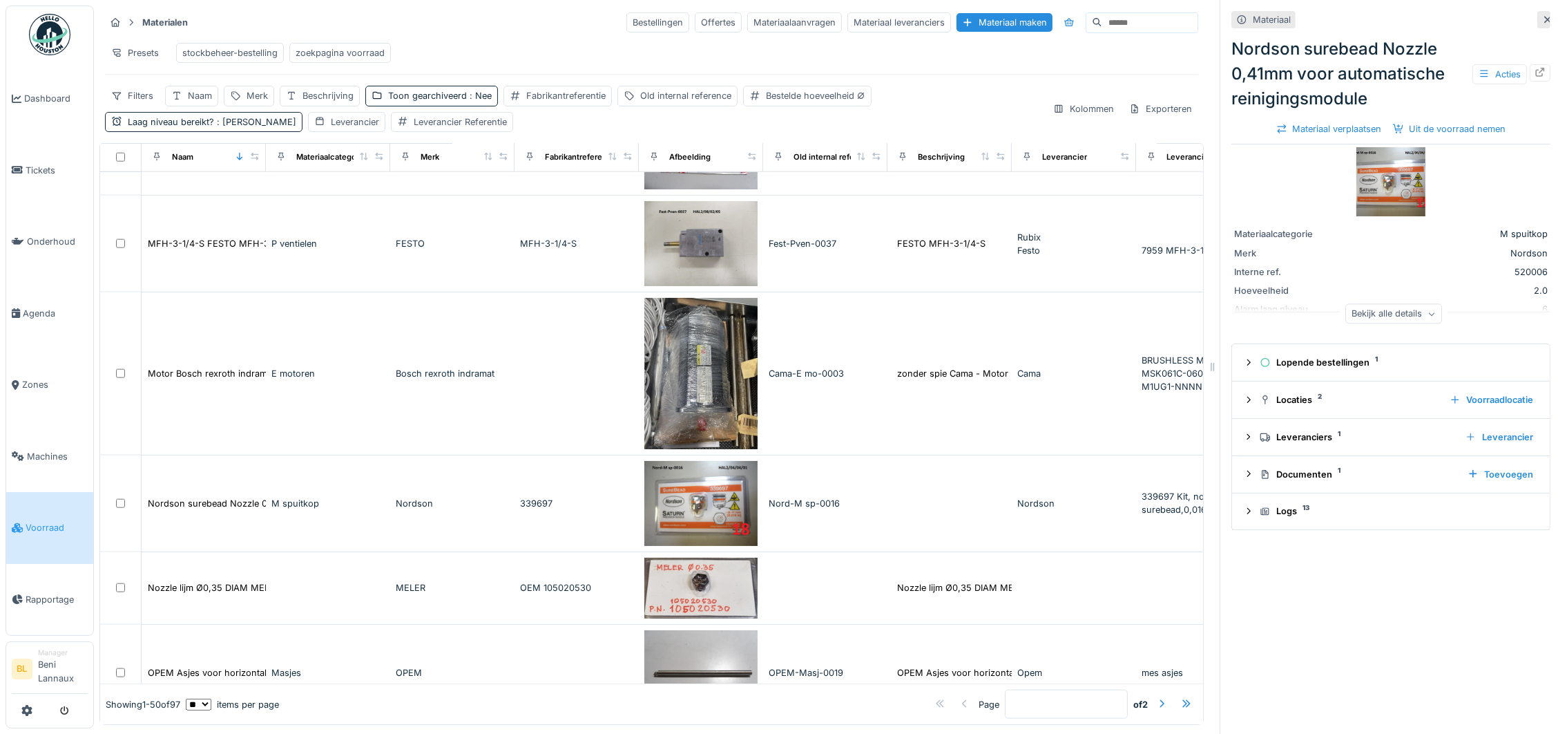
click at [1428, 624] on div "Materiaal Nordson surebead Nozzle 0,41mm voor automatische reinigingsmodule Act…" at bounding box center [1391, 367] width 342 height 734
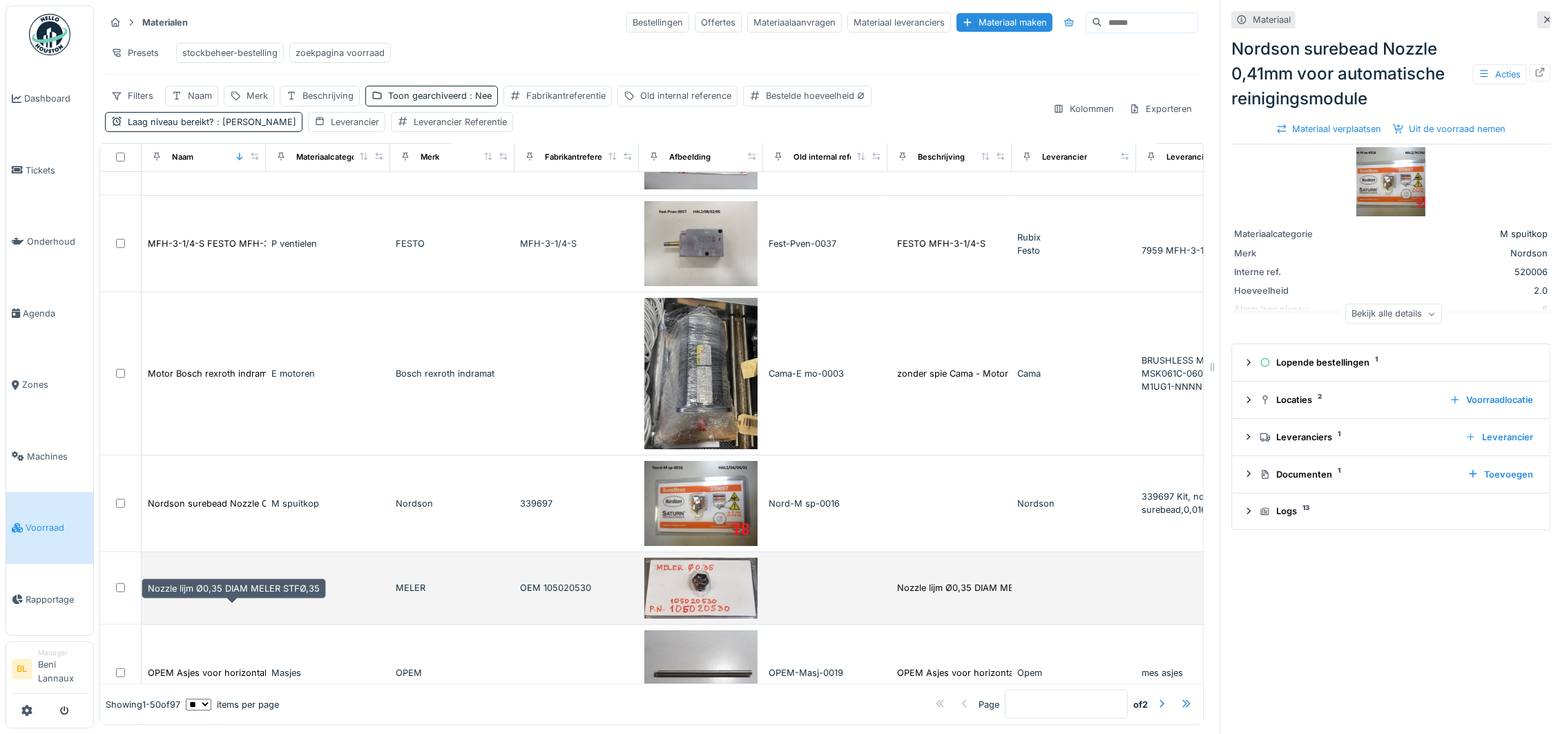
click at [238, 594] on div "Nozzle lijm Ø0,35 DIAM MELER STFØ,35" at bounding box center [234, 587] width 172 height 13
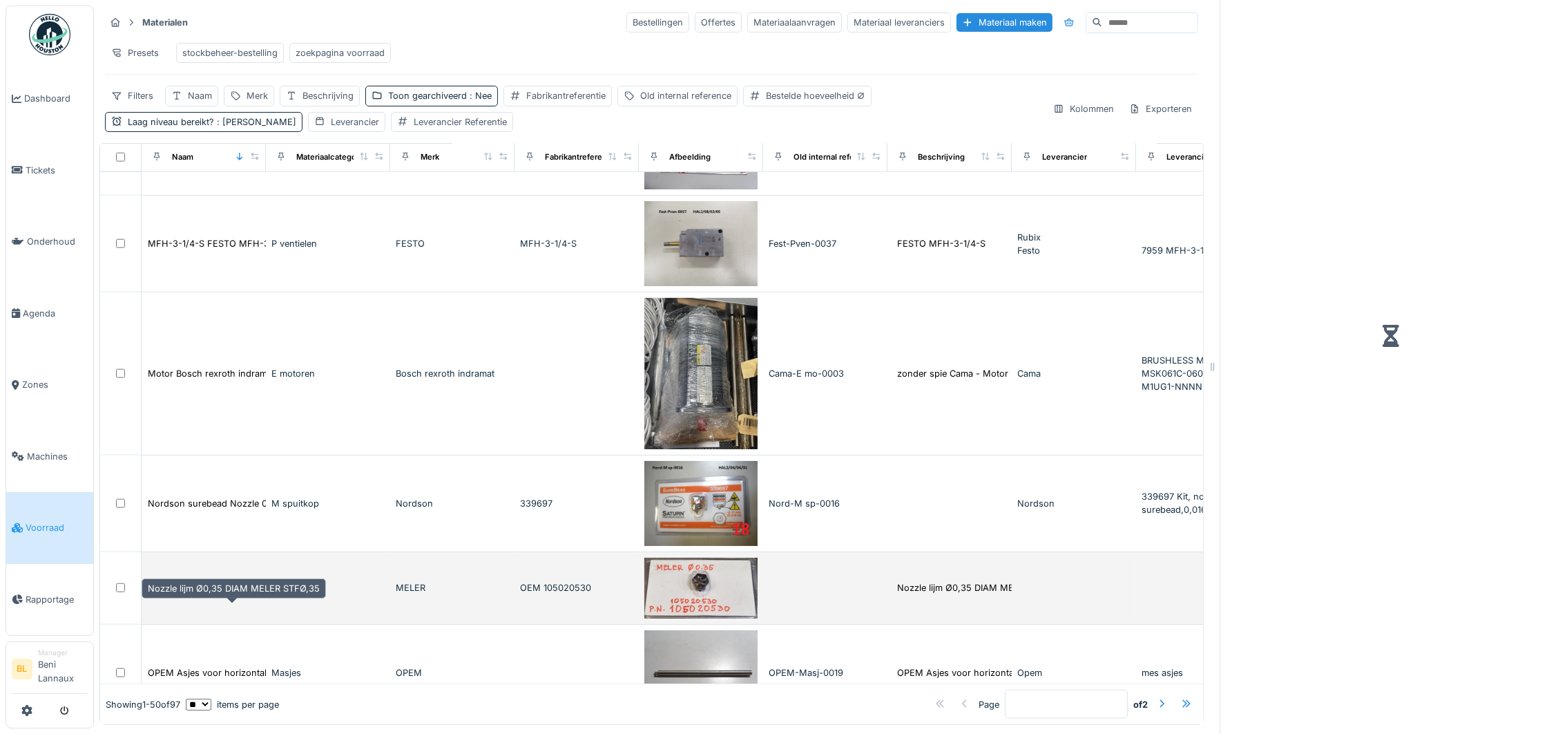
click at [238, 594] on div "Nozzle lijm Ø0,35 DIAM MELER STFØ,35" at bounding box center [234, 587] width 172 height 13
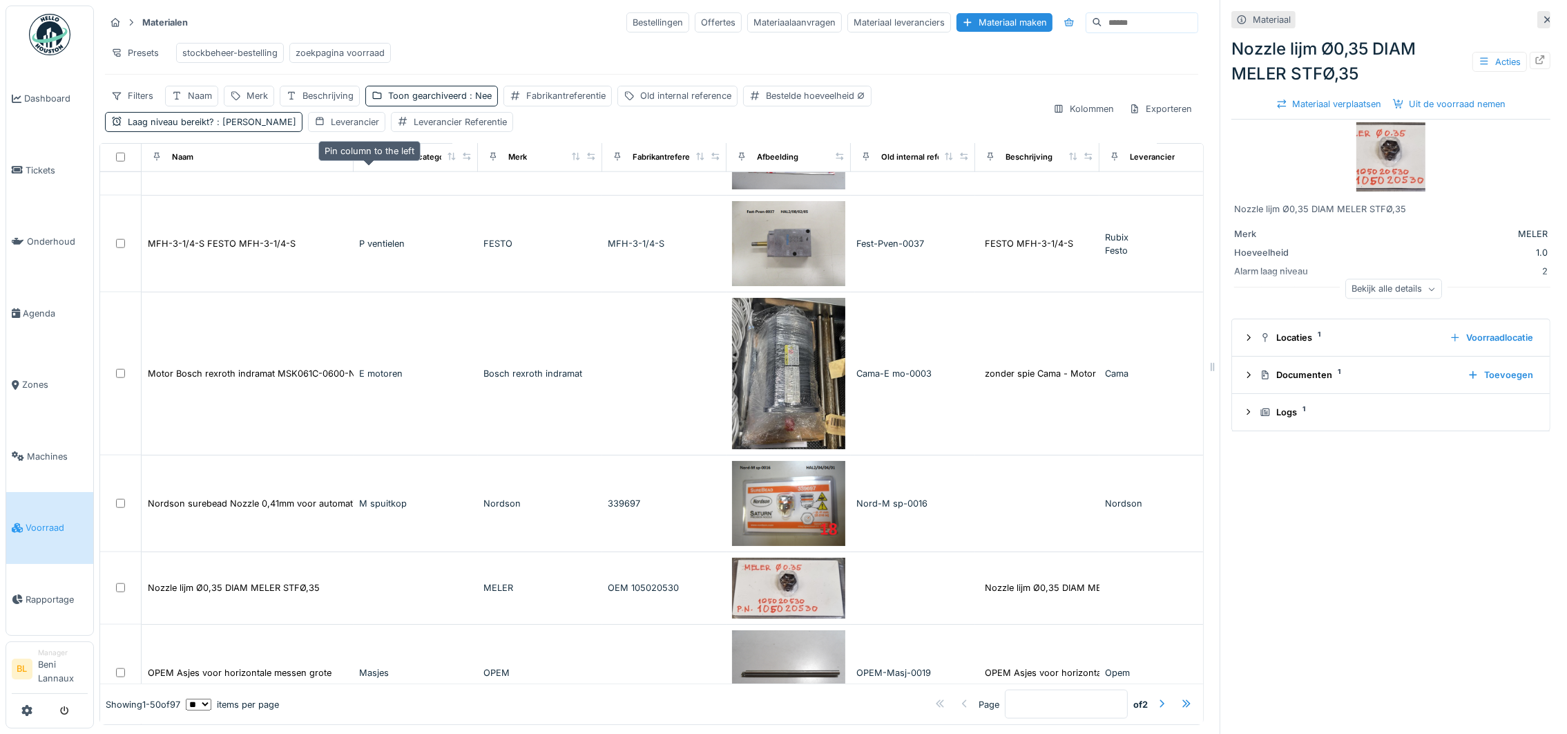
scroll to position [2516, 0]
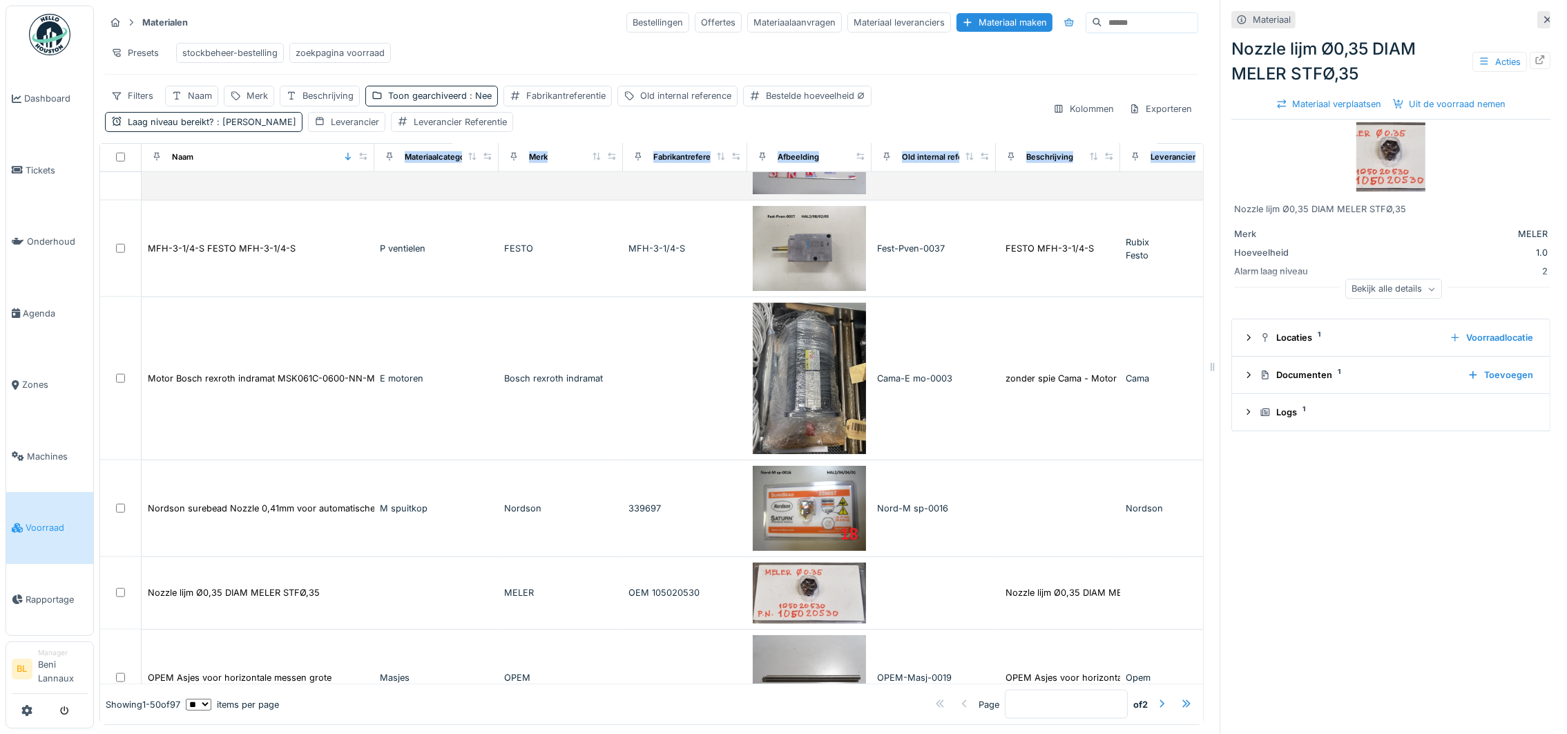
drag, startPoint x: 256, startPoint y: 172, endPoint x: 364, endPoint y: 190, distance: 109.9
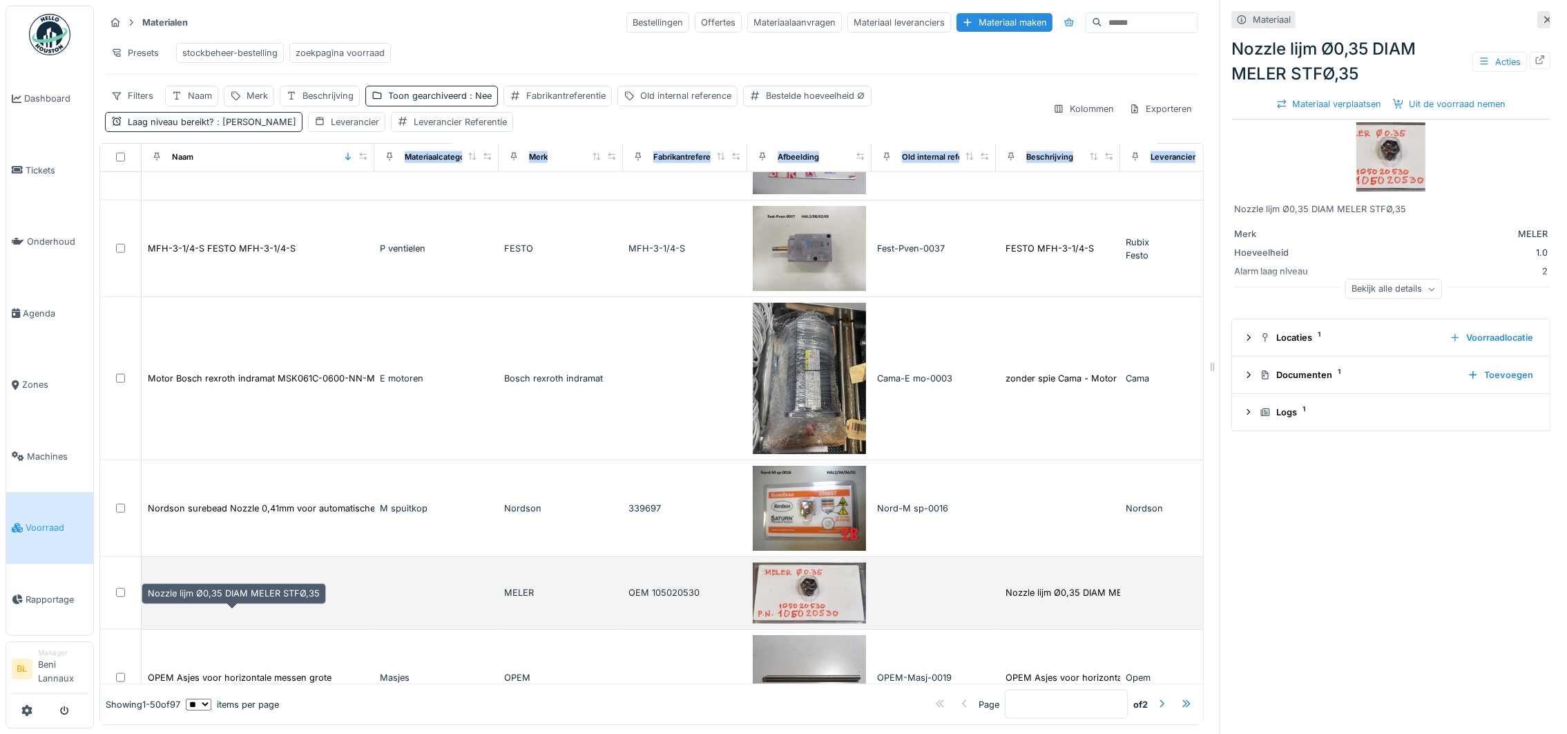
click at [252, 599] on div "Nozzle lijm Ø0,35 DIAM MELER STFØ,35" at bounding box center [234, 592] width 172 height 13
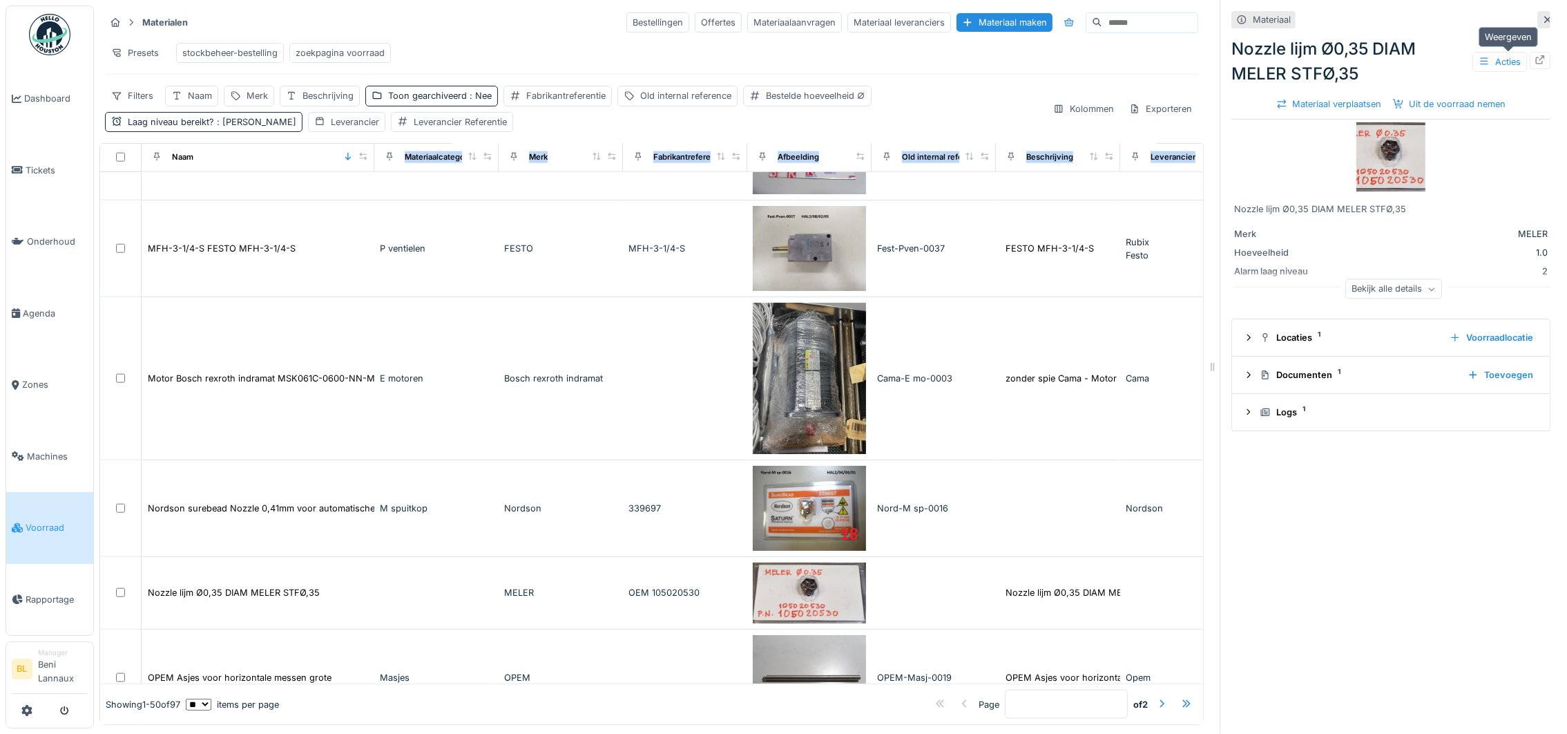
click at [1535, 65] on div at bounding box center [1540, 60] width 11 height 13
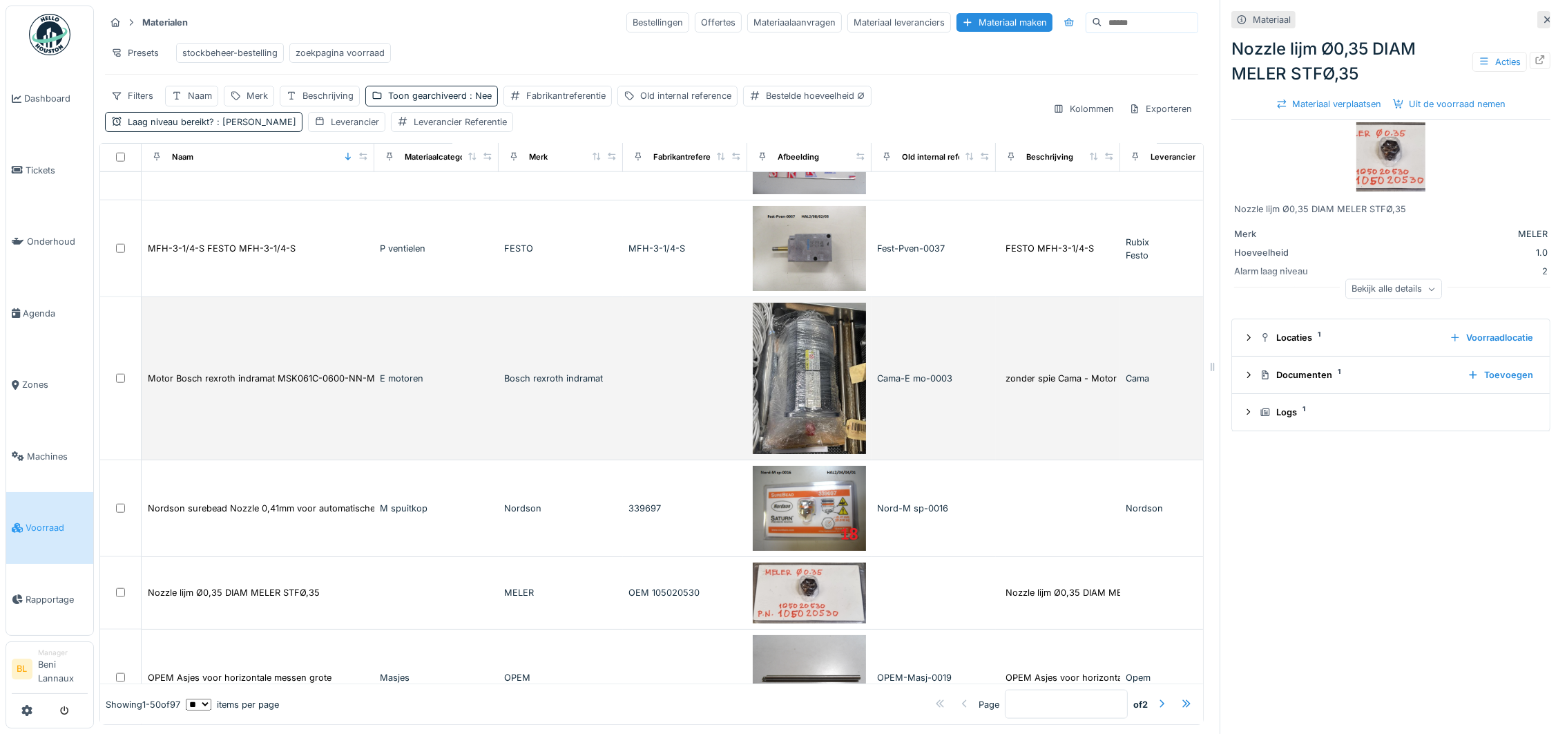
click at [414, 460] on td "E motoren" at bounding box center [436, 378] width 124 height 163
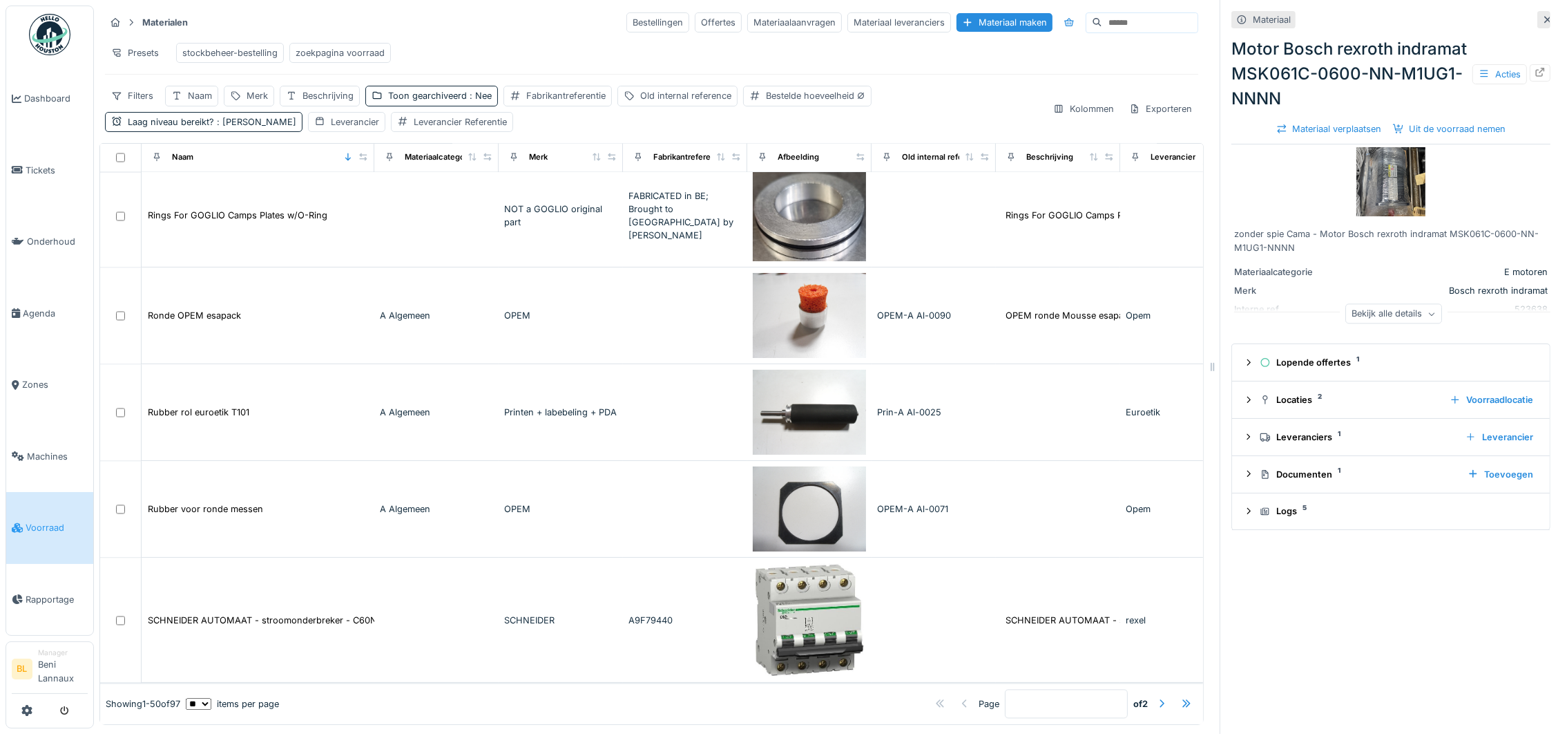
scroll to position [4234, 0]
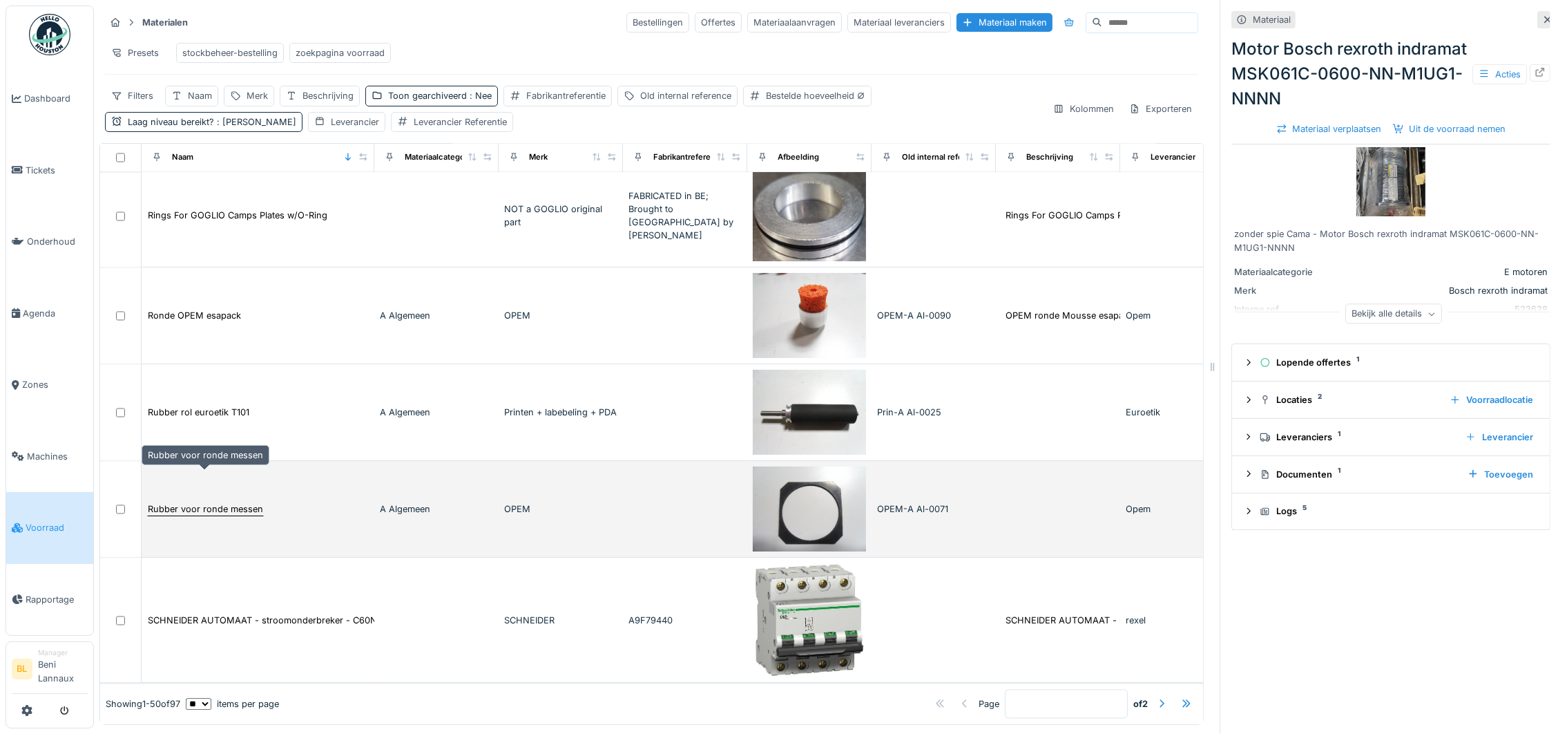
click at [198, 502] on div "Rubber voor ronde messen" at bounding box center [205, 508] width 115 height 13
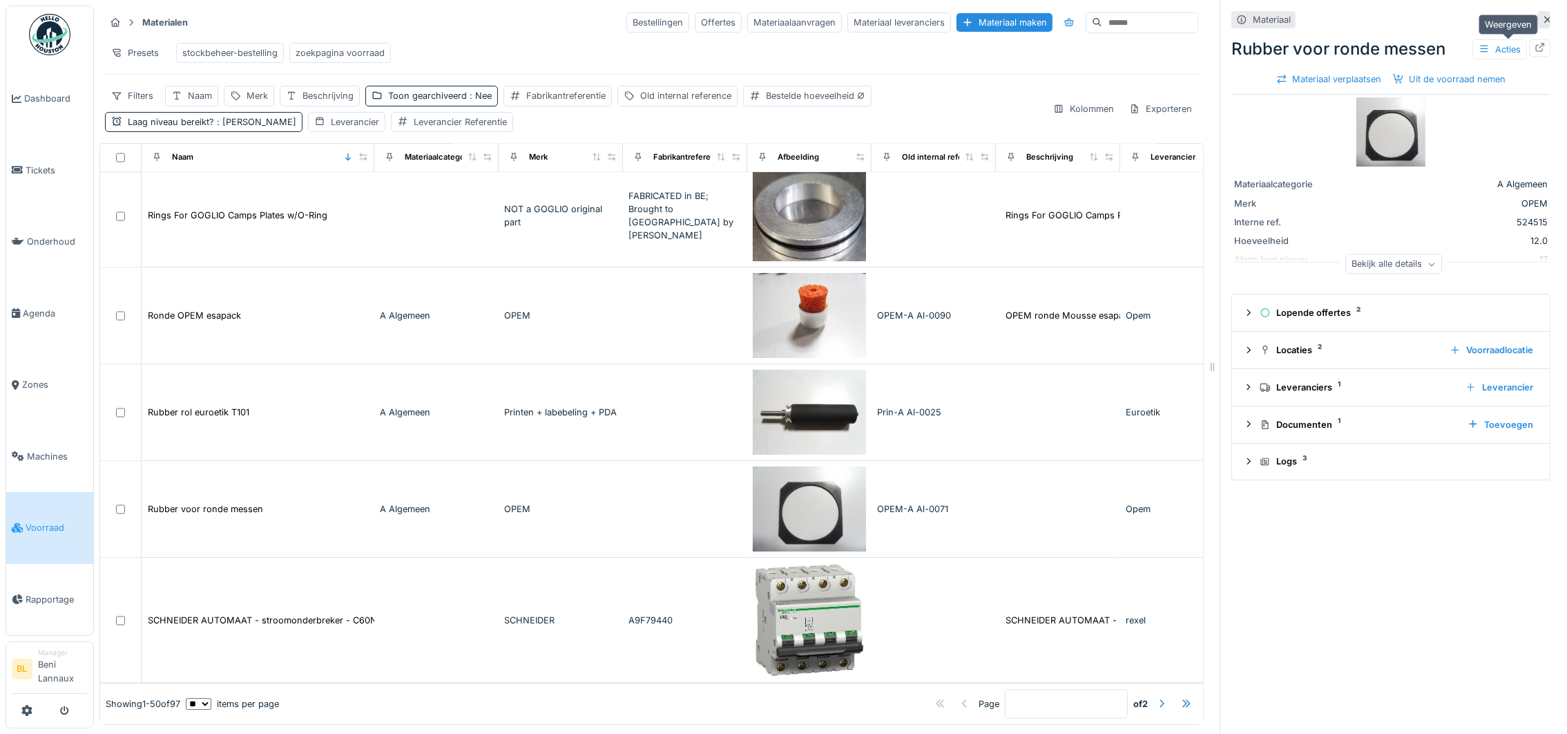
click at [1535, 45] on icon at bounding box center [1540, 47] width 11 height 9
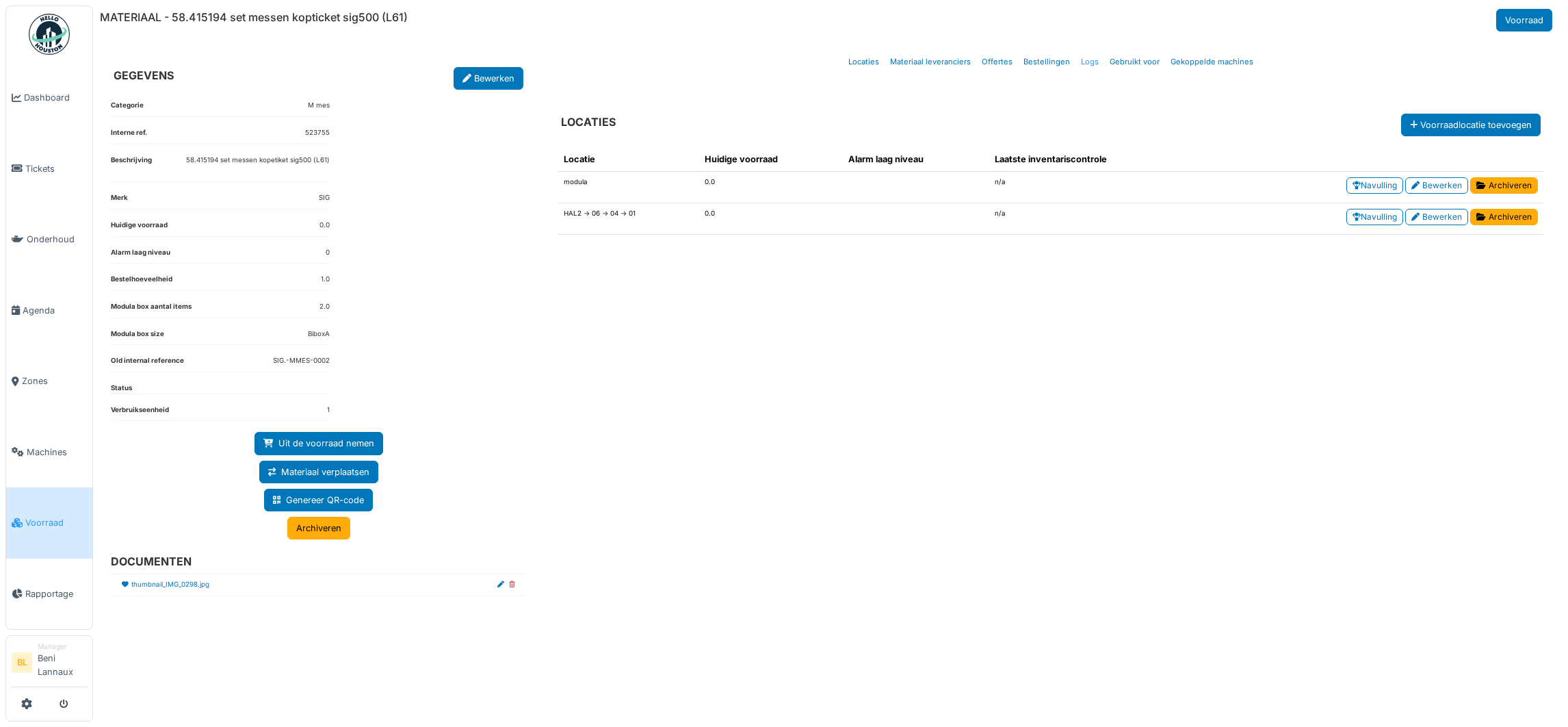
click at [1086, 60] on link "Logs" at bounding box center [1090, 61] width 29 height 32
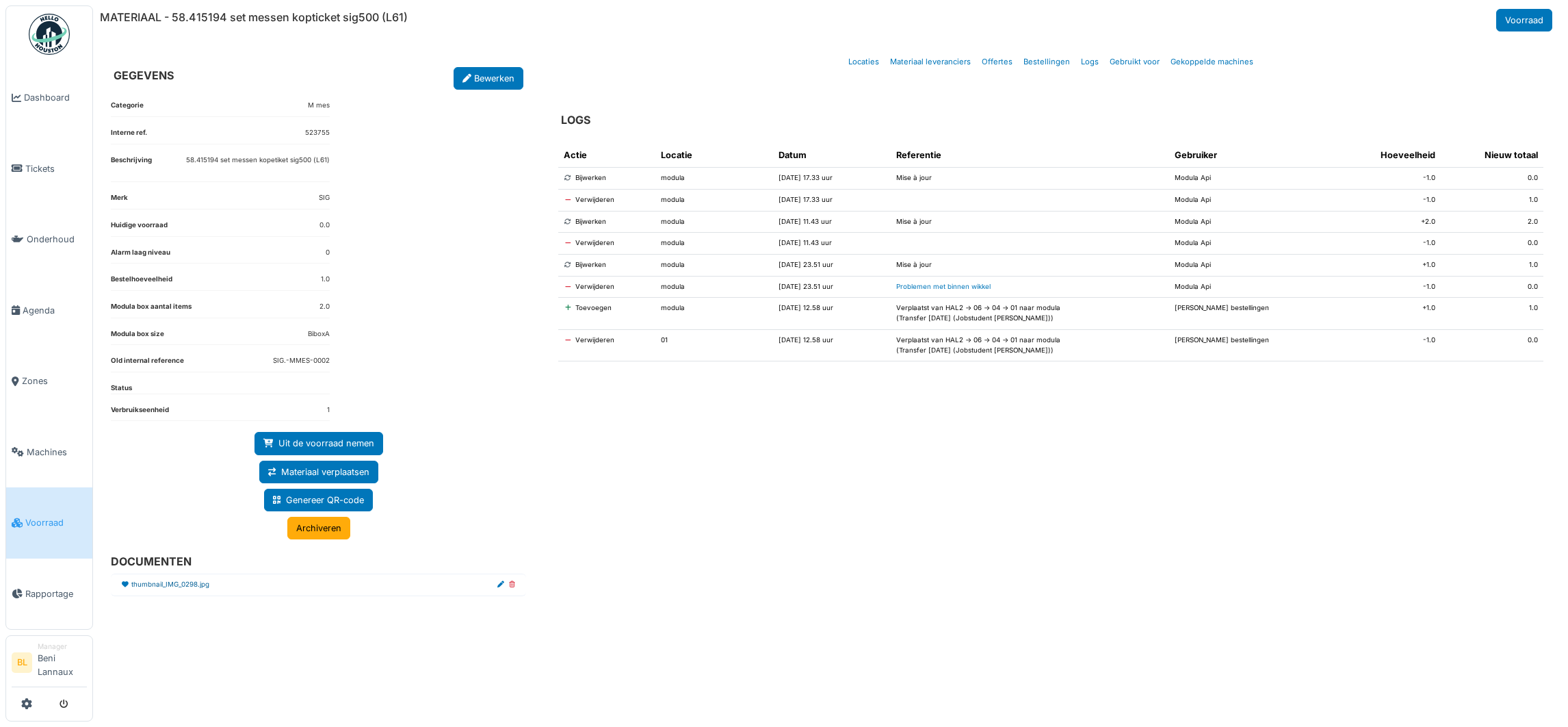
click at [173, 589] on link "thumbnail_IMG_0298.jpg" at bounding box center [170, 584] width 78 height 10
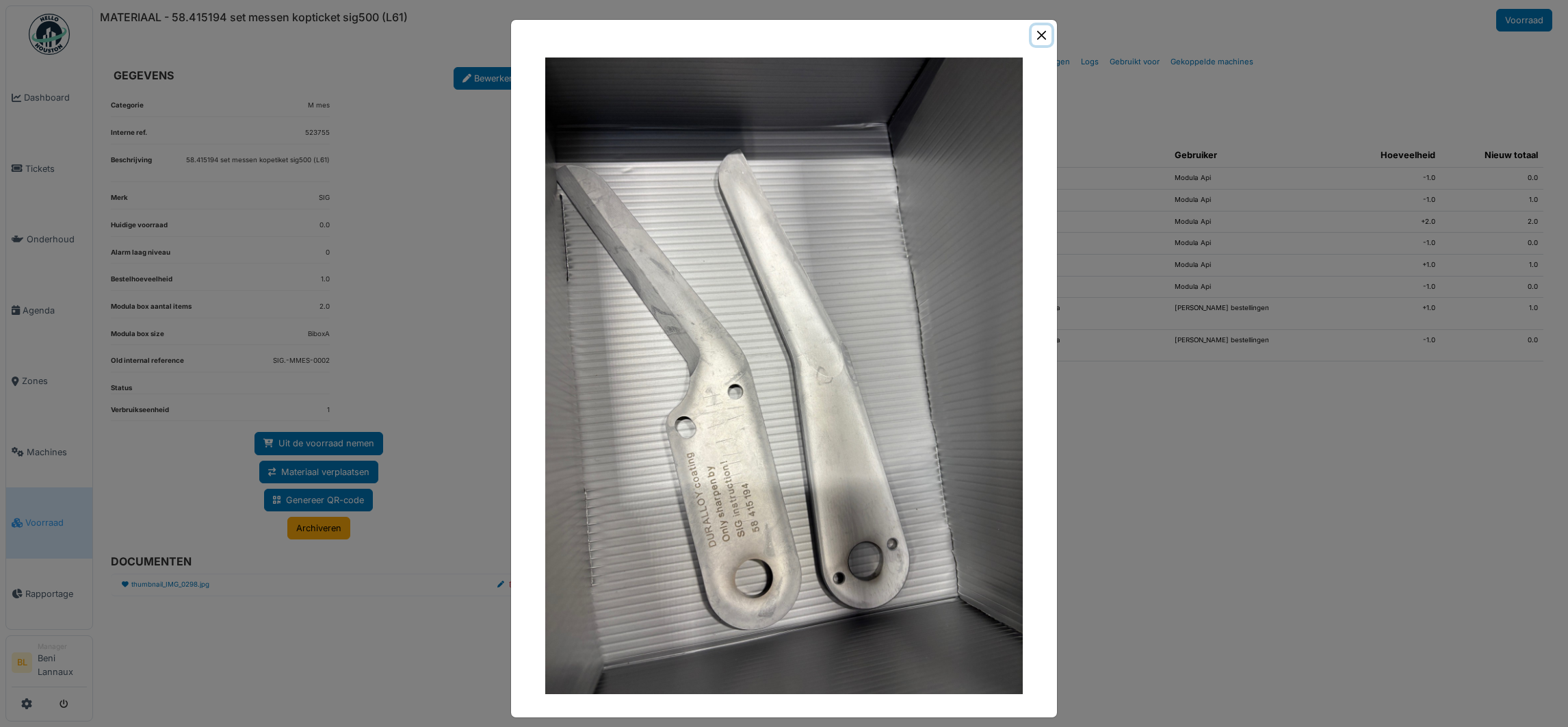
click at [1033, 30] on button "Close" at bounding box center [1042, 36] width 20 height 20
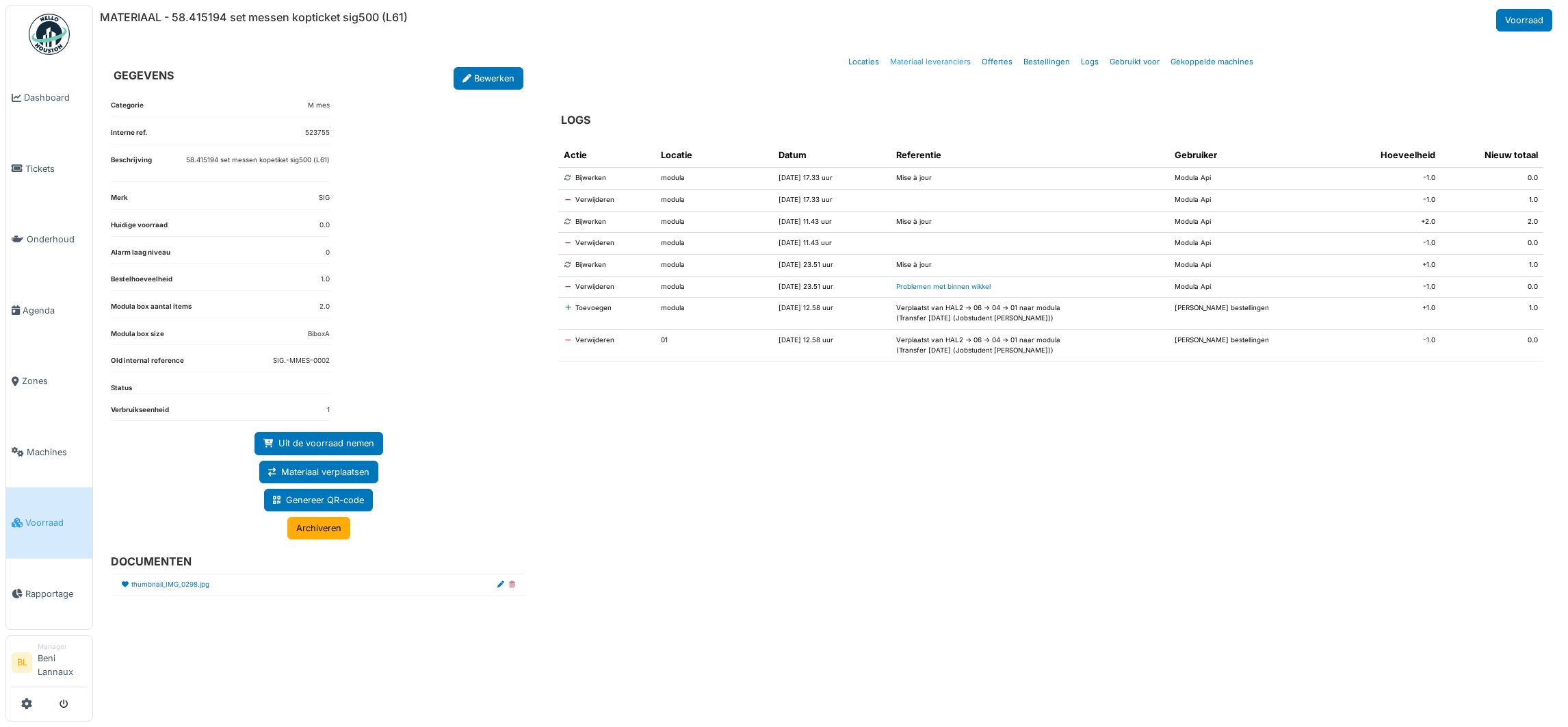
click at [930, 60] on link "Materiaal leveranciers" at bounding box center [930, 61] width 92 height 32
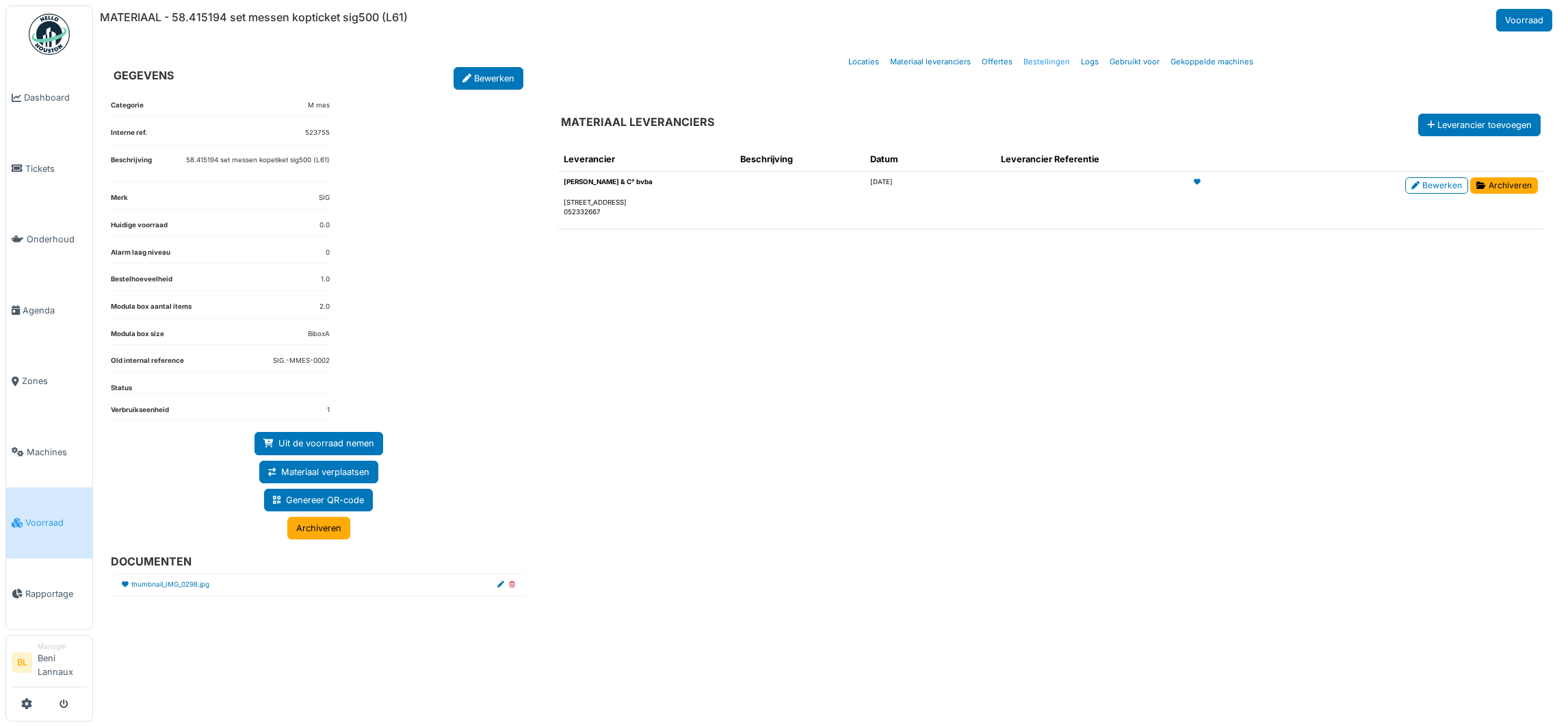
click at [1036, 63] on link "Bestellingen" at bounding box center [1047, 61] width 57 height 32
select select "***"
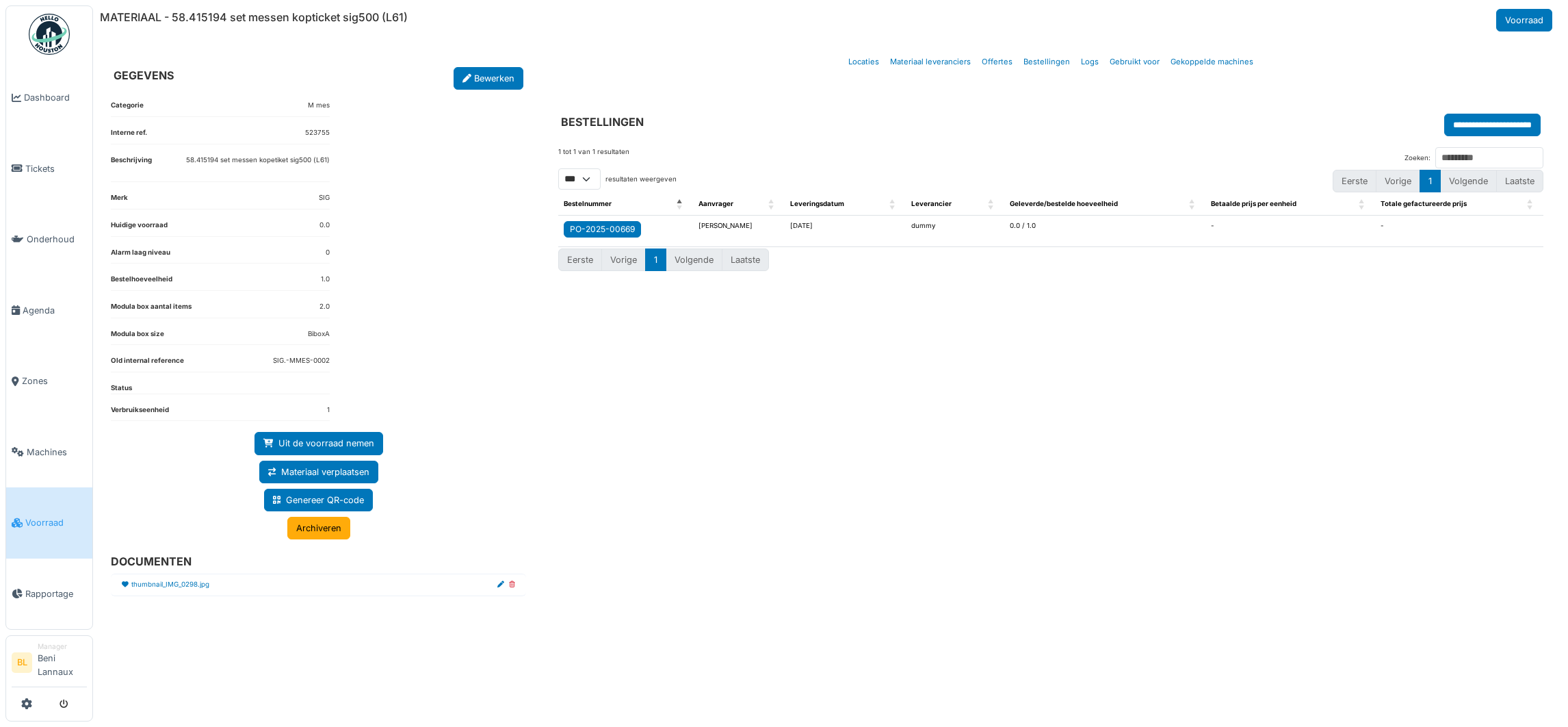
click at [622, 232] on div "PO-2025-00669" at bounding box center [602, 229] width 65 height 12
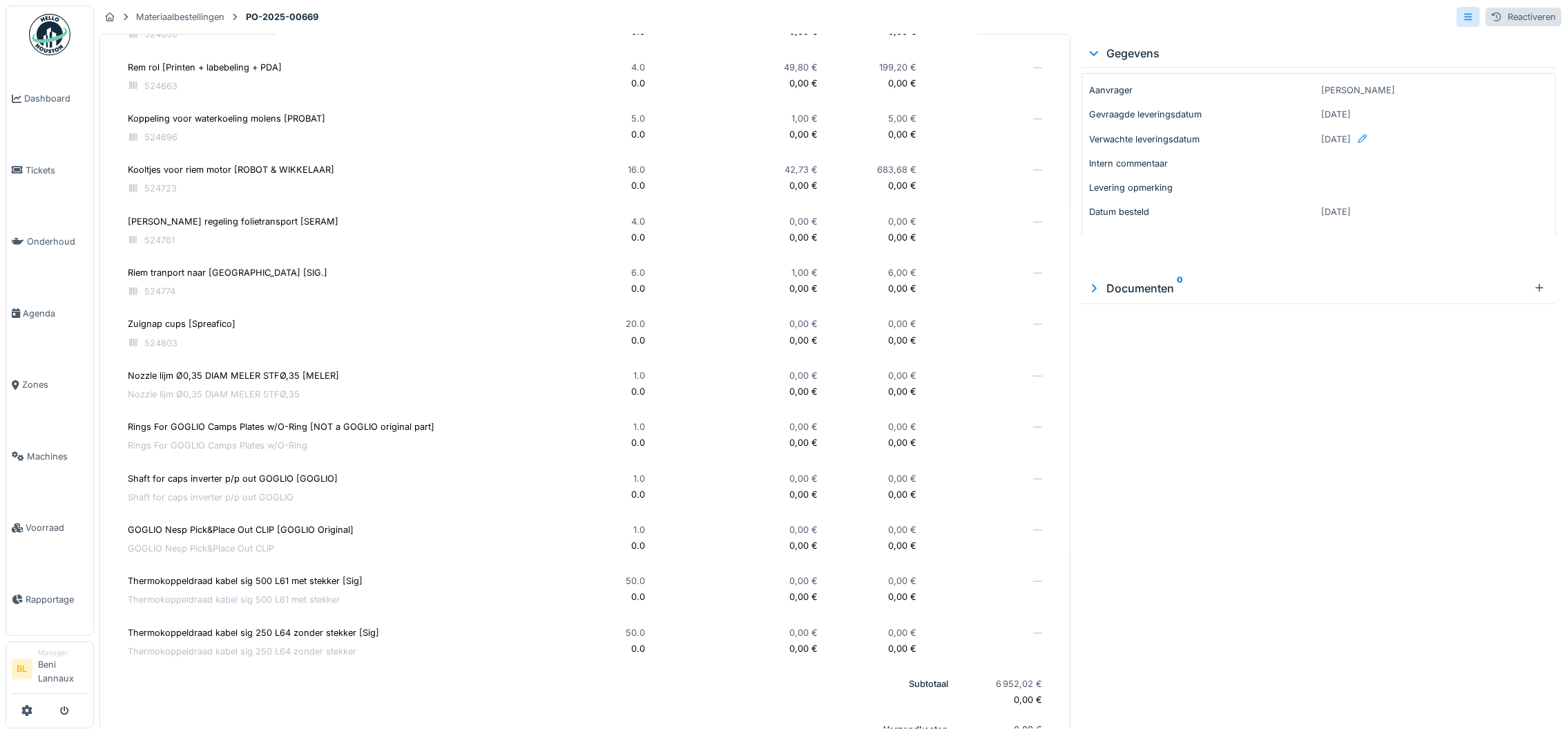
scroll to position [1773, 0]
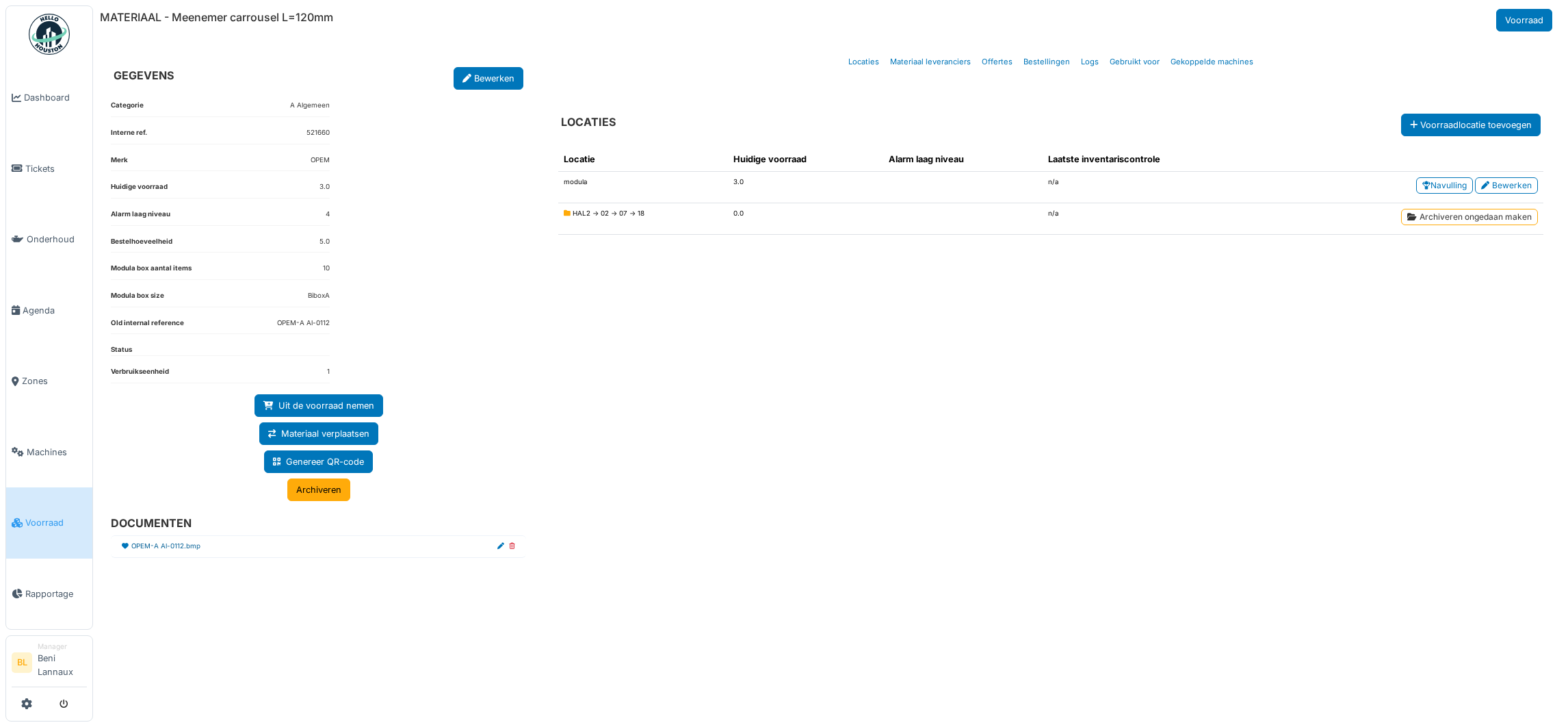
click at [187, 552] on link "OPEM-A Al-0112.bmp" at bounding box center [166, 546] width 69 height 10
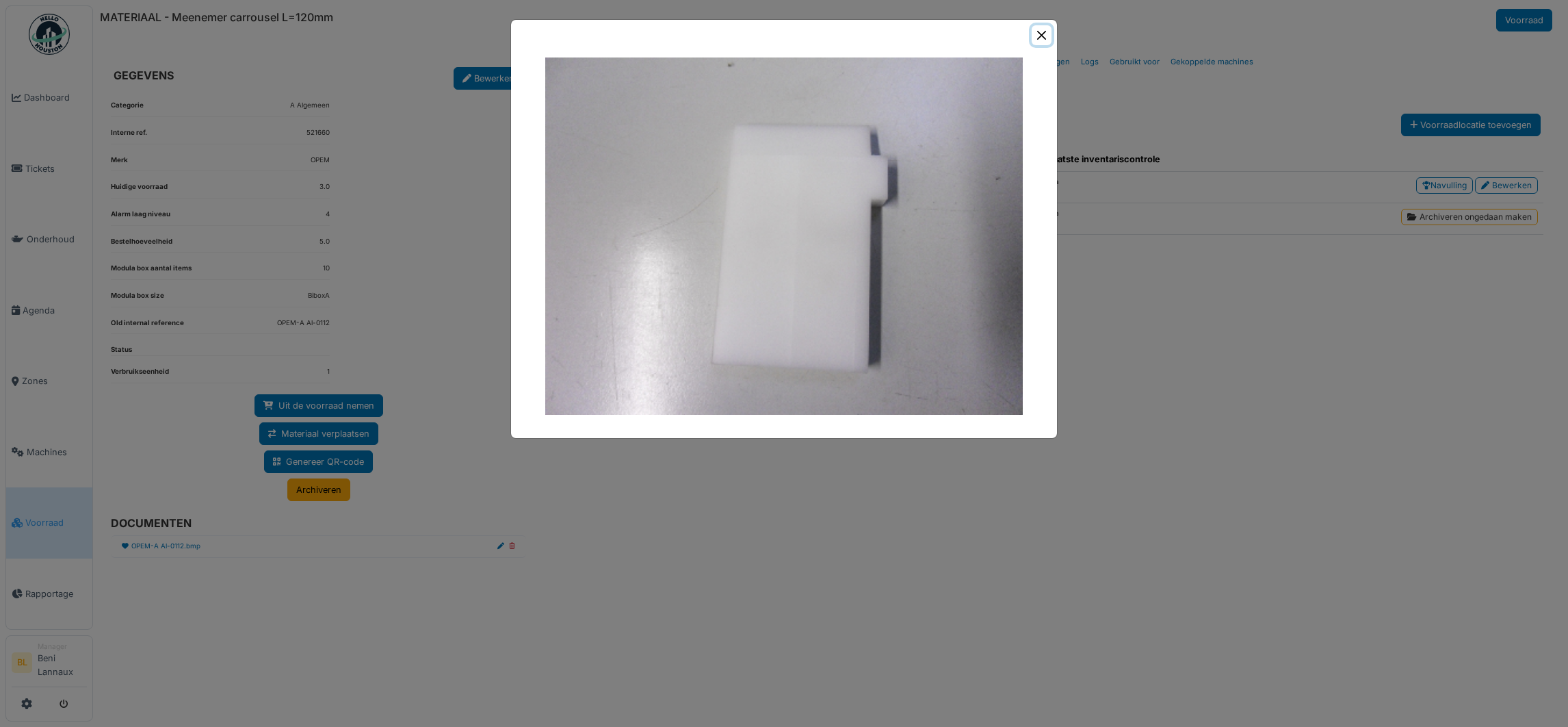
click at [1045, 35] on button "Close" at bounding box center [1042, 36] width 20 height 20
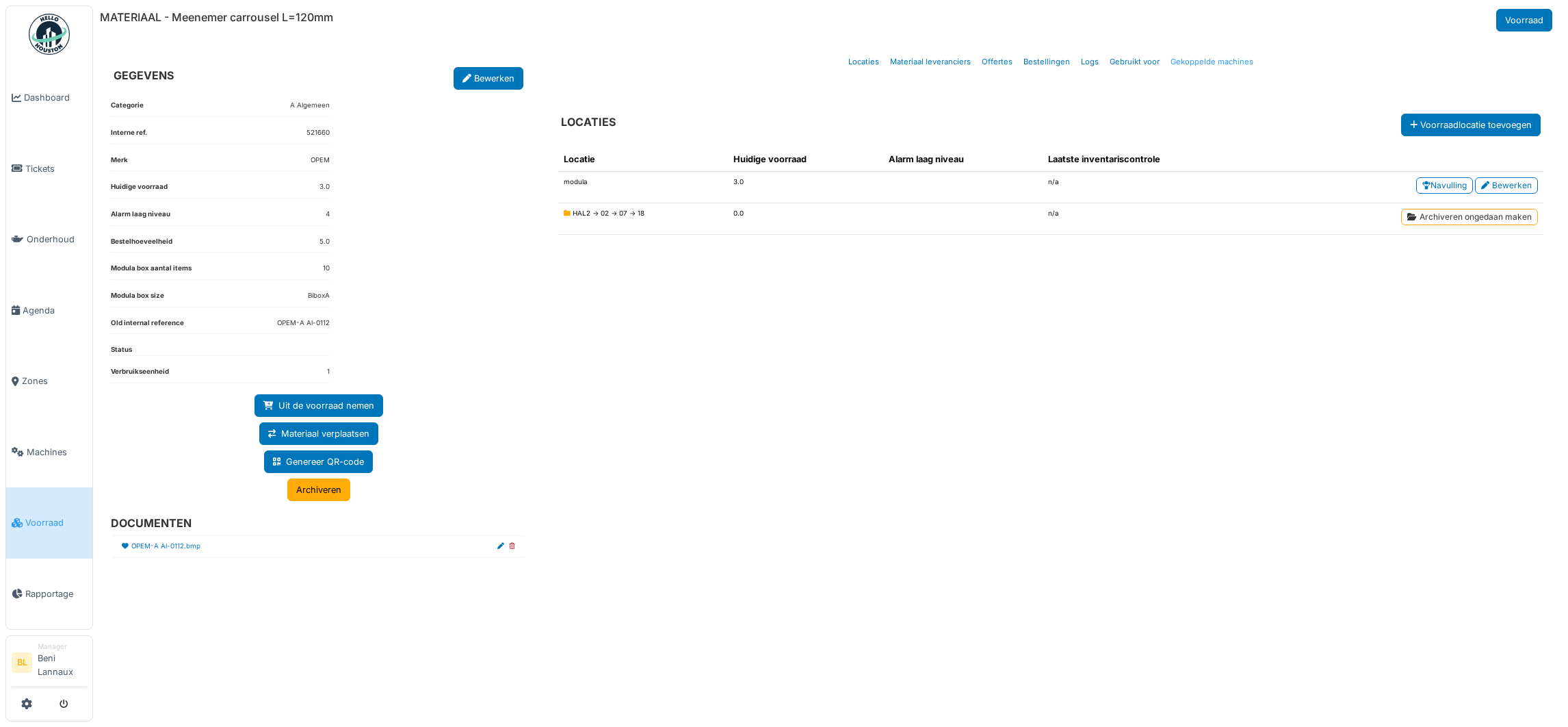
click at [1194, 62] on link "Gekoppelde machines" at bounding box center [1211, 61] width 94 height 32
select select "***"
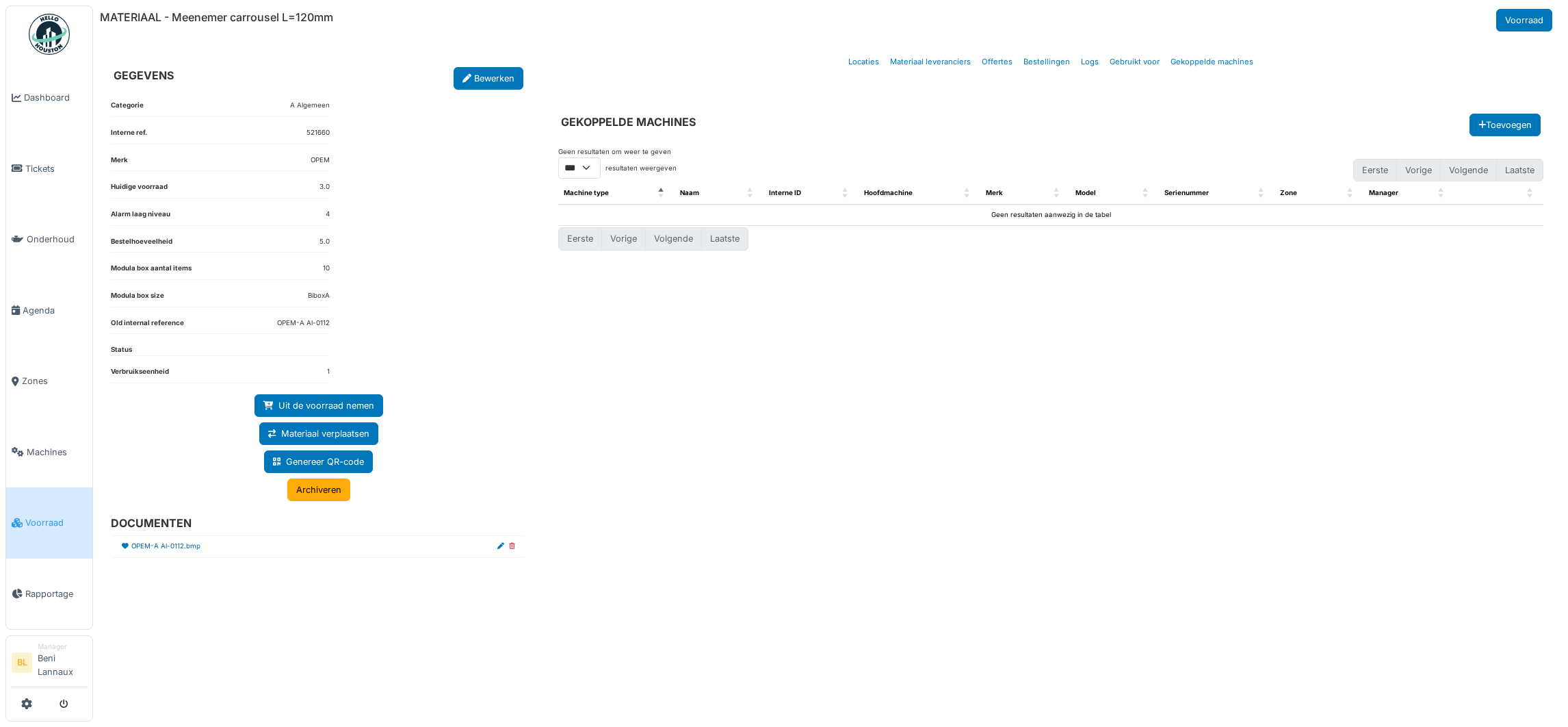
click at [180, 552] on link "OPEM-A Al-0112.bmp" at bounding box center [166, 546] width 69 height 10
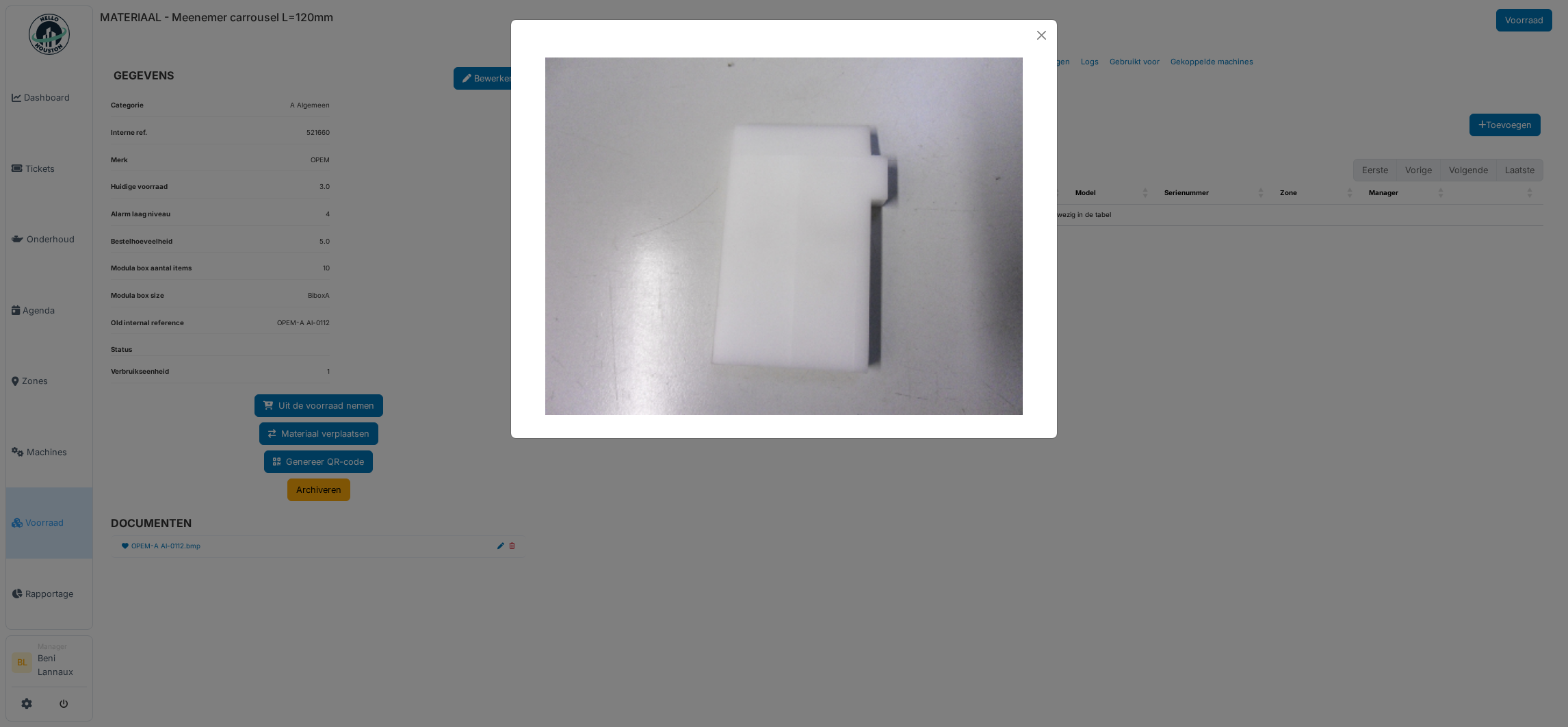
click at [1037, 23] on div at bounding box center [784, 35] width 546 height 31
click at [1041, 35] on button "Close" at bounding box center [1042, 36] width 20 height 20
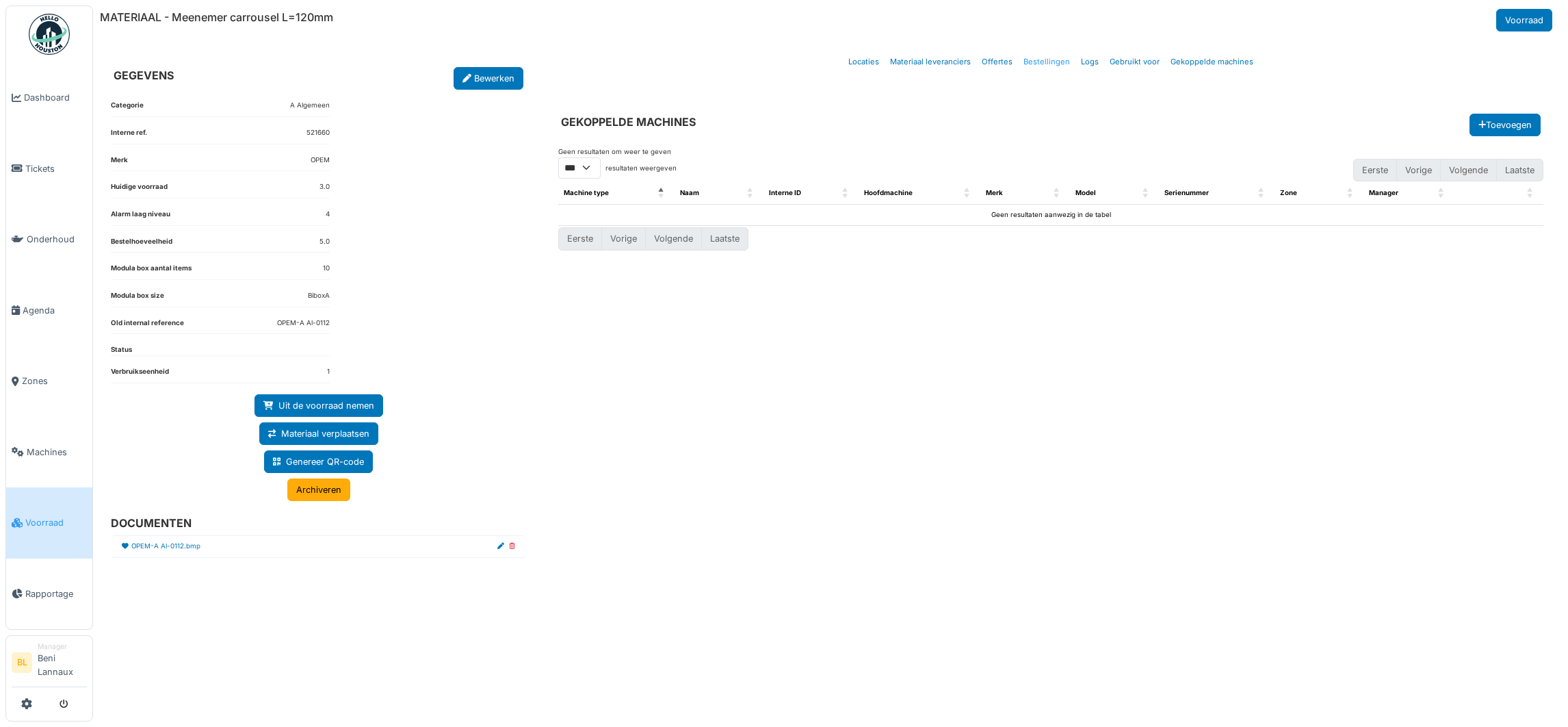
click at [1041, 60] on link "Bestellingen" at bounding box center [1047, 61] width 57 height 32
select select "***"
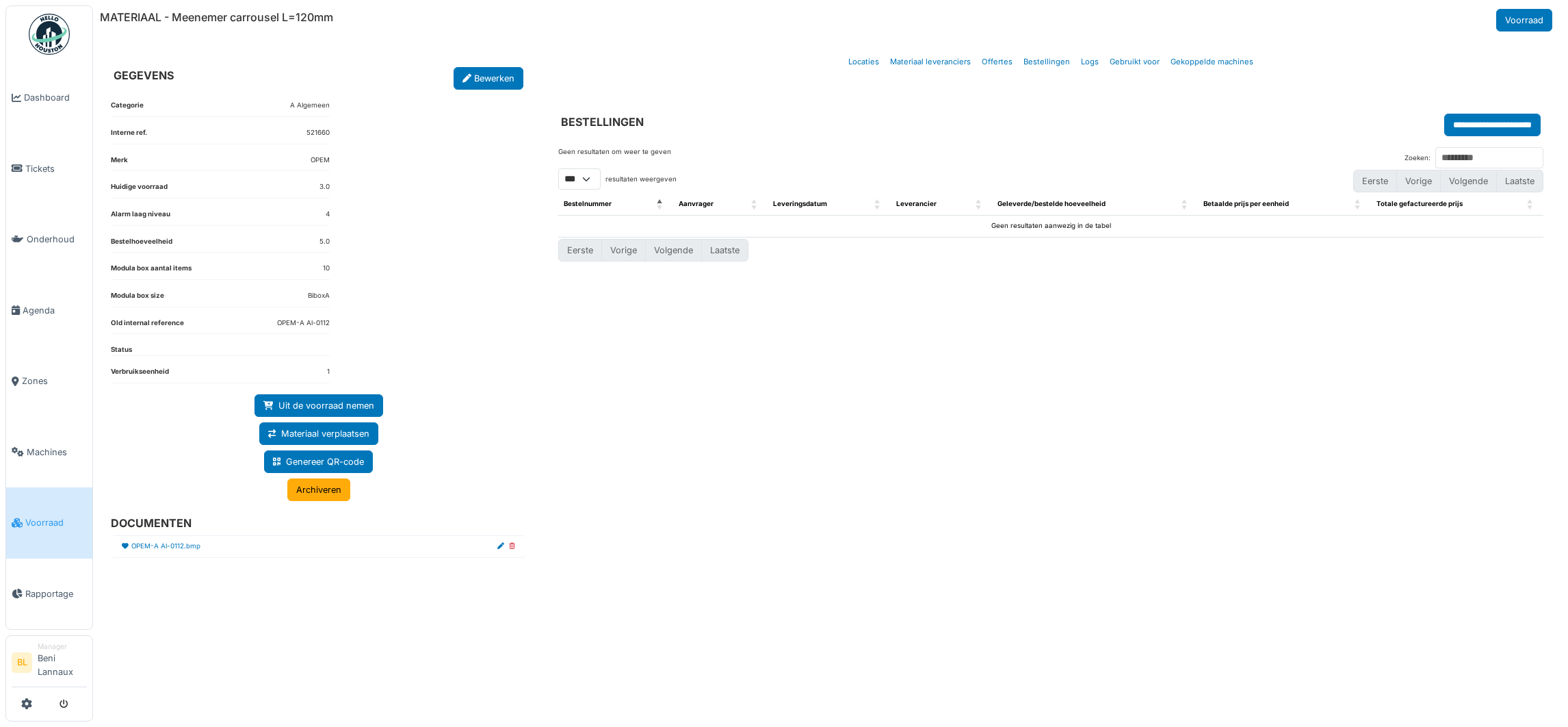
click at [282, 326] on dd "OPEM-A Al-0112" at bounding box center [303, 323] width 52 height 10
click at [370, 319] on div "Categorie A Algemeen Interne ref. 521660 Merk OPEM Huidige voorraad 3.0 Alarm l…" at bounding box center [318, 395] width 437 height 612
click at [179, 552] on link "OPEM-A Al-0112.bmp" at bounding box center [166, 546] width 69 height 10
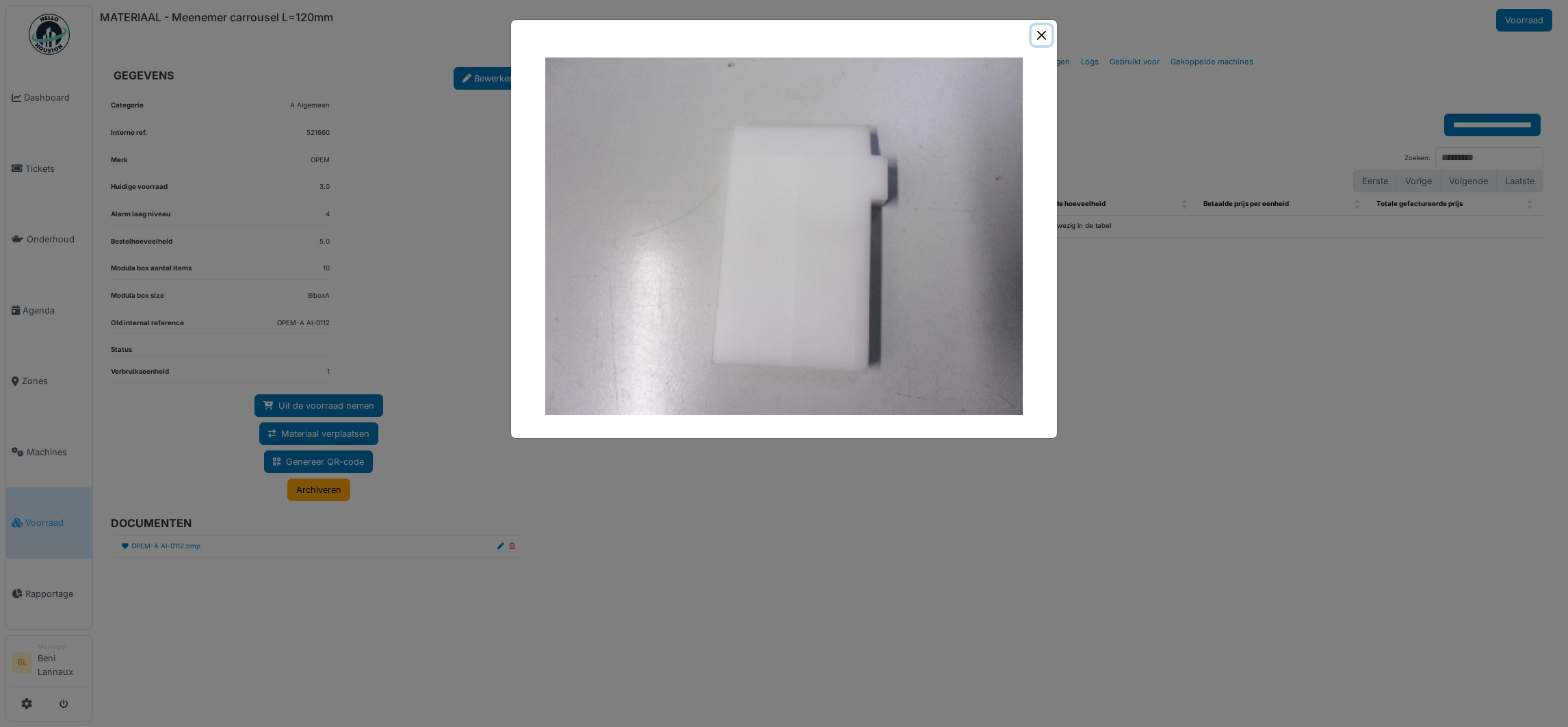
click at [1041, 32] on button "Close" at bounding box center [1042, 36] width 20 height 20
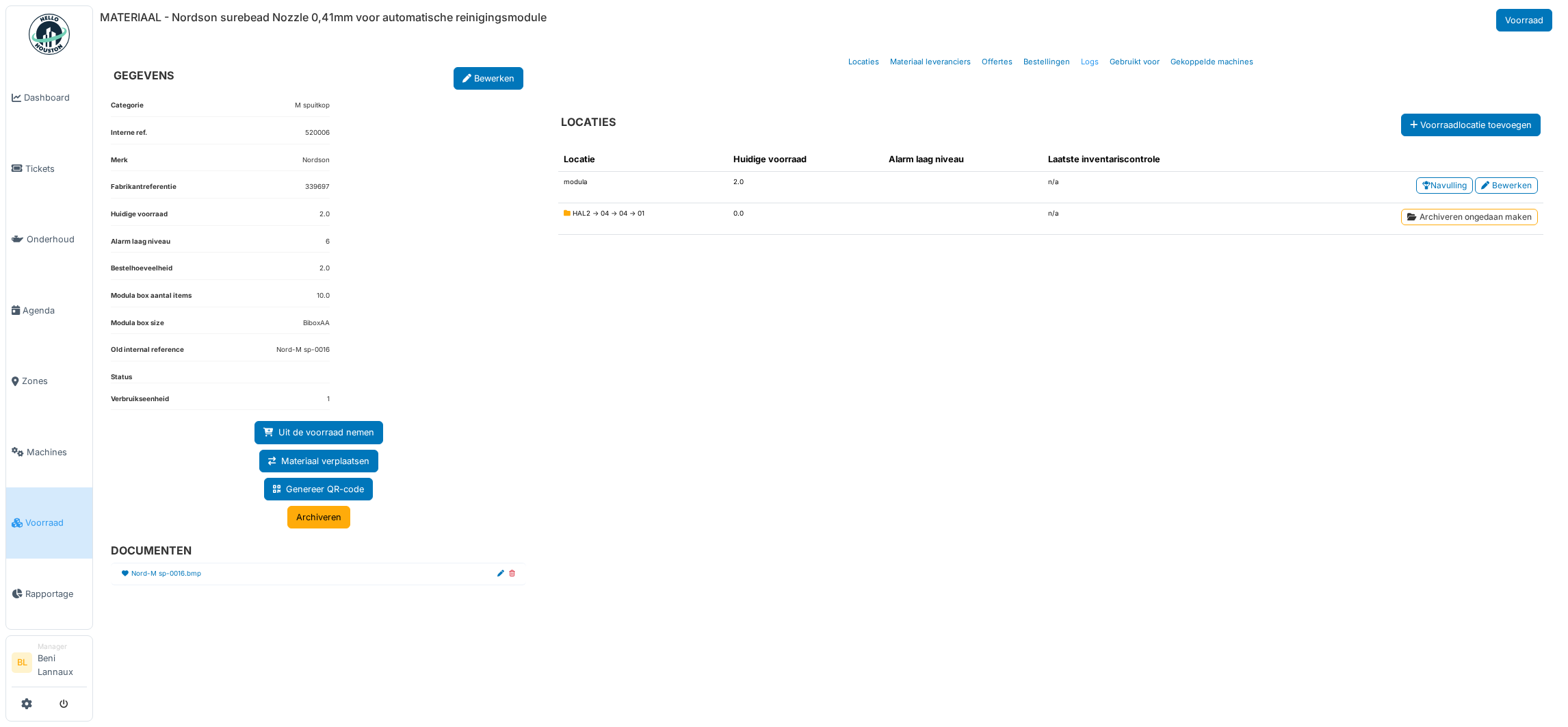
click at [1090, 66] on link "Logs" at bounding box center [1090, 61] width 29 height 32
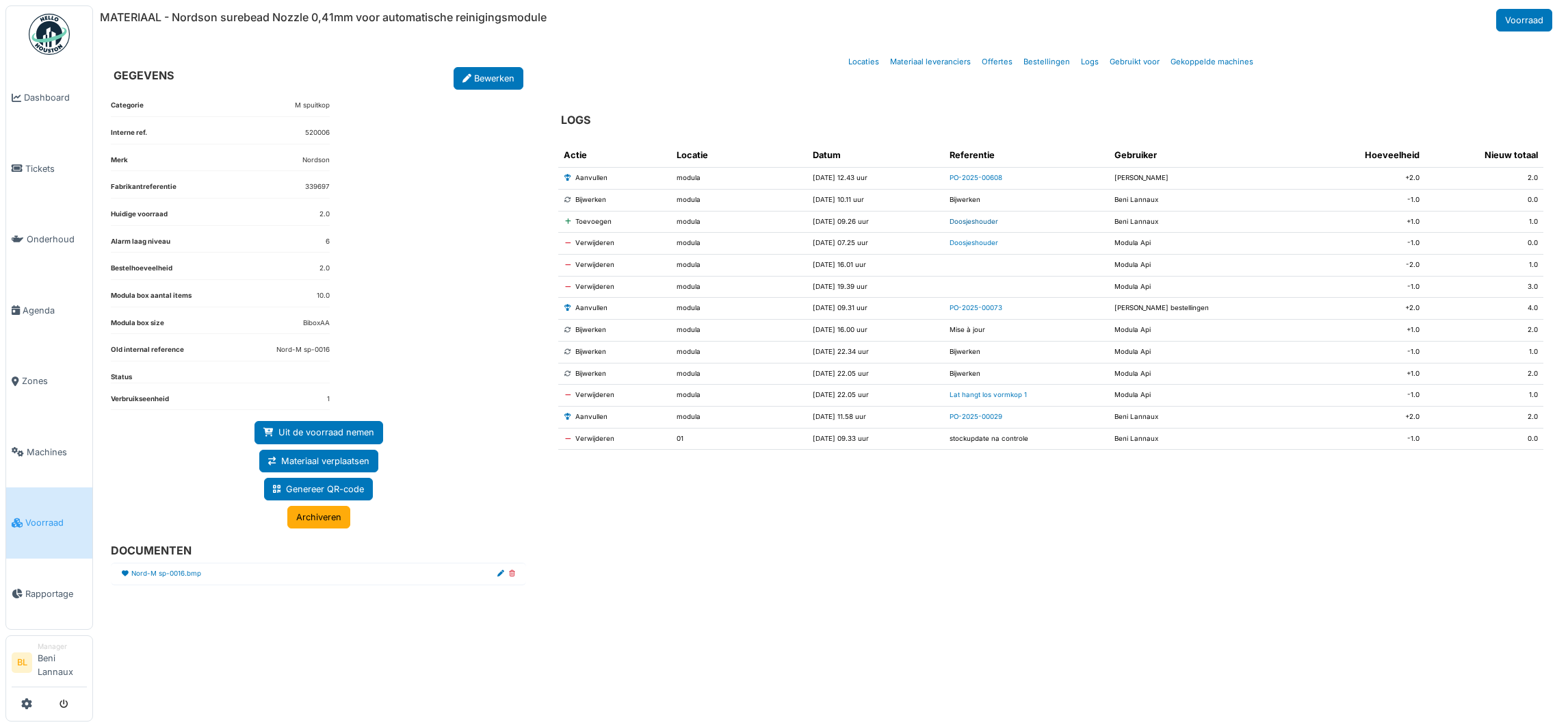
click at [993, 225] on link "Doosjeshouder" at bounding box center [974, 222] width 49 height 8
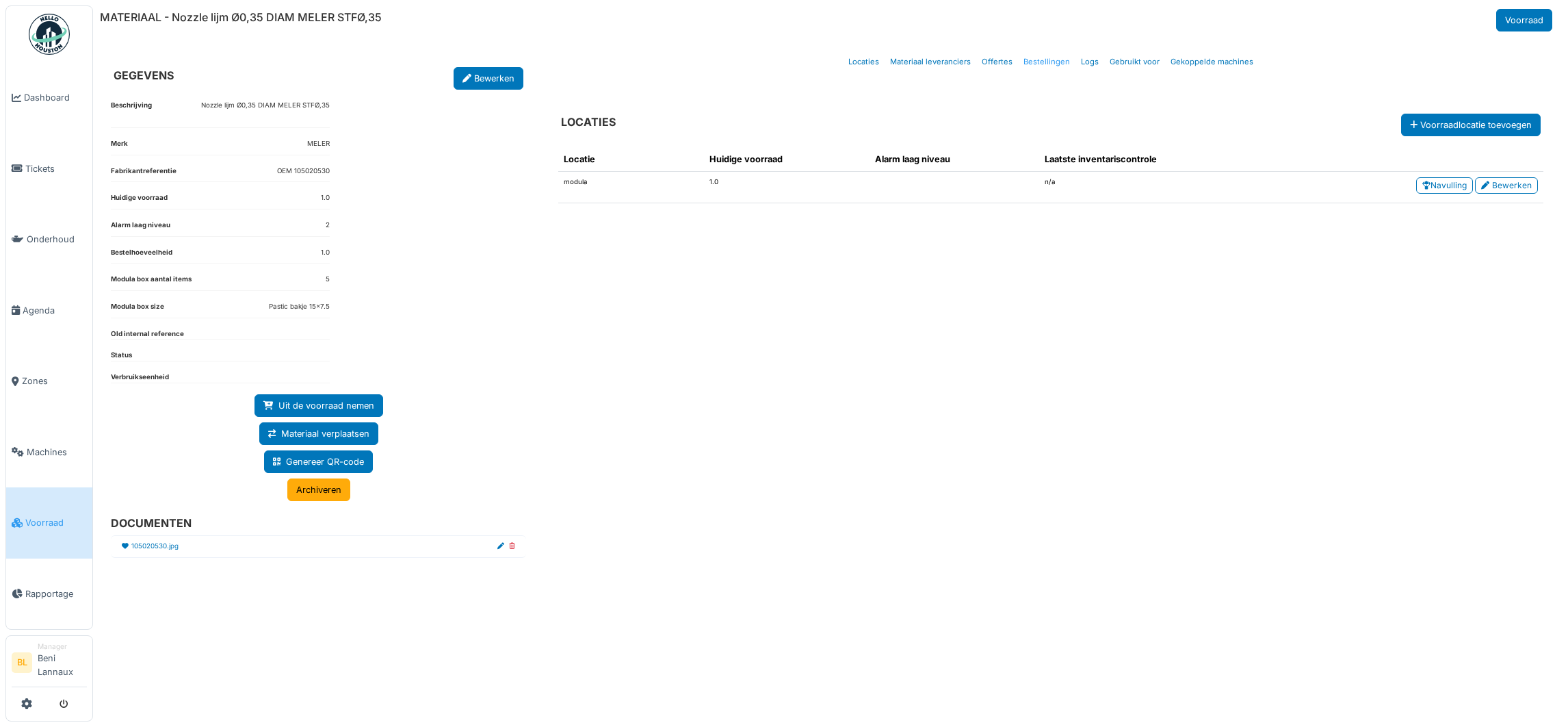
click at [1044, 60] on link "Bestellingen" at bounding box center [1047, 61] width 57 height 32
select select "***"
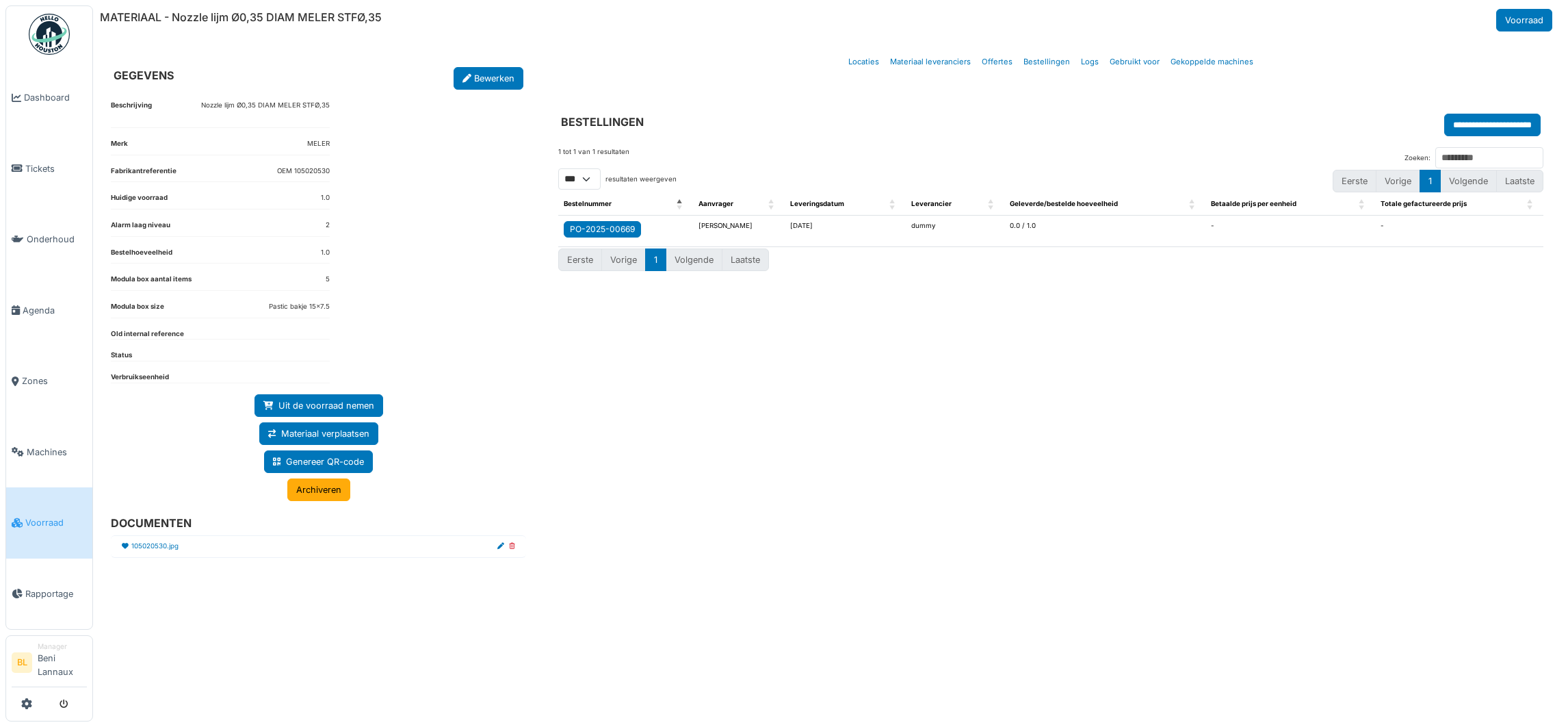
click at [609, 234] on div "PO-2025-00669" at bounding box center [602, 229] width 65 height 12
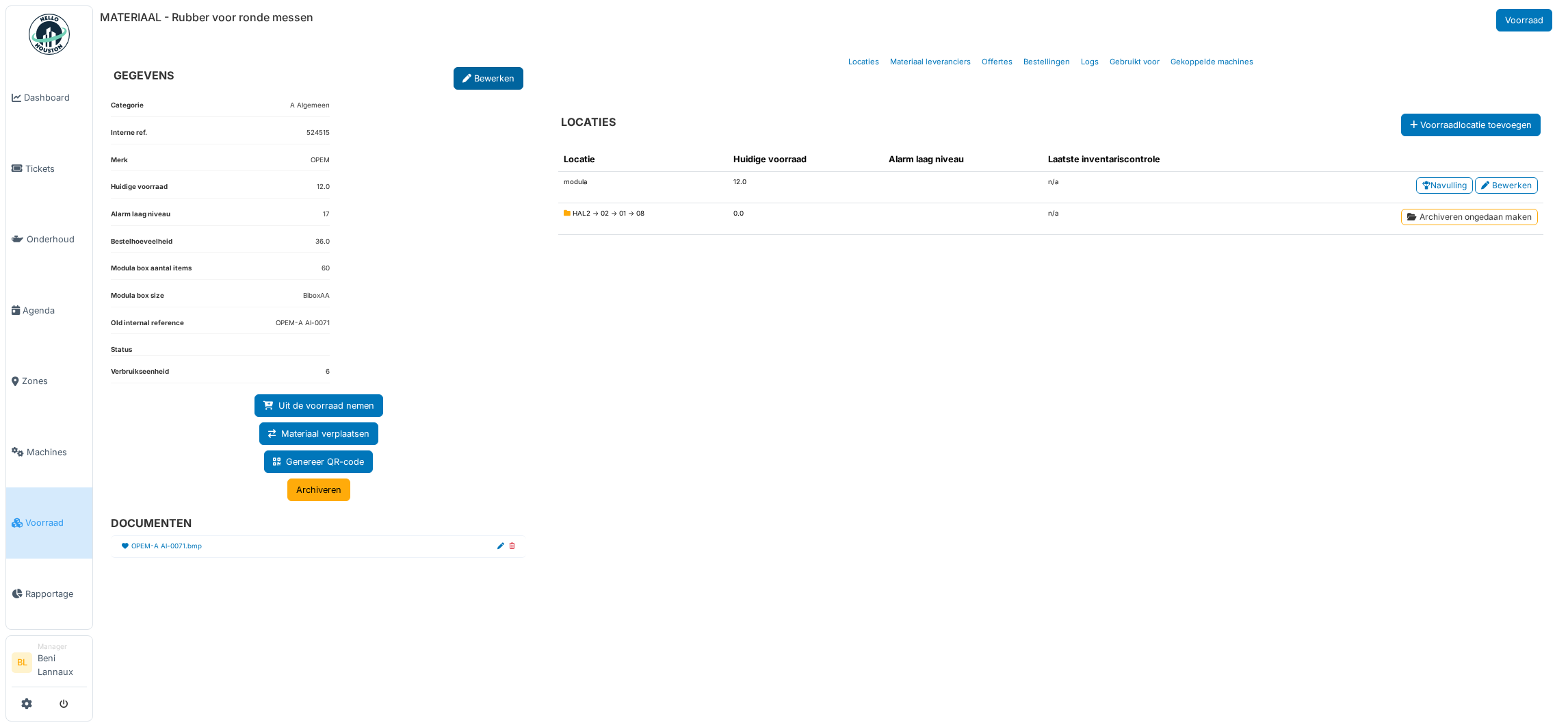
click at [471, 71] on link "Bewerken" at bounding box center [488, 78] width 69 height 23
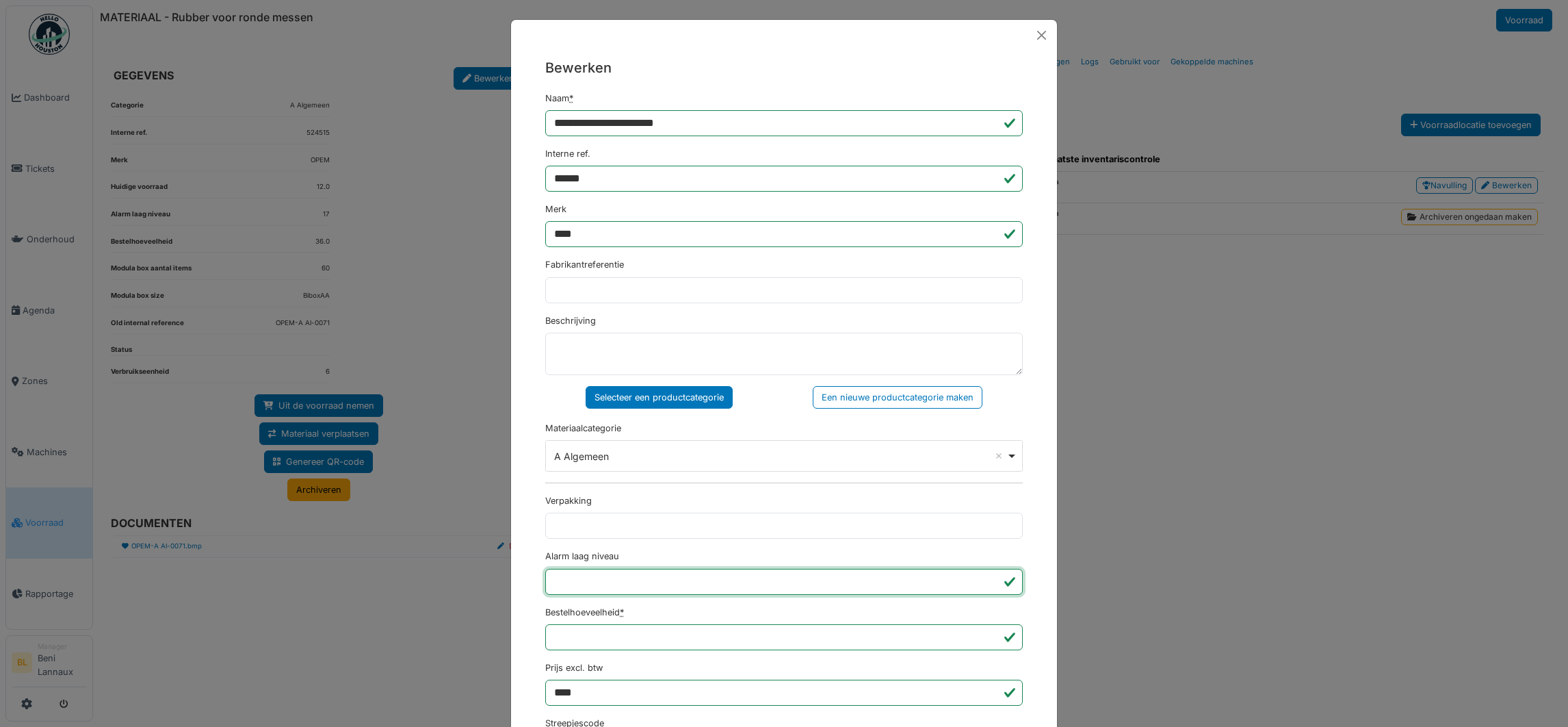
click at [596, 584] on input "**" at bounding box center [784, 581] width 477 height 26
drag, startPoint x: 596, startPoint y: 584, endPoint x: 3, endPoint y: 670, distance: 599.2
click at [3, 670] on div "**********" at bounding box center [784, 364] width 1568 height 727
type input "*"
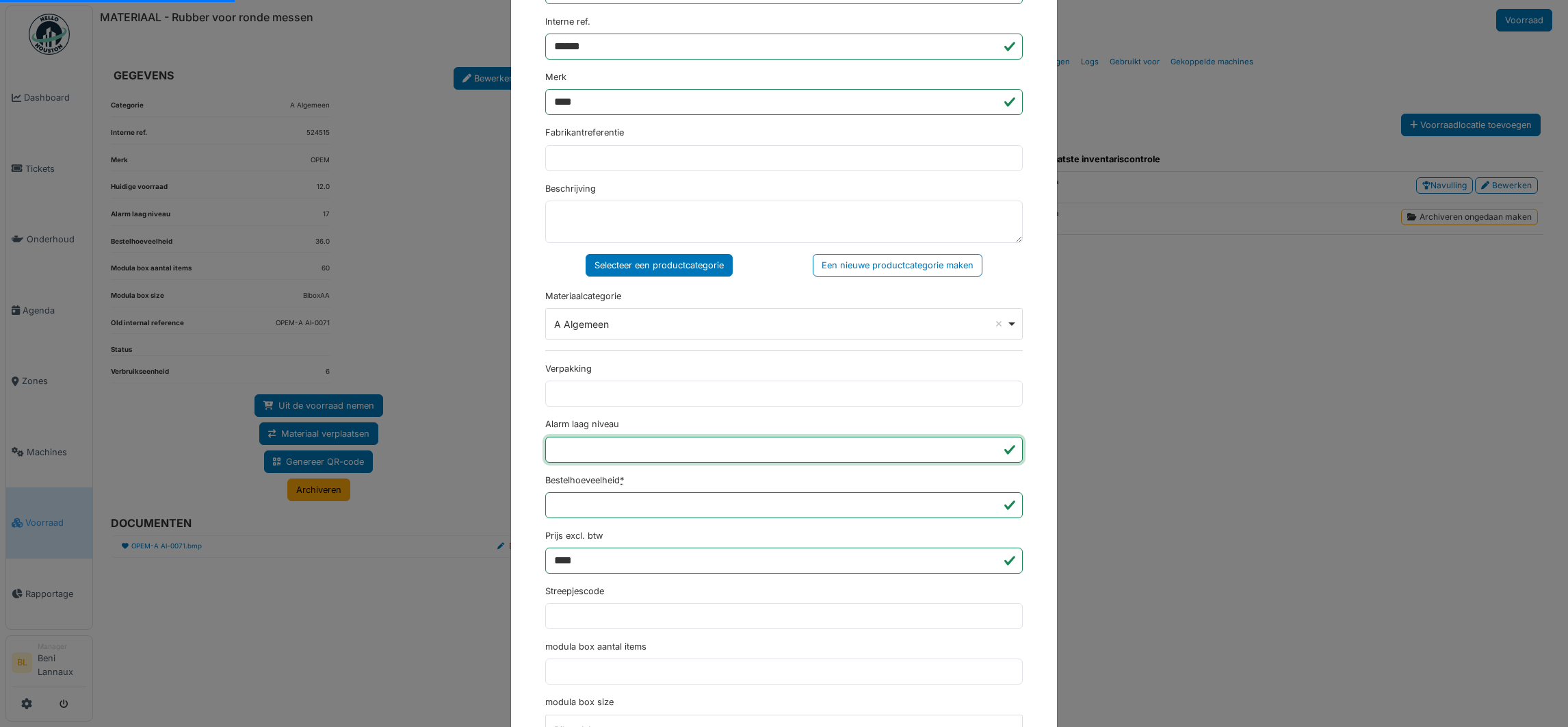
scroll to position [163, 0]
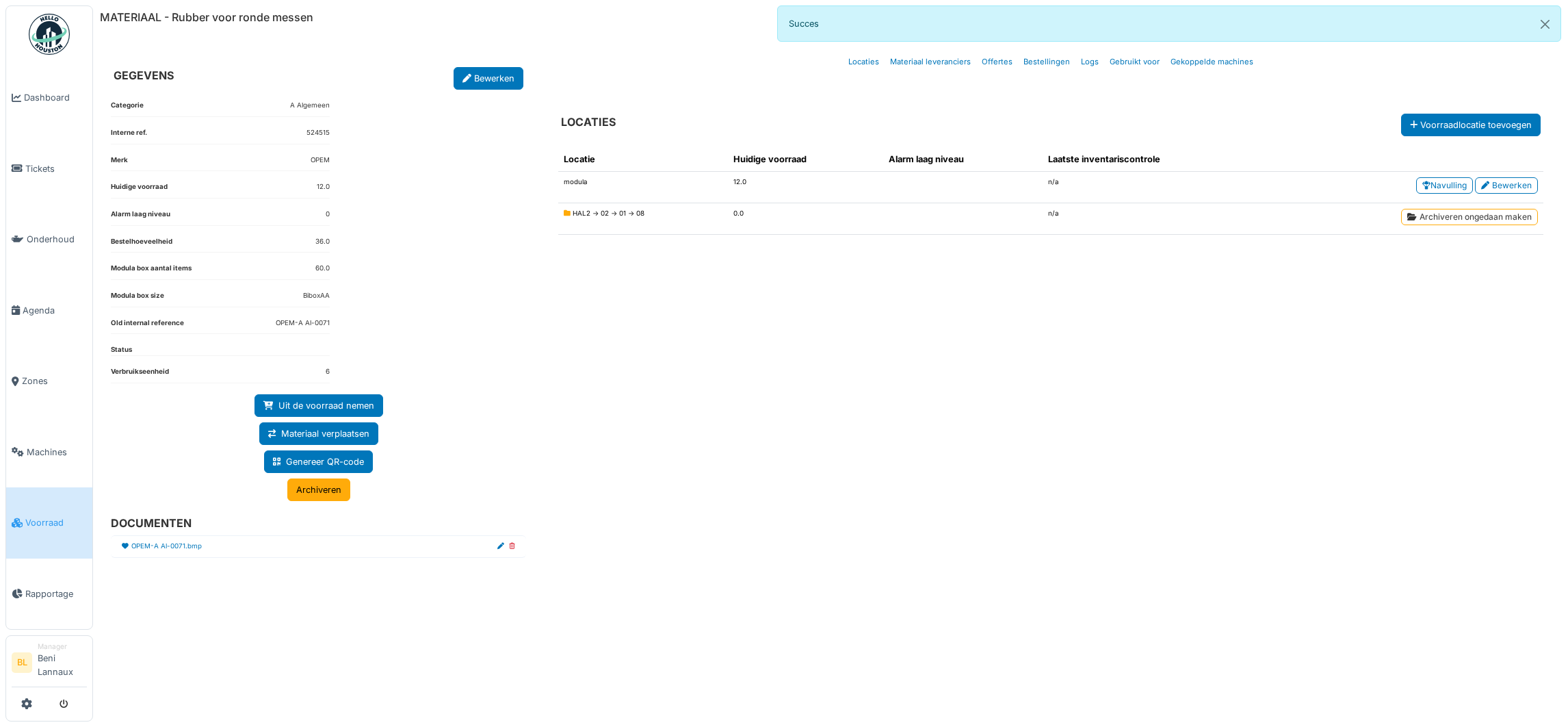
click at [1561, 715] on div "MATERIAAL - Rubber voor ronde messen Voorraad GEGEVENS Bewerken Categorie A Alg…" at bounding box center [830, 364] width 1475 height 727
click at [486, 78] on link "Bewerken" at bounding box center [488, 78] width 69 height 23
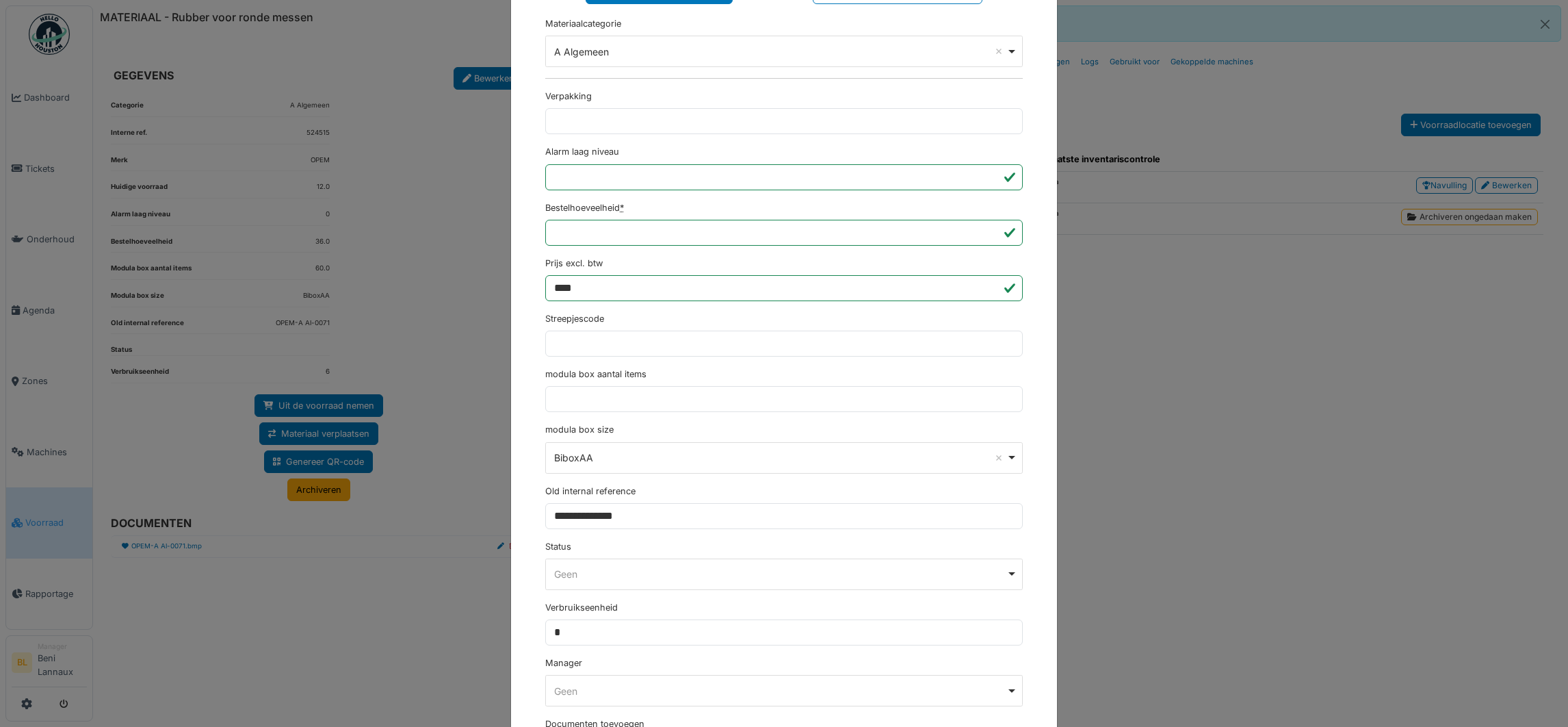
scroll to position [410, 0]
click at [722, 571] on div "Geen Remove item" at bounding box center [780, 568] width 453 height 15
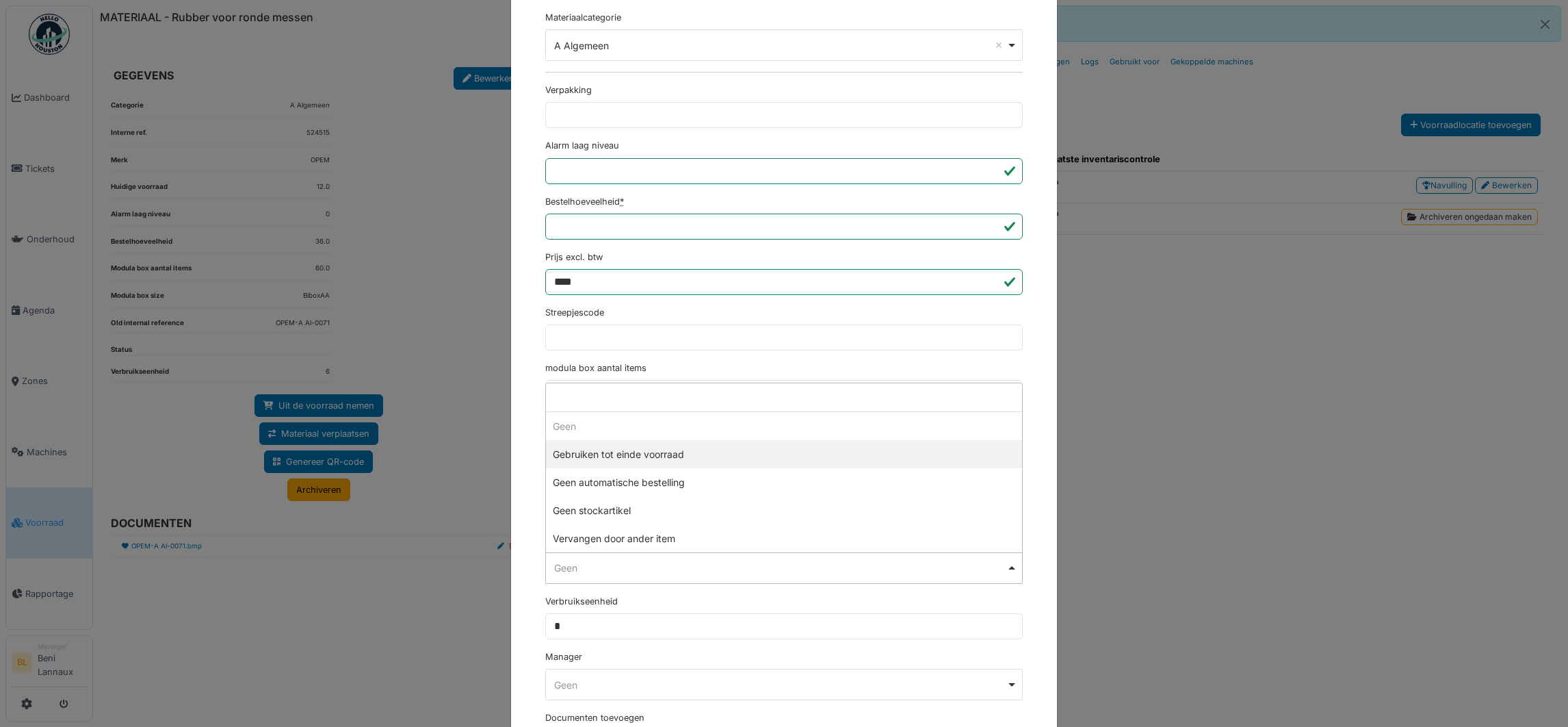
select select "**********"
click at [1006, 570] on div "Gebruiken tot einde voorraad Remove item" at bounding box center [784, 568] width 466 height 20
click at [514, 378] on div "**********" at bounding box center [784, 218] width 546 height 1156
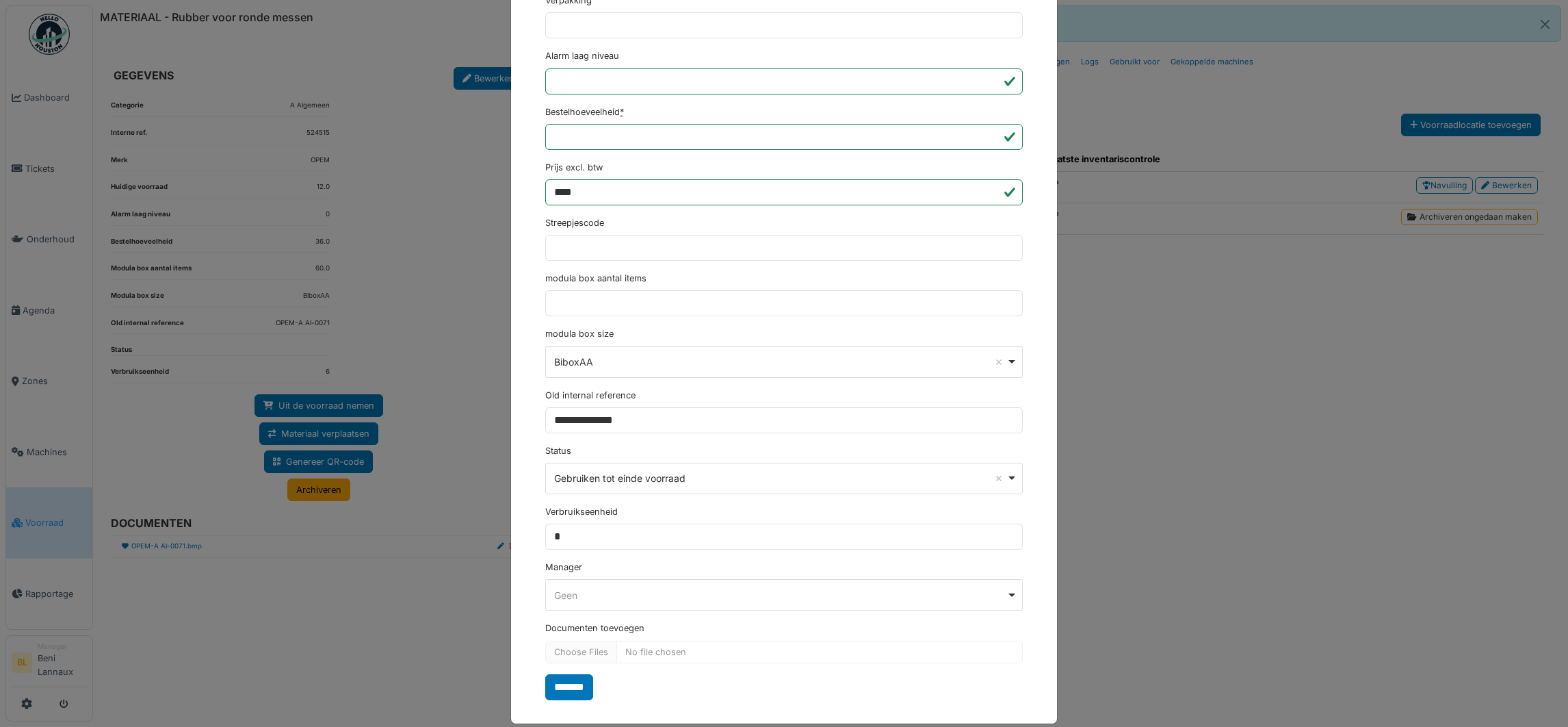
scroll to position [522, 0]
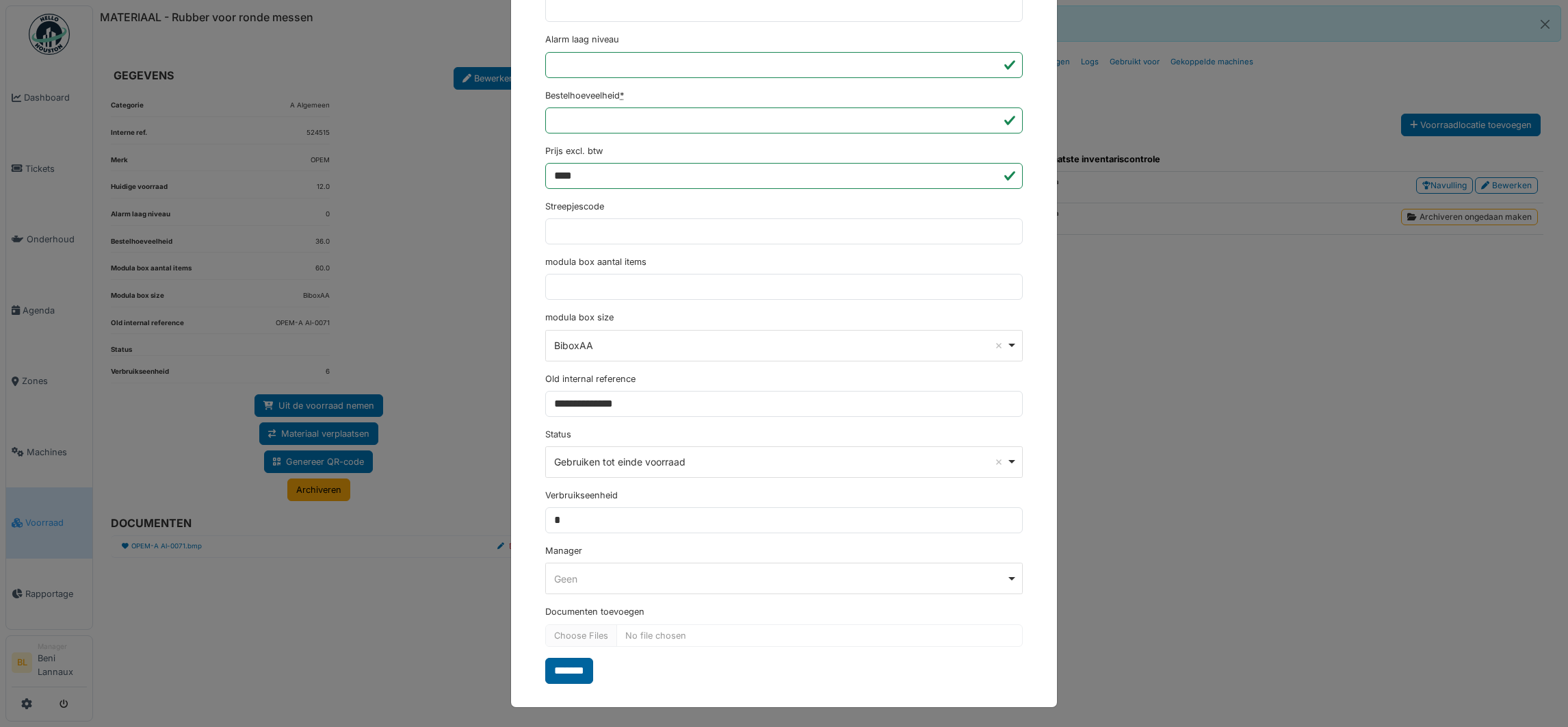
click at [569, 670] on input "*******" at bounding box center [569, 671] width 48 height 26
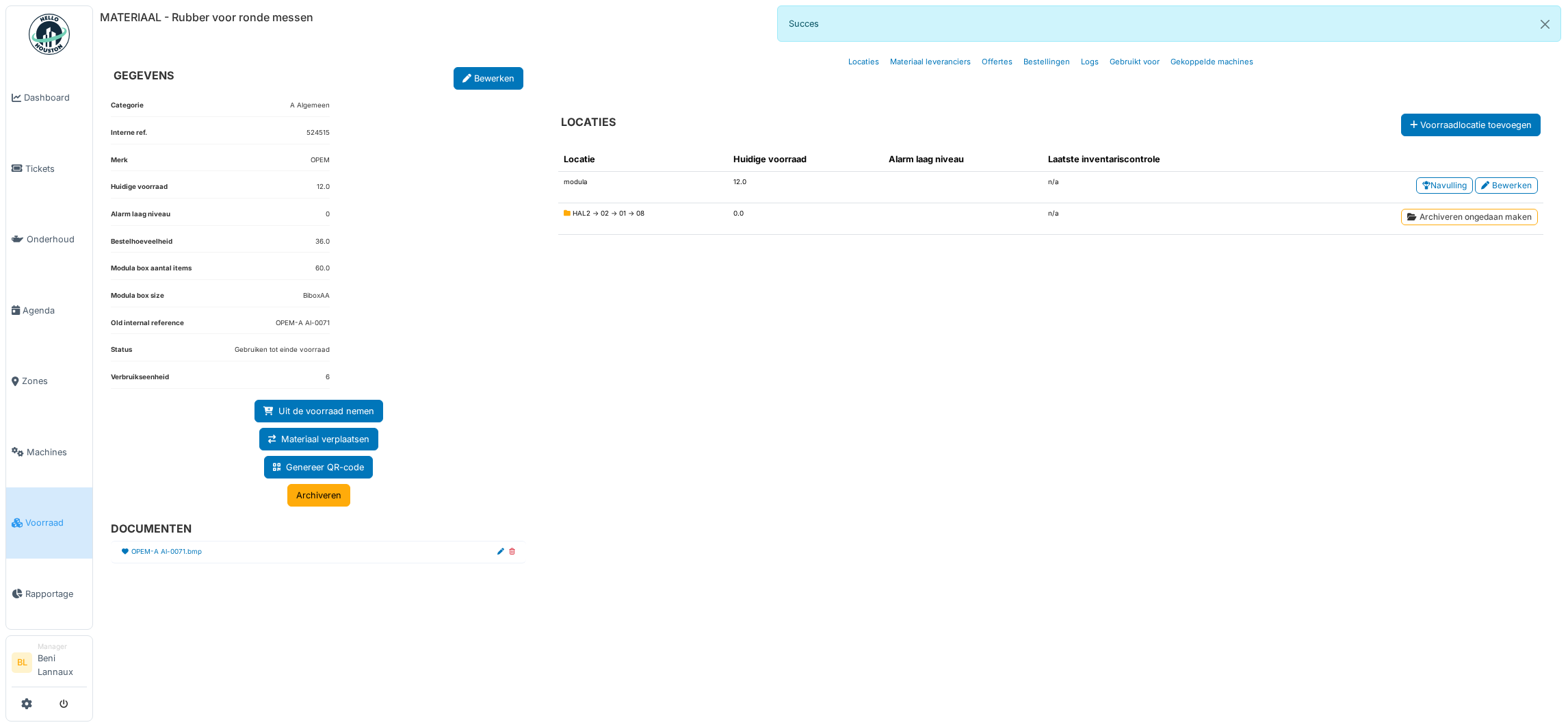
click at [44, 519] on span "Voorraad" at bounding box center [56, 522] width 61 height 13
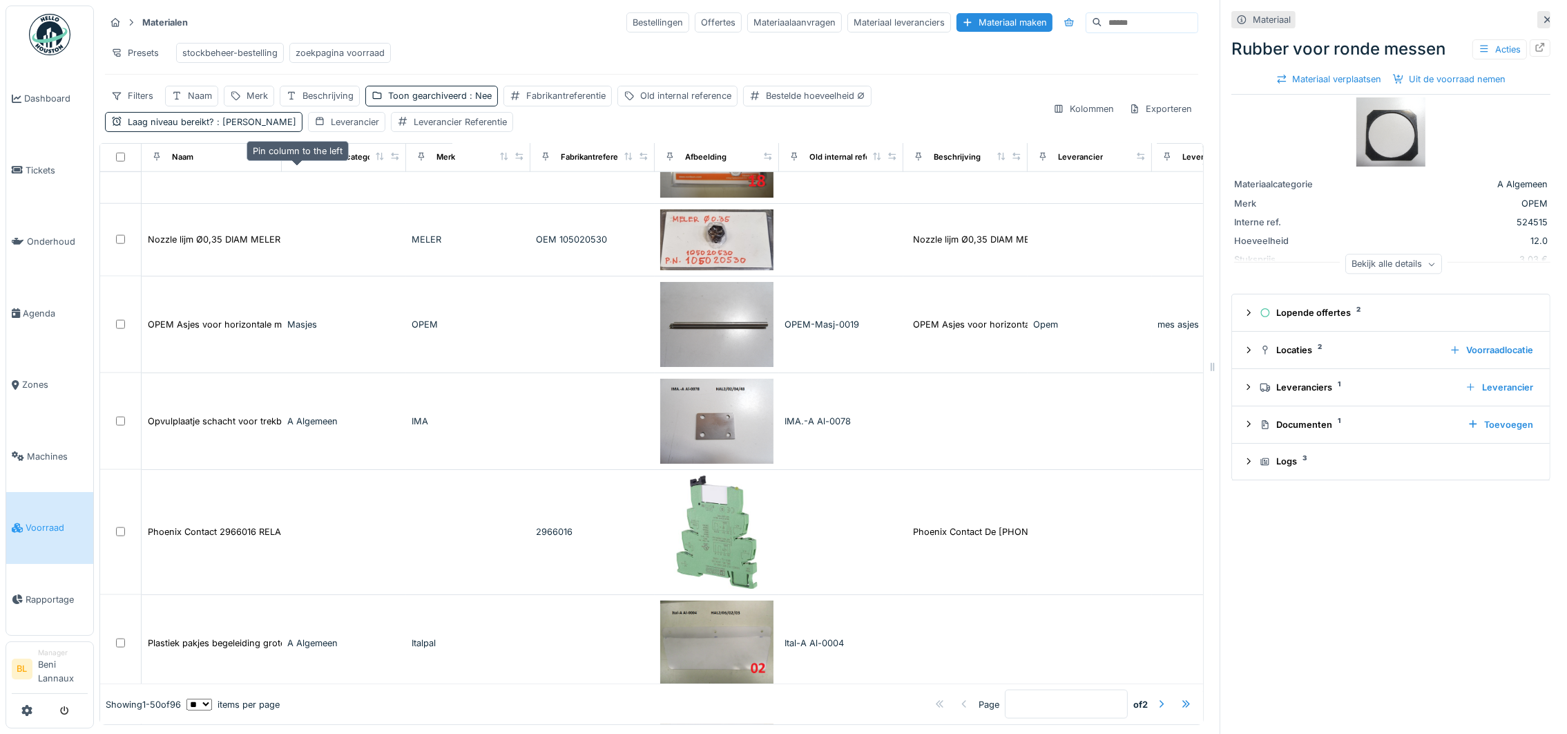
scroll to position [2866, 0]
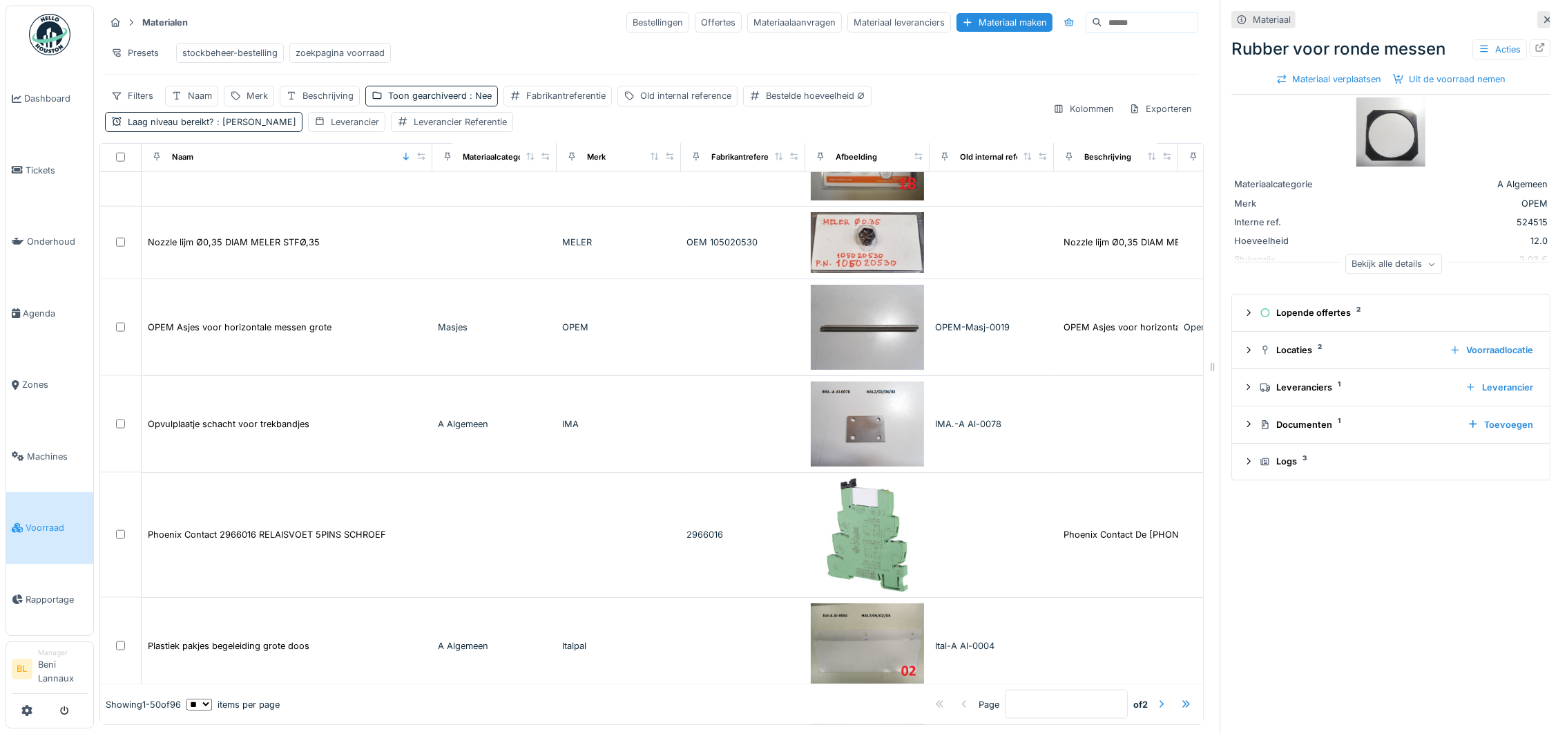
drag, startPoint x: 255, startPoint y: 171, endPoint x: 421, endPoint y: 186, distance: 167.1
click at [421, 172] on th "Naam" at bounding box center [287, 157] width 291 height 29
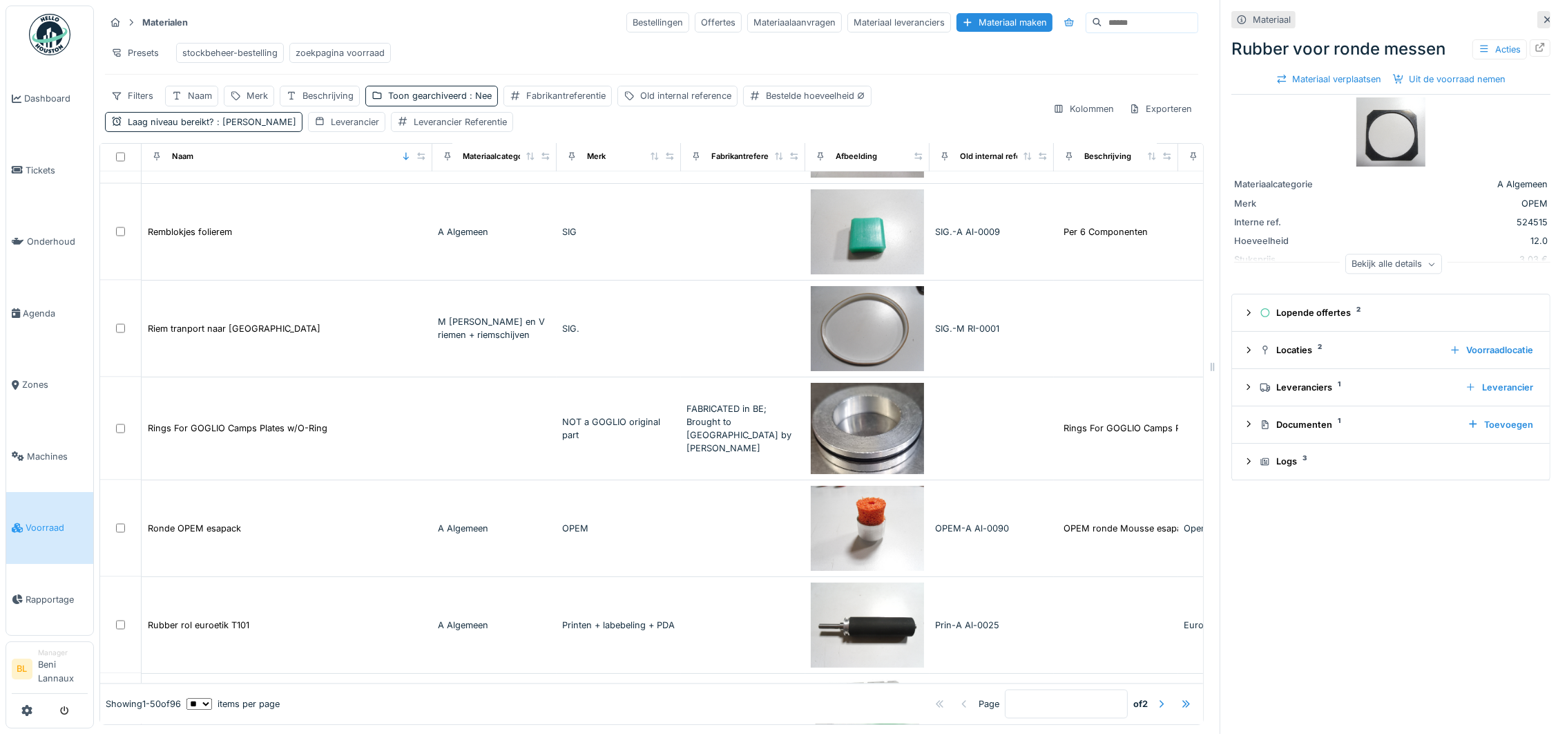
scroll to position [4166, 0]
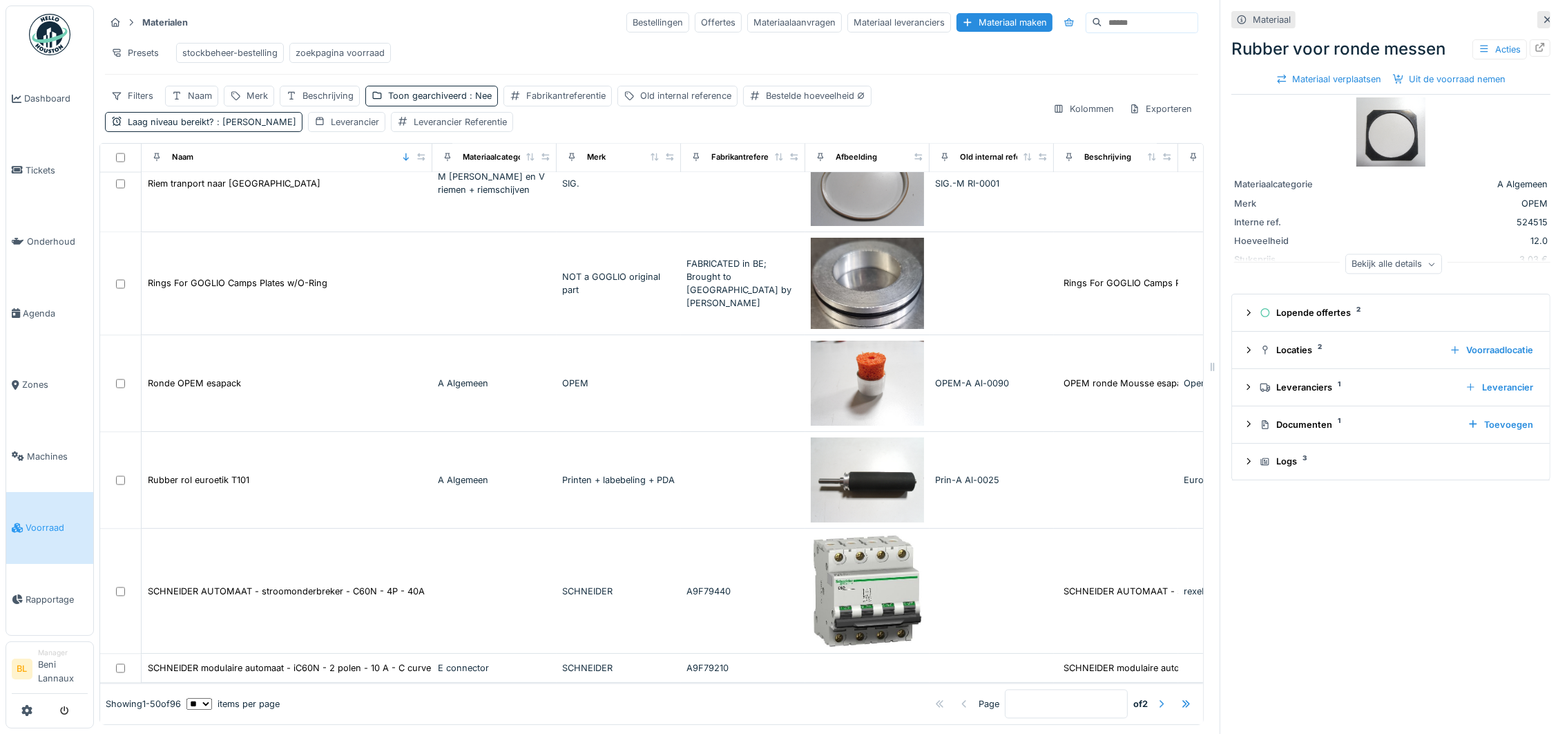
click at [1156, 697] on div at bounding box center [1161, 703] width 11 height 13
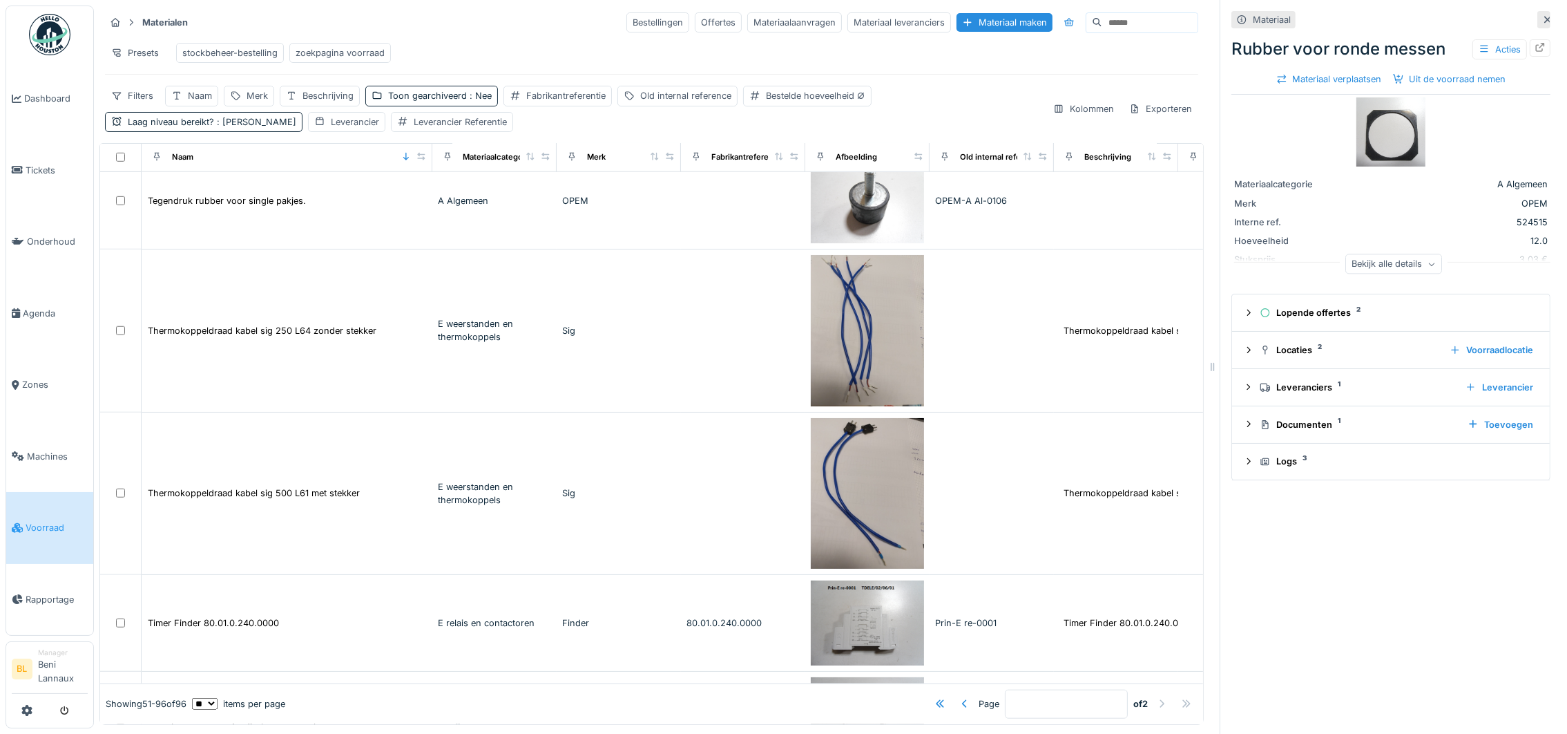
scroll to position [1888, 0]
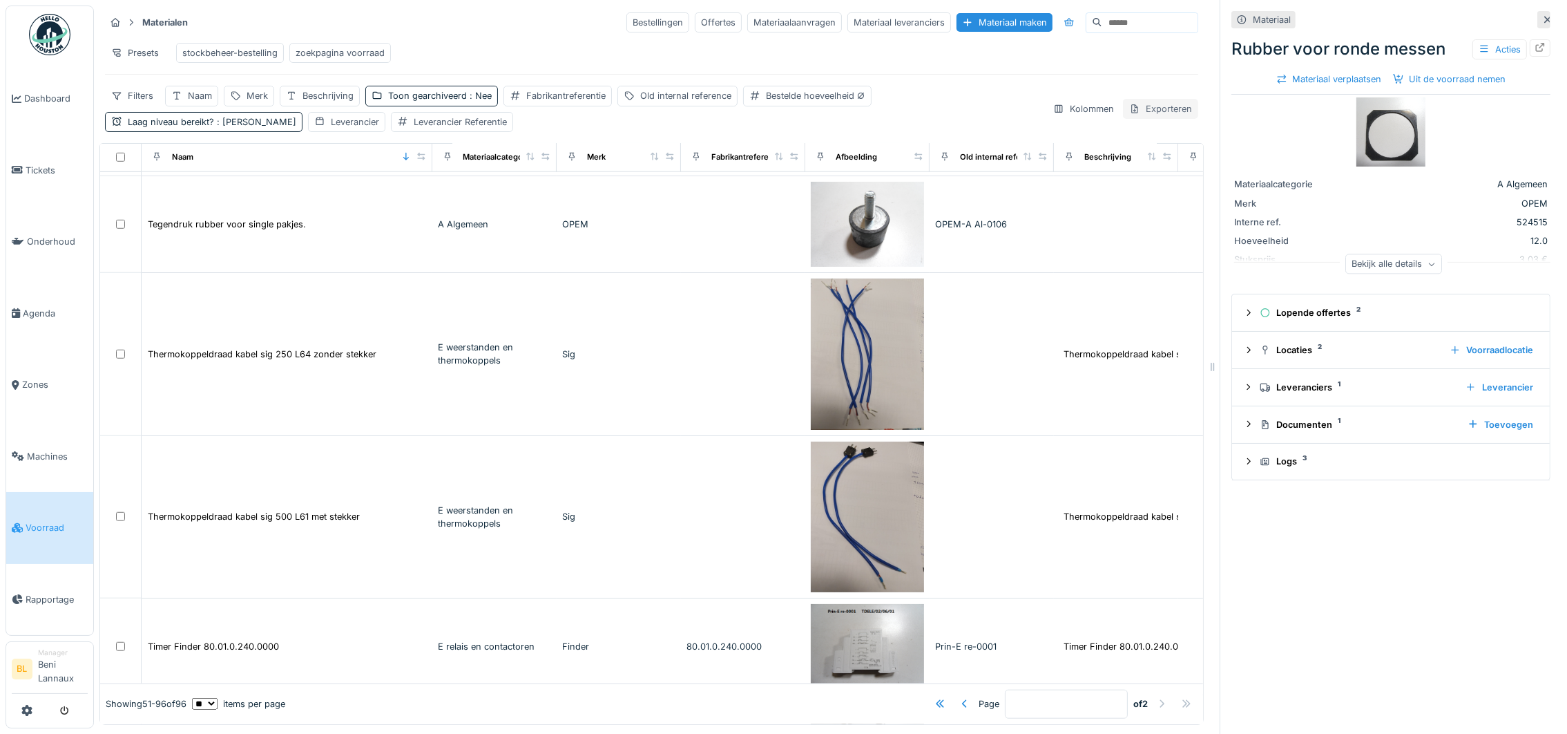
click at [1131, 119] on div "Exporteren" at bounding box center [1160, 109] width 75 height 20
click at [1190, 173] on div "Exporteer naar Excel" at bounding box center [1223, 176] width 256 height 21
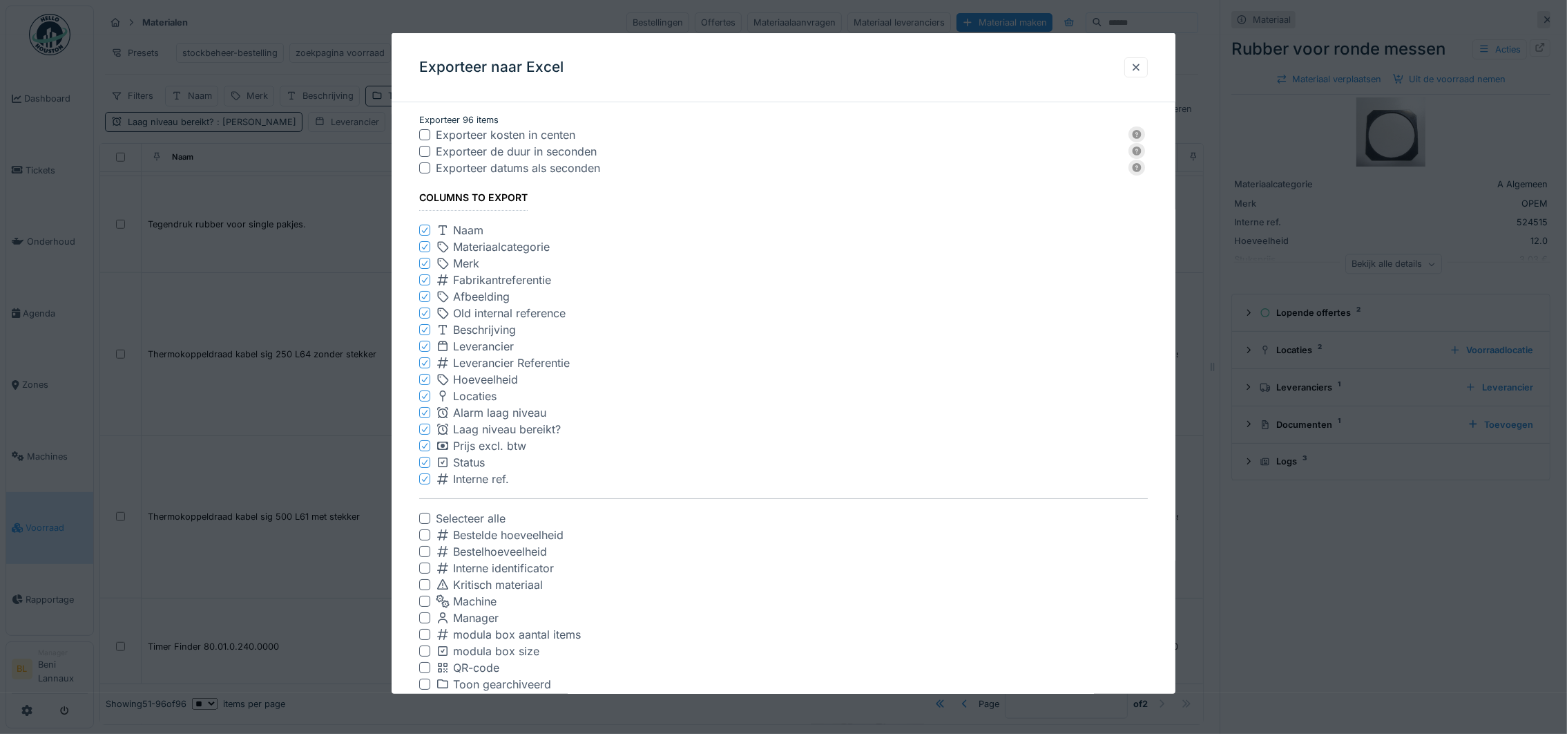
click at [743, 55] on div "Exporteer naar Excel" at bounding box center [784, 67] width 784 height 69
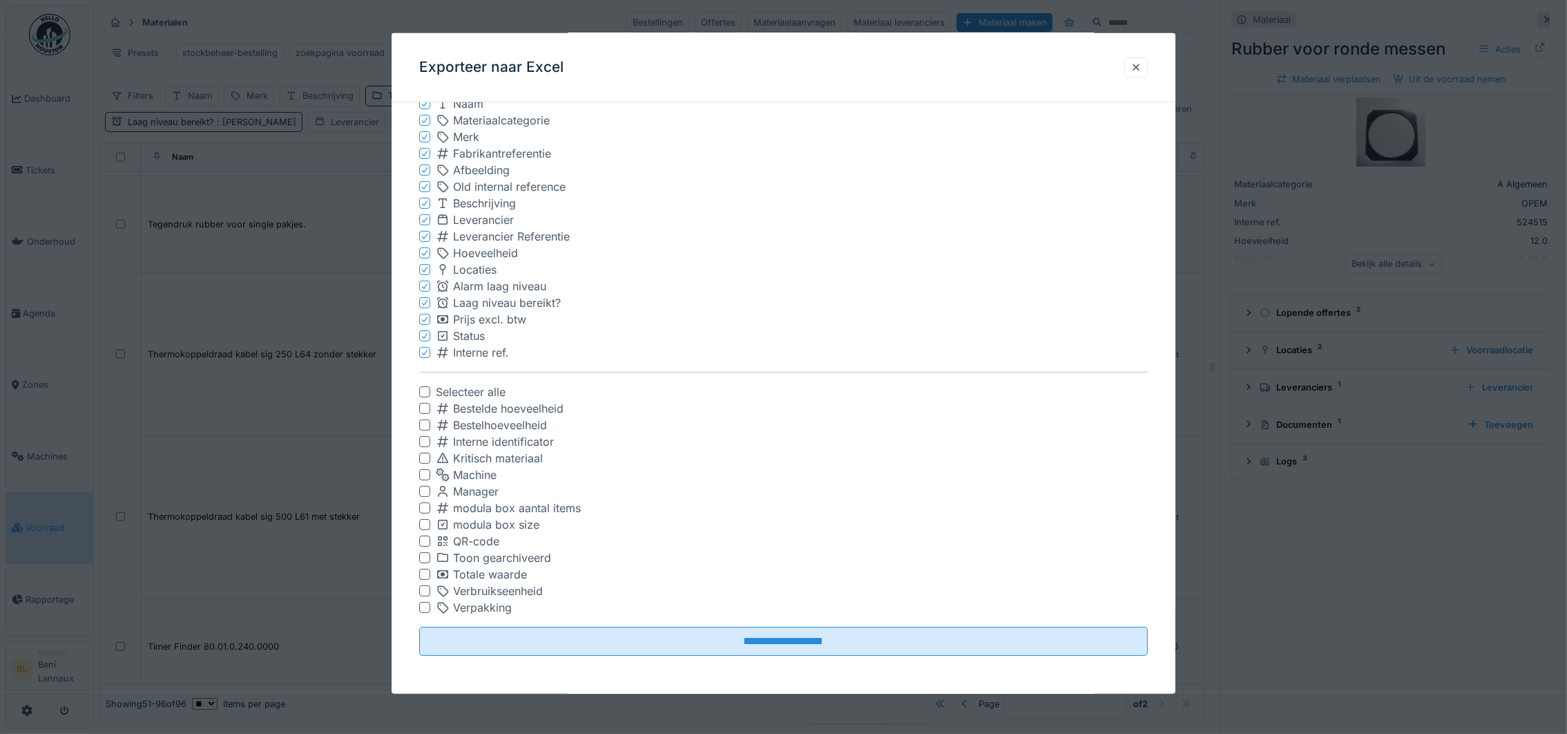
scroll to position [15, 0]
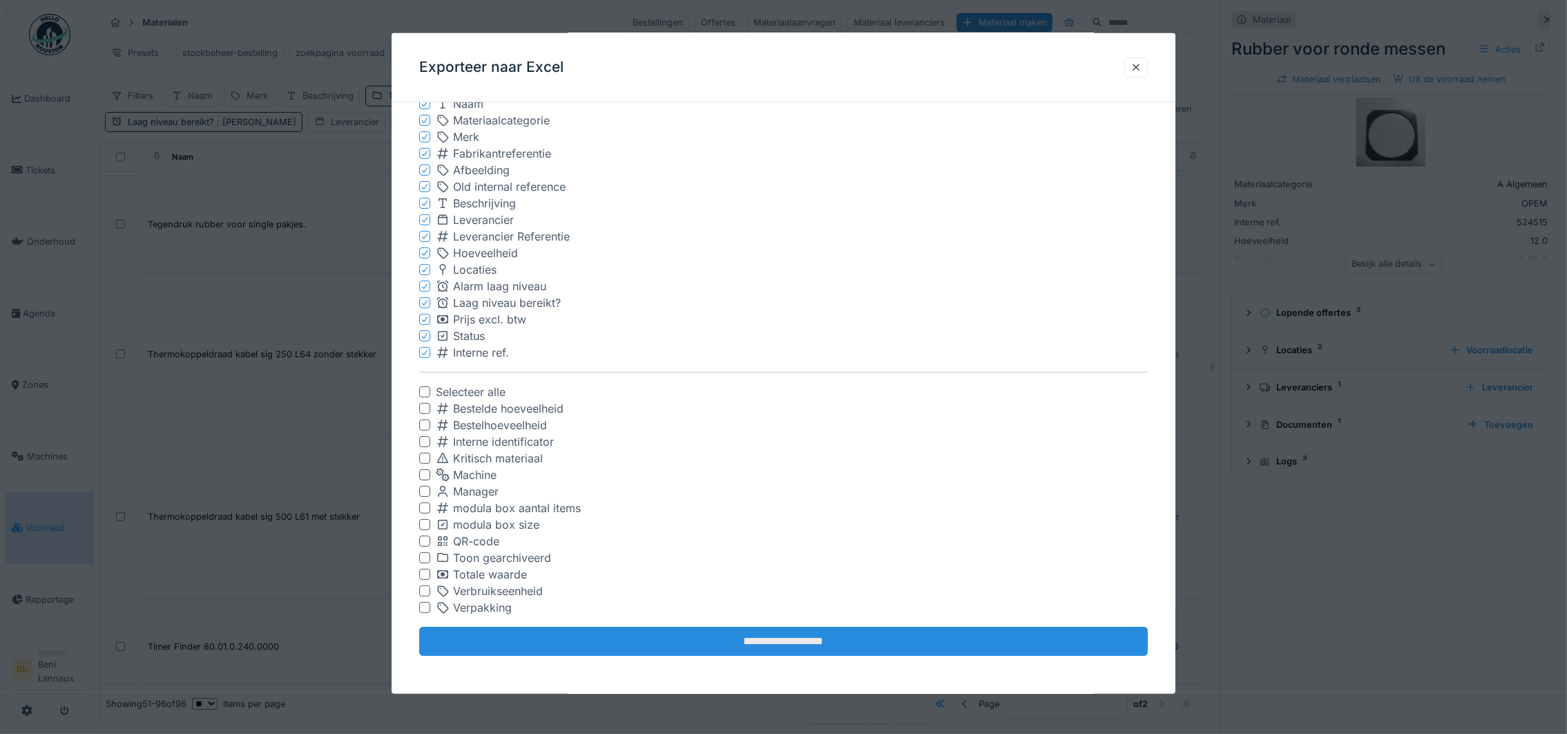
click at [753, 640] on input "**********" at bounding box center [783, 640] width 729 height 29
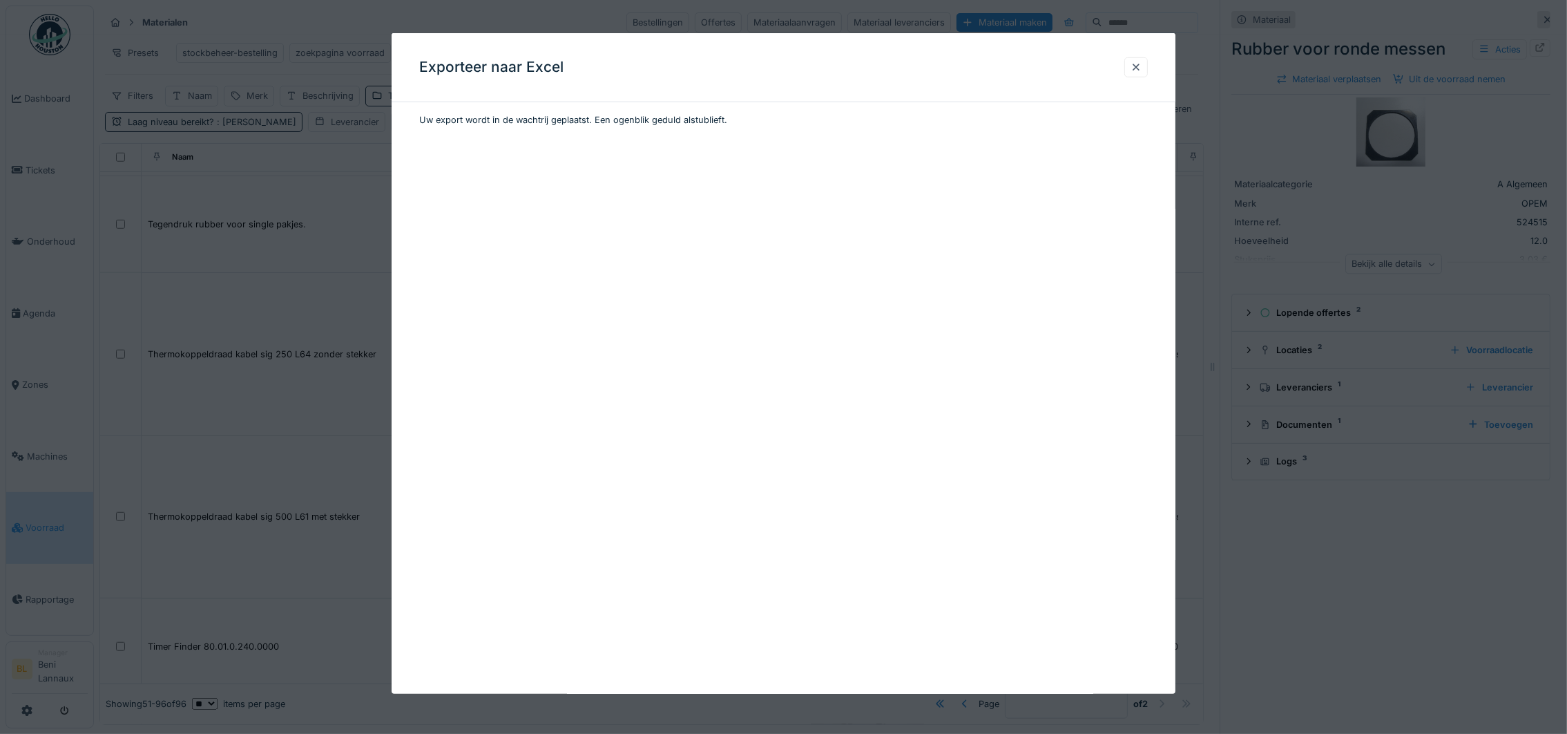
scroll to position [0, 0]
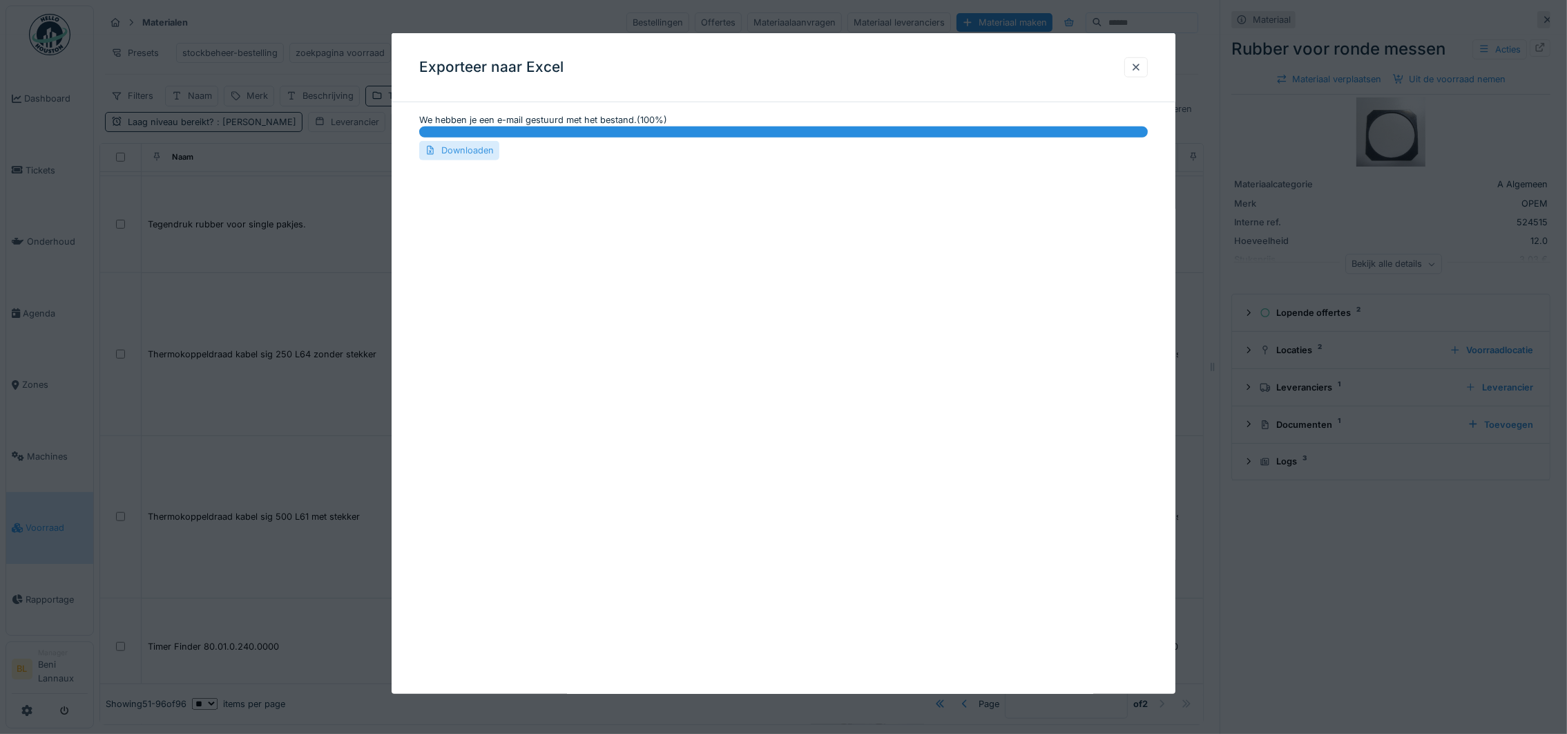
click at [461, 148] on div "Downloaden" at bounding box center [459, 150] width 80 height 19
drag, startPoint x: 636, startPoint y: 306, endPoint x: 660, endPoint y: 314, distance: 24.7
click at [643, 314] on div "Exporteer naar Excel We hebben je een e-mail gestuurd met het bestand. ( 100 %)…" at bounding box center [784, 363] width 784 height 660
click at [1142, 64] on div at bounding box center [1136, 67] width 11 height 13
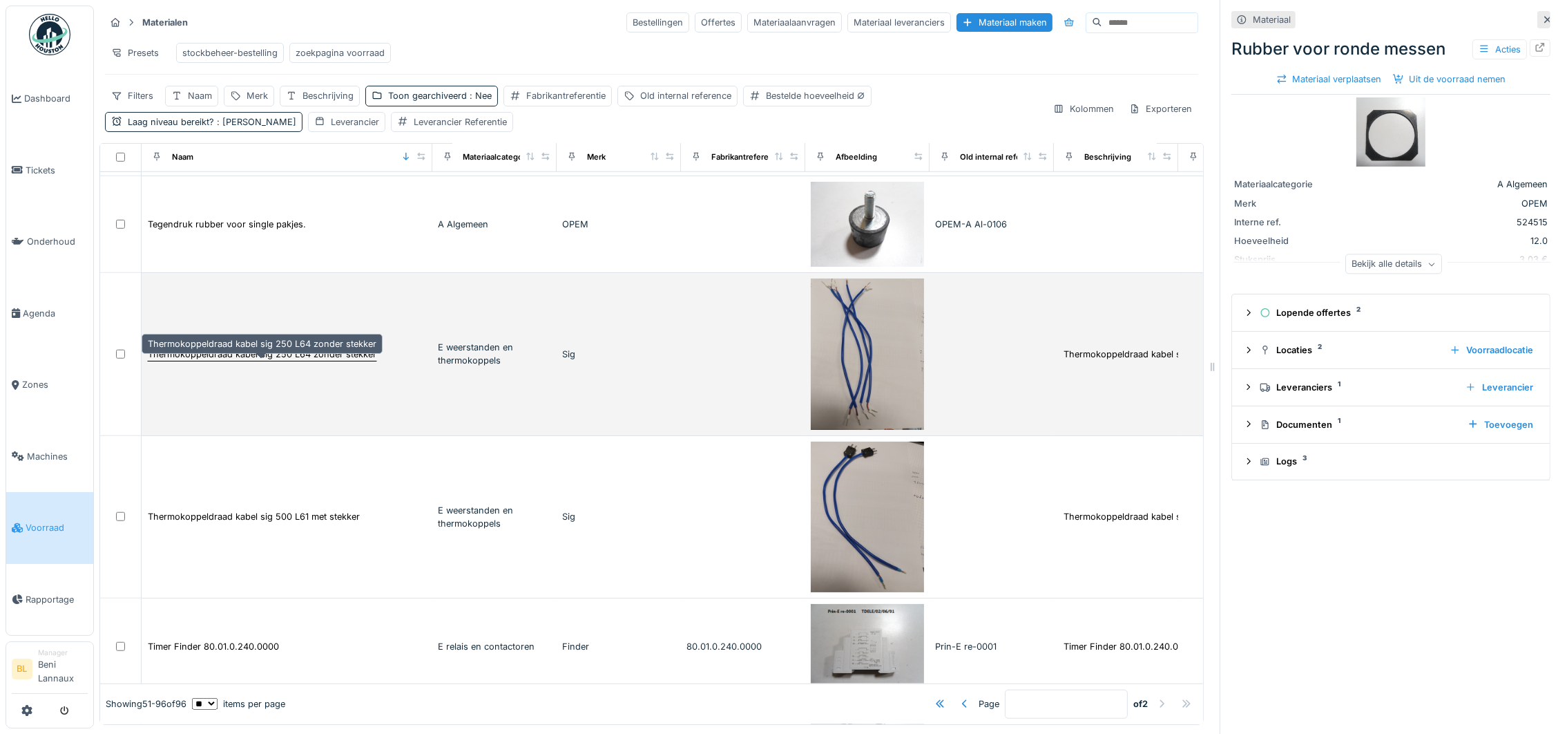
click at [289, 347] on div "Thermokoppeldraad kabel sig 250 L64 zonder stekker" at bounding box center [262, 353] width 229 height 13
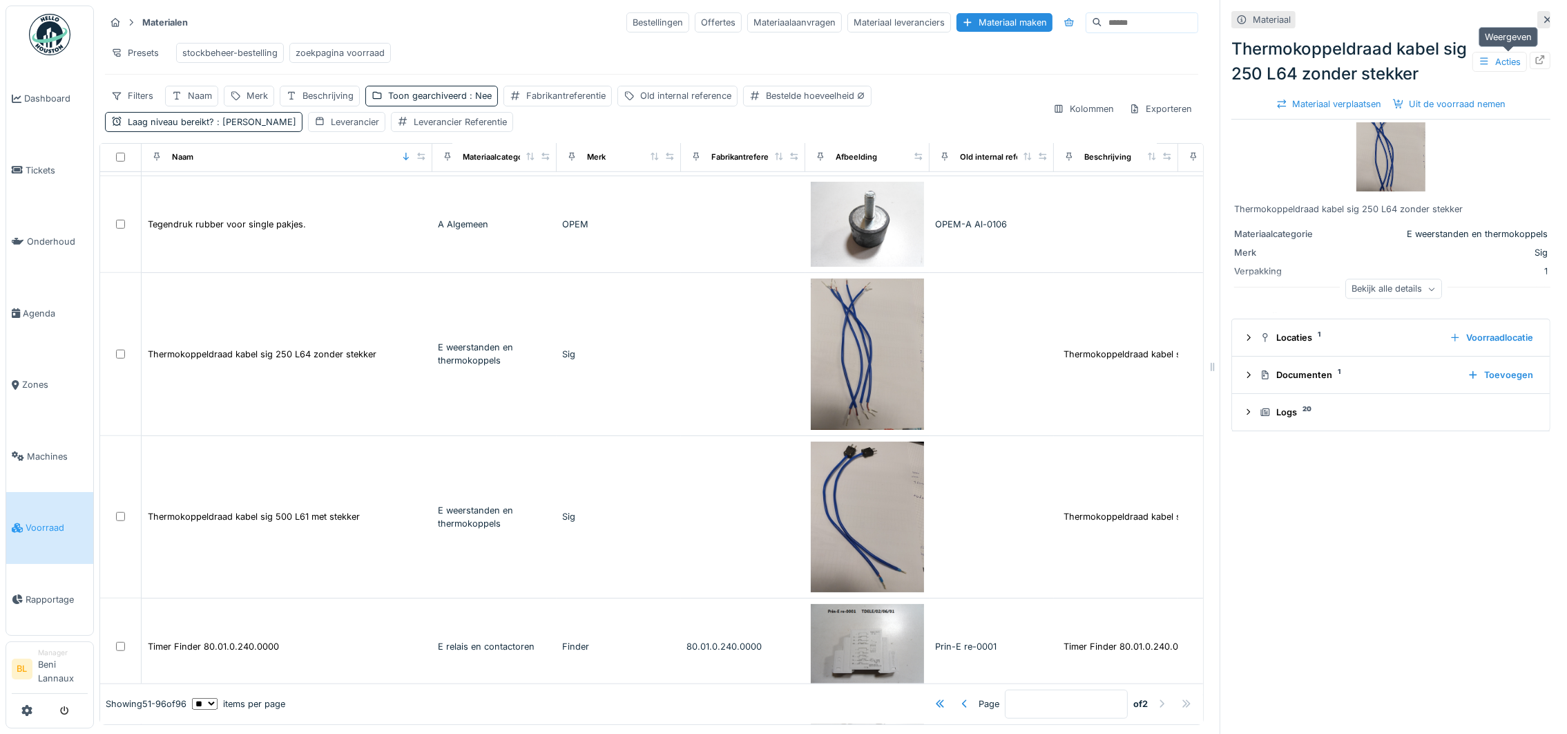
click at [1535, 55] on icon at bounding box center [1540, 59] width 11 height 9
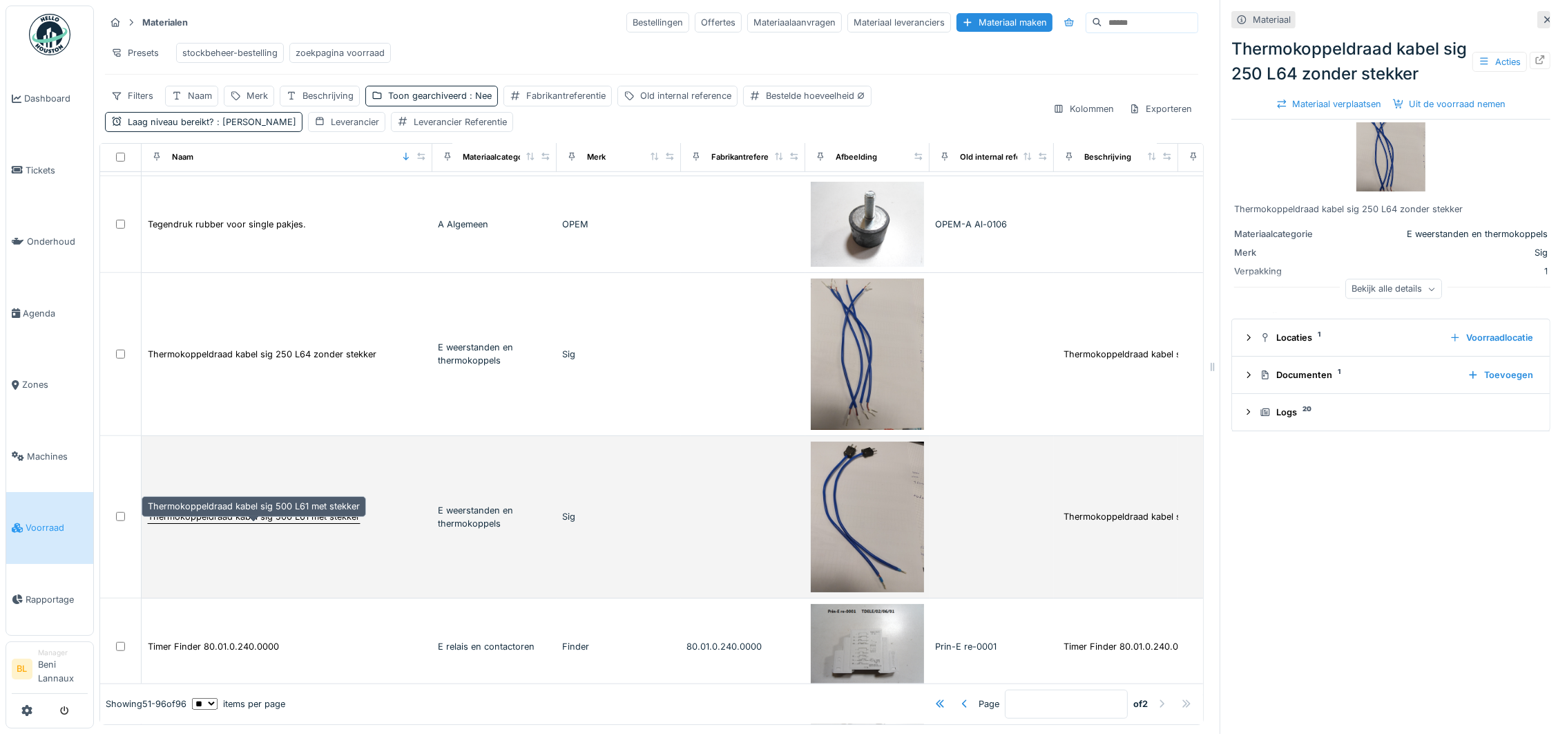
click at [227, 515] on div "Thermokoppeldraad kabel sig 500 L61 met stekker" at bounding box center [254, 516] width 212 height 13
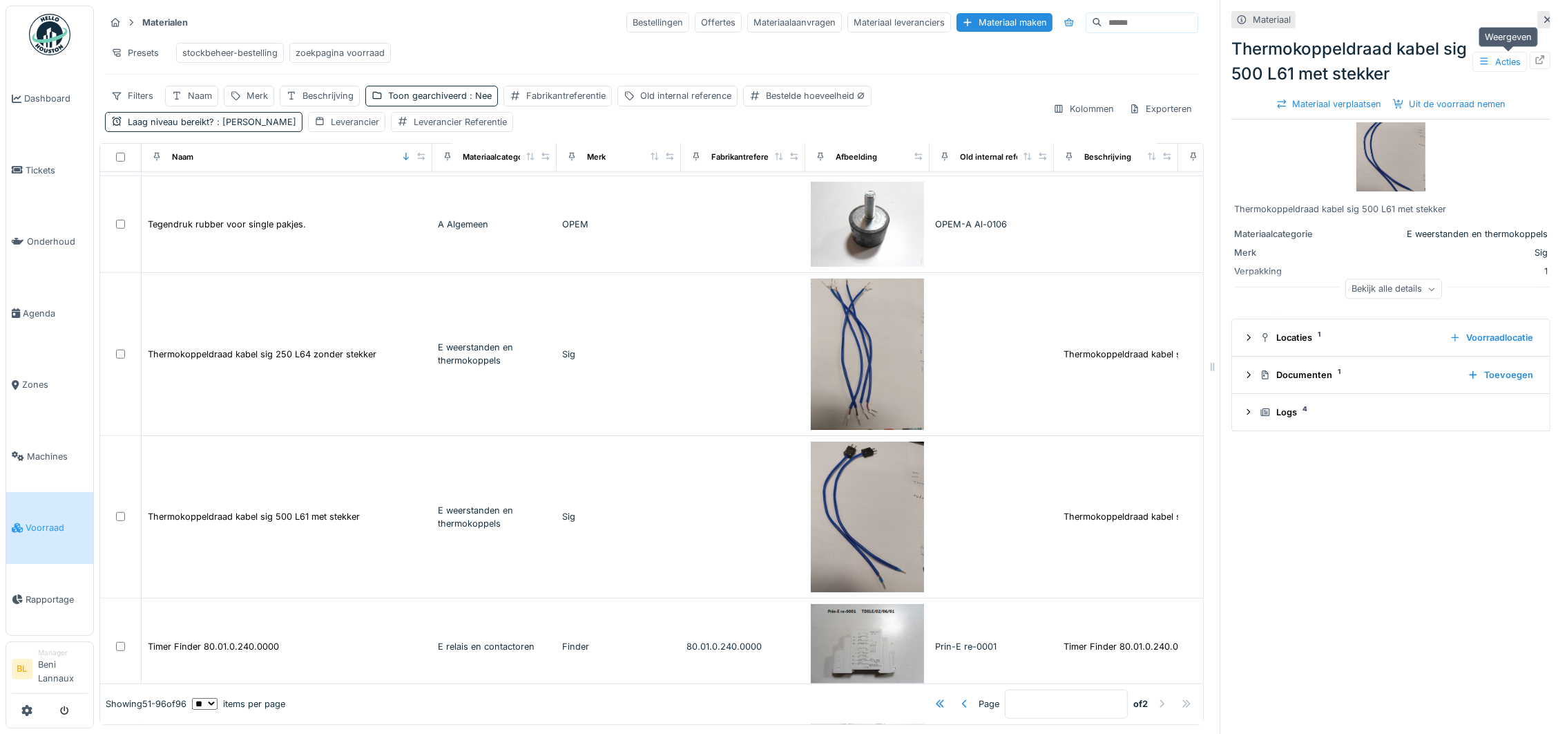
click at [1536, 55] on icon at bounding box center [1540, 59] width 9 height 9
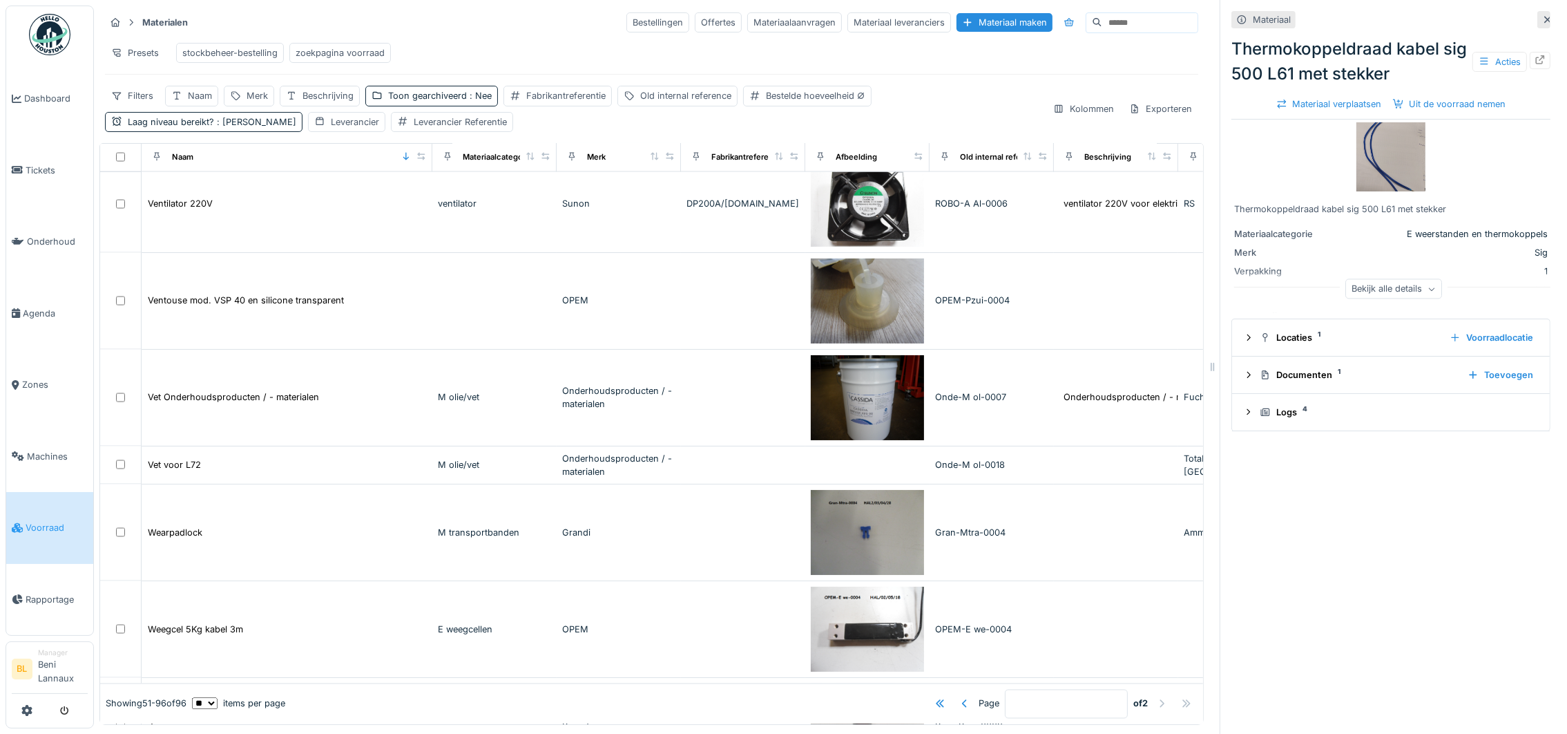
scroll to position [3590, 0]
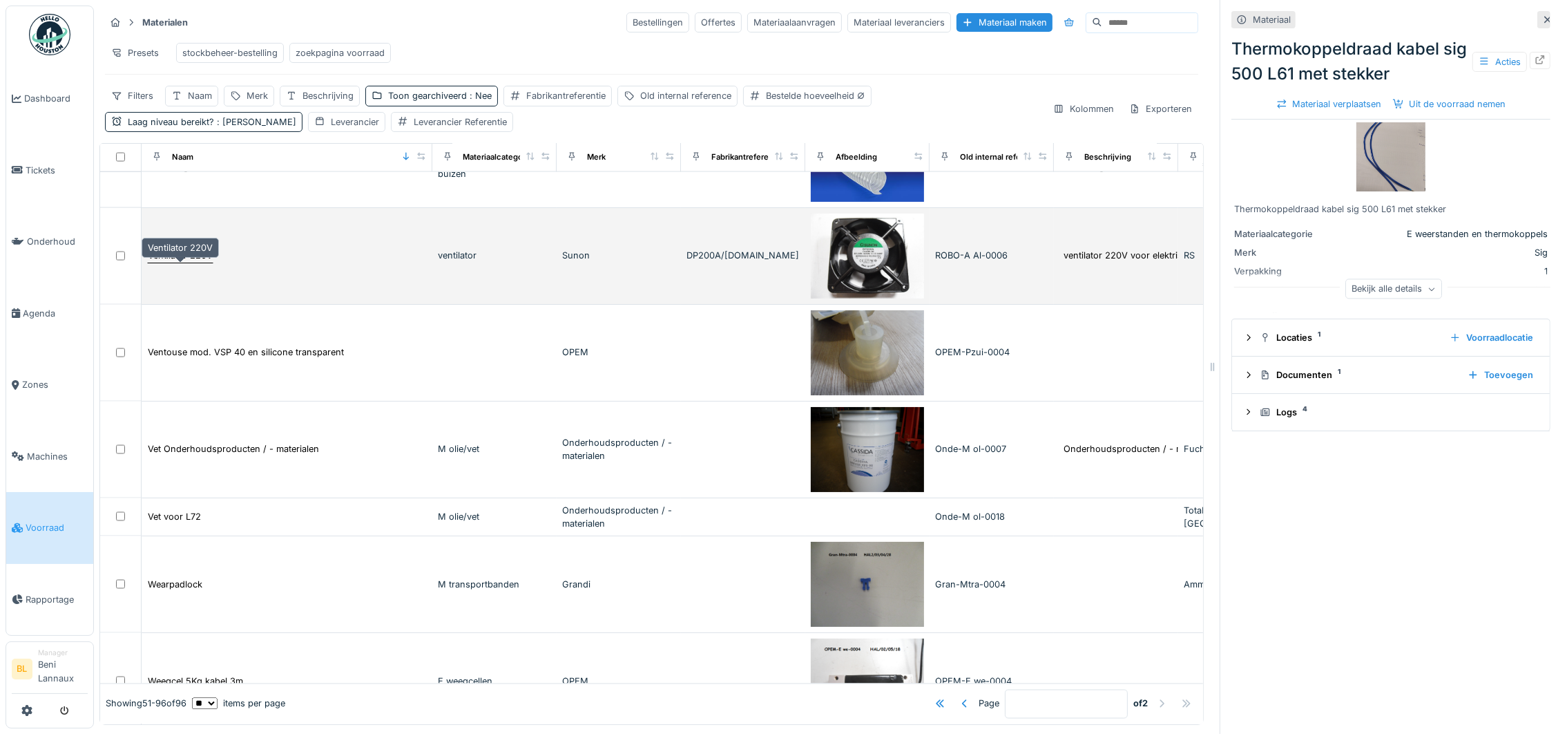
click at [168, 253] on div "Ventilator 220V" at bounding box center [180, 255] width 65 height 13
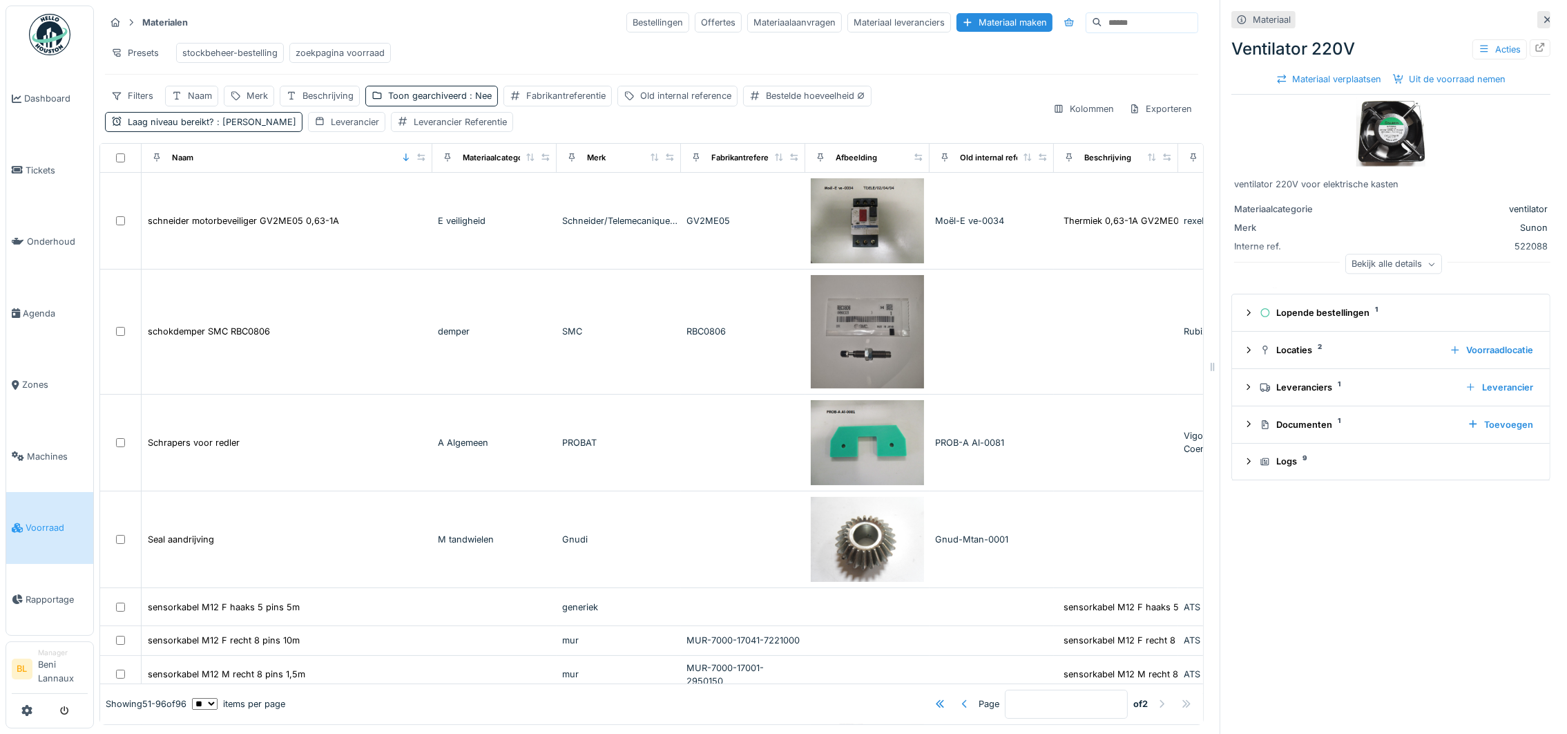
click at [959, 697] on div at bounding box center [964, 703] width 11 height 13
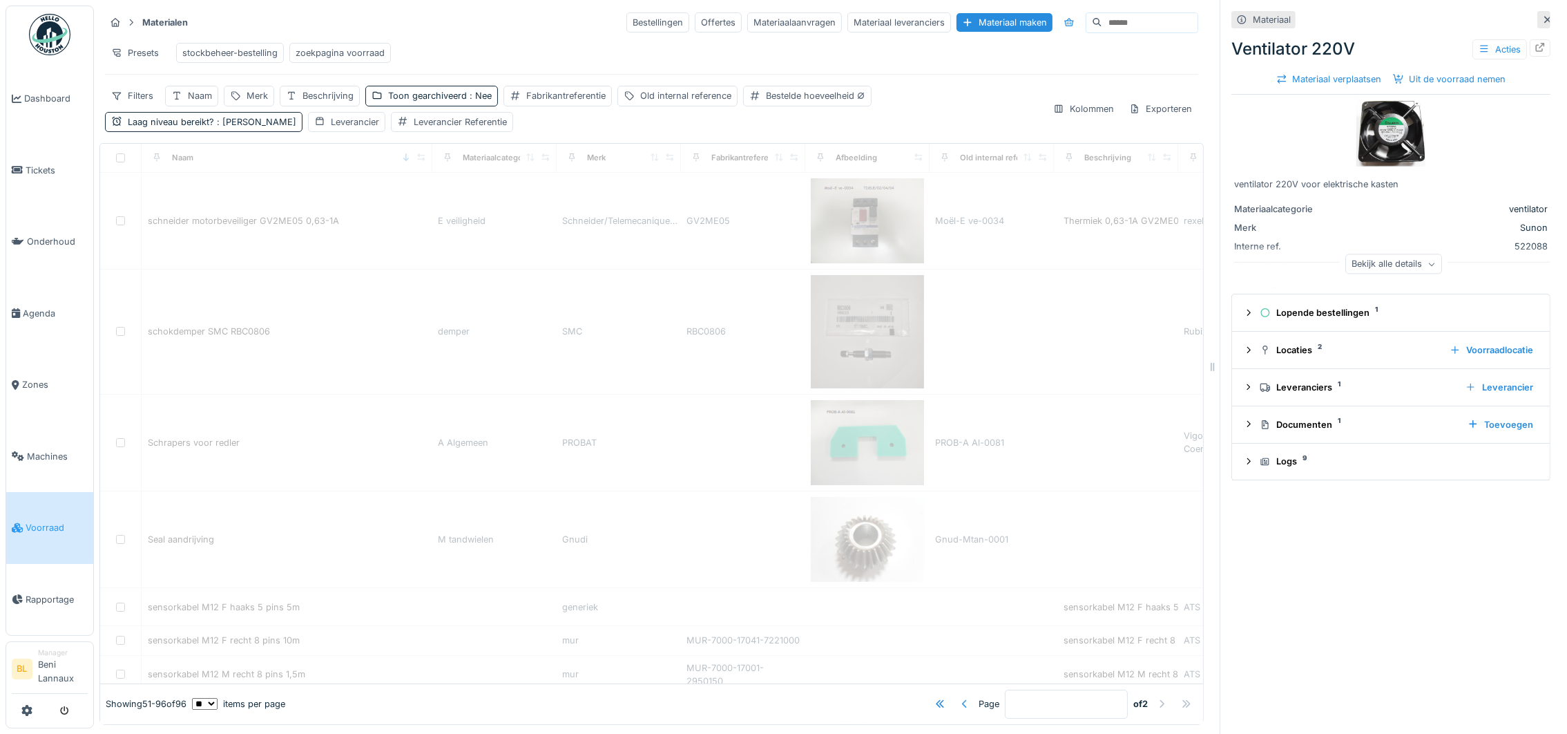
type input "*"
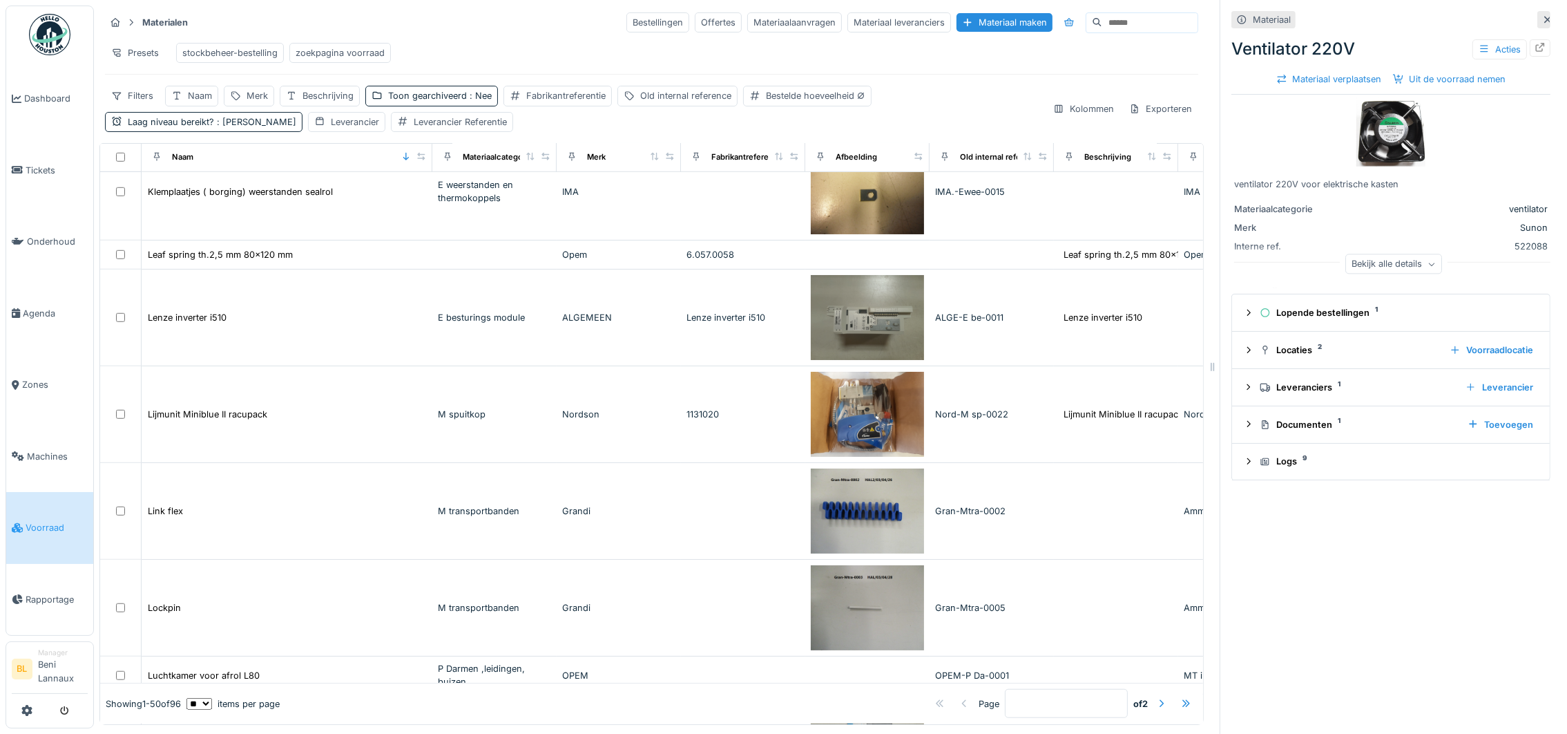
scroll to position [1644, 0]
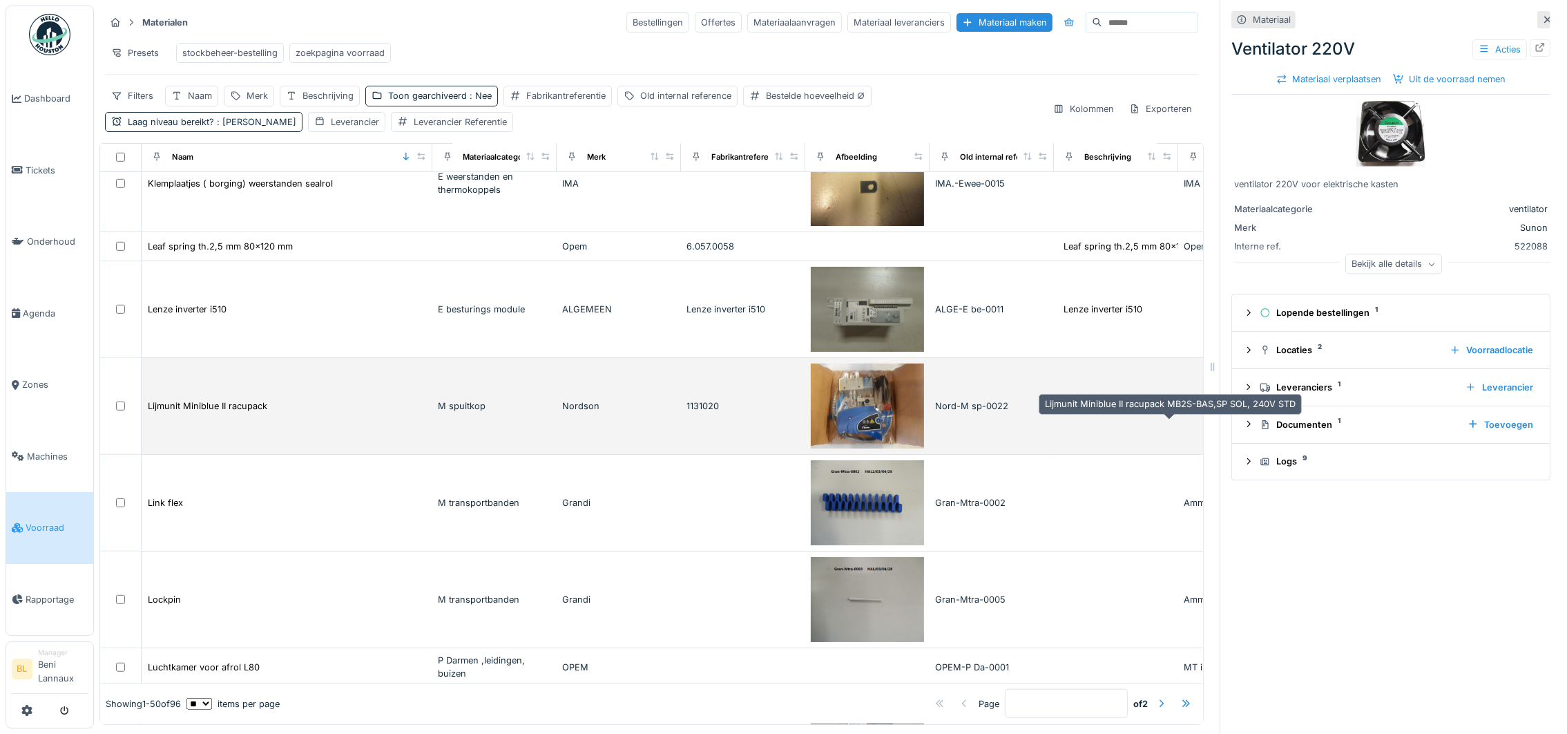
click at [1097, 410] on div "Lijmunit Miniblue II racupack MB2S-BAS,SP SOL,..." at bounding box center [1170, 405] width 213 height 13
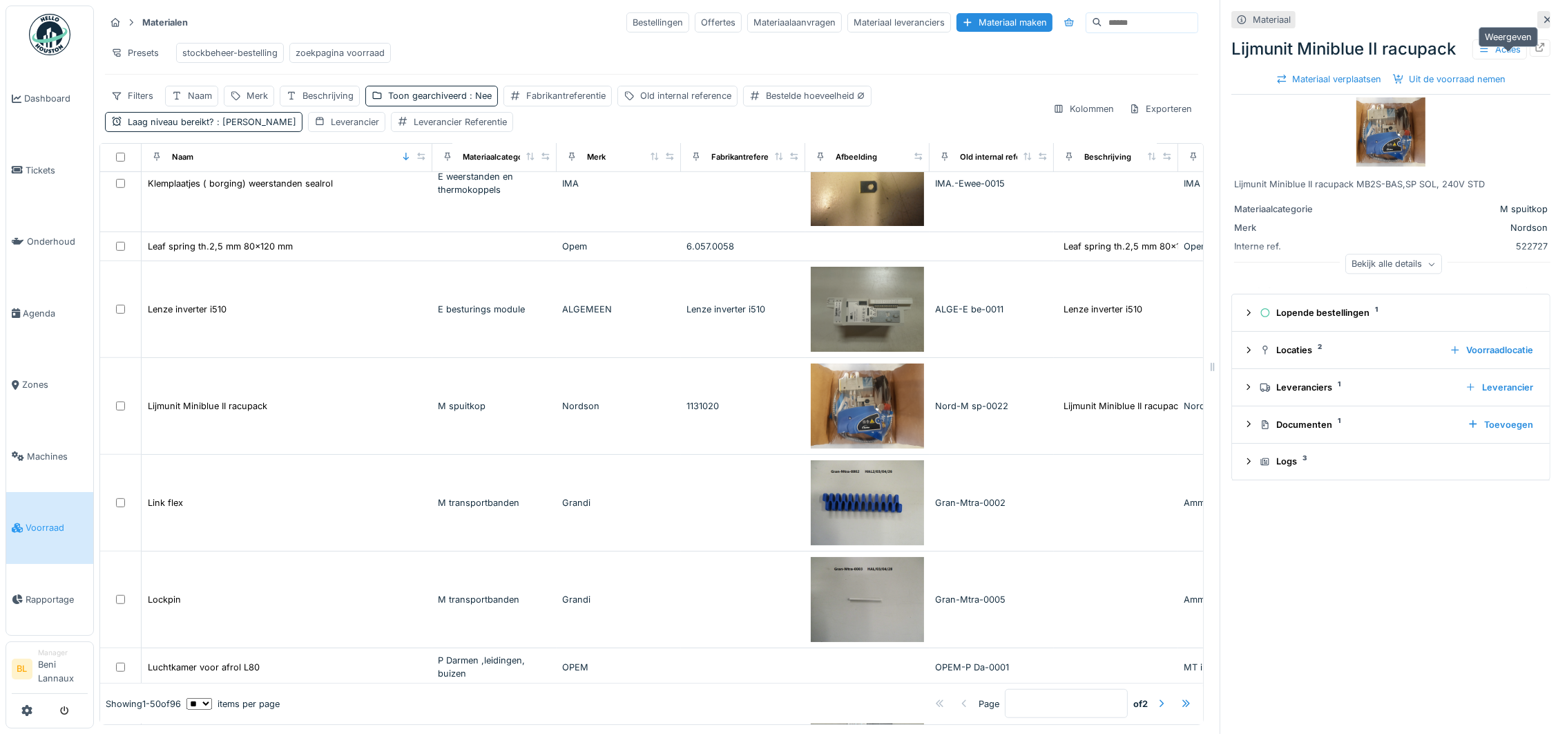
click at [1535, 44] on icon at bounding box center [1540, 47] width 11 height 9
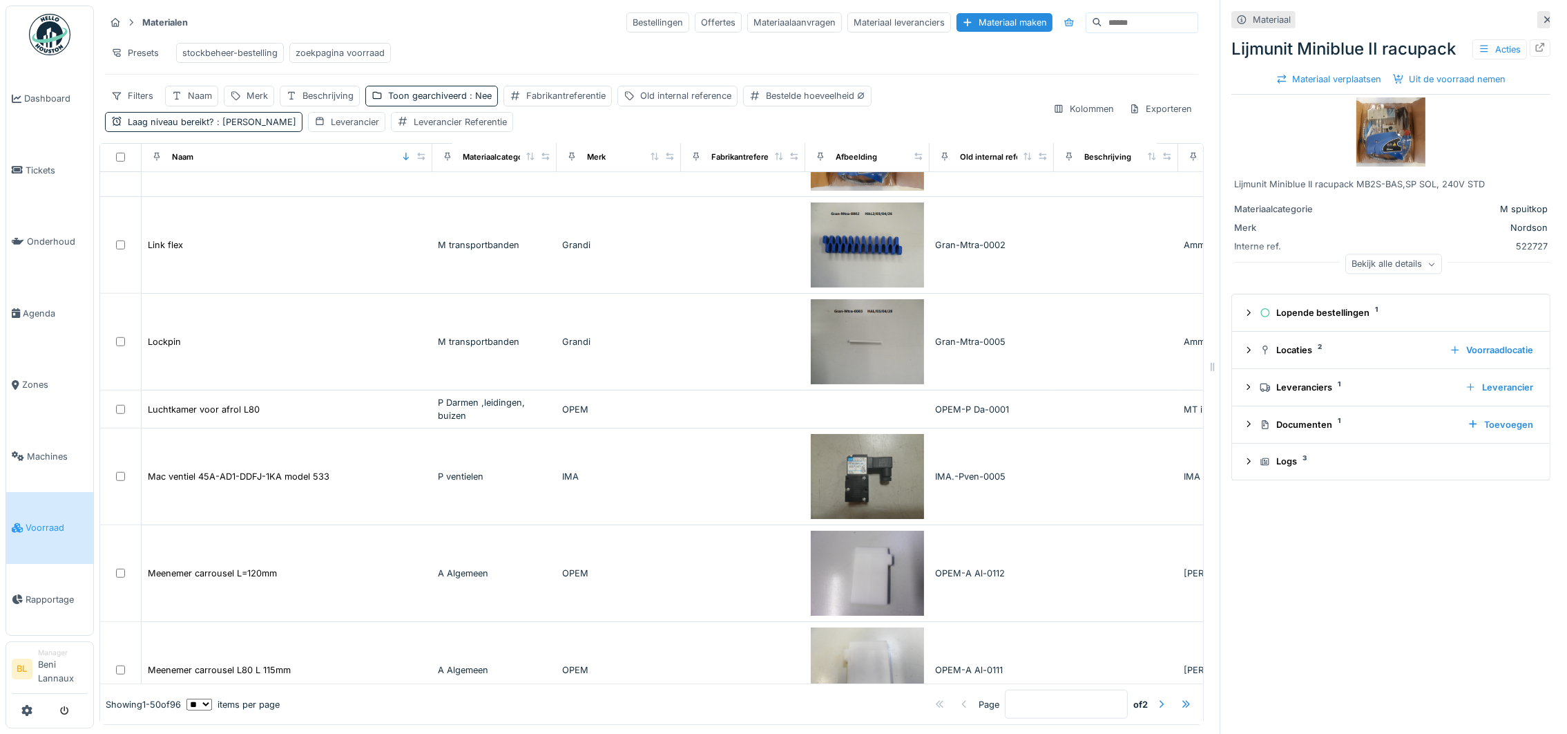
scroll to position [1797, 0]
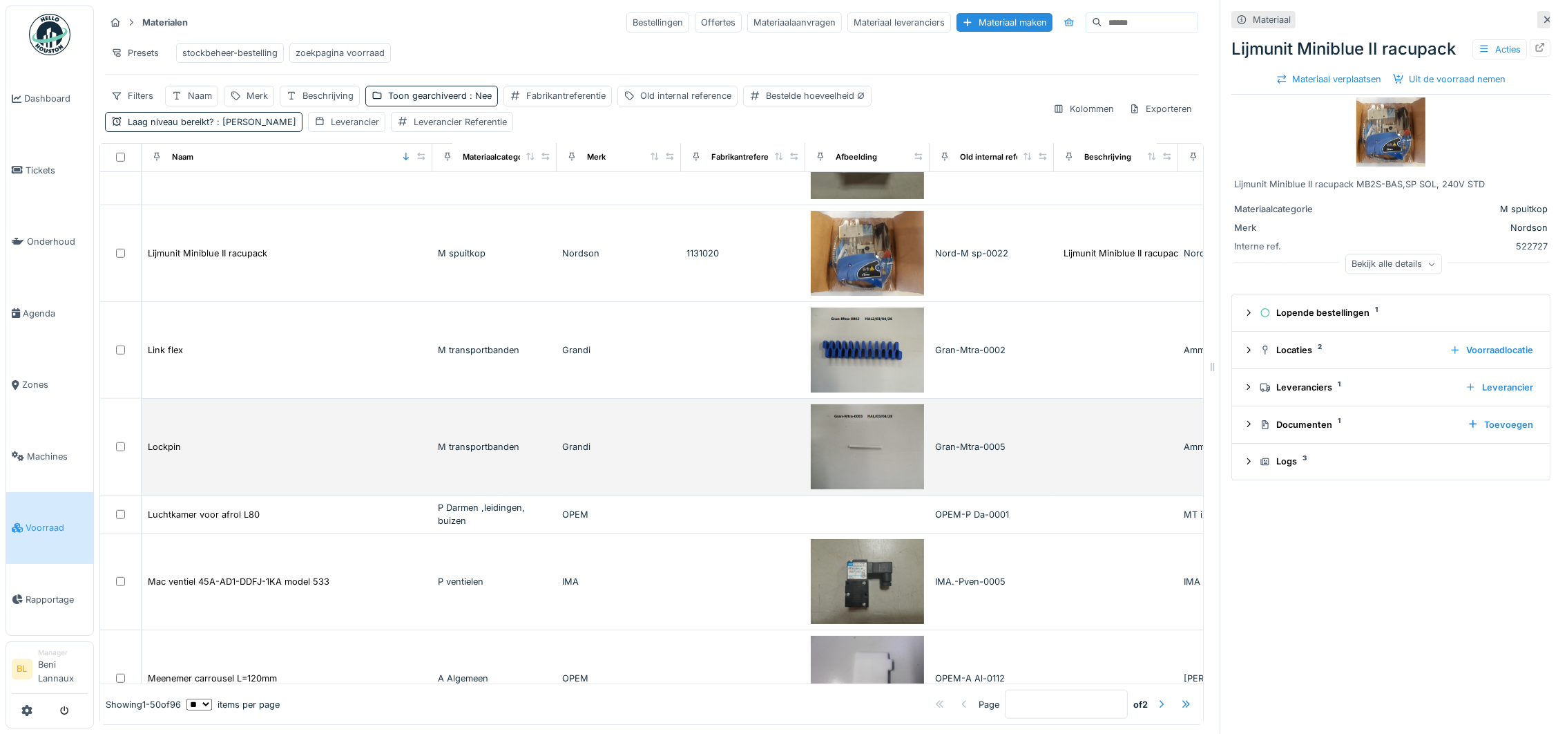
click at [868, 462] on img at bounding box center [867, 446] width 113 height 85
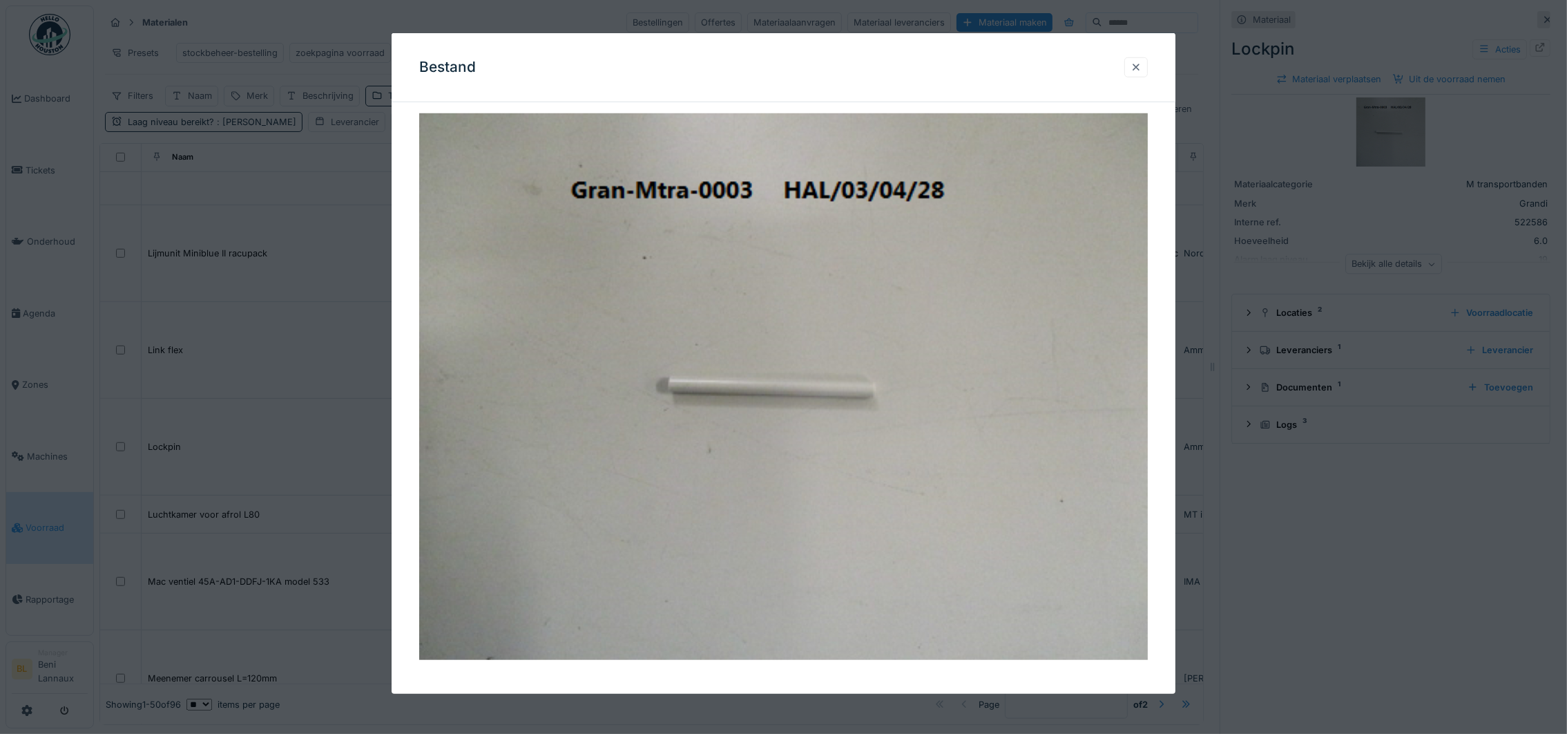
click at [1140, 64] on div at bounding box center [1136, 67] width 11 height 13
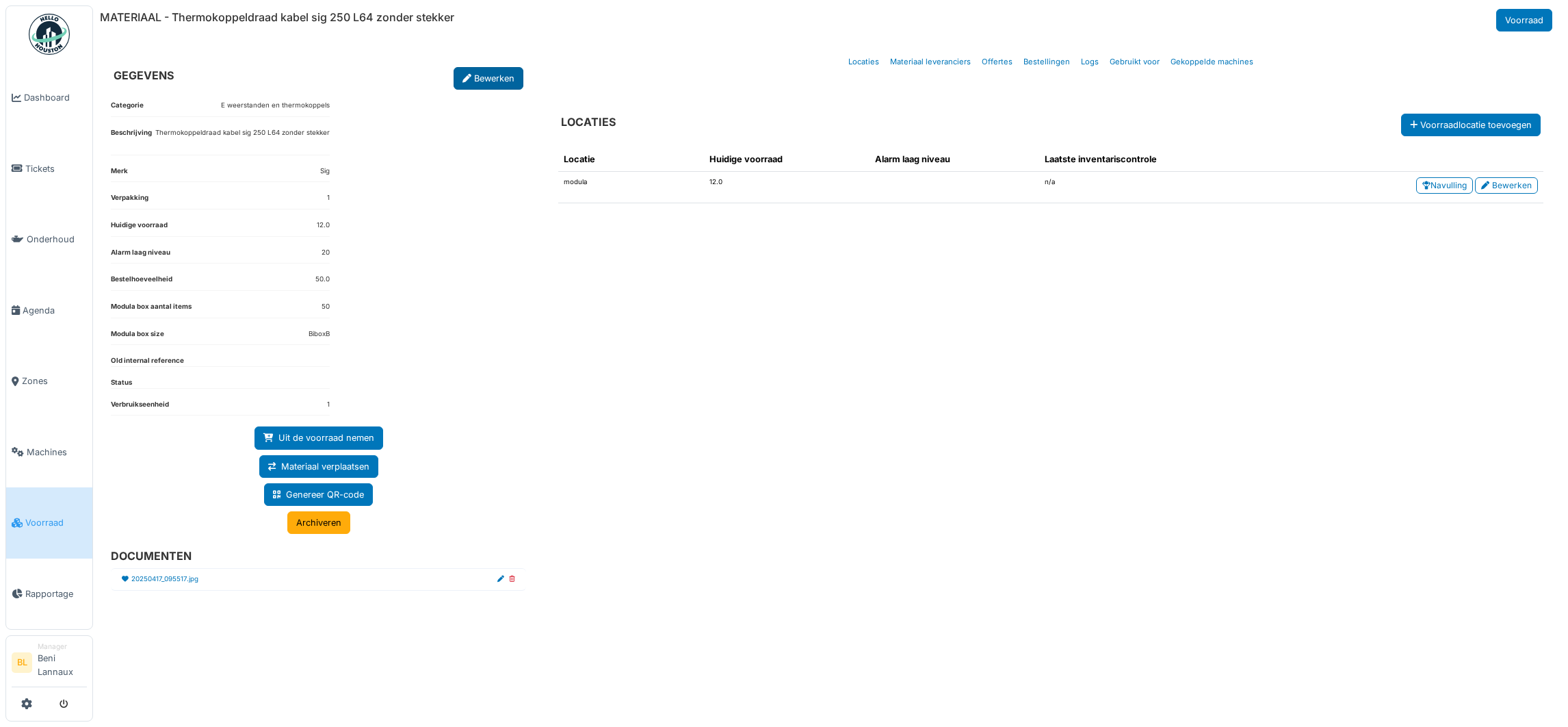
click at [487, 83] on link "Bewerken" at bounding box center [488, 78] width 69 height 23
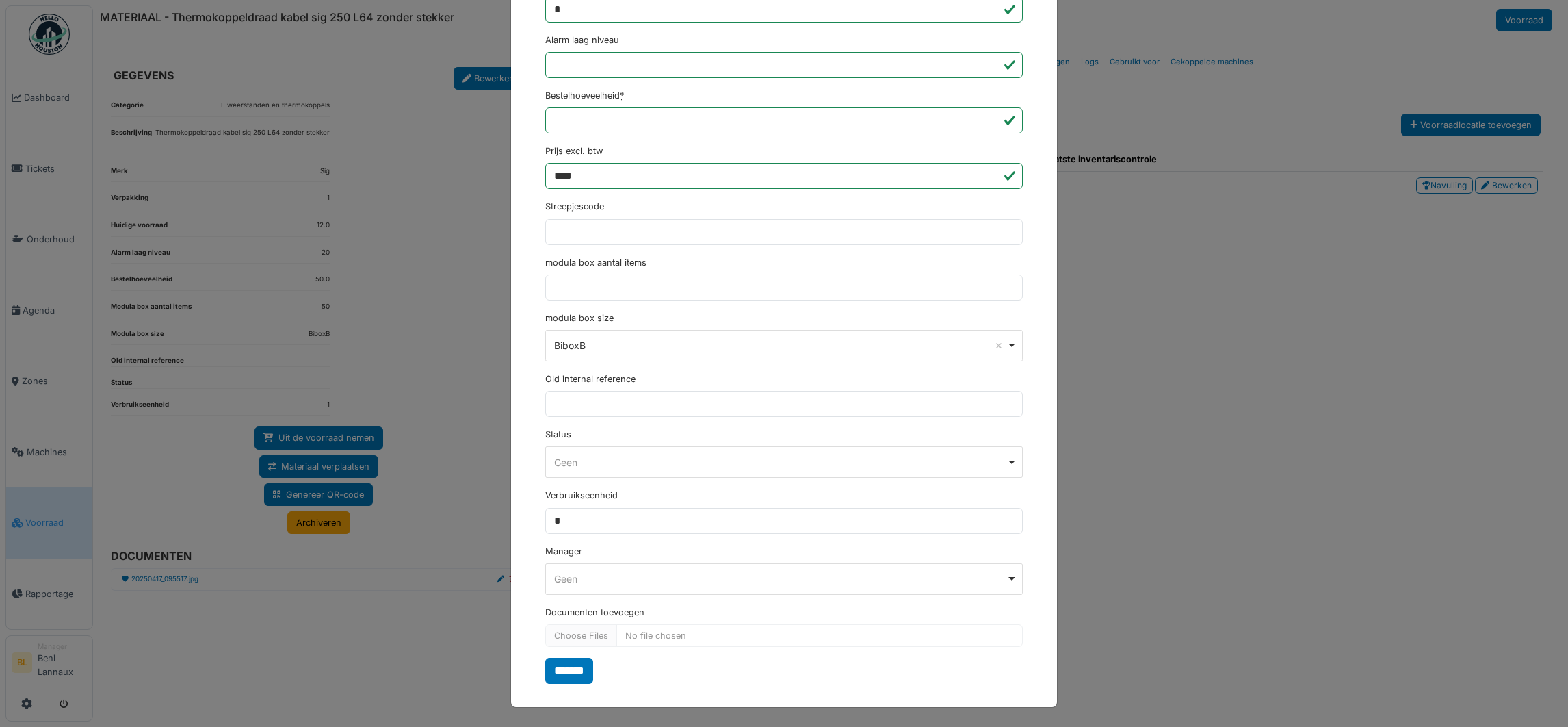
scroll to position [522, 0]
click at [613, 469] on div "Geen Remove item" at bounding box center [784, 463] width 466 height 20
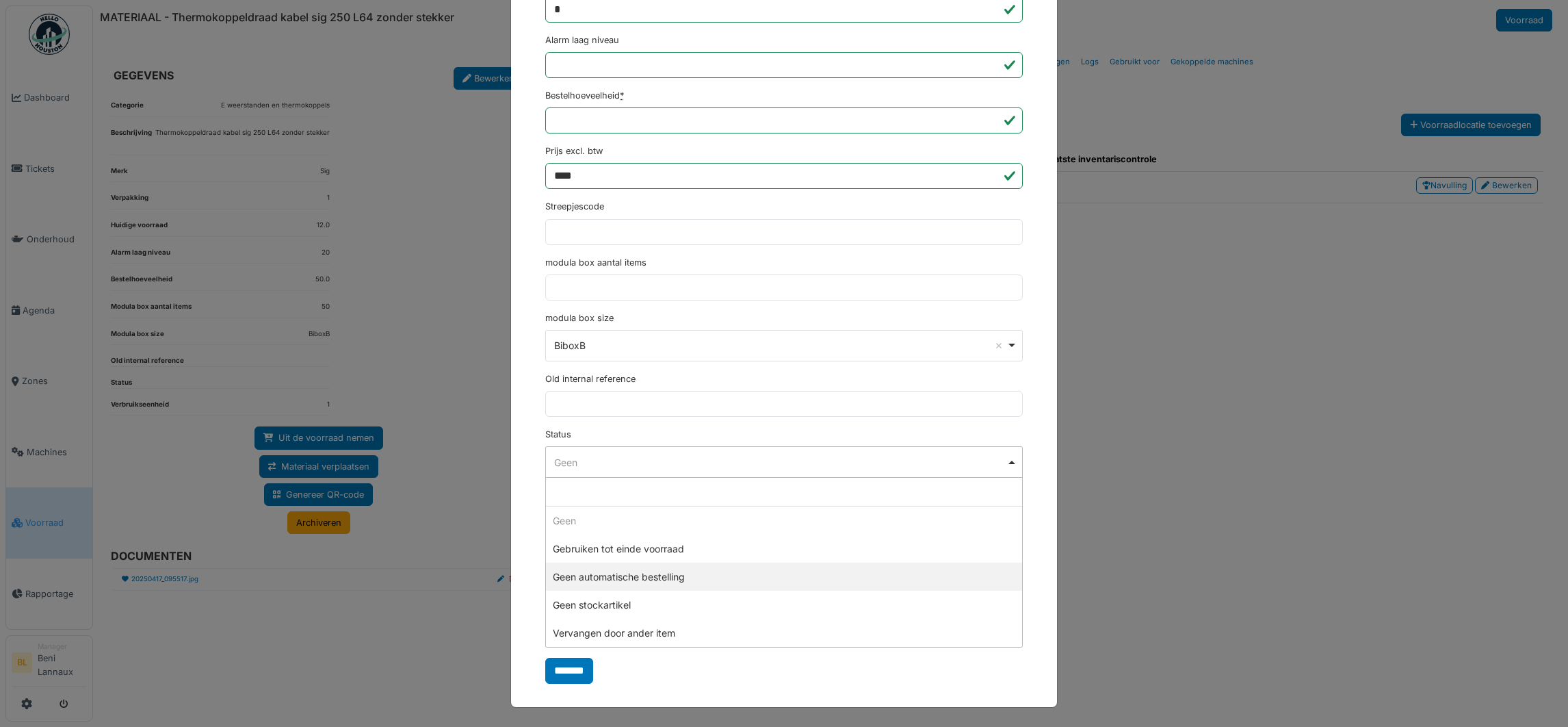
select select "**********"
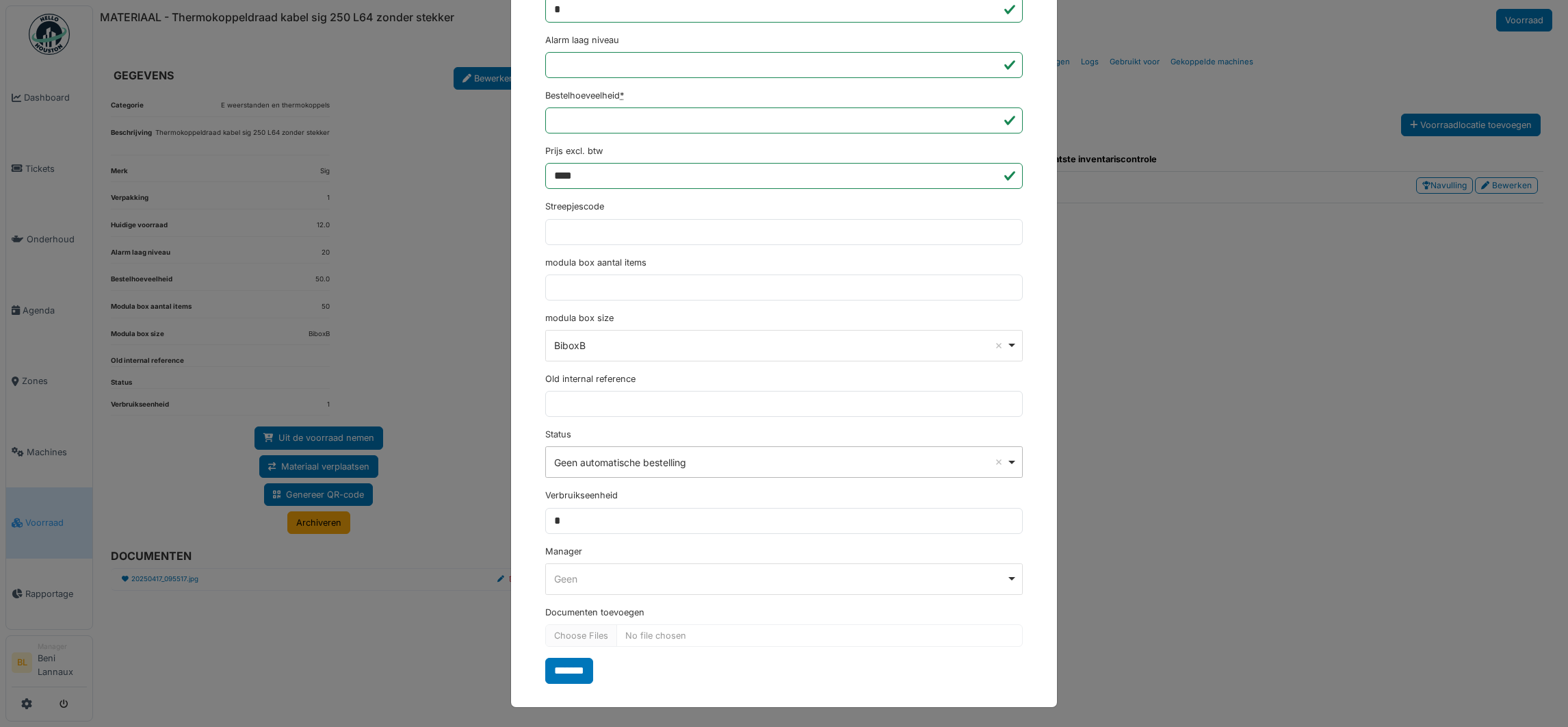
click at [1003, 459] on div "Geen automatische bestelling Remove item" at bounding box center [784, 463] width 466 height 20
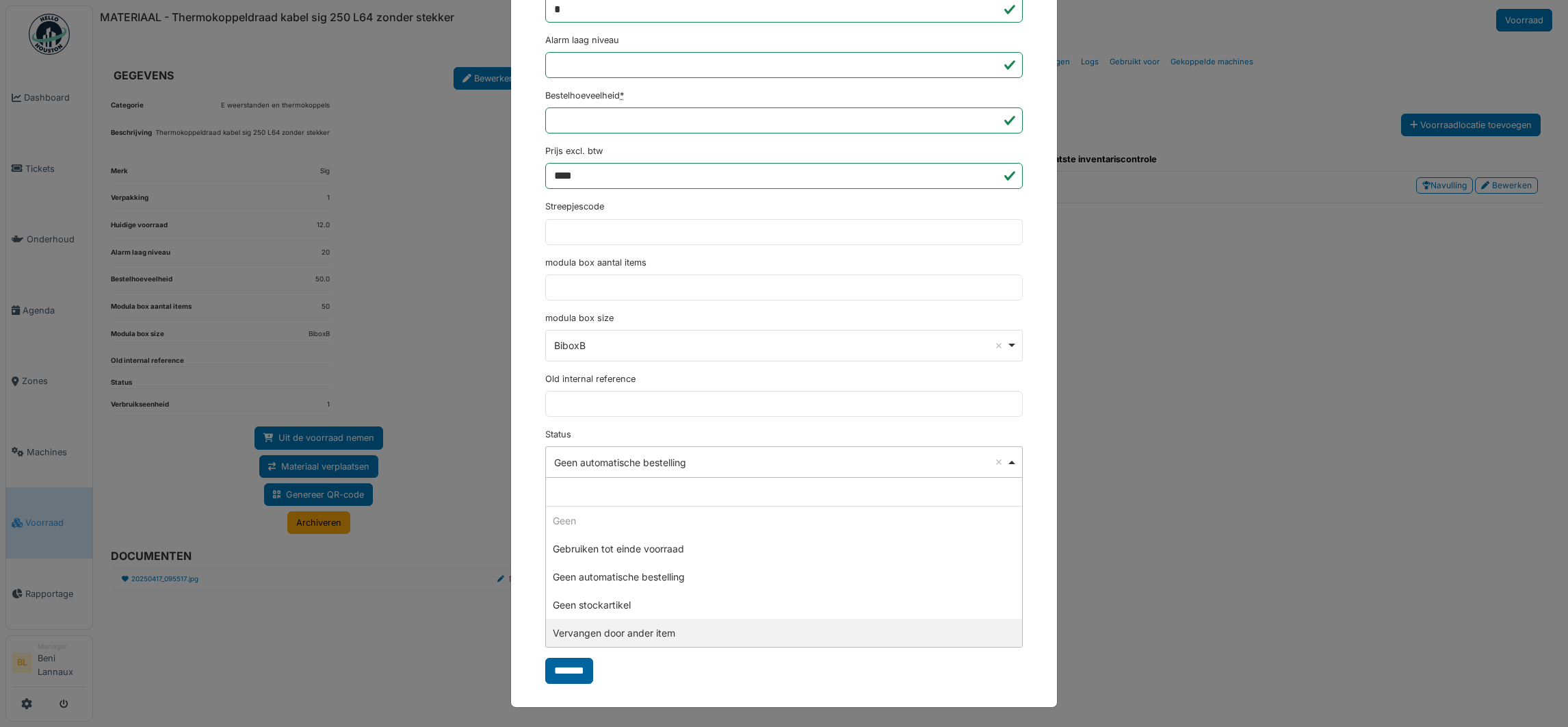
click at [563, 668] on input "*******" at bounding box center [569, 671] width 48 height 26
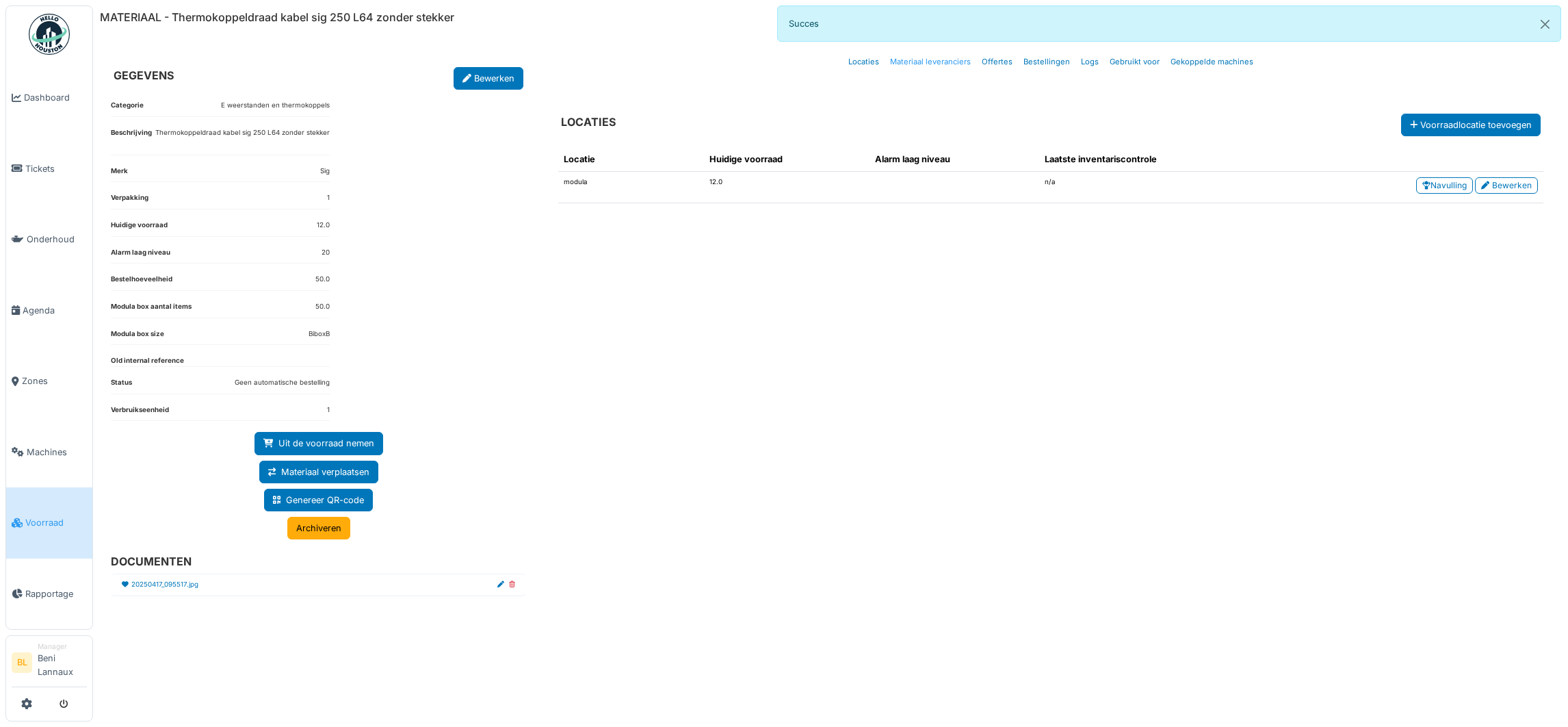
click at [930, 63] on link "Materiaal leveranciers" at bounding box center [930, 61] width 92 height 32
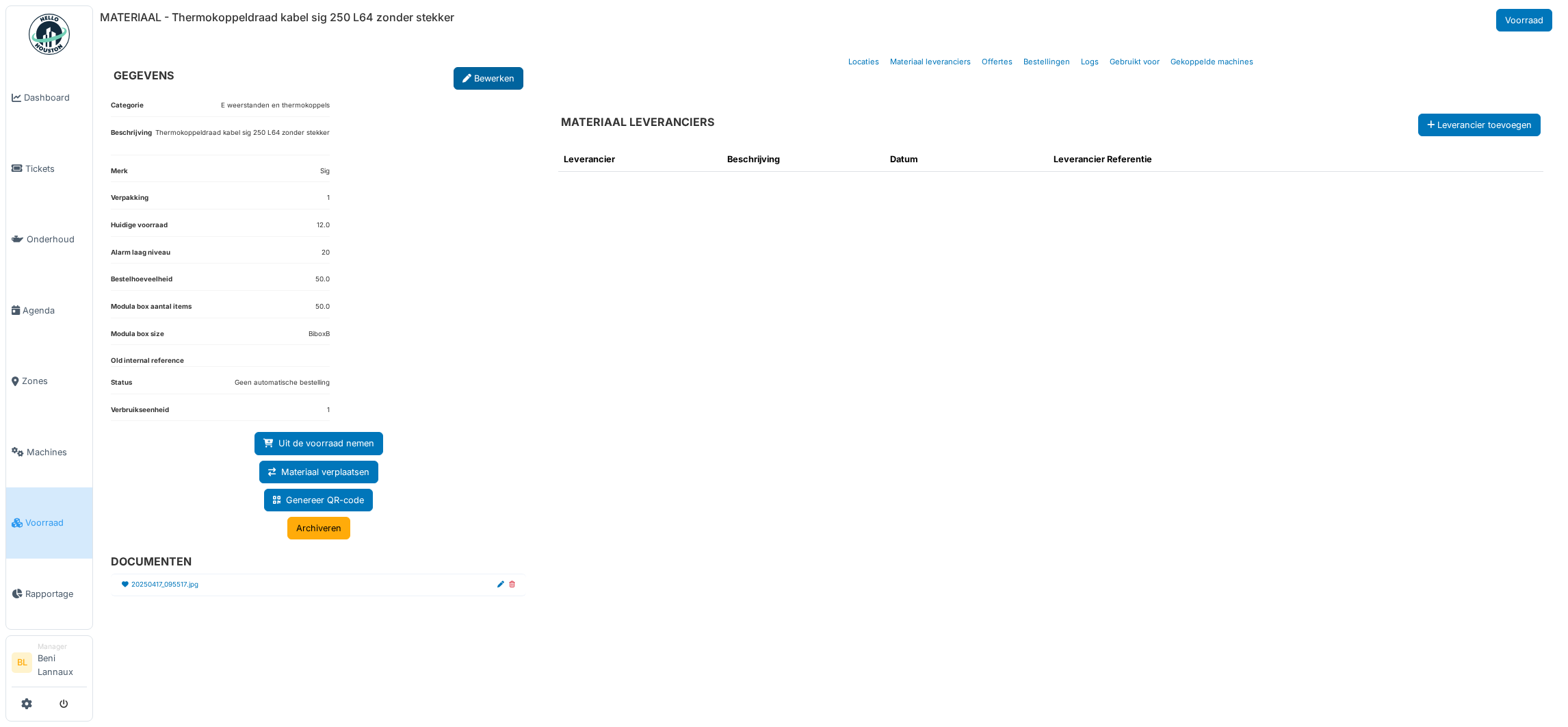
click at [497, 73] on link "Bewerken" at bounding box center [488, 78] width 69 height 23
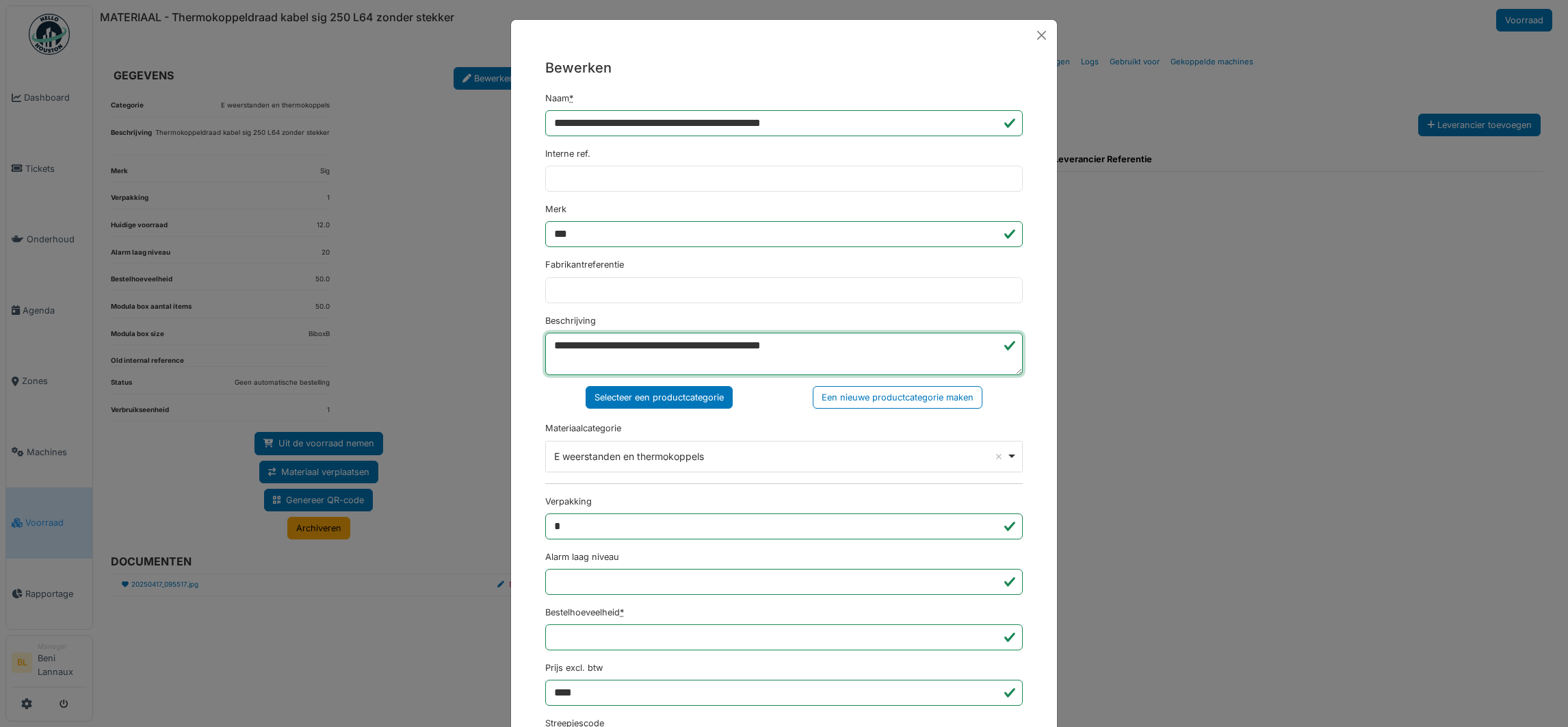
click at [848, 340] on textarea "**********" at bounding box center [784, 354] width 477 height 43
type textarea "**********"
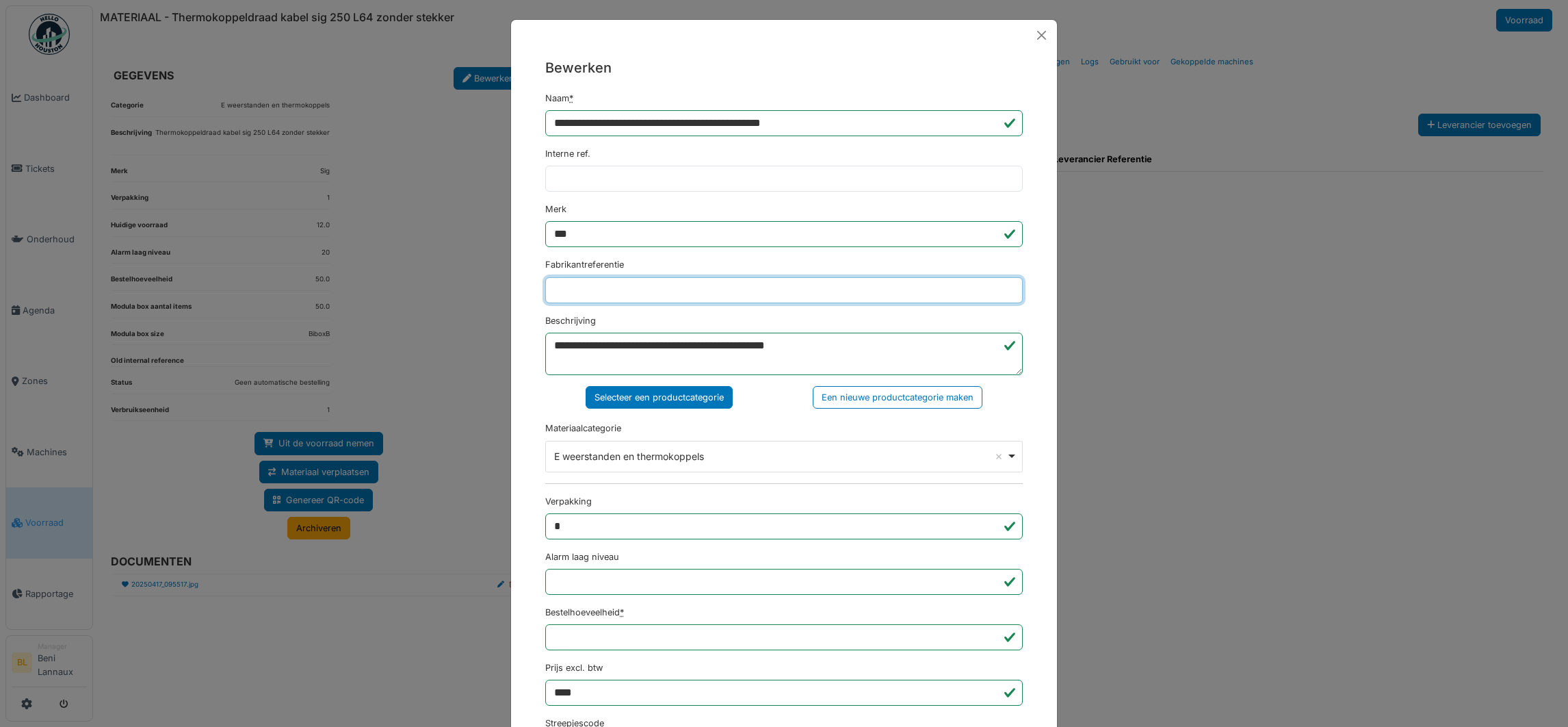
click at [579, 289] on input "Fabrikantreferentie" at bounding box center [784, 290] width 477 height 26
type input "*"
drag, startPoint x: 781, startPoint y: 288, endPoint x: 494, endPoint y: 327, distance: 289.6
click at [494, 327] on div "**********" at bounding box center [784, 364] width 1568 height 727
type input "**********"
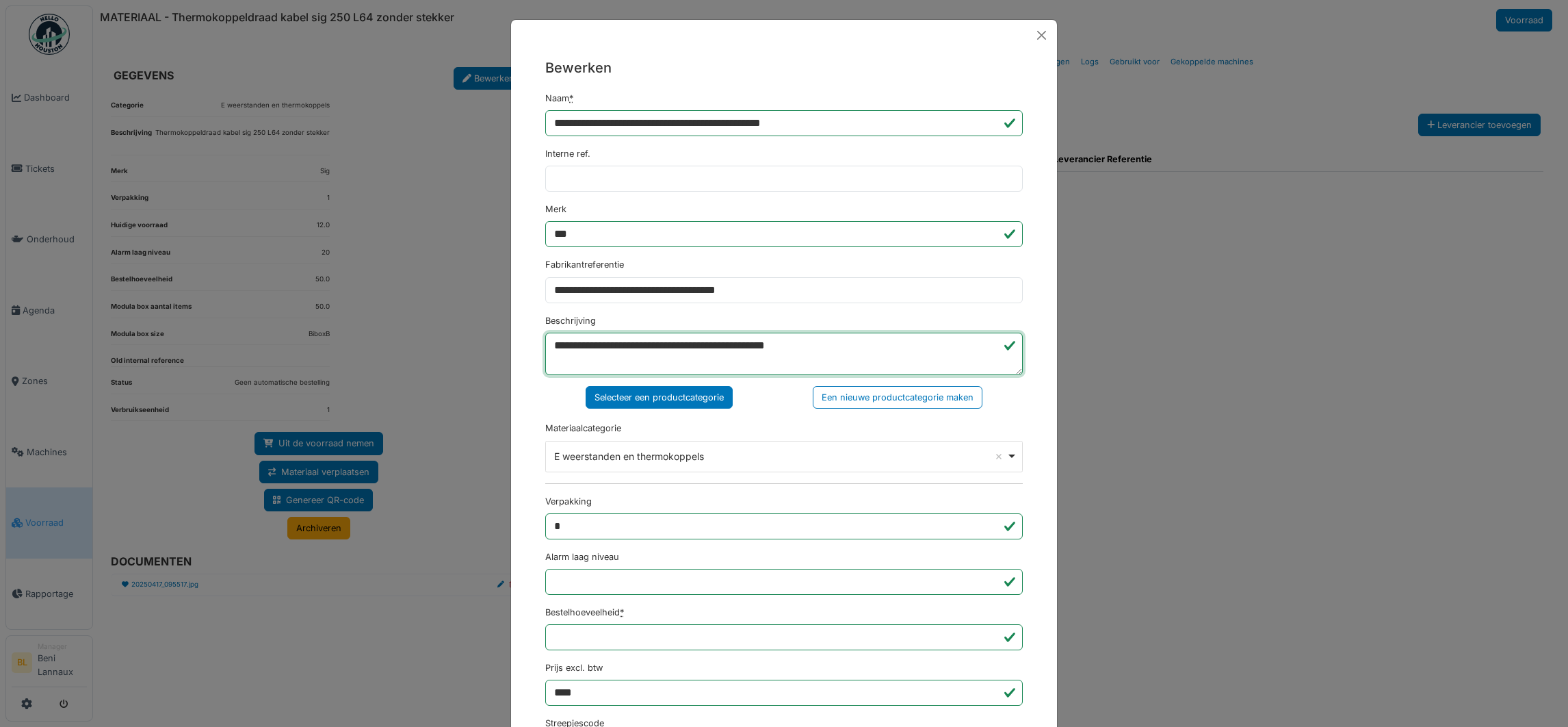
click at [852, 354] on textarea "**********" at bounding box center [784, 354] width 477 height 43
paste textarea "**********"
click at [594, 366] on textarea "**********" at bounding box center [784, 354] width 477 height 43
type textarea "**********"
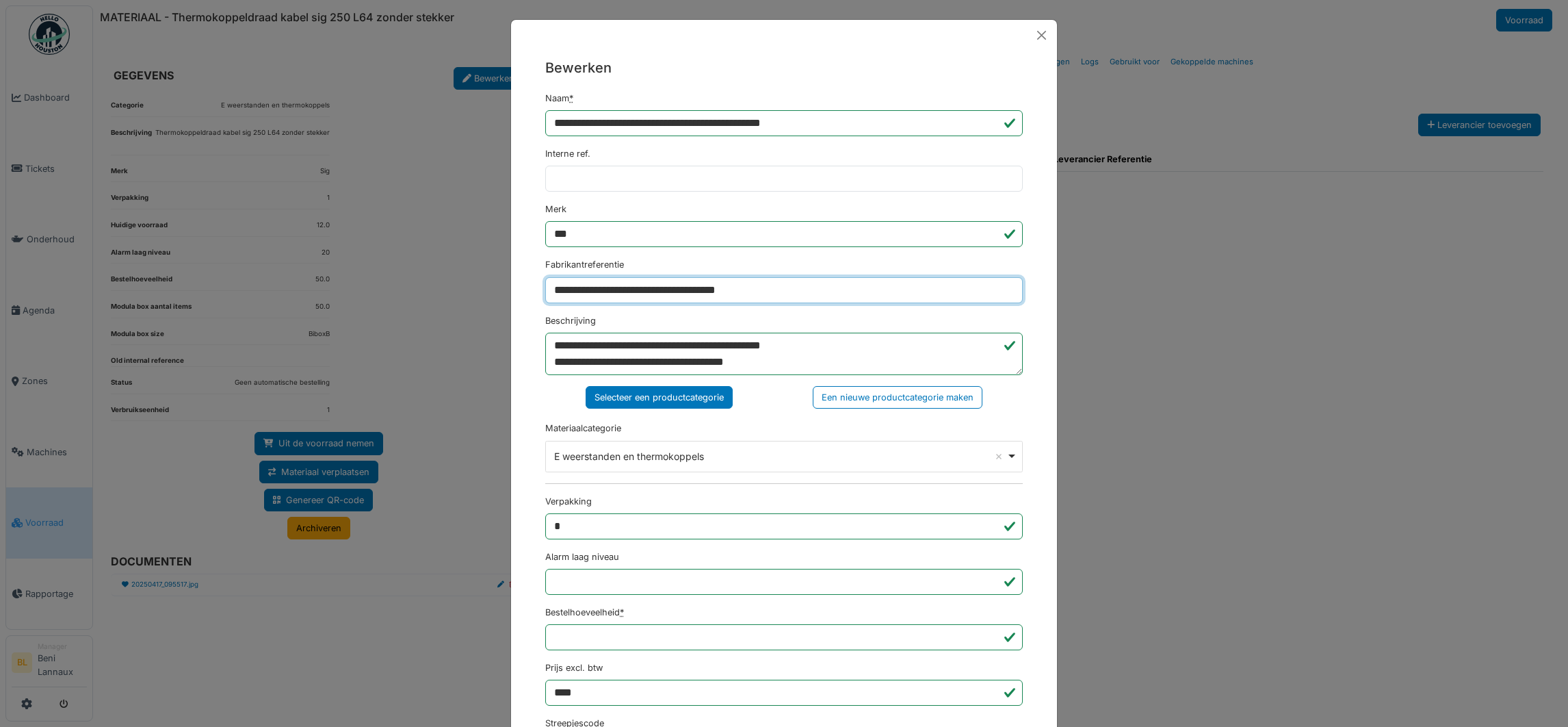
drag, startPoint x: 594, startPoint y: 282, endPoint x: 586, endPoint y: 331, distance: 49.6
click at [594, 286] on input "**********" at bounding box center [784, 290] width 477 height 26
type input "**********"
click at [1031, 569] on div "**********" at bounding box center [784, 628] width 546 height 1156
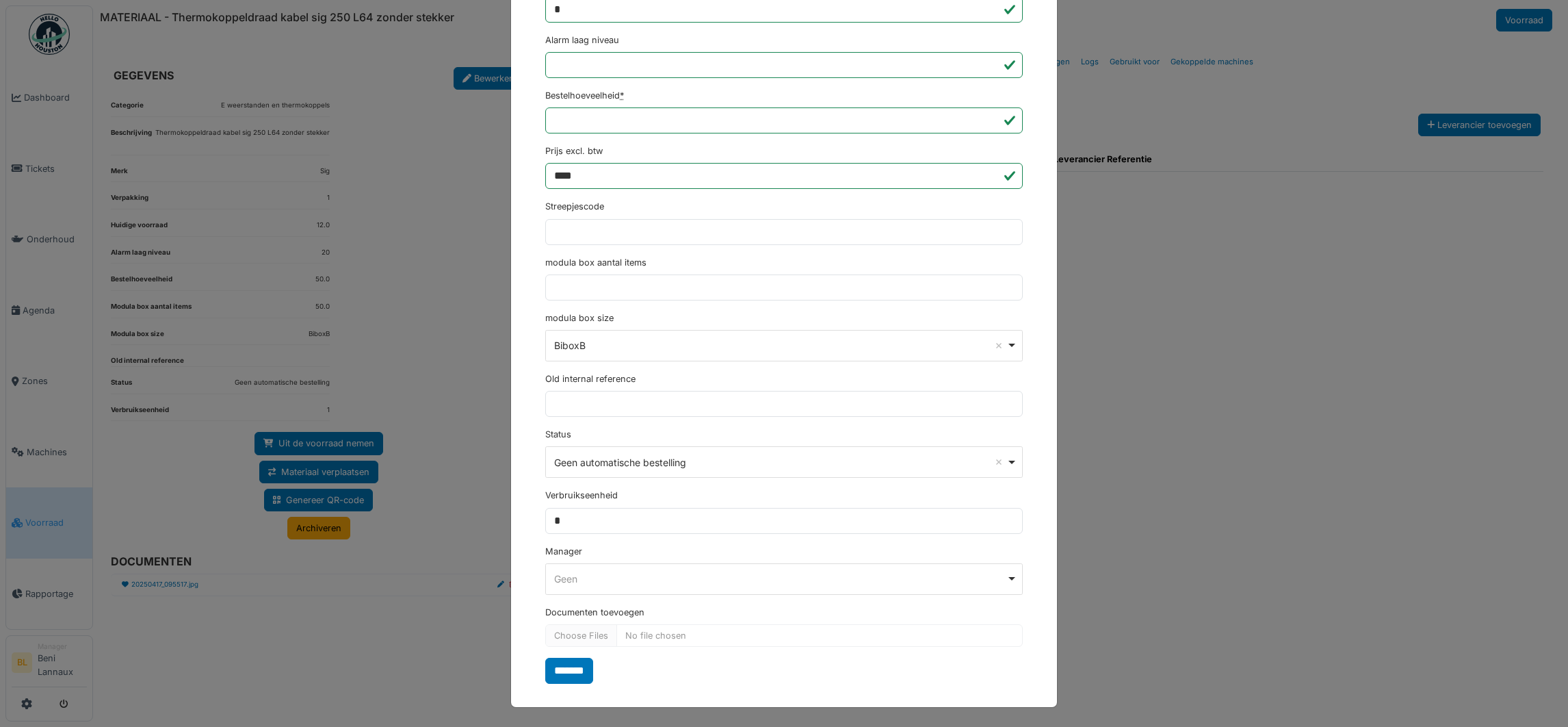
scroll to position [522, 0]
click at [573, 671] on input "*******" at bounding box center [569, 671] width 48 height 26
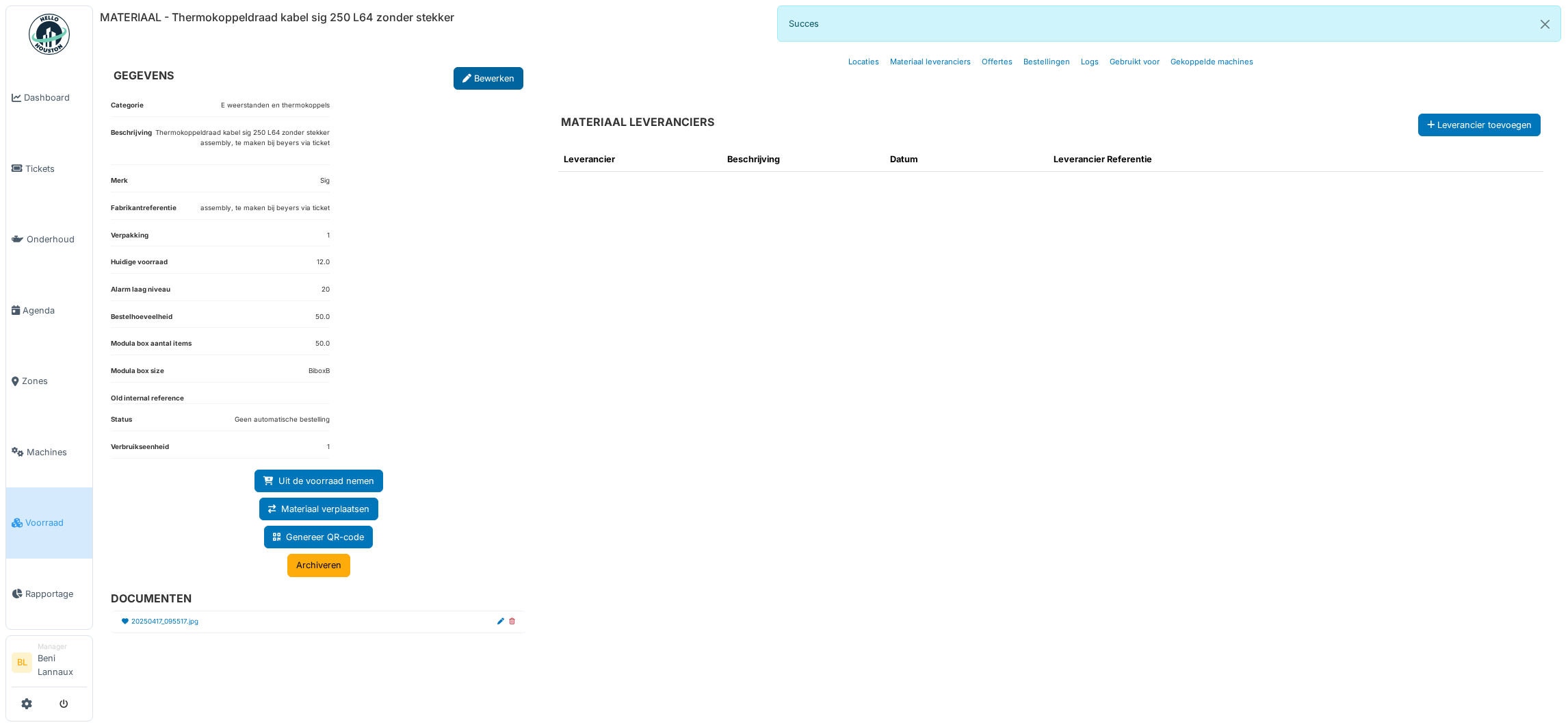
click at [494, 74] on link "Bewerken" at bounding box center [488, 78] width 69 height 23
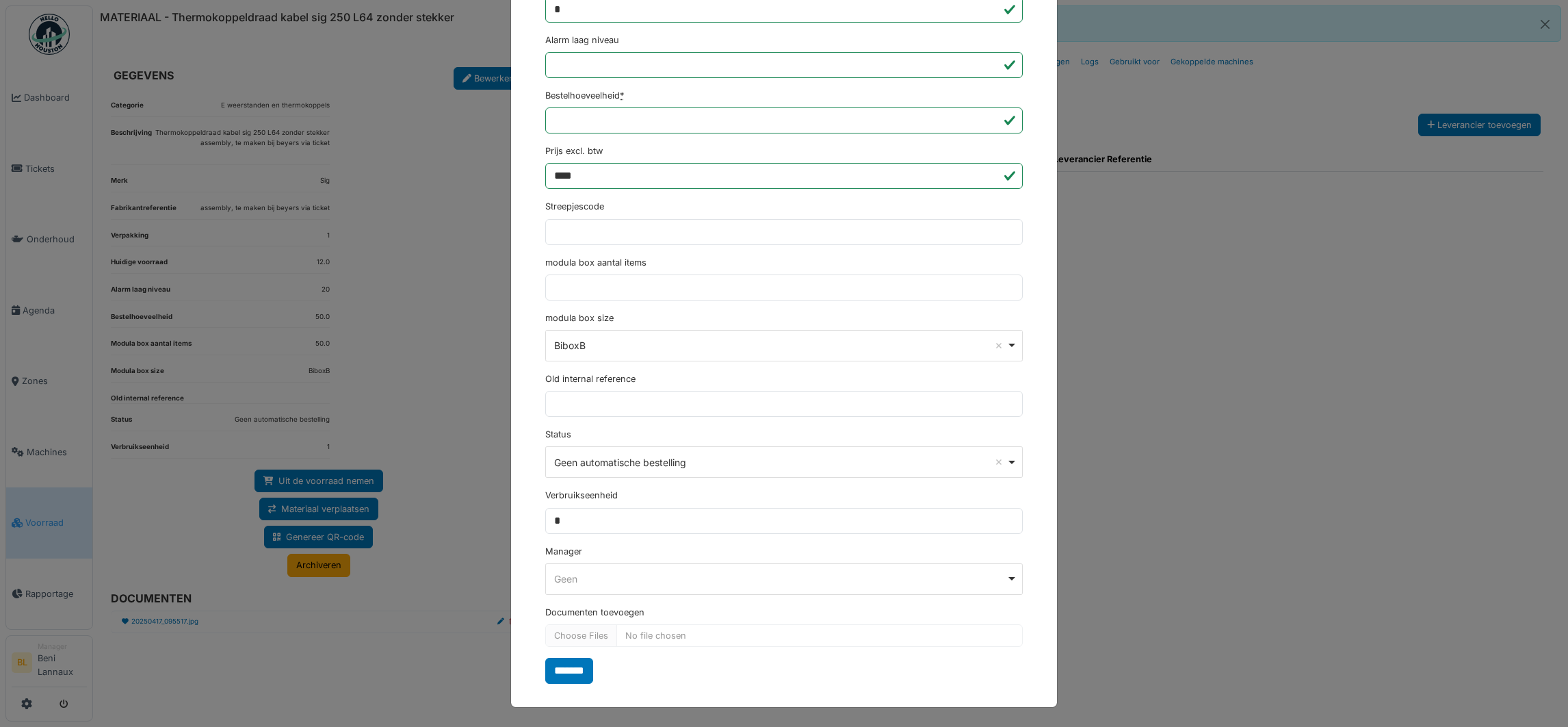
click at [1010, 458] on div "**********" at bounding box center [784, 462] width 477 height 32
click at [569, 491] on input "Geen" at bounding box center [784, 491] width 476 height 29
click at [734, 455] on div "Geen automatische bestelling Remove item" at bounding box center [780, 462] width 453 height 15
click at [561, 673] on input "*******" at bounding box center [569, 671] width 48 height 26
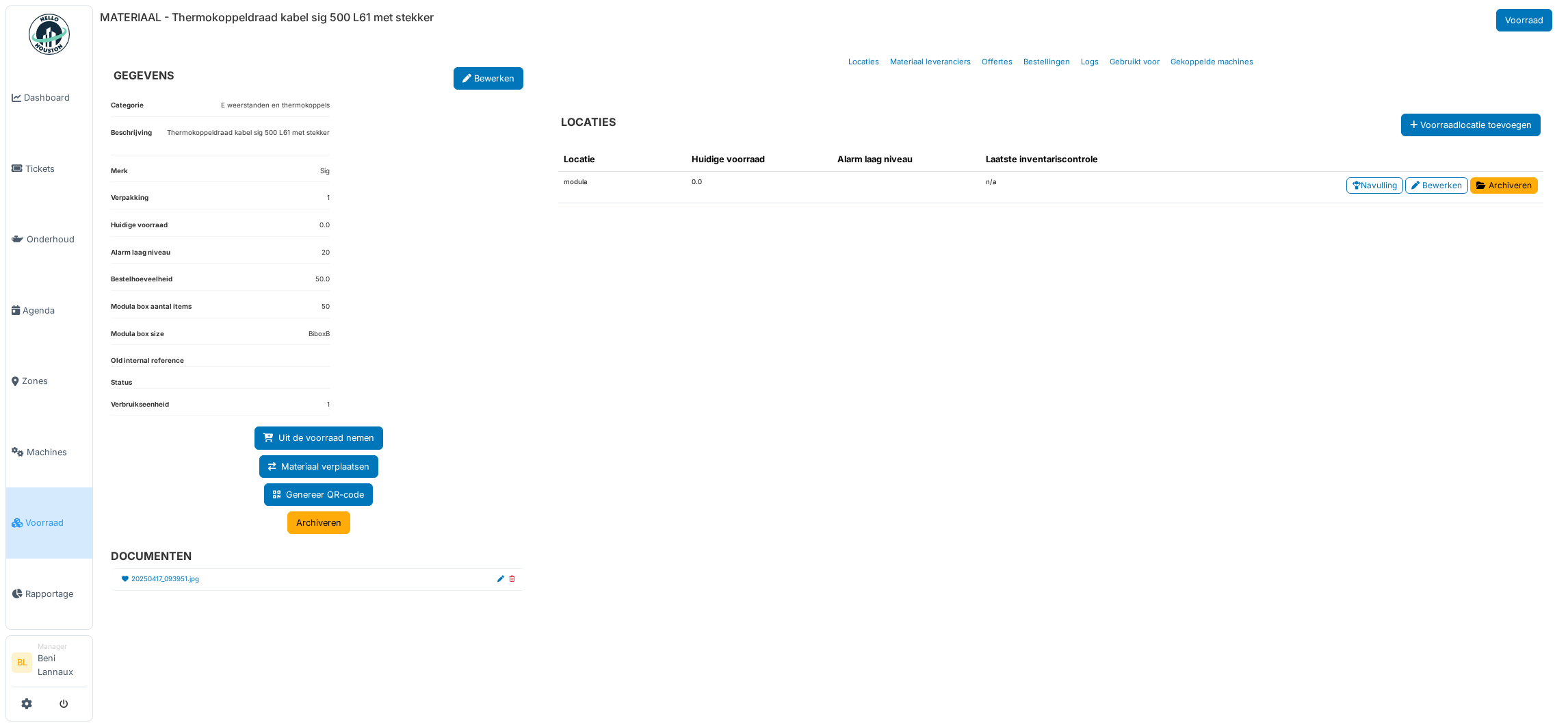
drag, startPoint x: 1027, startPoint y: 408, endPoint x: 998, endPoint y: 406, distance: 29.1
click at [998, 406] on div "Locatie Huidige voorraad Alarm laag niveau Laatste inventariscontrole modula 0.…" at bounding box center [1051, 415] width 1007 height 559
click at [945, 63] on link "Materiaal leveranciers" at bounding box center [930, 61] width 92 height 32
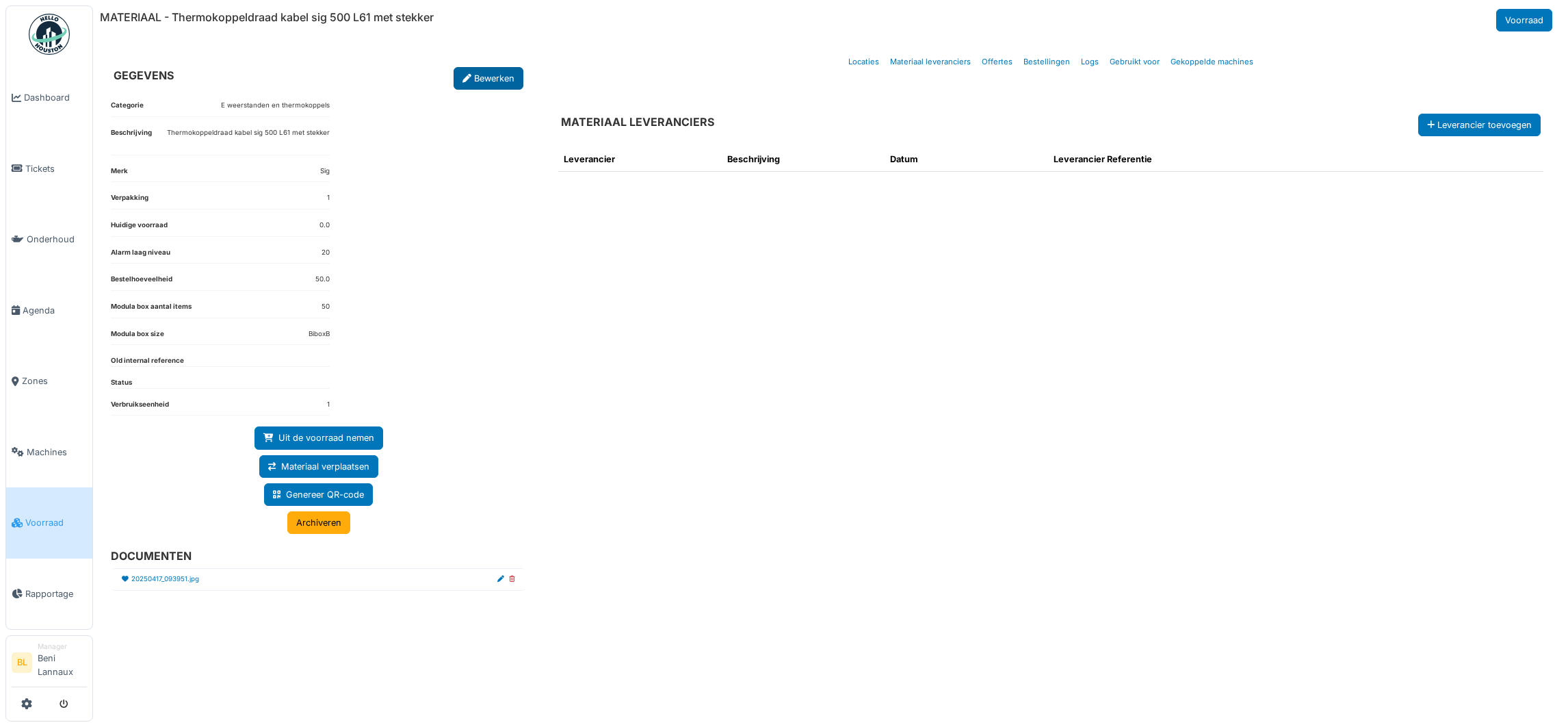
click at [490, 83] on link "Bewerken" at bounding box center [488, 78] width 69 height 23
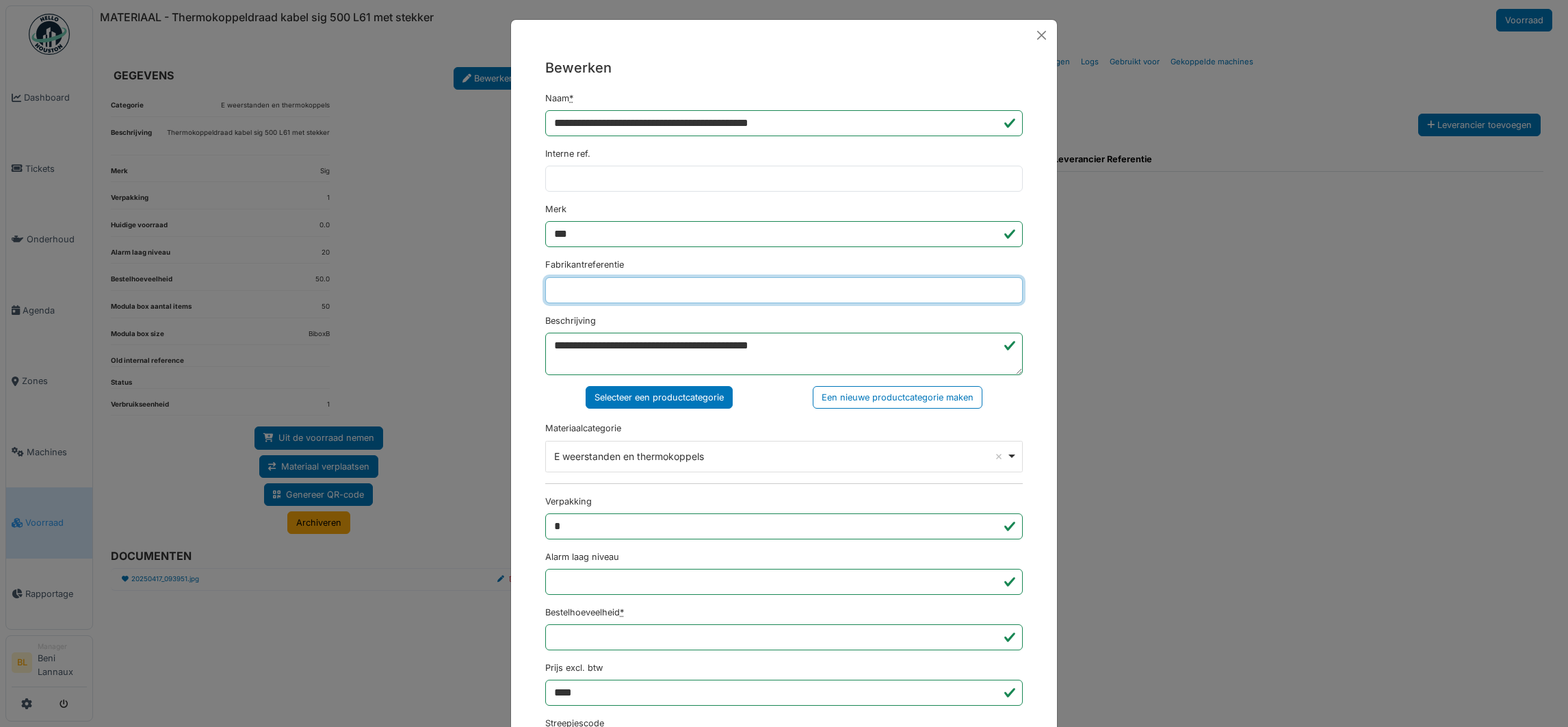
click at [594, 296] on input "Fabrikantreferentie" at bounding box center [784, 290] width 477 height 26
type input "**********"
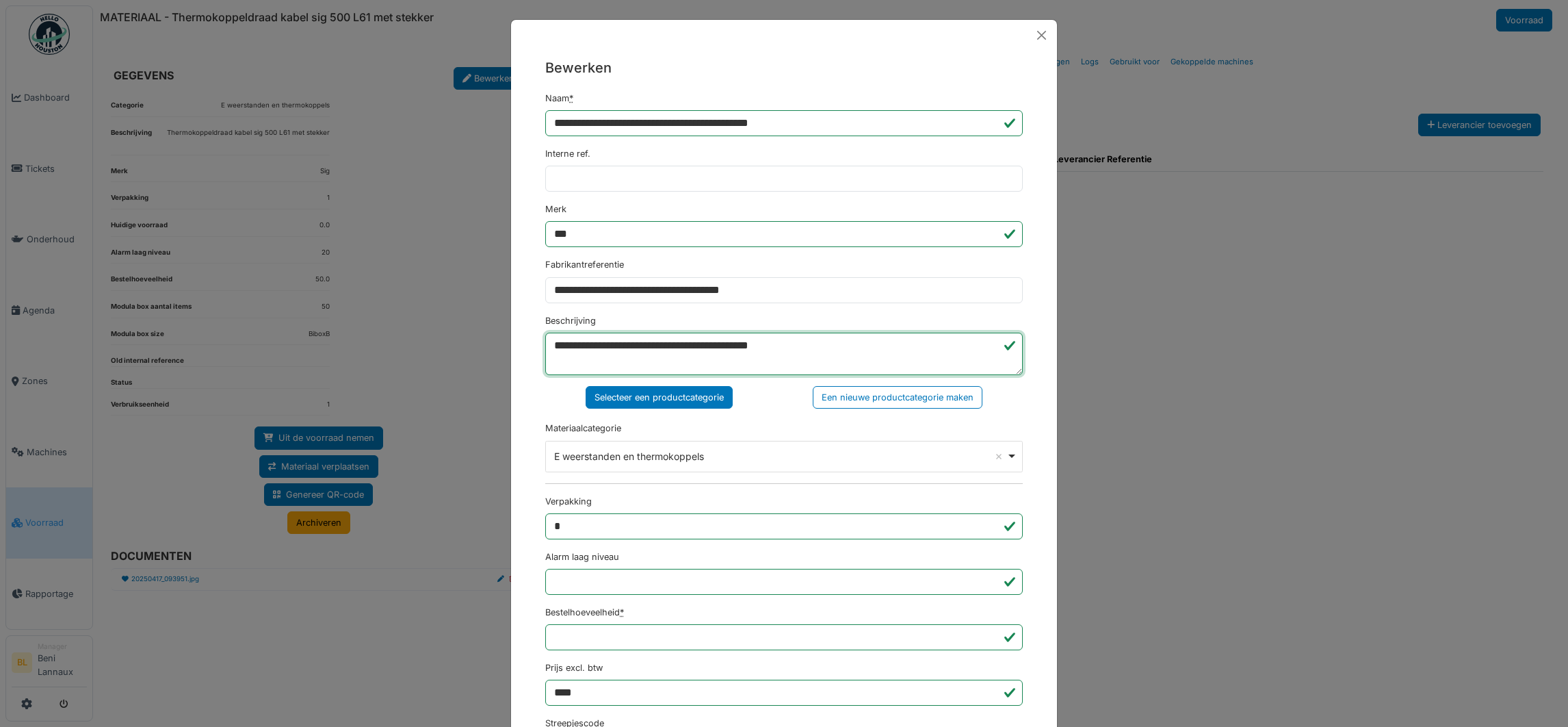
click at [824, 349] on textarea "**********" at bounding box center [784, 354] width 477 height 43
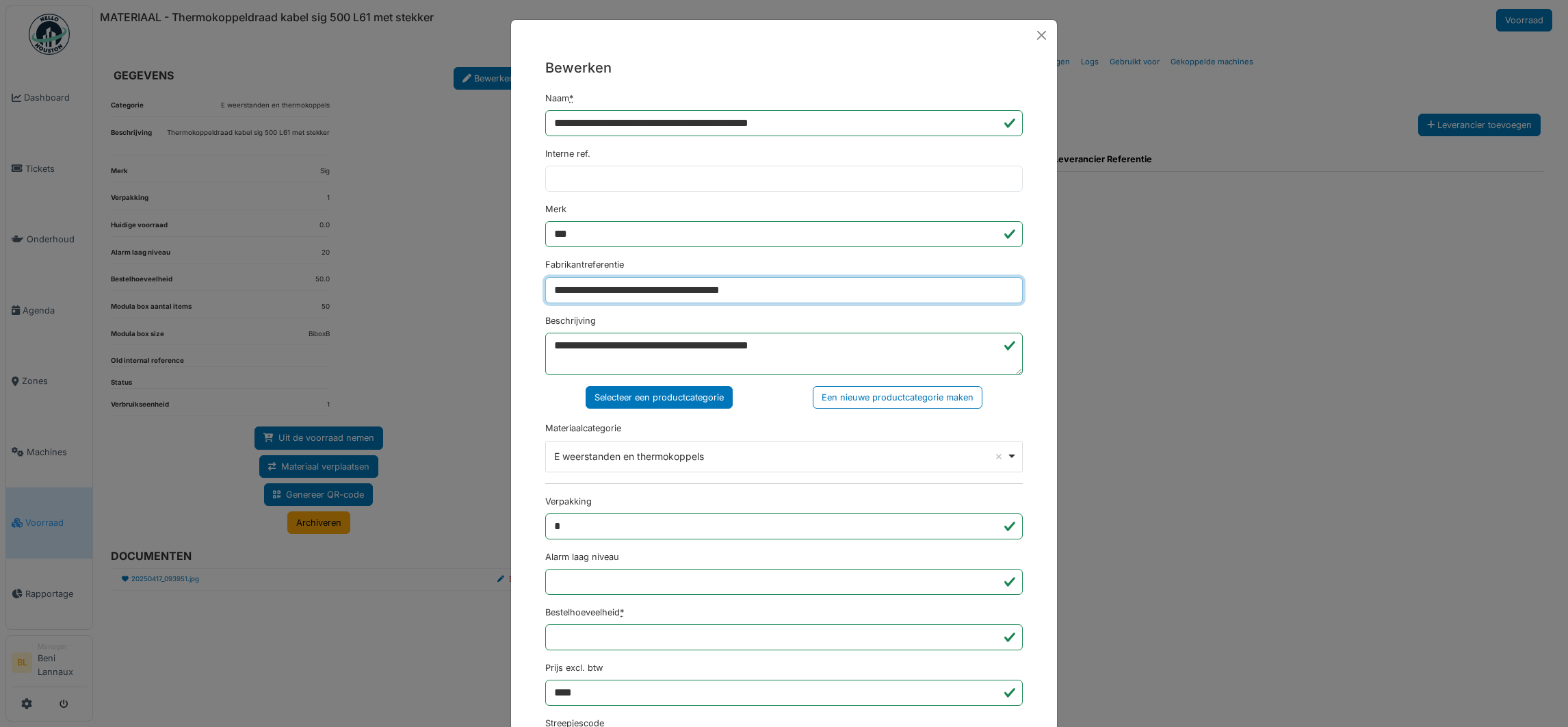
drag, startPoint x: 784, startPoint y: 288, endPoint x: 512, endPoint y: 327, distance: 274.8
click at [512, 327] on div "**********" at bounding box center [784, 628] width 546 height 1156
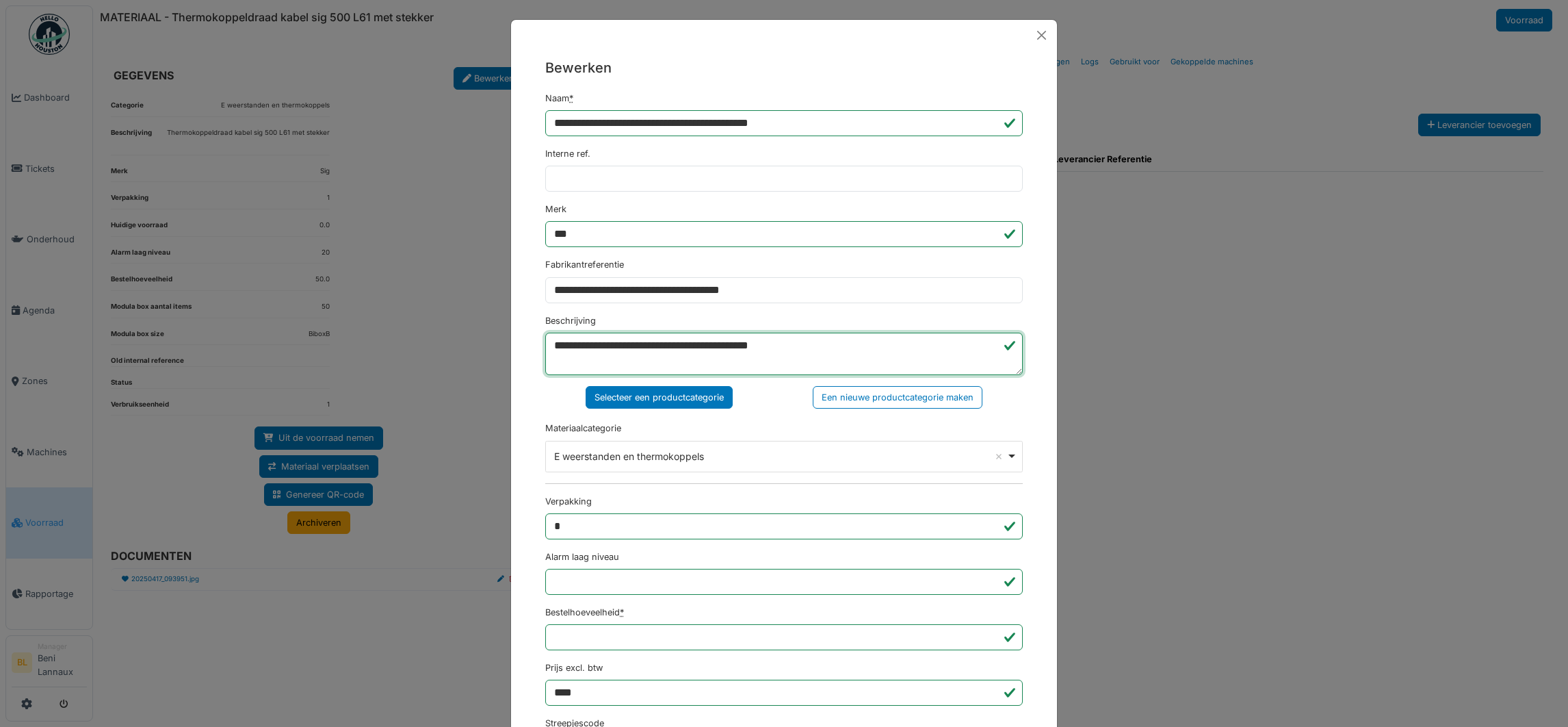
click at [864, 349] on textarea "**********" at bounding box center [784, 354] width 477 height 43
paste textarea "**********"
type textarea "**********"
click at [1036, 609] on div "**********" at bounding box center [784, 628] width 546 height 1156
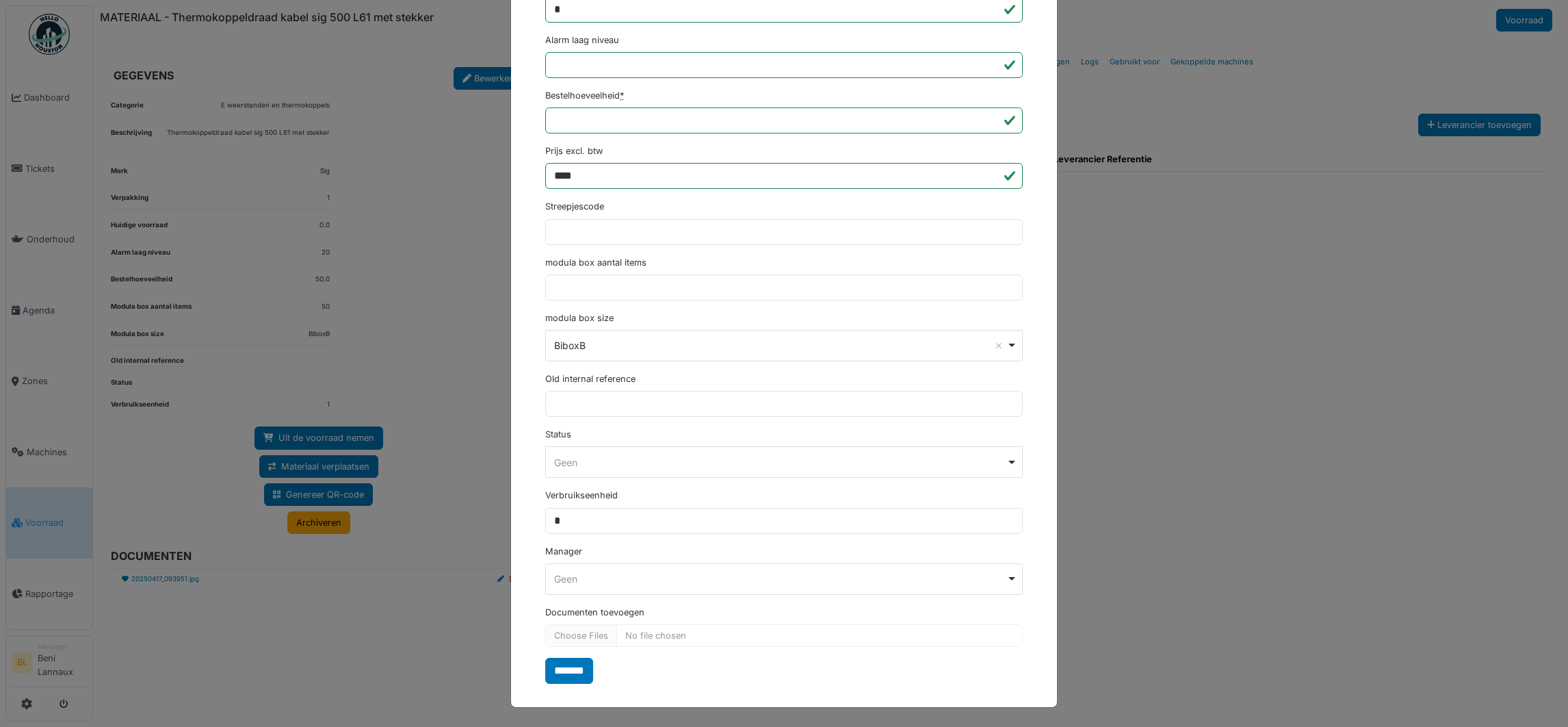
scroll to position [522, 0]
click at [578, 671] on input "*******" at bounding box center [569, 671] width 48 height 26
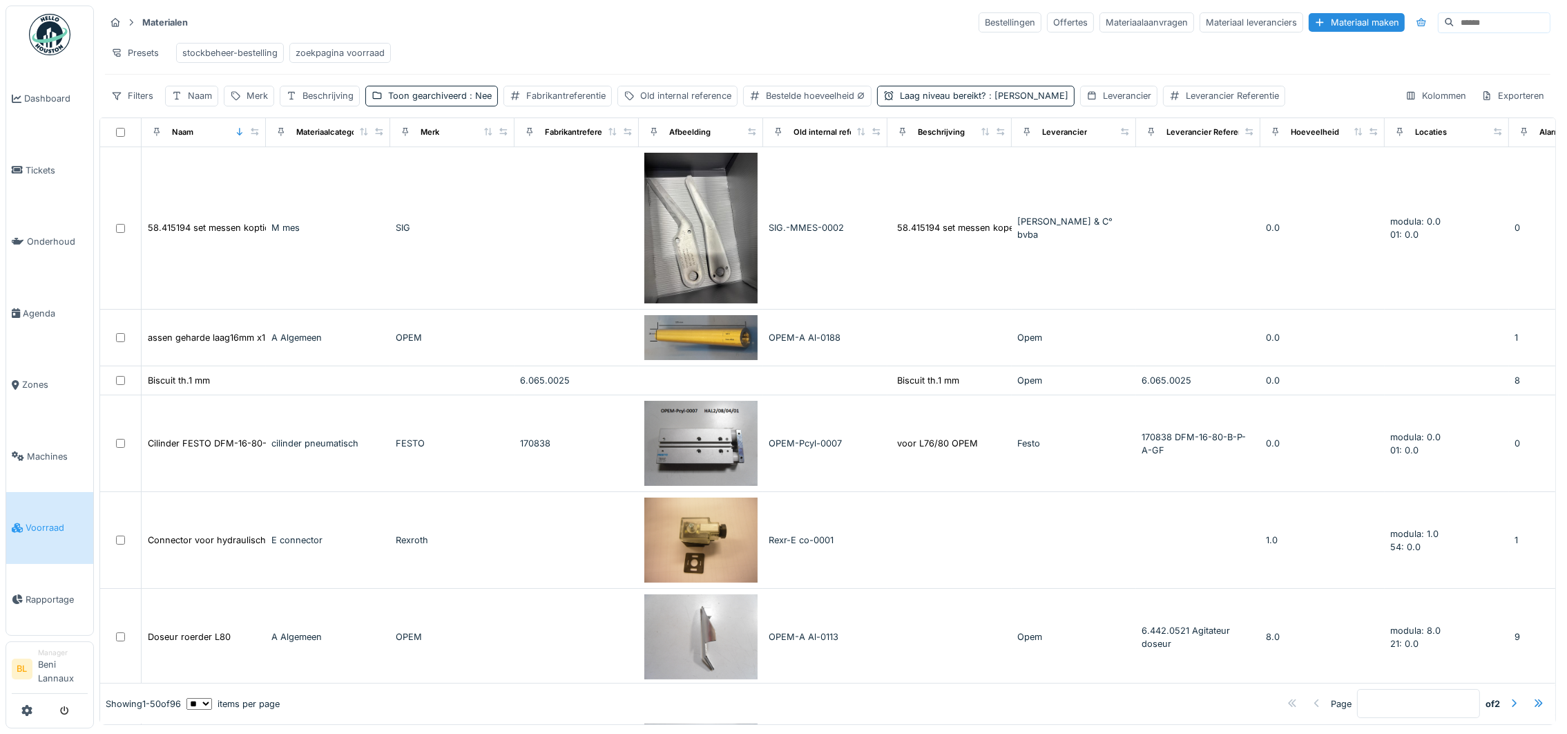
click at [363, 51] on div "zoekpagina voorraad" at bounding box center [340, 52] width 89 height 13
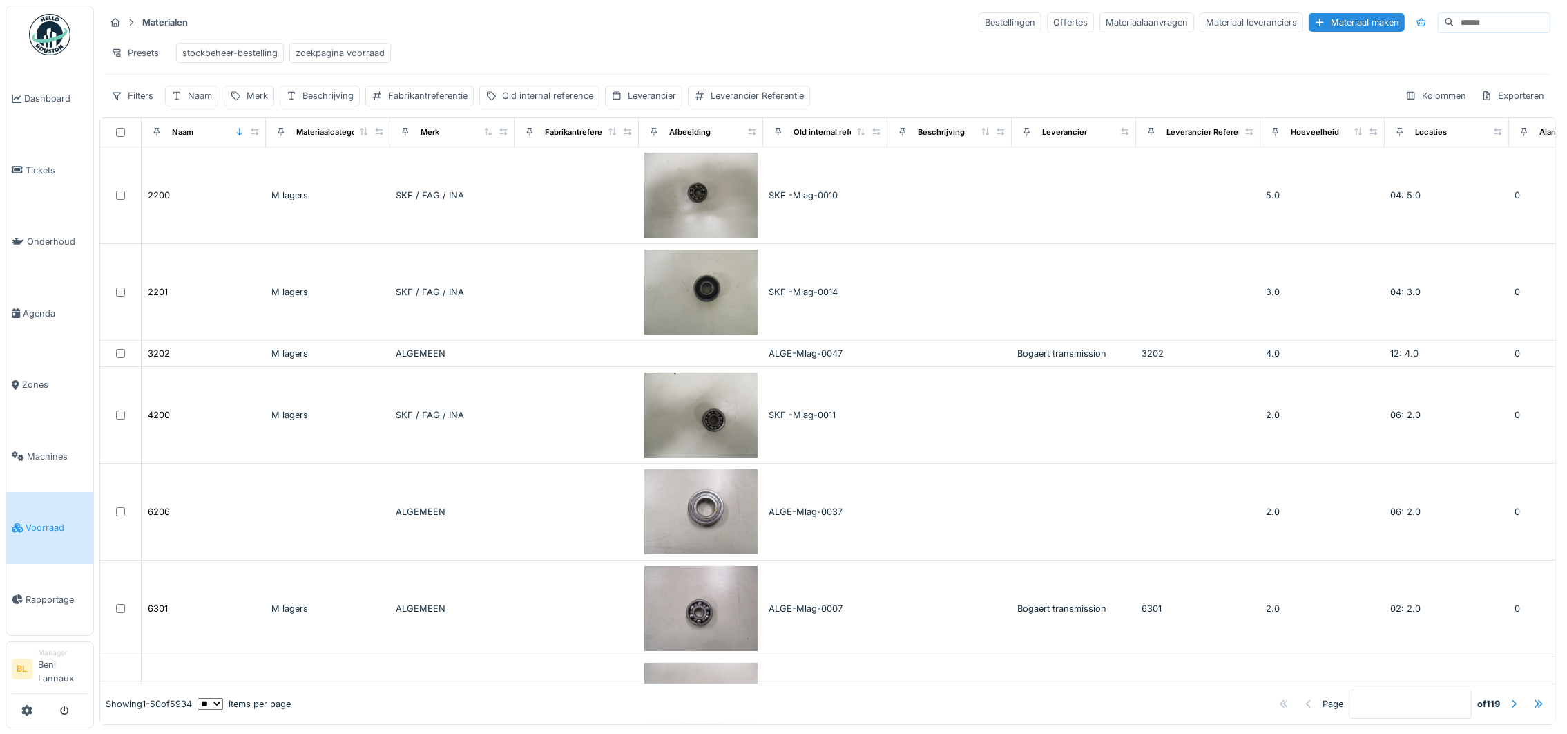
click at [198, 102] on div "Naam" at bounding box center [200, 95] width 24 height 13
click at [209, 175] on label "Naam" at bounding box center [195, 178] width 36 height 17
click at [209, 175] on input "Naam" at bounding box center [241, 178] width 140 height 29
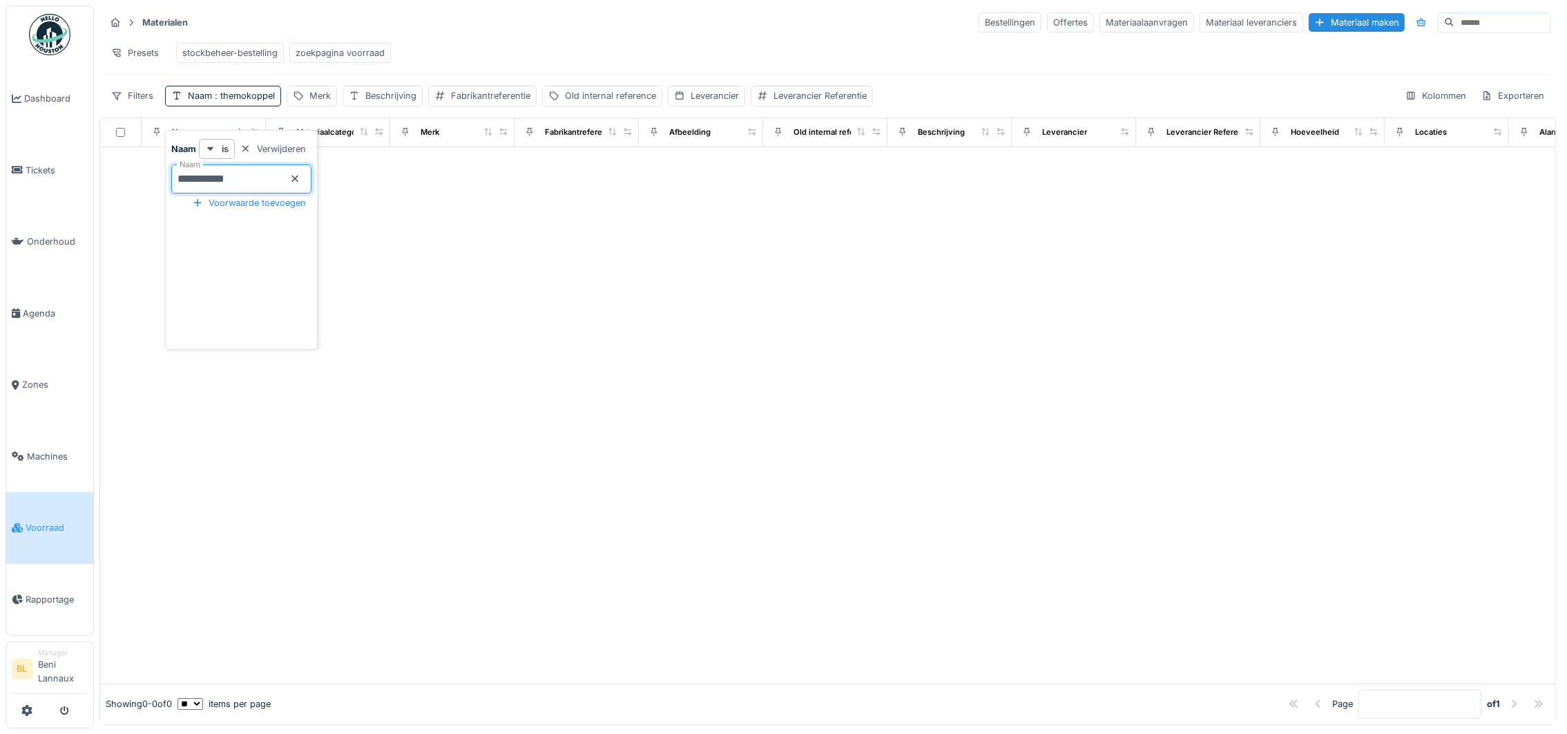
type input "**********"
click at [251, 101] on span ": themokoppel" at bounding box center [243, 95] width 63 height 10
click at [248, 101] on span ": themokoppel" at bounding box center [243, 95] width 63 height 10
click at [196, 179] on input "**********" at bounding box center [241, 178] width 140 height 29
type input "**********"
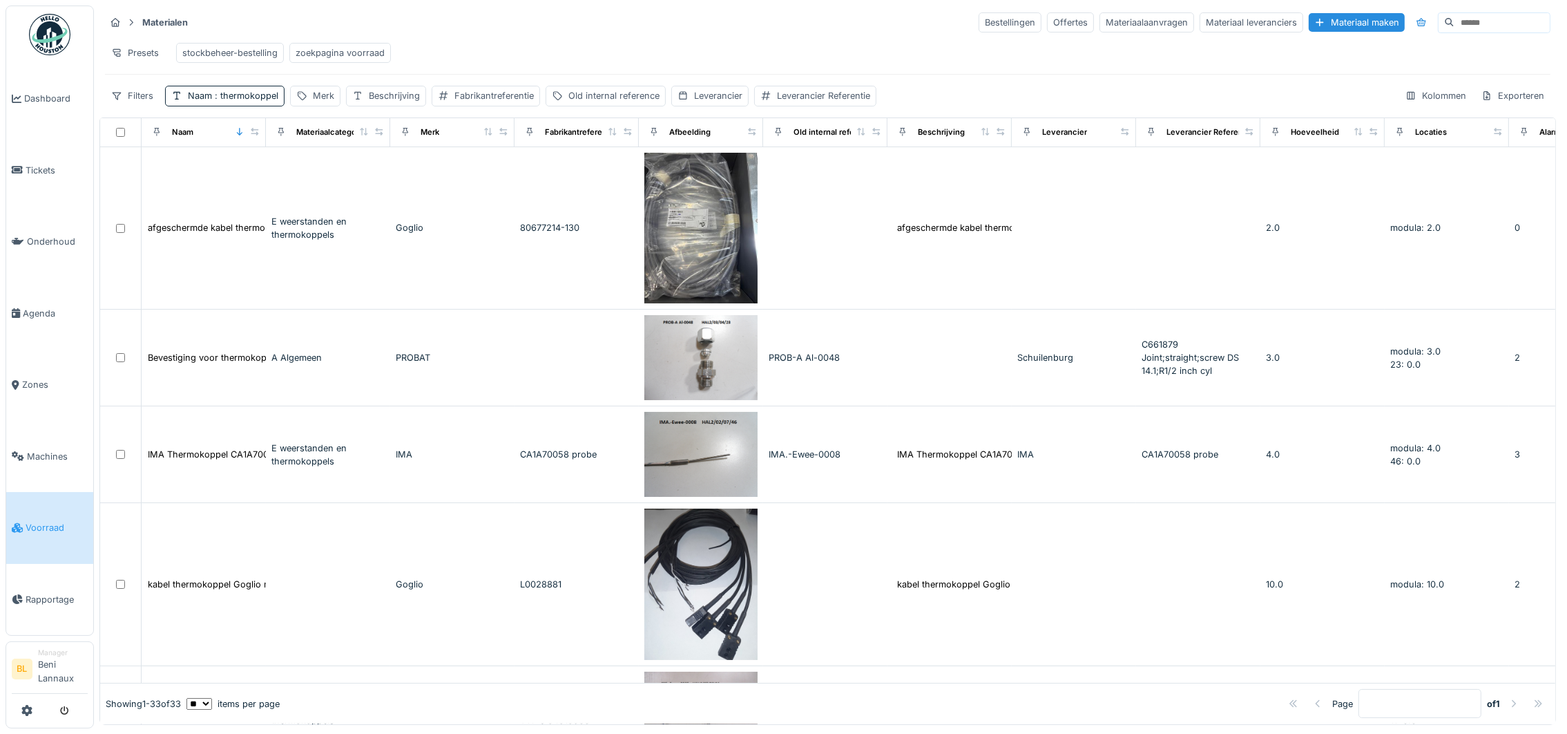
click at [483, 32] on div "Materialen Bestellingen Offertes Materiaalaanvragen Materiaal leveranciers Mate…" at bounding box center [828, 22] width 1446 height 23
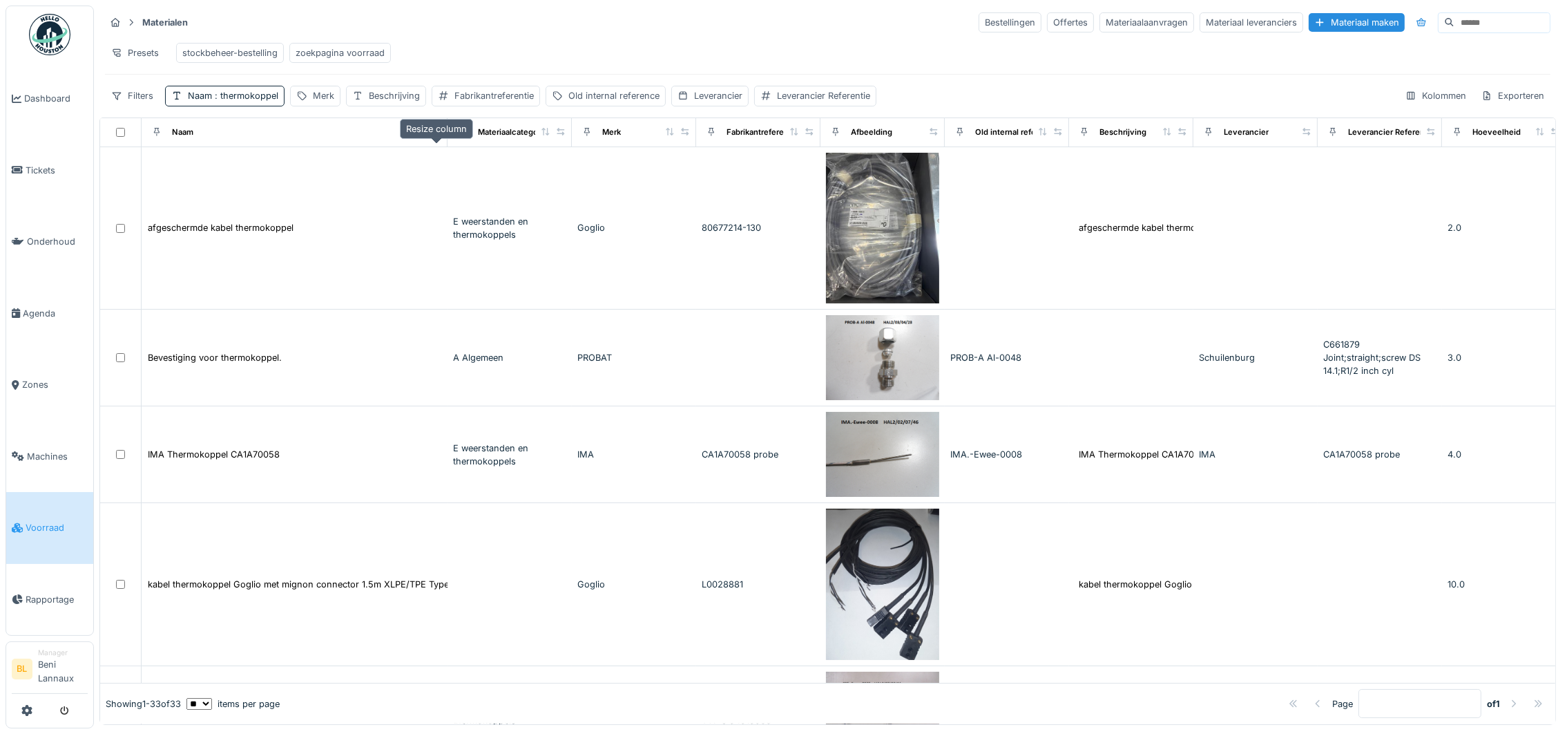
drag, startPoint x: 256, startPoint y: 150, endPoint x: 437, endPoint y: 150, distance: 181.7
click at [437, 135] on icon at bounding box center [437, 132] width 10 height 8
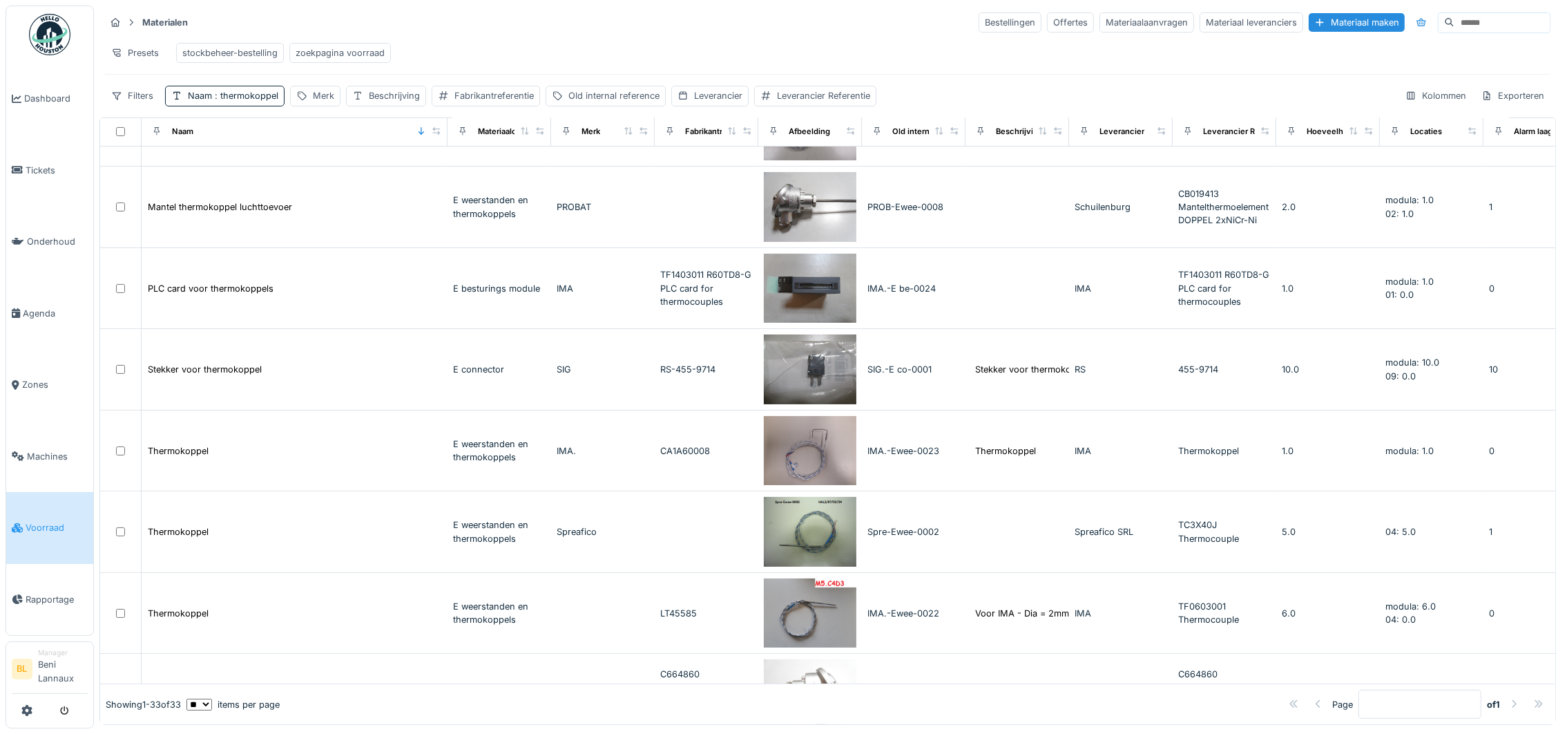
scroll to position [529, 0]
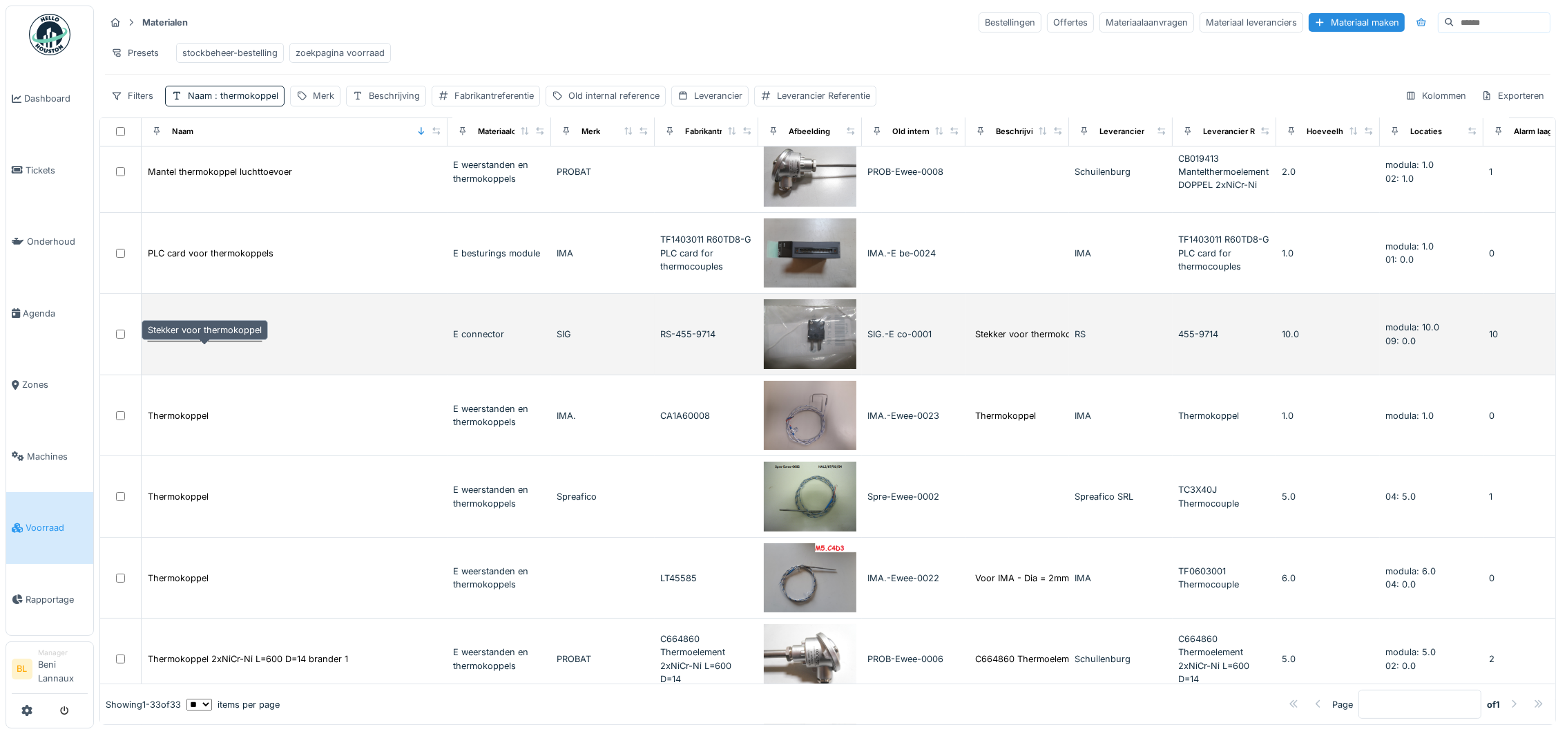
click at [226, 341] on div "Stekker voor thermokoppel" at bounding box center [205, 333] width 114 height 13
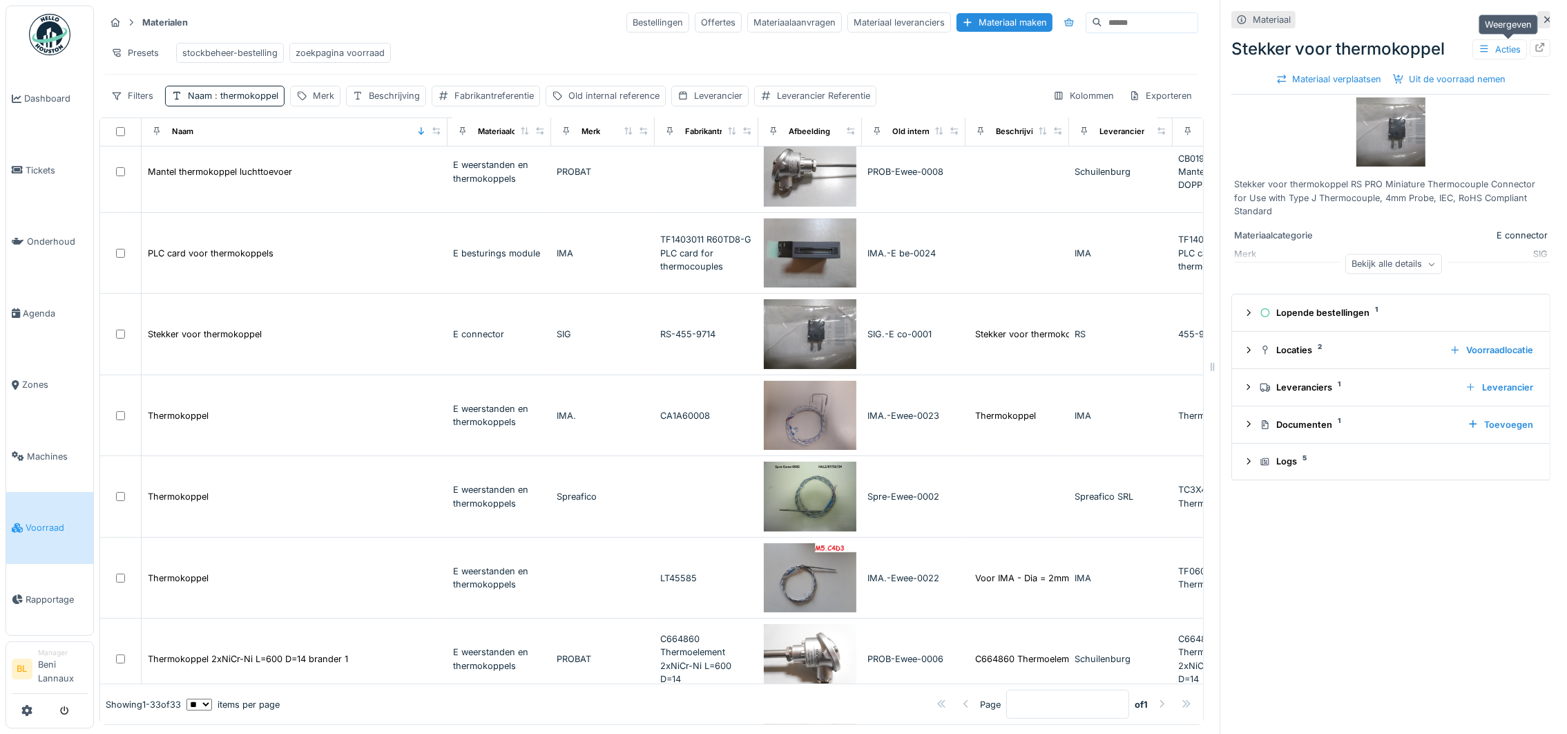
click at [1535, 48] on icon at bounding box center [1540, 47] width 11 height 9
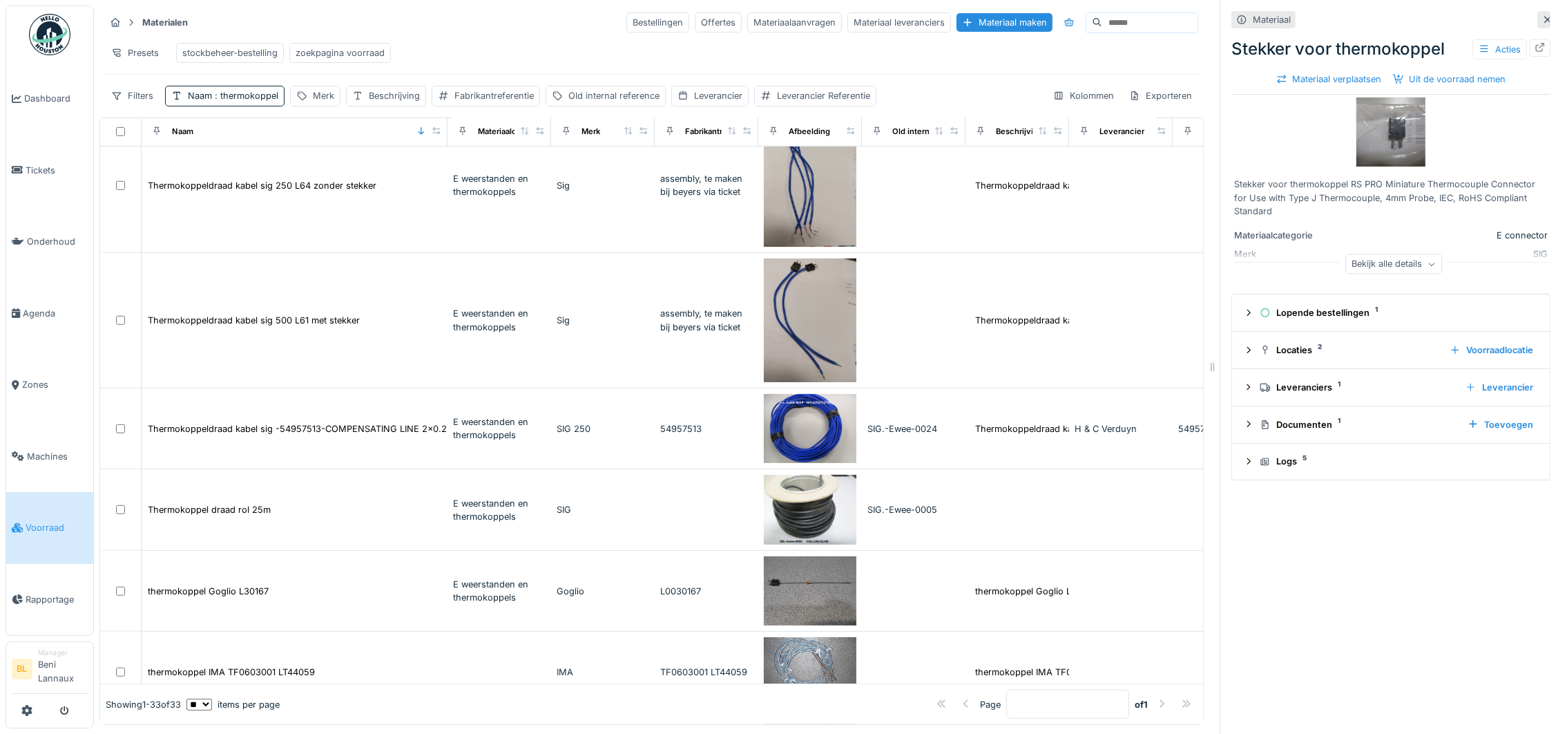
scroll to position [1588, 0]
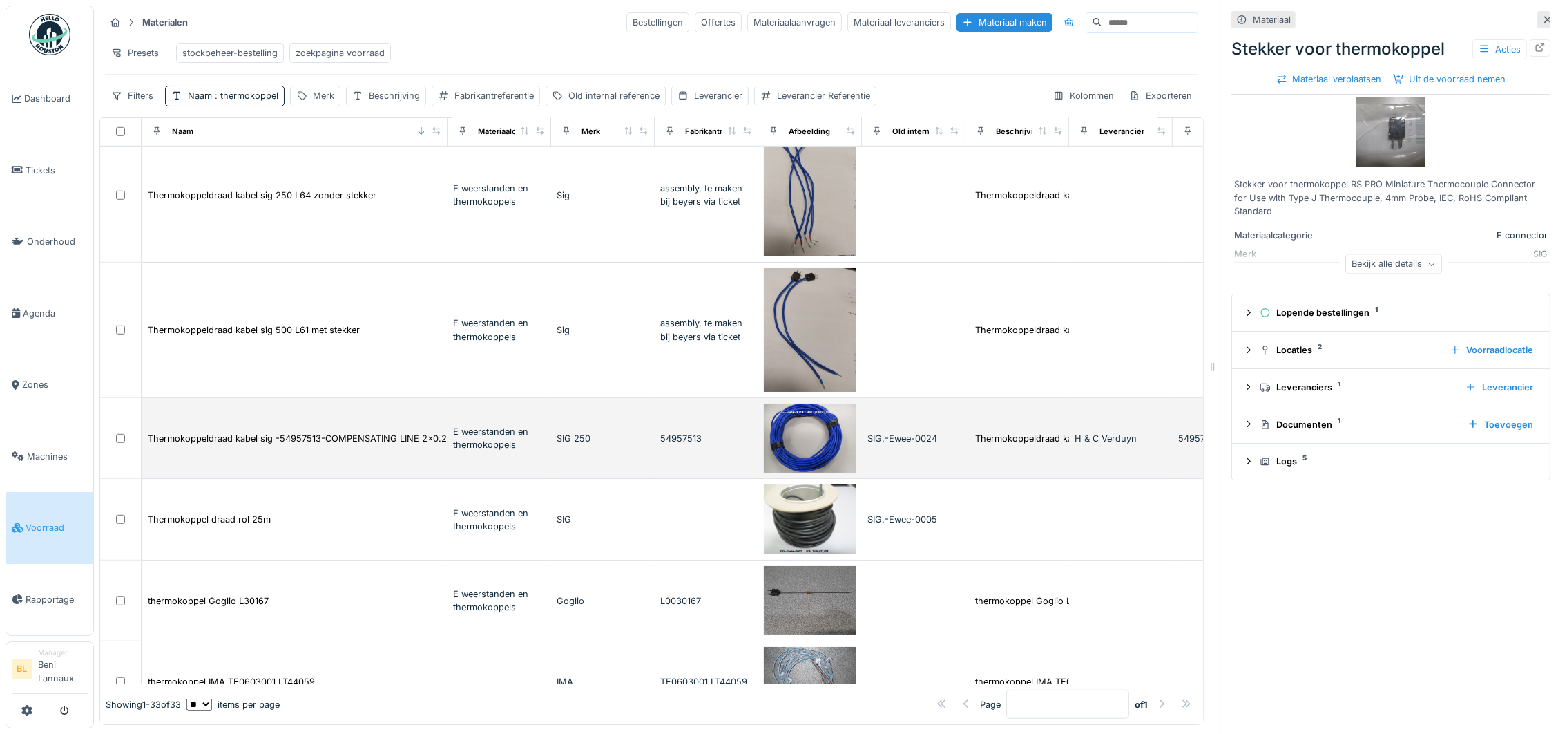
click at [832, 454] on img at bounding box center [810, 438] width 93 height 70
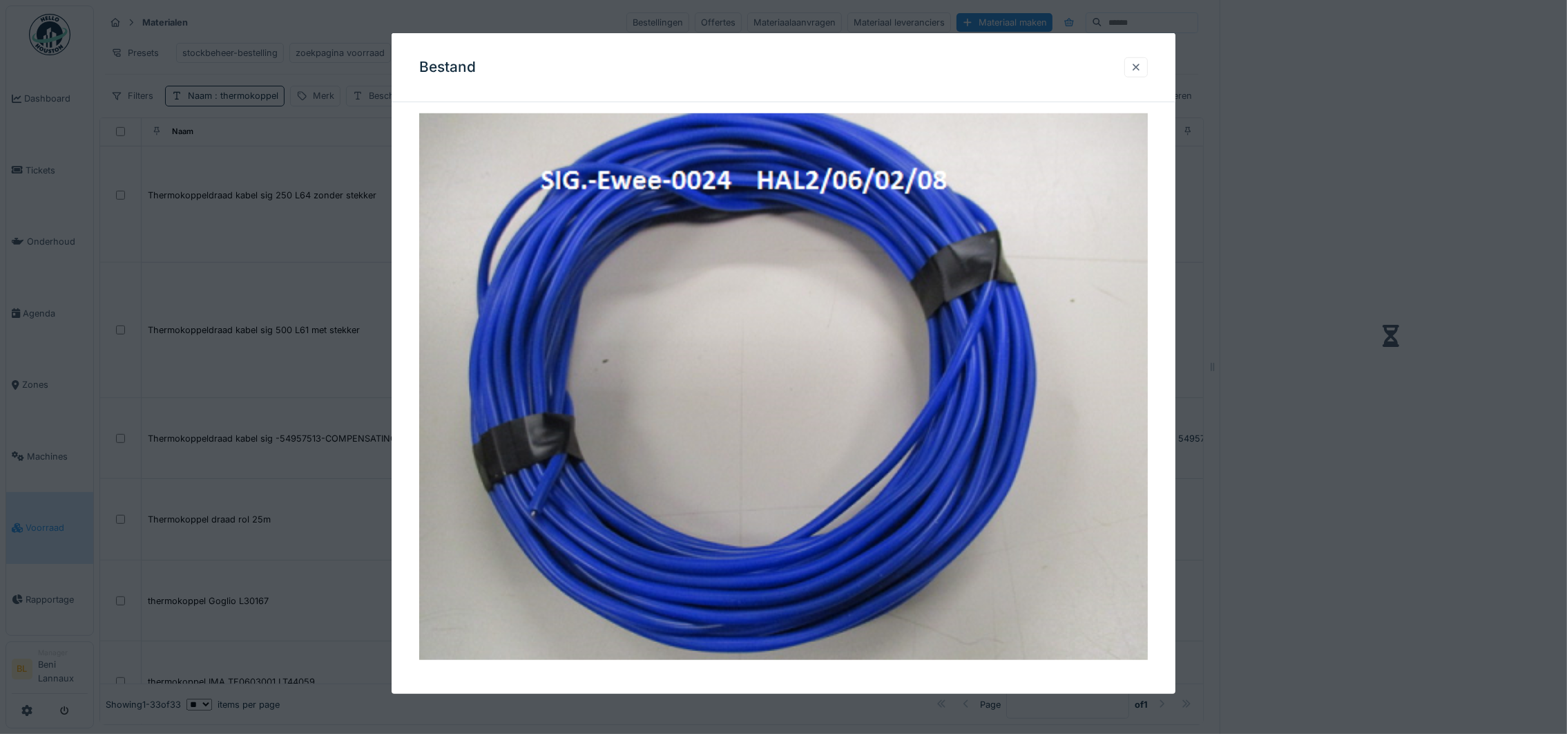
click at [1142, 63] on div at bounding box center [1136, 67] width 11 height 13
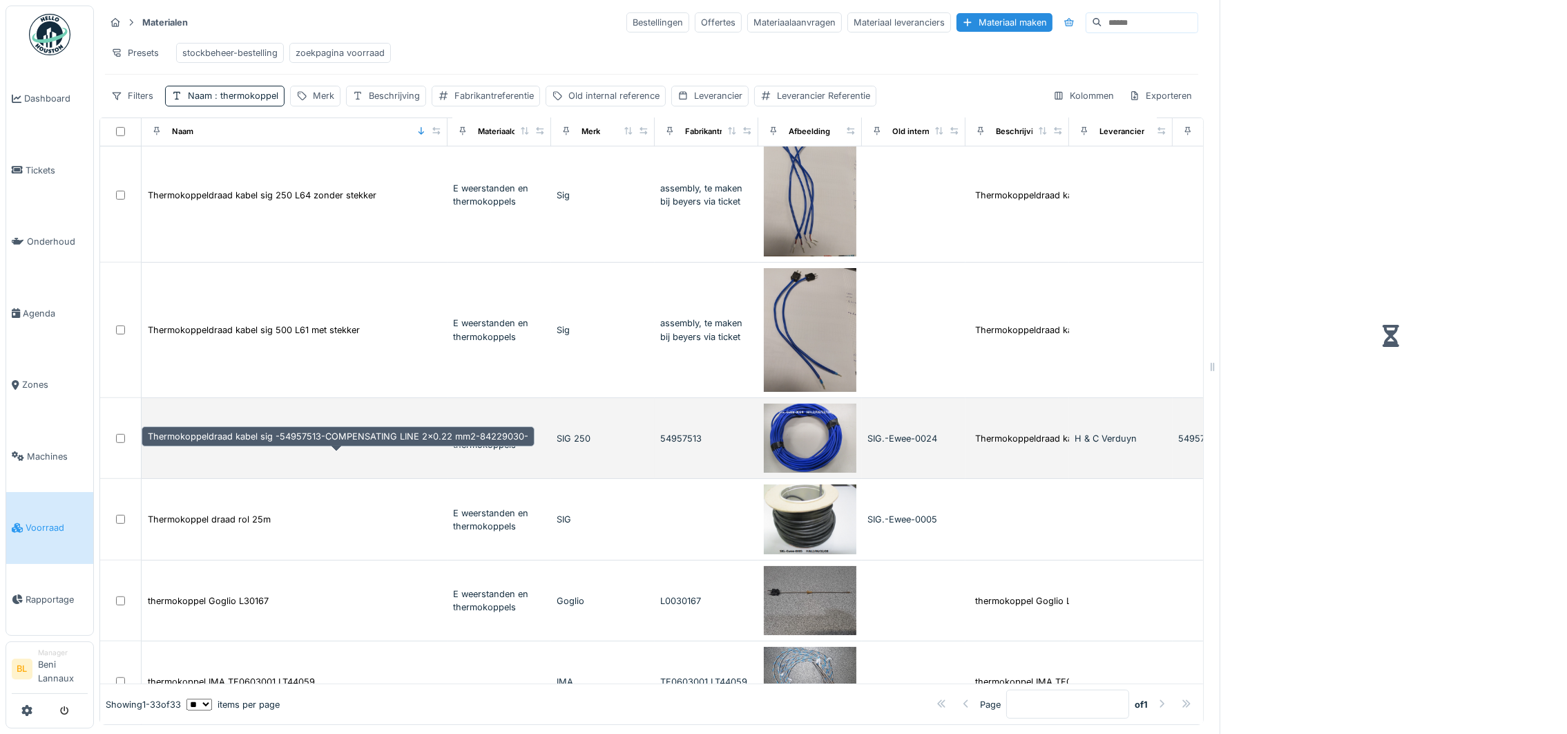
click at [341, 445] on div "Thermokoppeldraad kabel sig -54957513-COMPENSATING LINE 2x0.22 mm2-84229030-" at bounding box center [338, 438] width 381 height 13
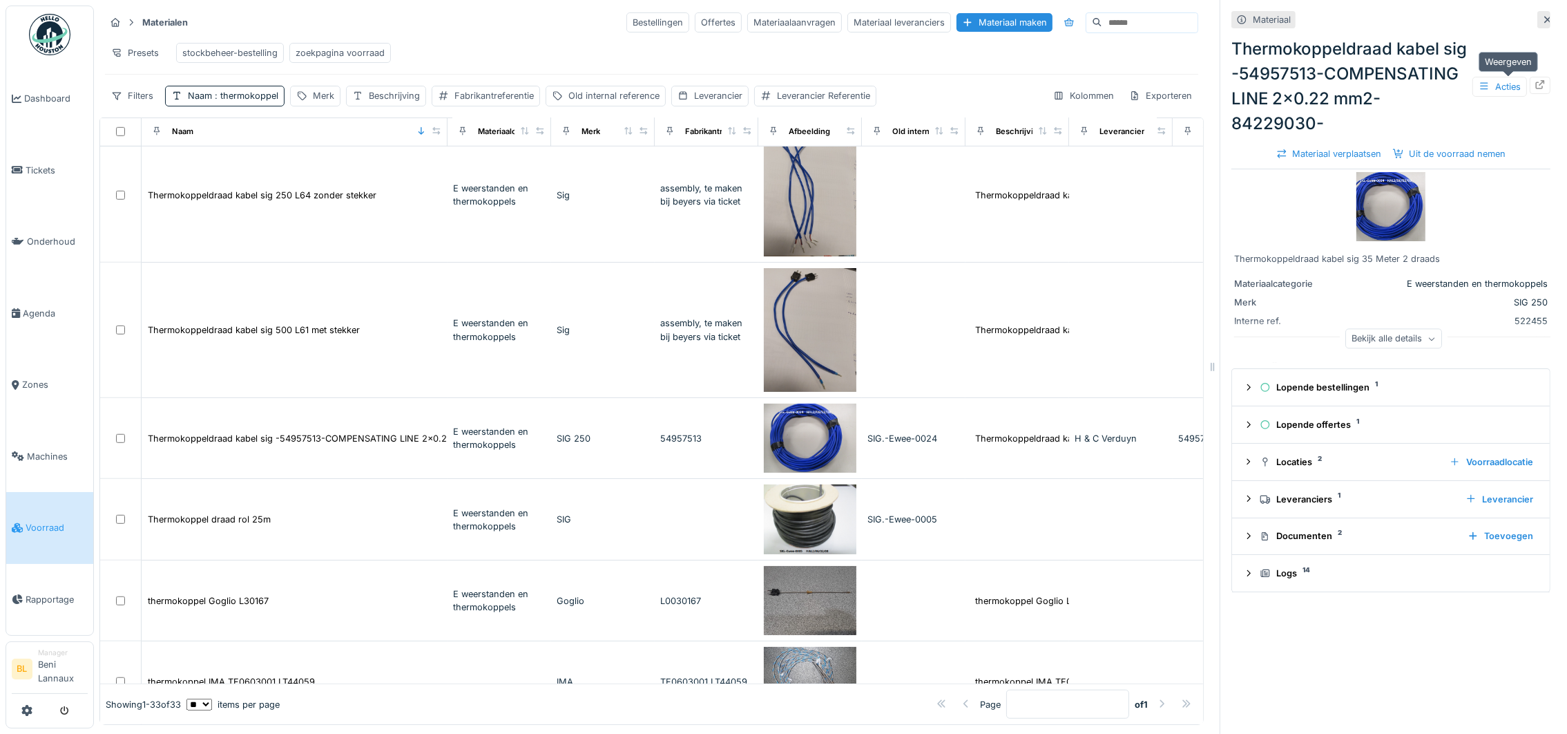
click at [1535, 82] on icon at bounding box center [1540, 84] width 11 height 9
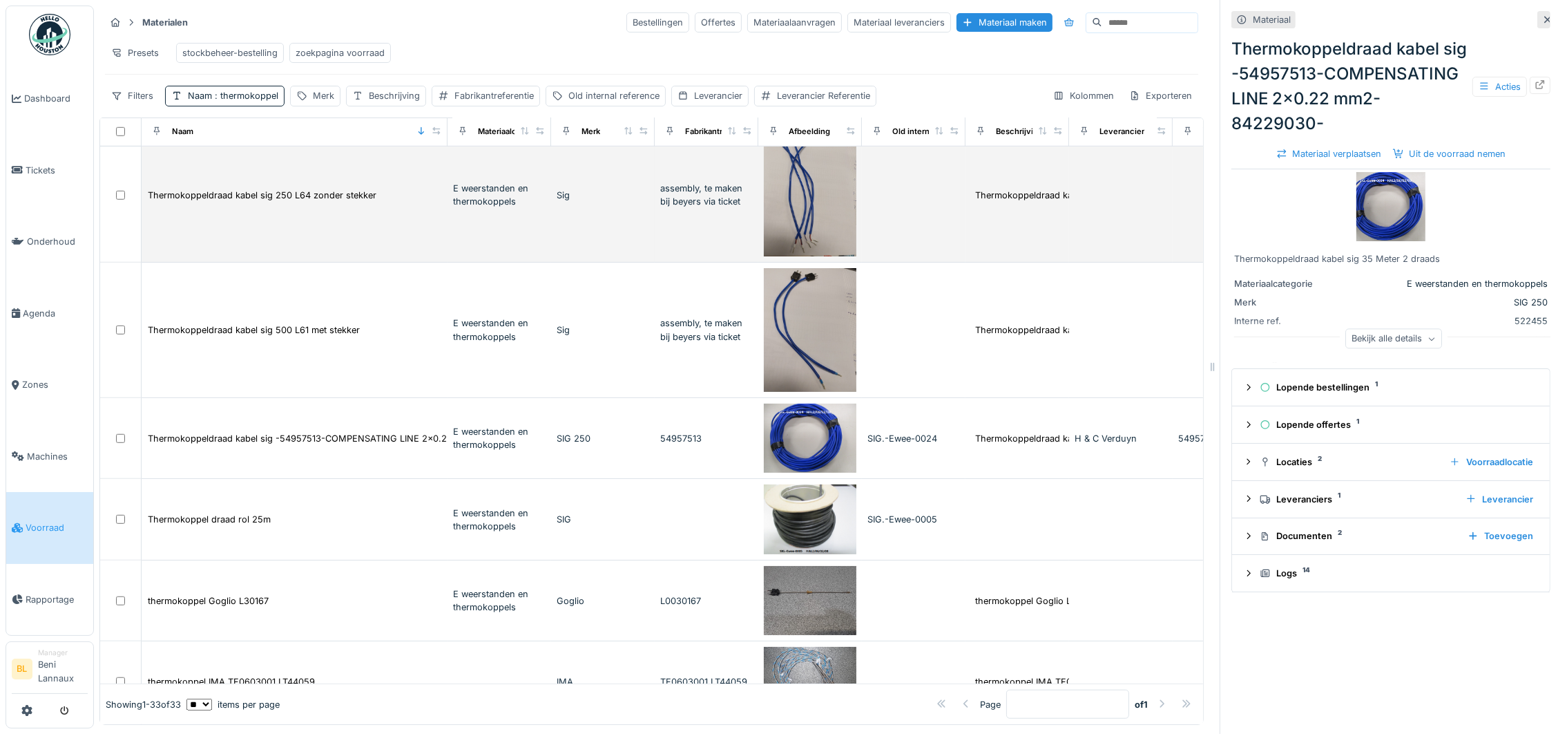
click at [370, 260] on td "Thermokoppeldraad kabel sig 250 L64 zonder stekker" at bounding box center [295, 195] width 306 height 135
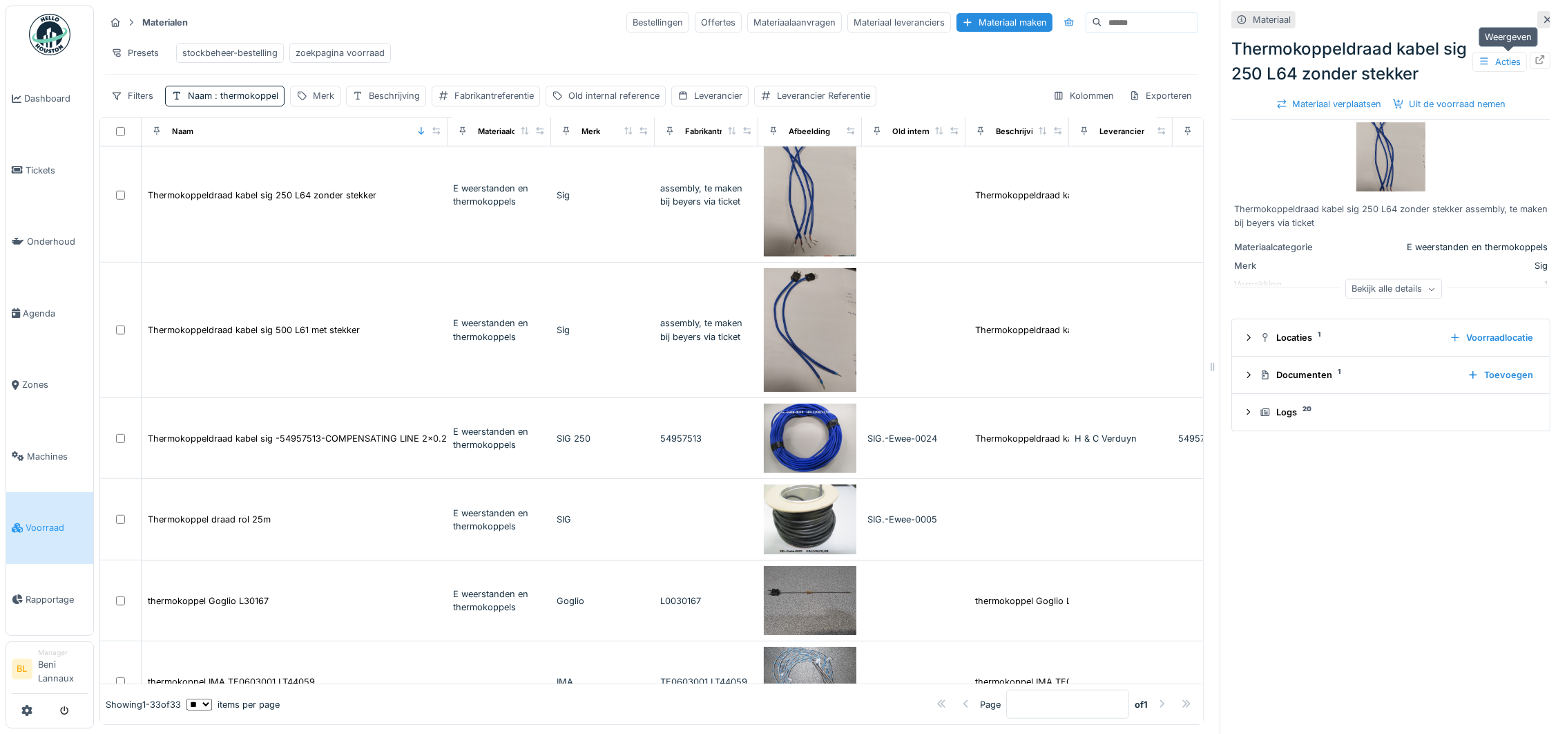
click at [1536, 59] on icon at bounding box center [1540, 59] width 9 height 9
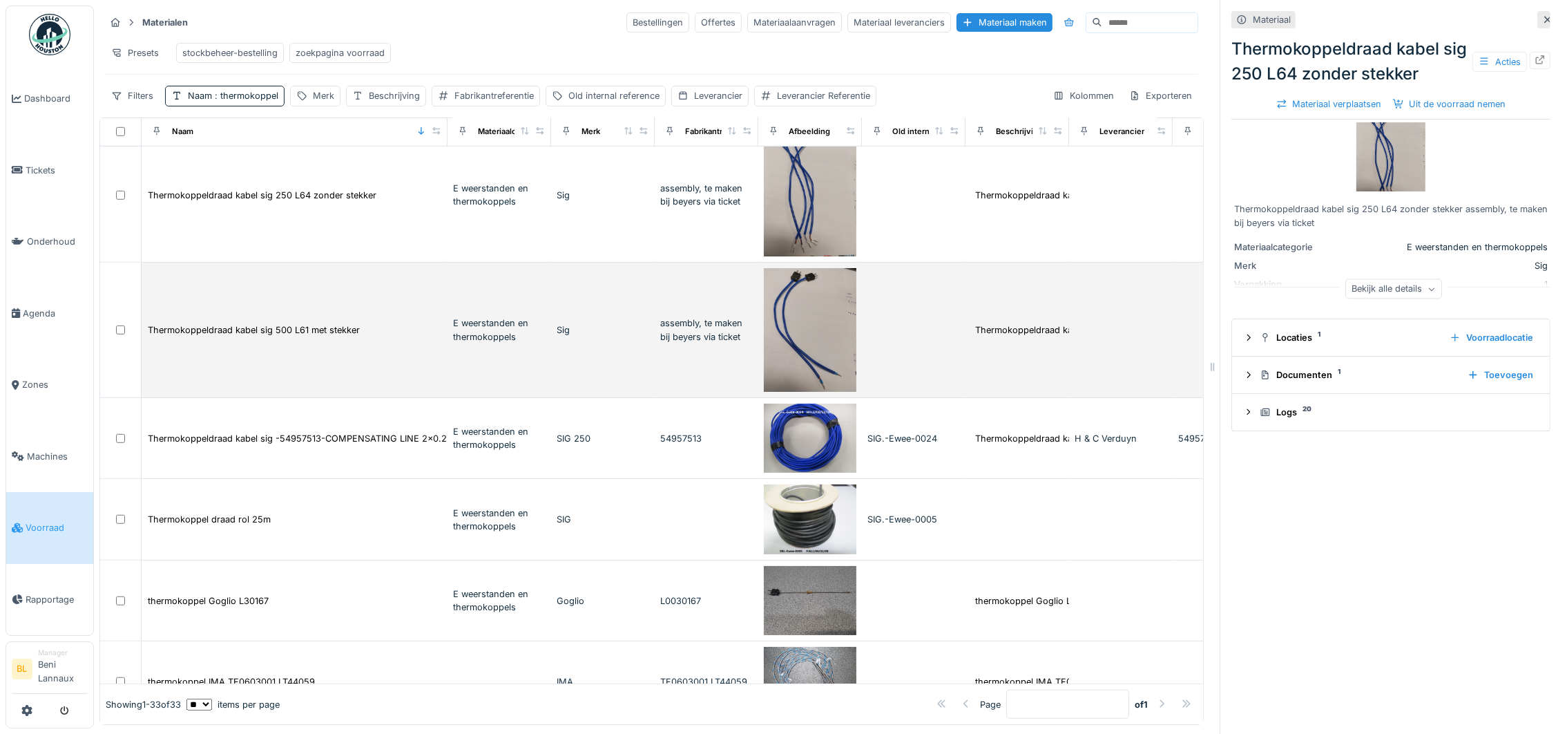
click at [917, 349] on td at bounding box center [914, 329] width 104 height 135
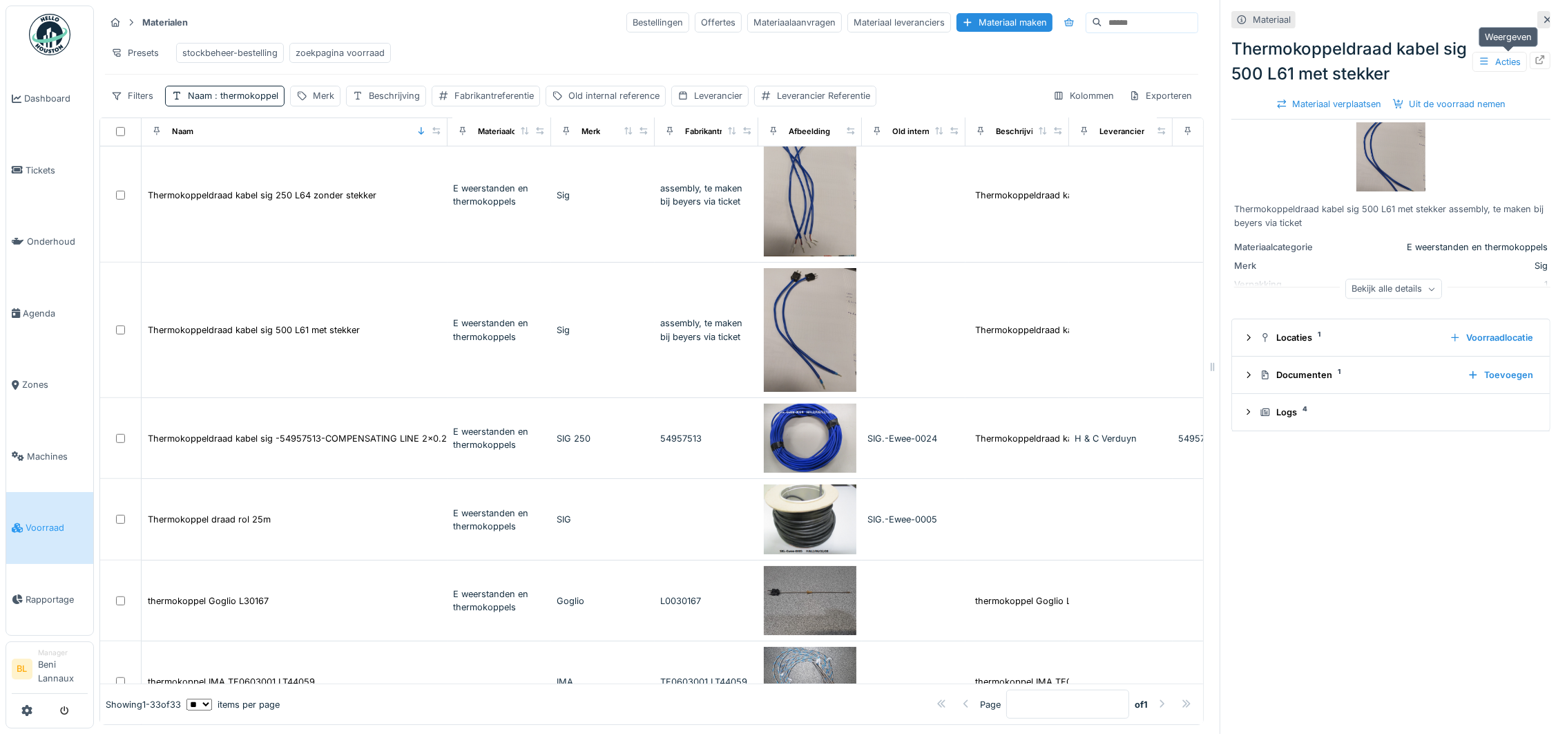
click at [1535, 59] on icon at bounding box center [1540, 59] width 11 height 9
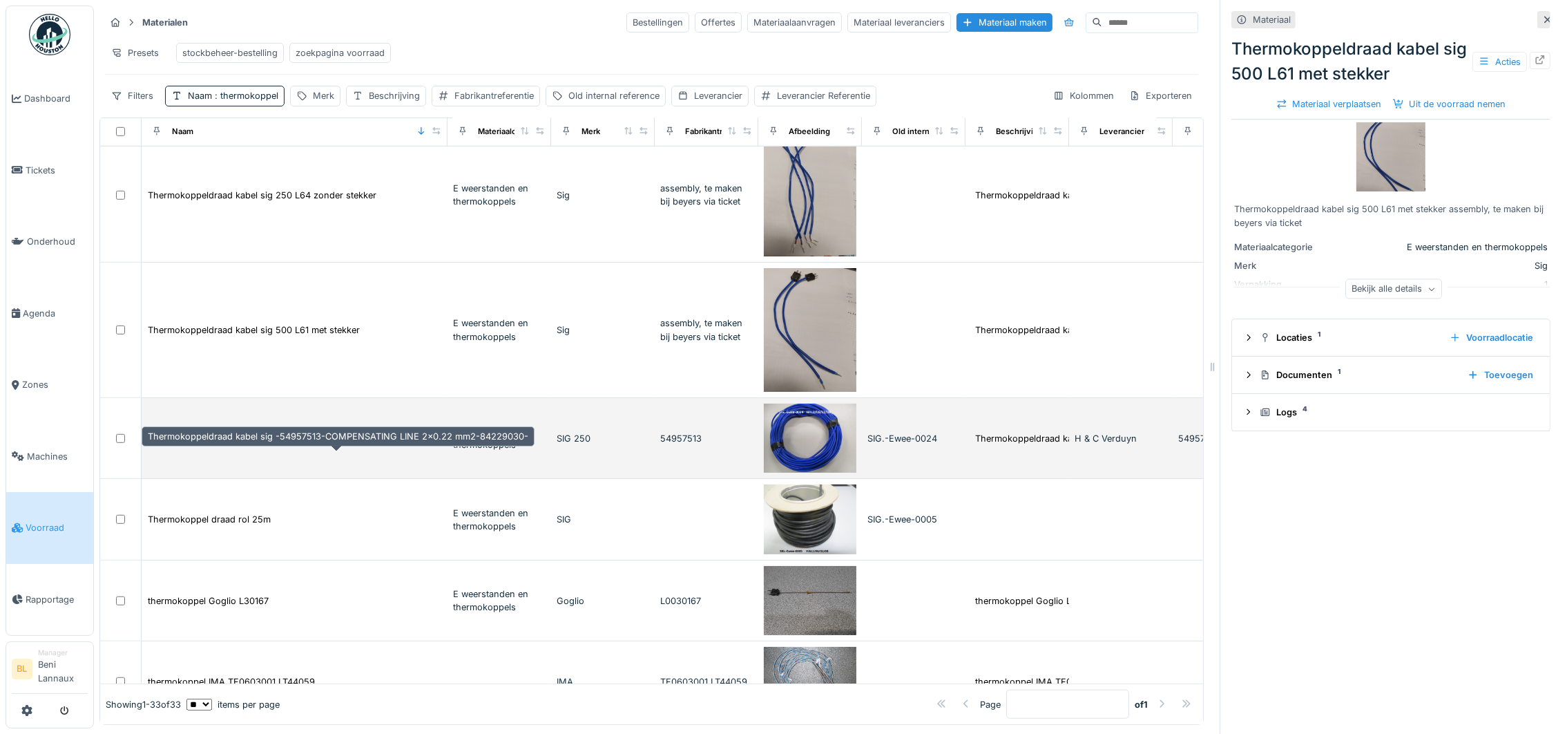
click at [227, 445] on div "Thermokoppeldraad kabel sig -54957513-COMPENSATING LINE 2x0.22 mm2-84229030-" at bounding box center [338, 438] width 381 height 13
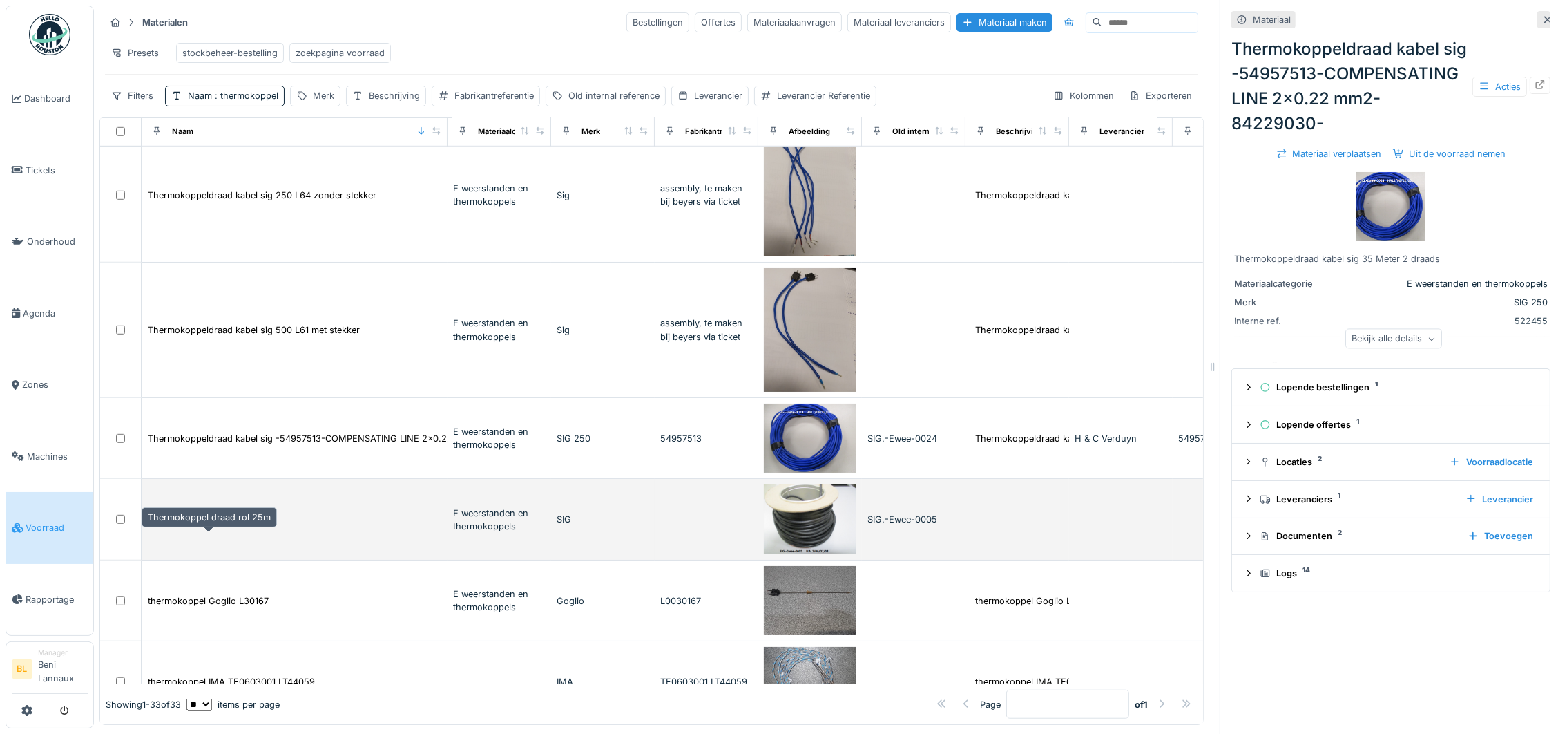
click at [224, 526] on div "Thermokoppel draad rol 25m" at bounding box center [209, 518] width 123 height 13
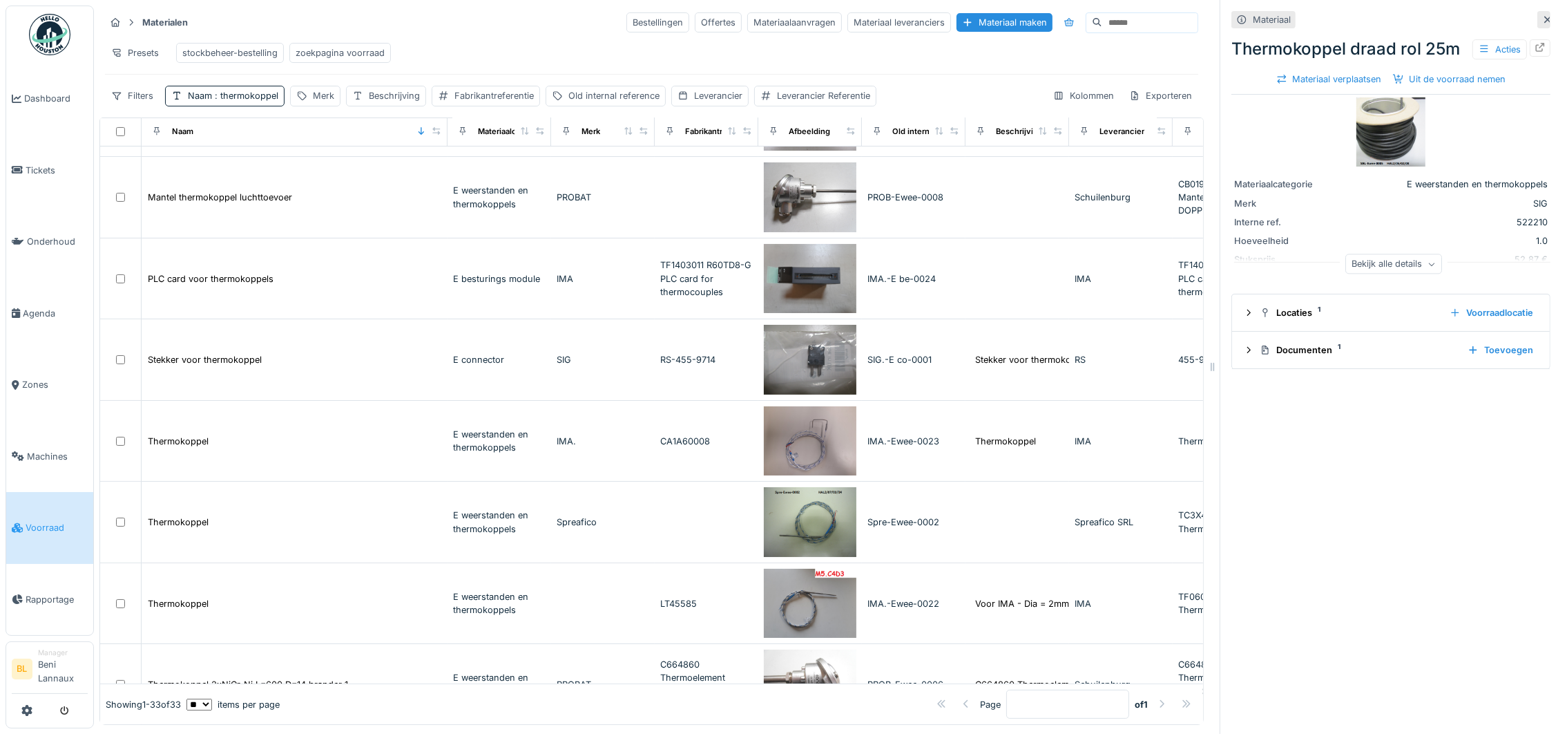
scroll to position [524, 0]
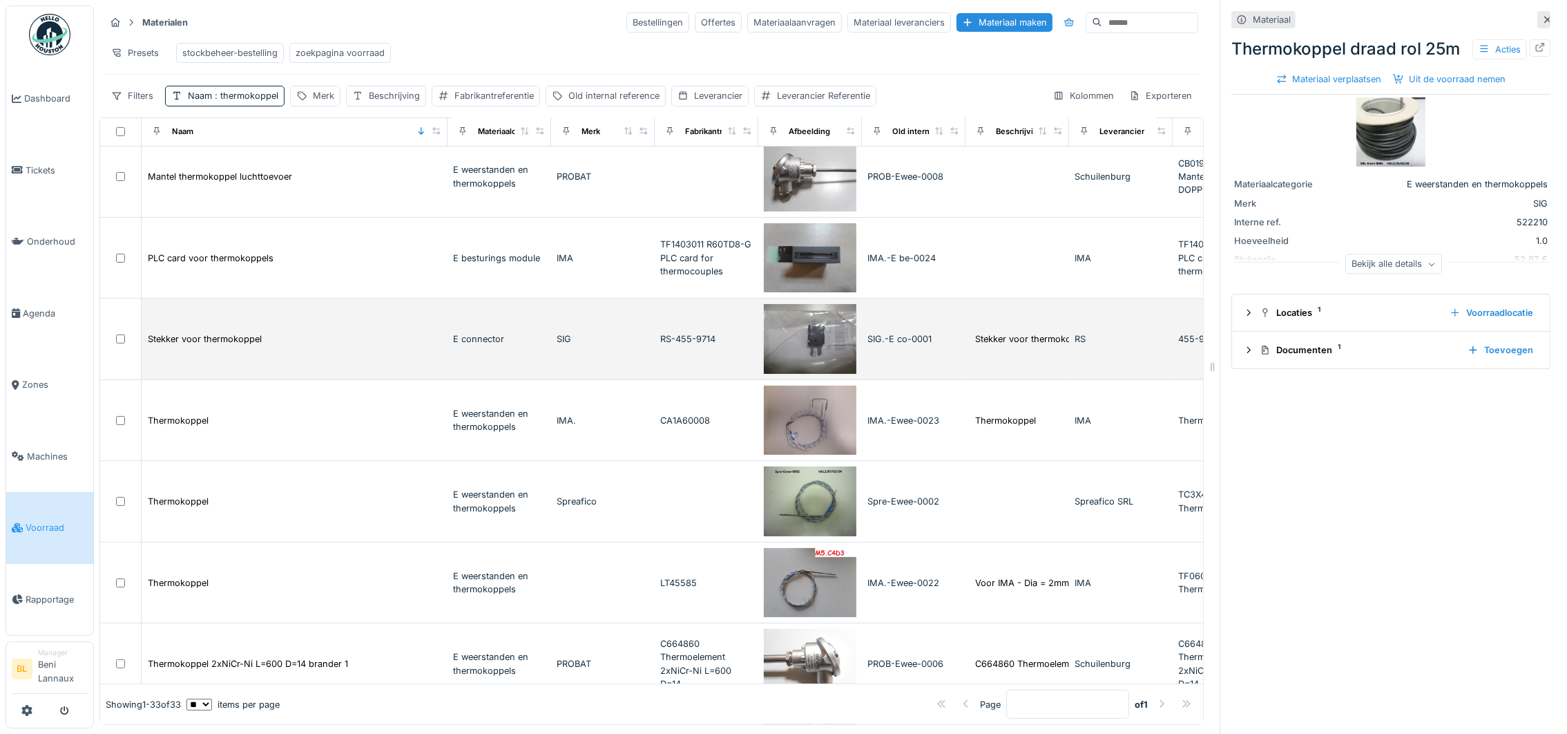
click at [834, 343] on img at bounding box center [810, 339] width 93 height 70
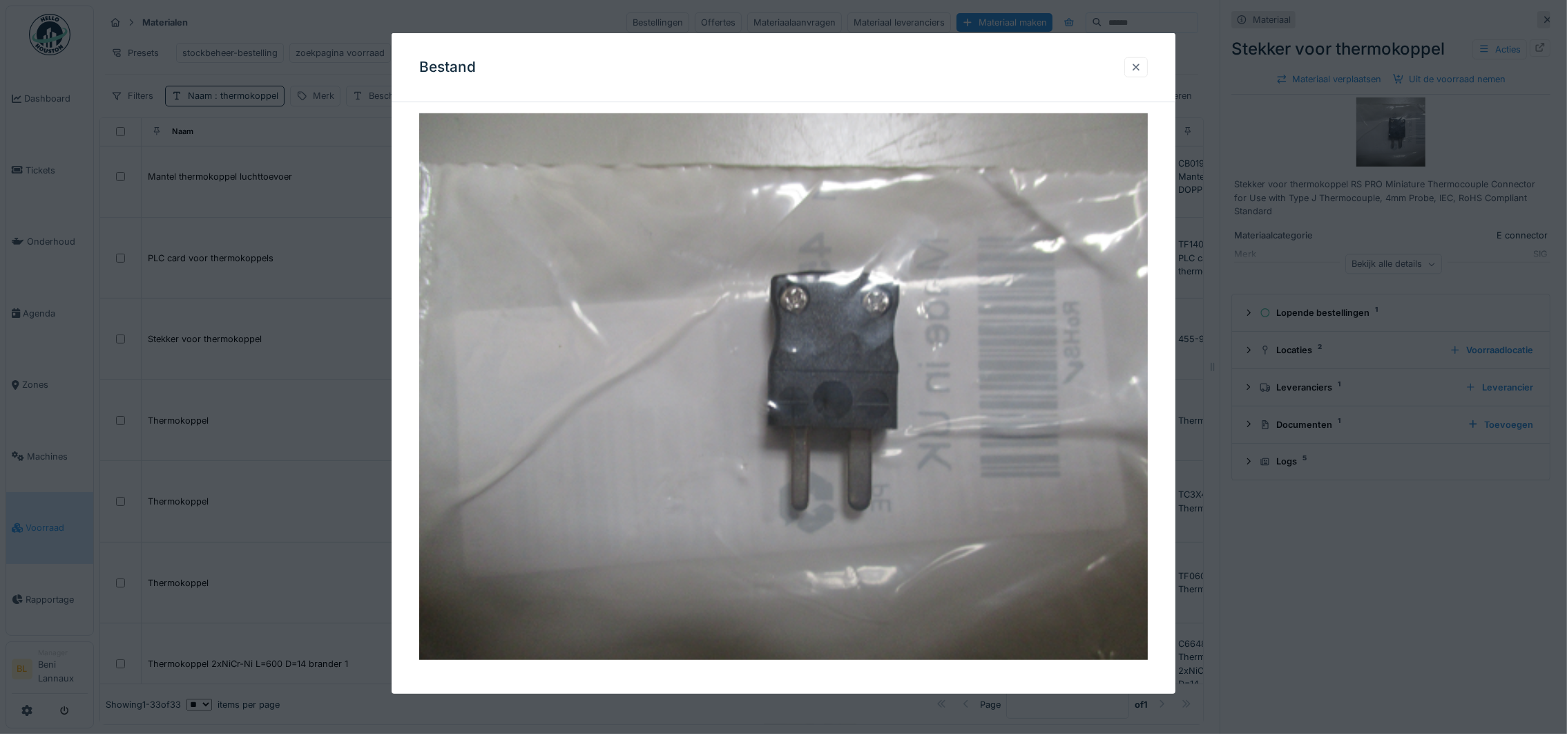
click at [1142, 63] on div at bounding box center [1136, 67] width 11 height 13
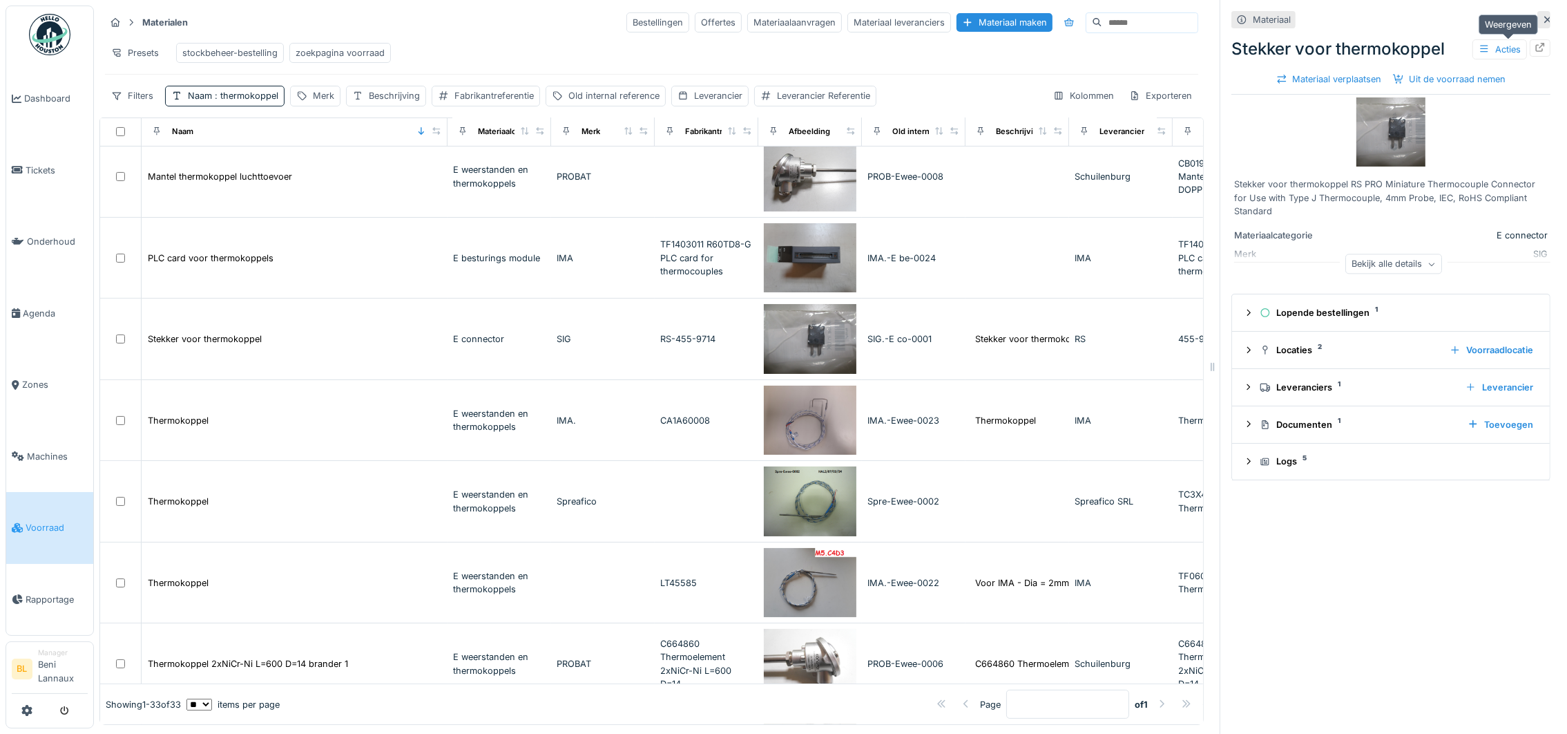
click at [1535, 46] on icon at bounding box center [1540, 47] width 11 height 9
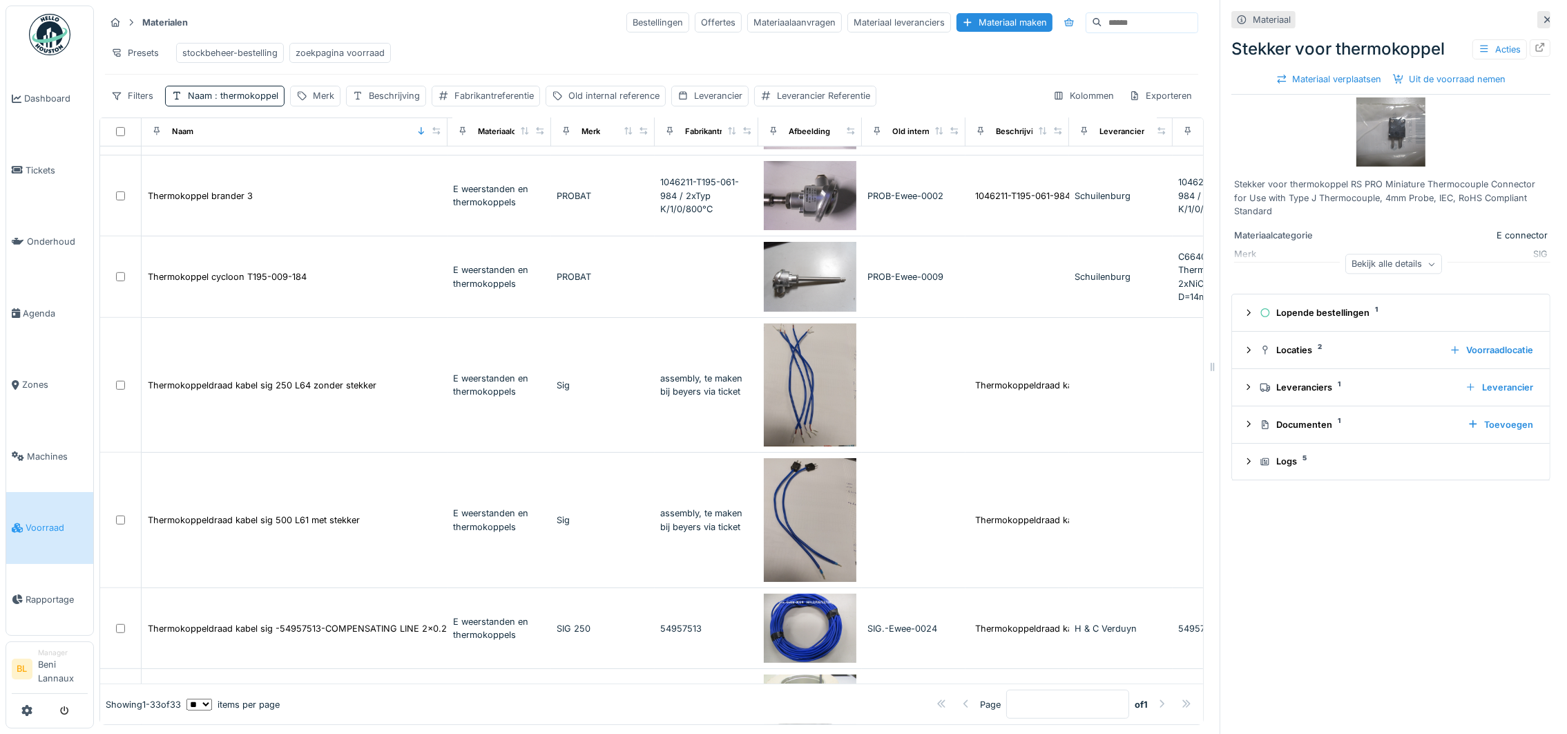
scroll to position [1457, 0]
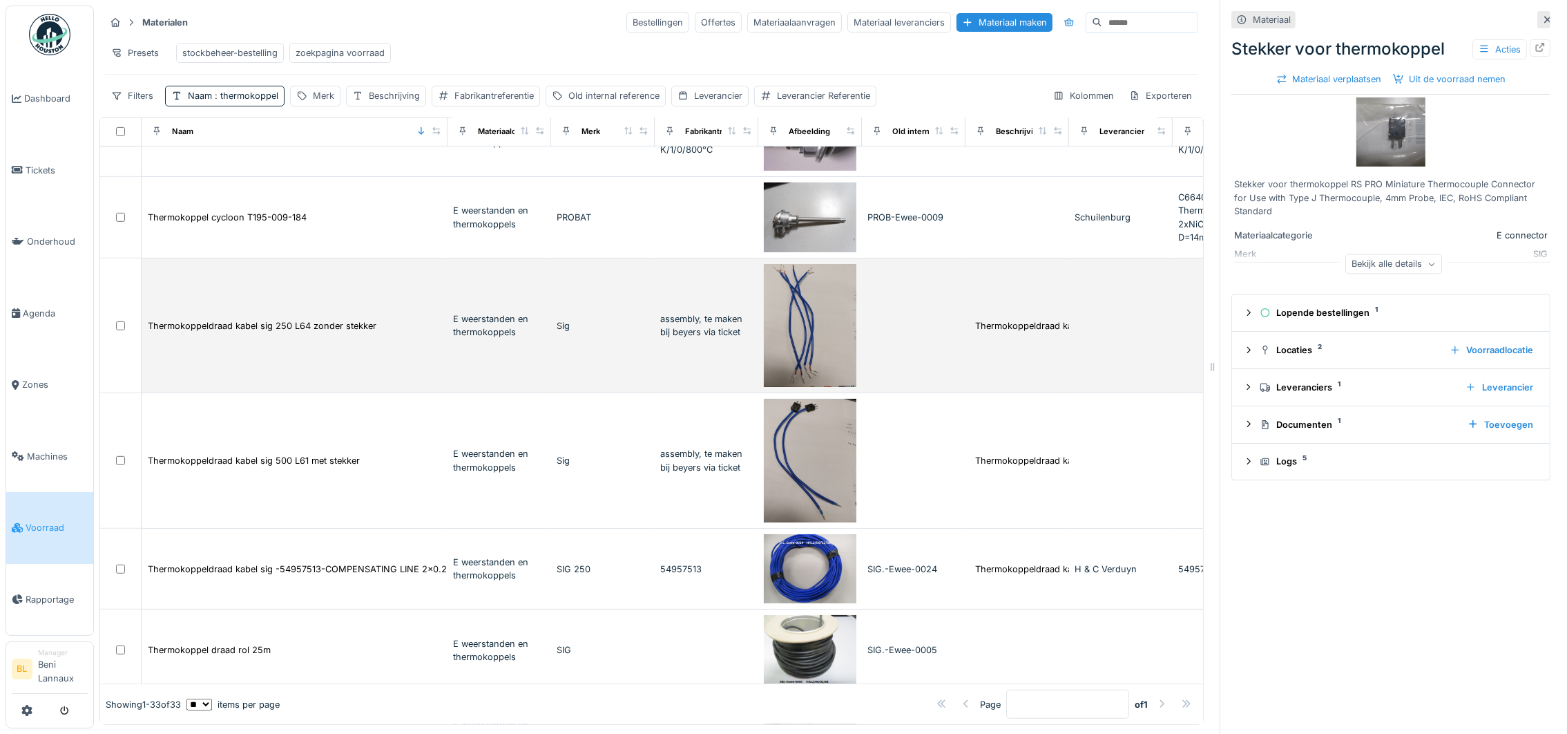
click at [238, 353] on td "Thermokoppeldraad kabel sig 250 L64 zonder stekker" at bounding box center [295, 325] width 306 height 135
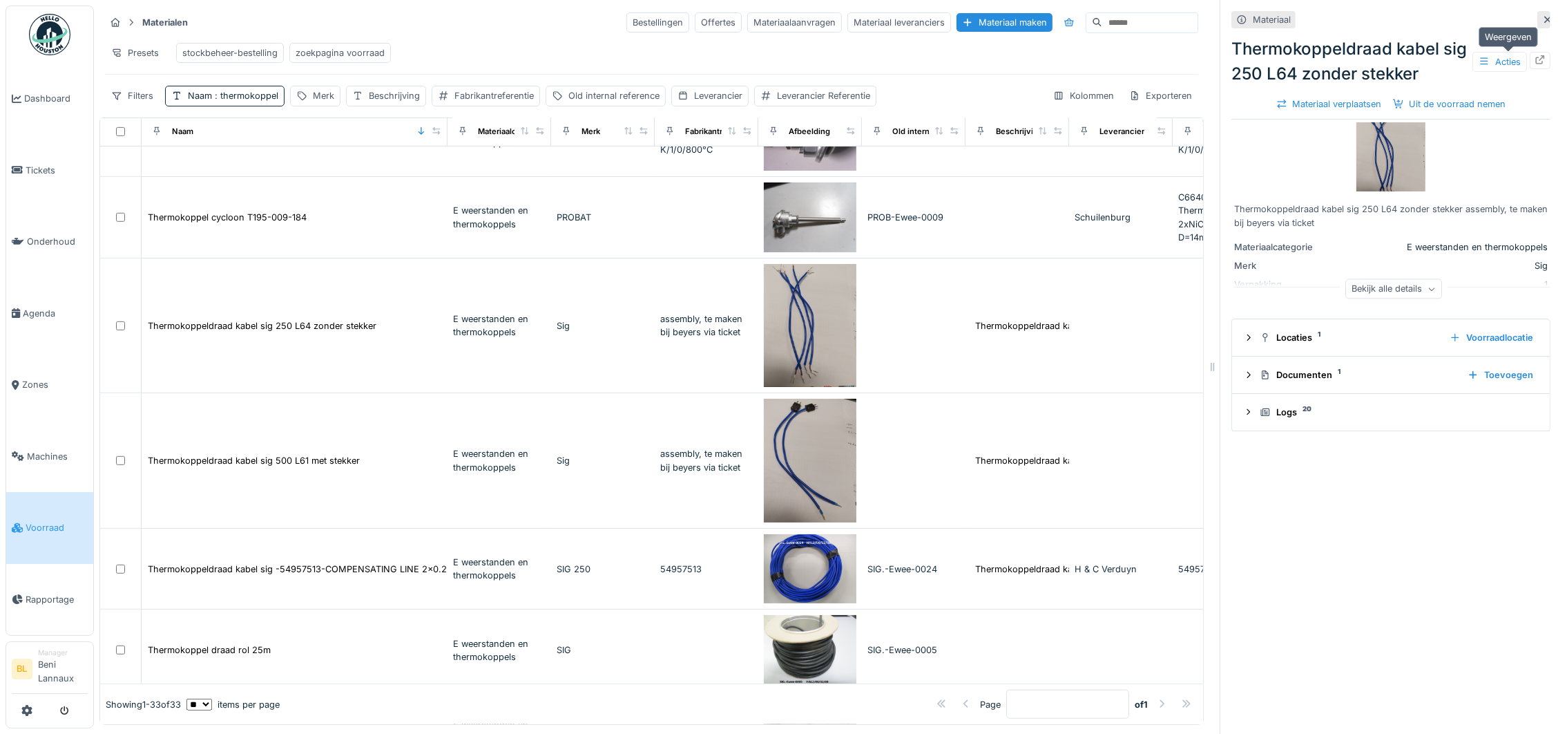
click at [1535, 56] on icon at bounding box center [1540, 59] width 11 height 9
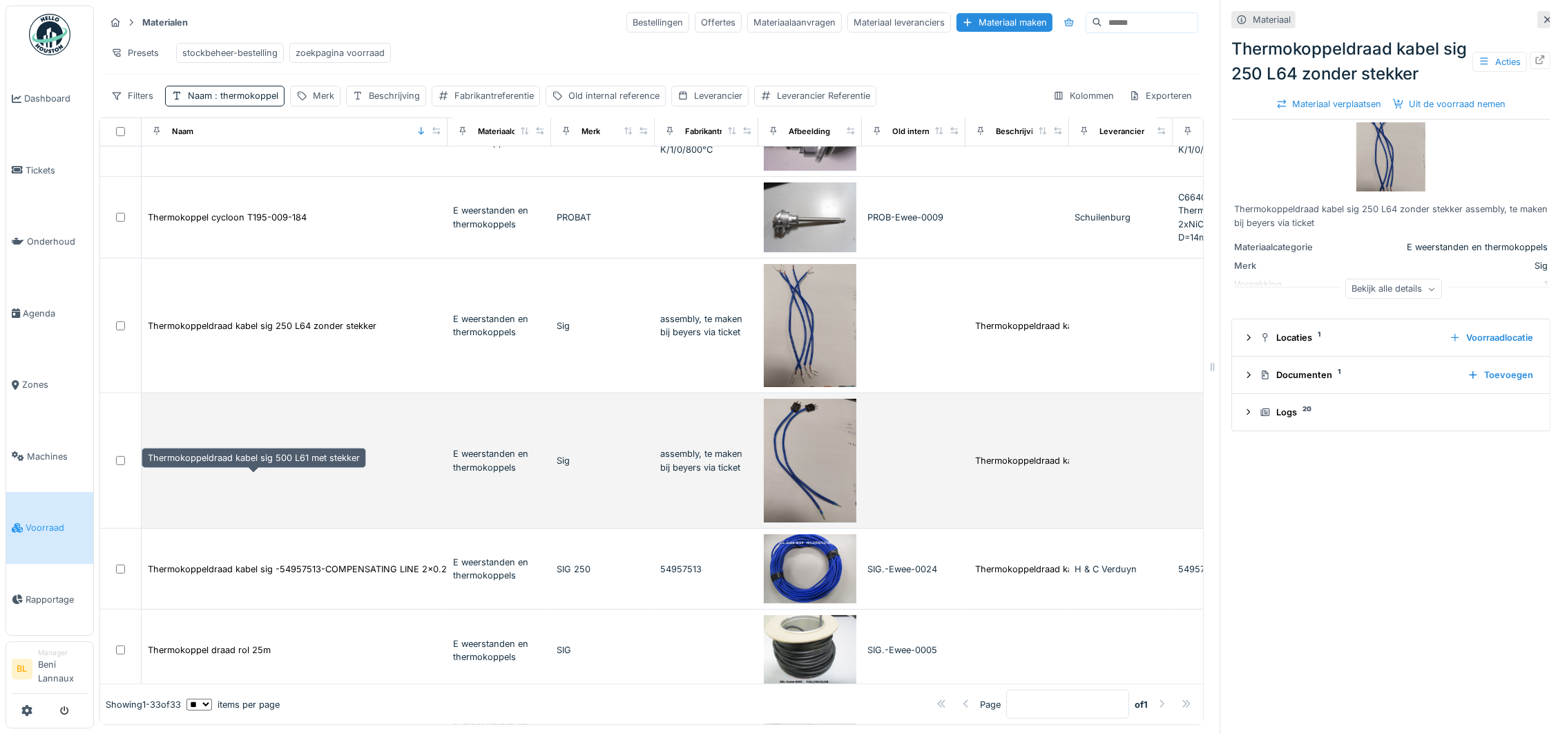
click at [249, 467] on div "Thermokoppeldraad kabel sig 500 L61 met stekker" at bounding box center [254, 460] width 212 height 13
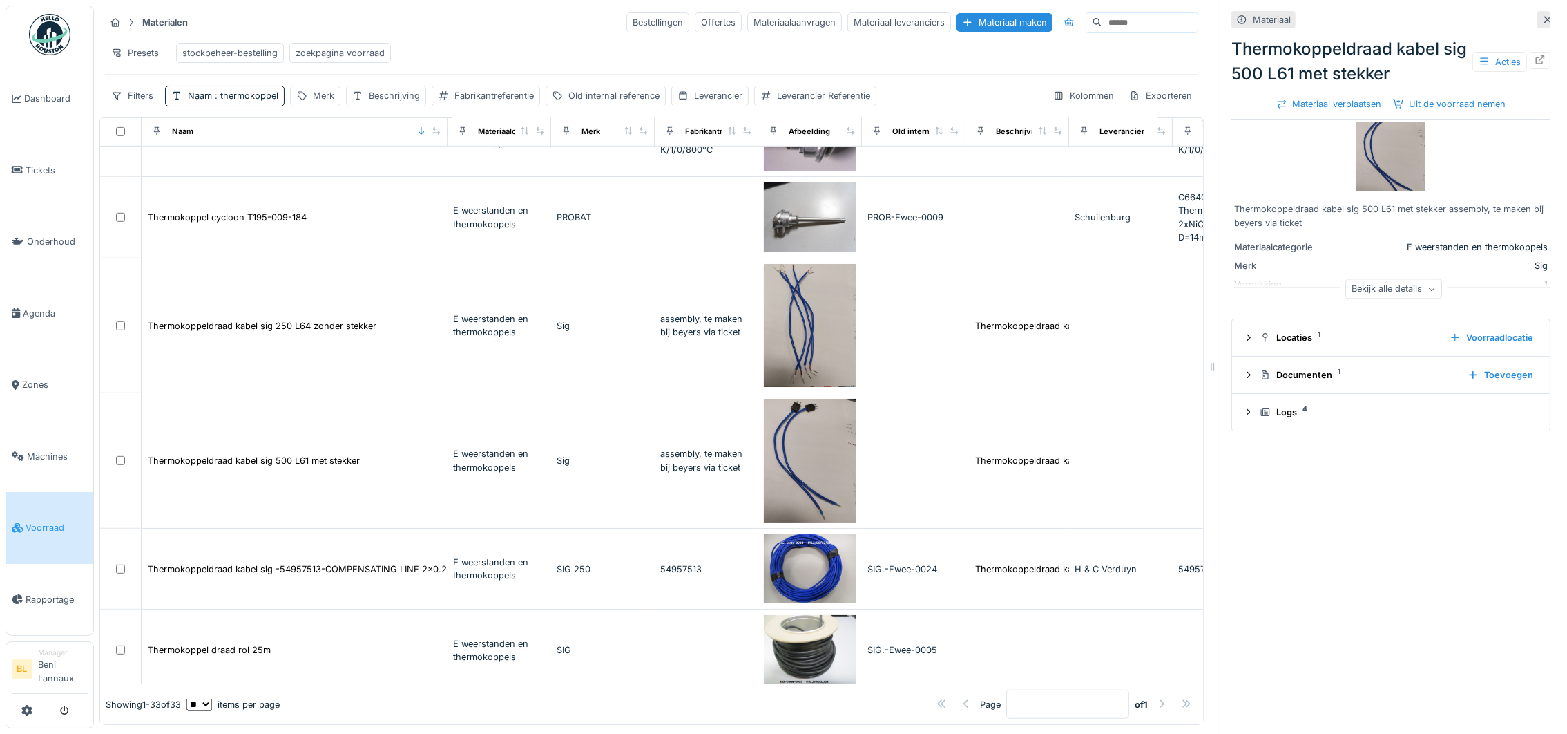
click at [1542, 19] on icon at bounding box center [1547, 19] width 11 height 9
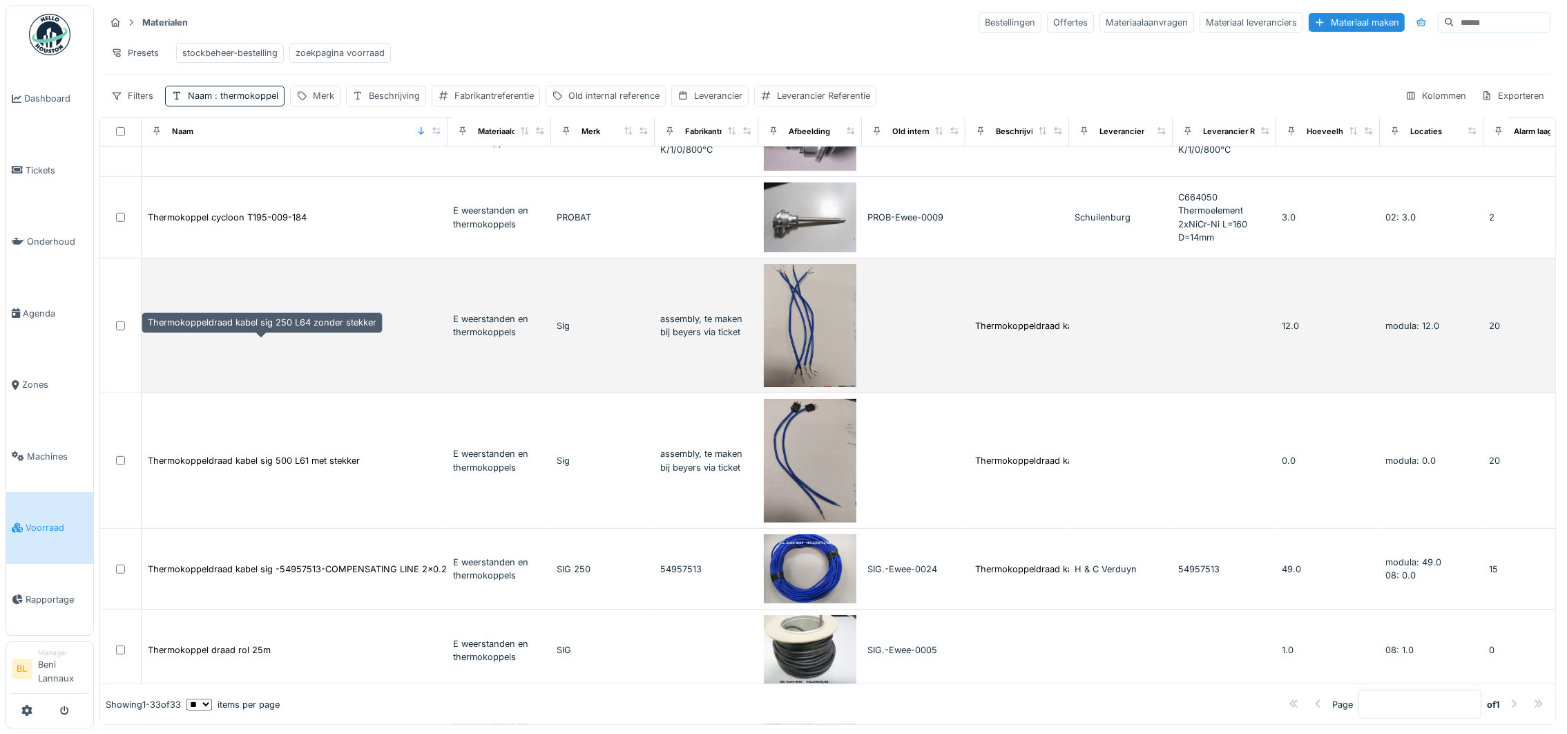
click at [229, 332] on div "Thermokoppeldraad kabel sig 250 L64 zonder stekker" at bounding box center [262, 325] width 229 height 13
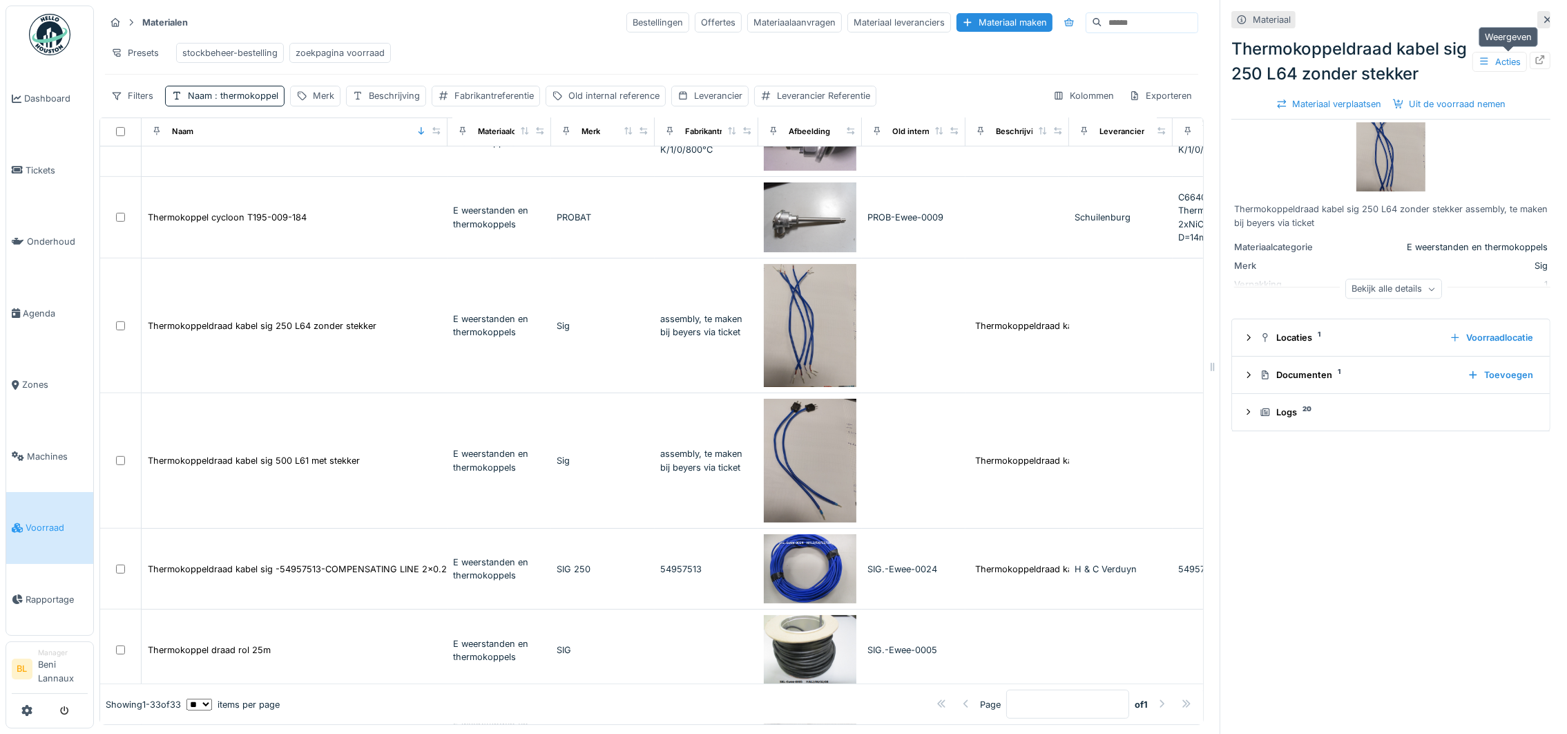
click at [1535, 55] on icon at bounding box center [1540, 59] width 11 height 9
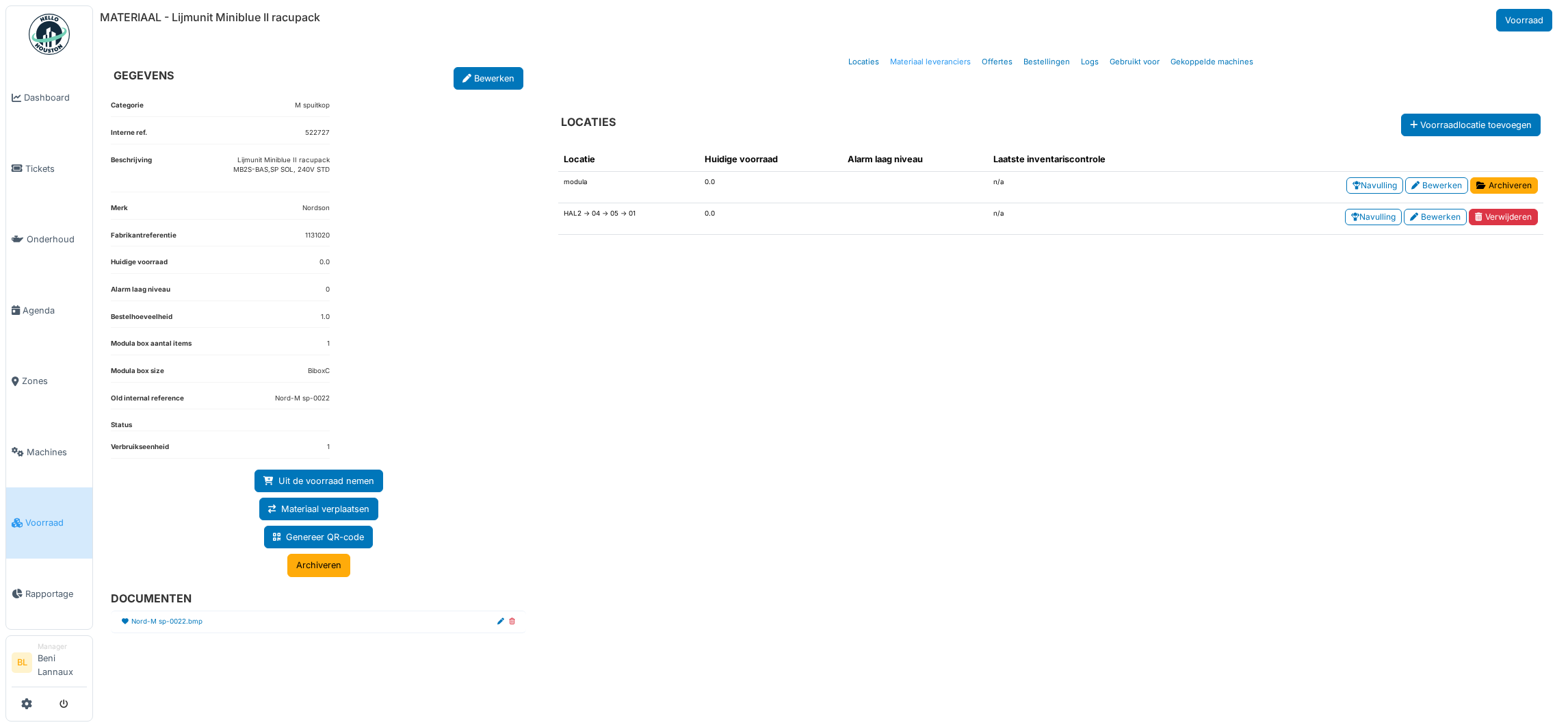
click at [942, 63] on link "Materiaal leveranciers" at bounding box center [930, 61] width 92 height 32
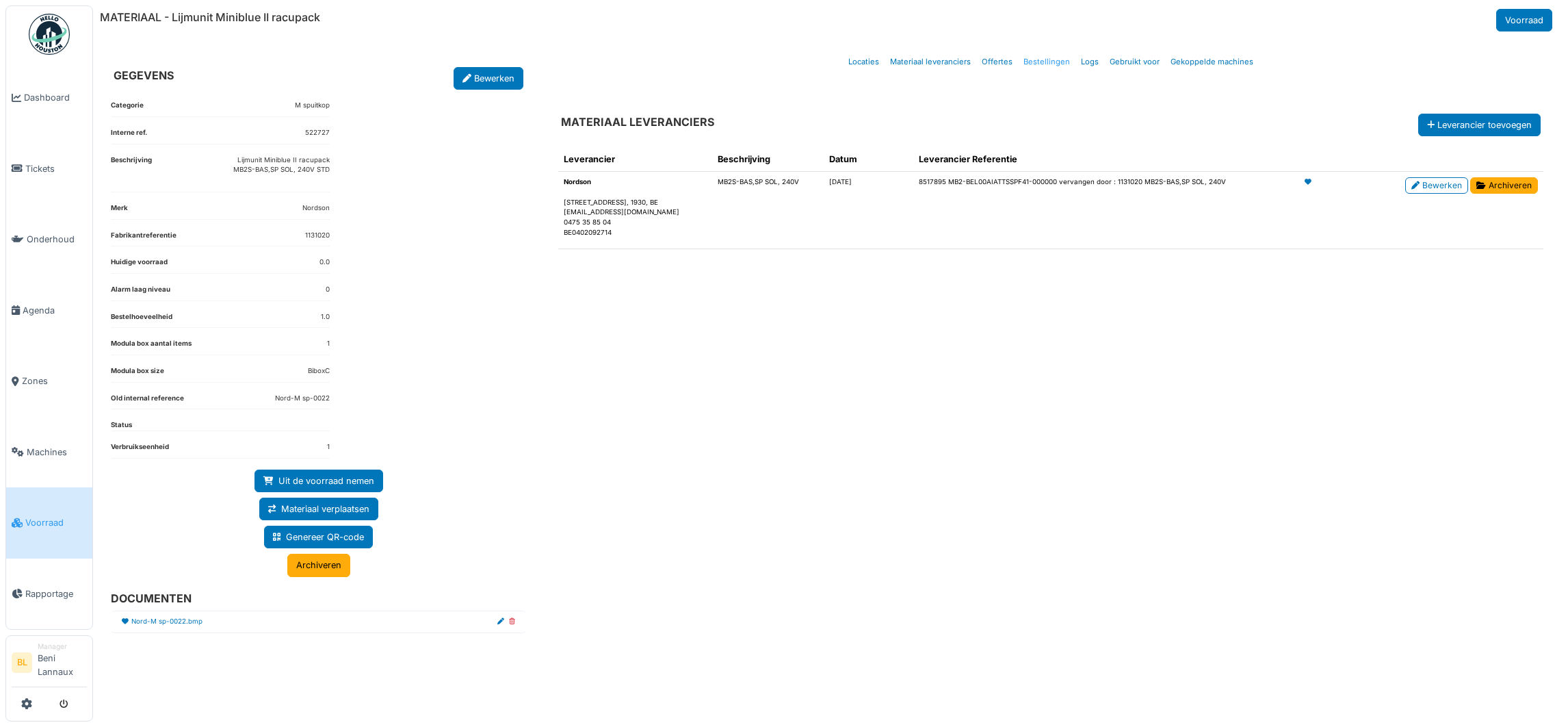
click at [1053, 55] on link "Bestellingen" at bounding box center [1047, 61] width 57 height 32
select select "***"
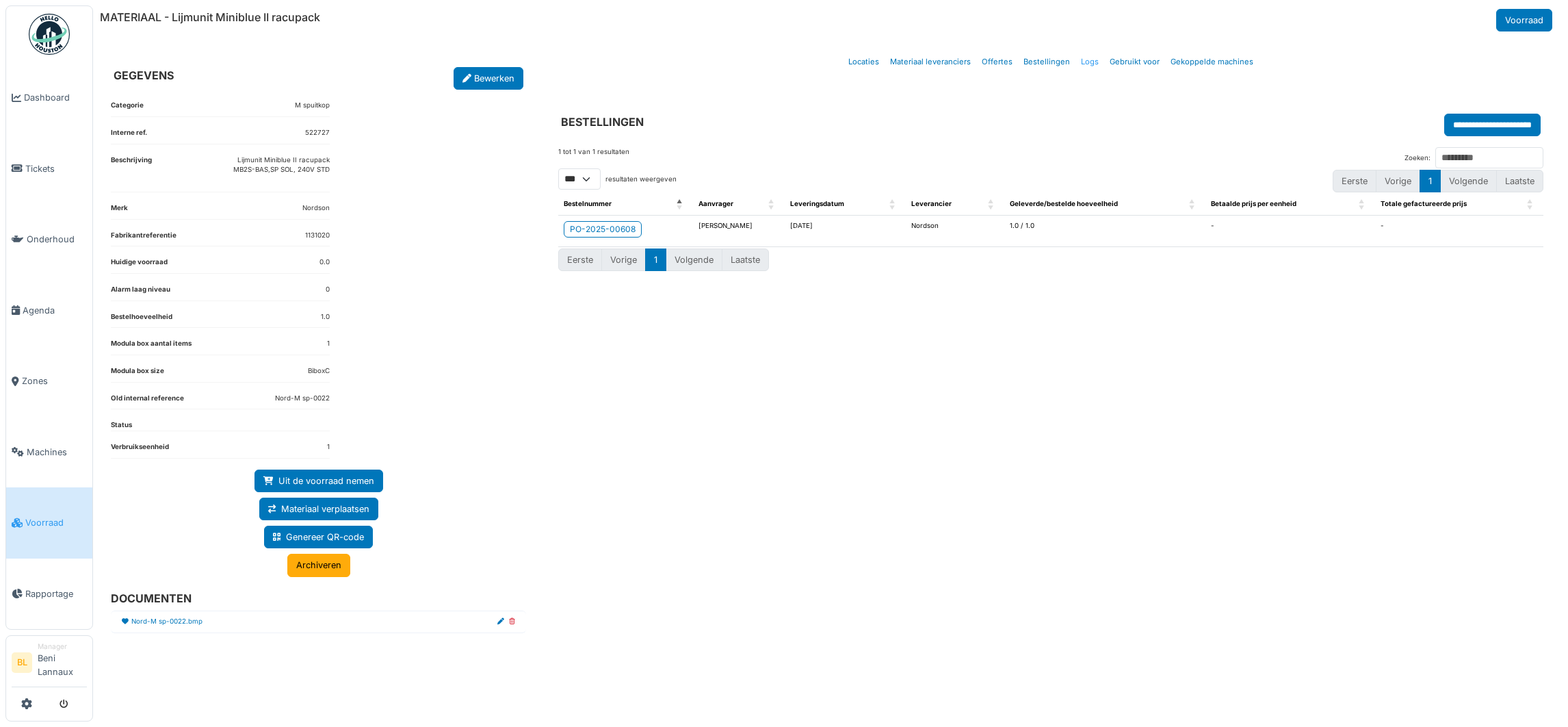
click at [1085, 60] on link "Logs" at bounding box center [1090, 61] width 29 height 32
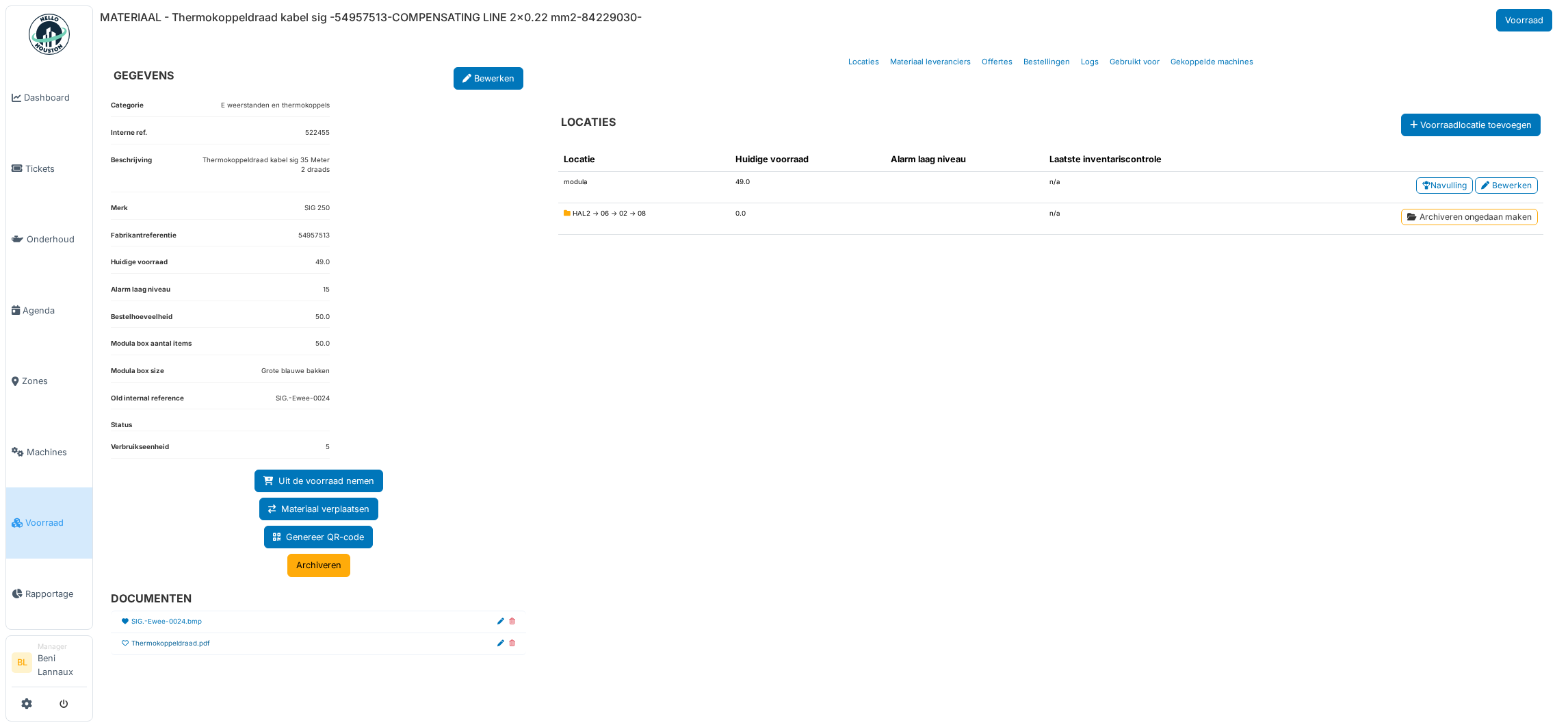
click at [173, 647] on link "Thermokoppeldraad.pdf" at bounding box center [170, 643] width 78 height 10
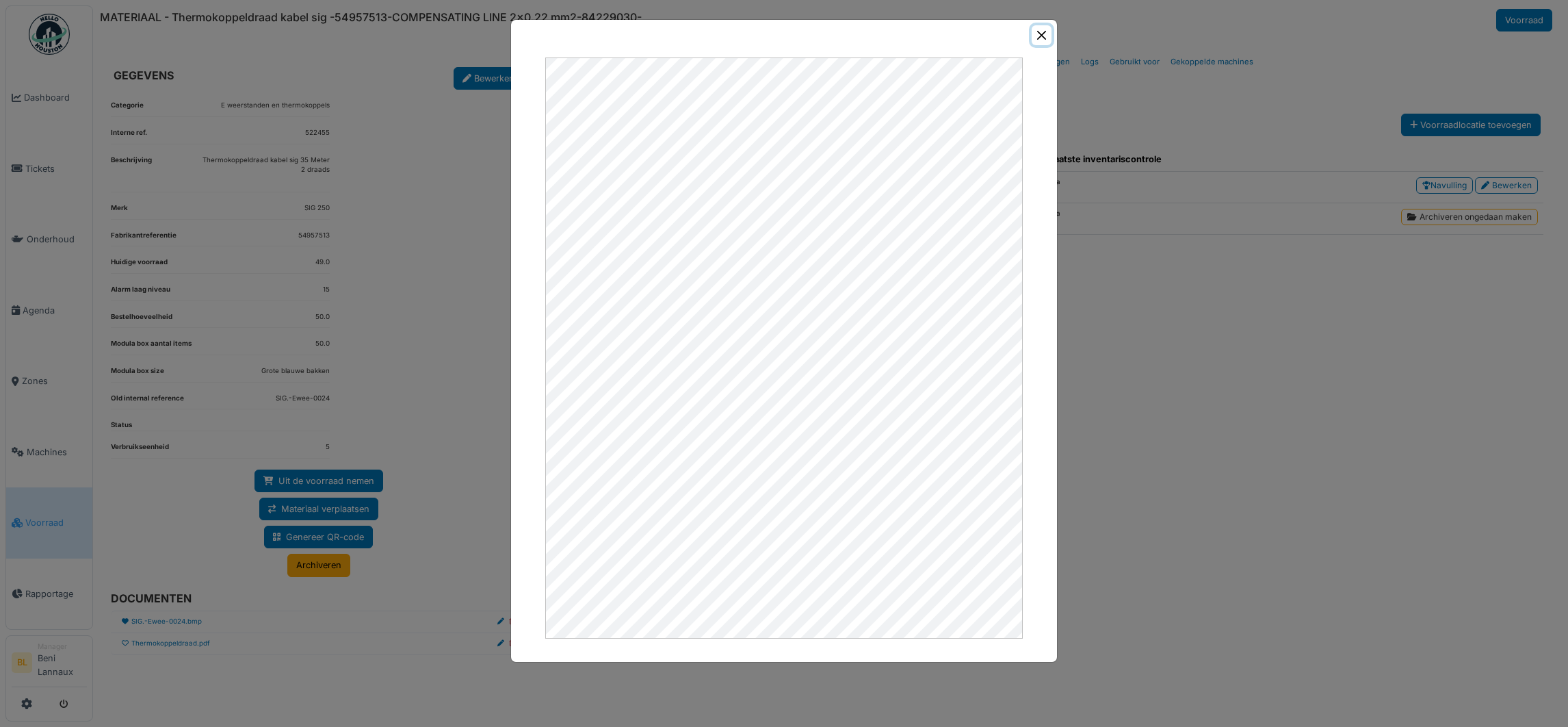
click at [1036, 36] on button "Close" at bounding box center [1042, 36] width 20 height 20
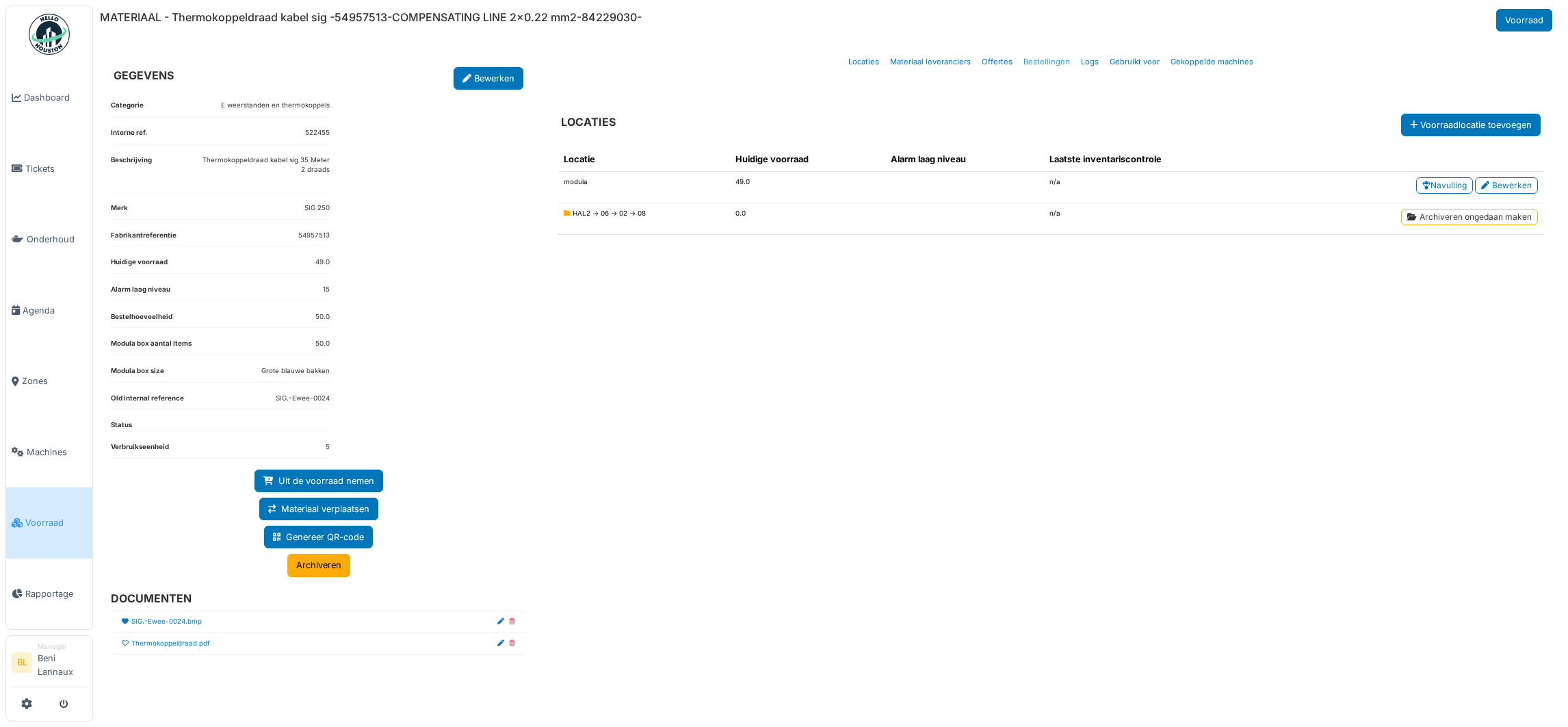
click at [1041, 60] on link "Bestellingen" at bounding box center [1047, 61] width 57 height 32
select select "***"
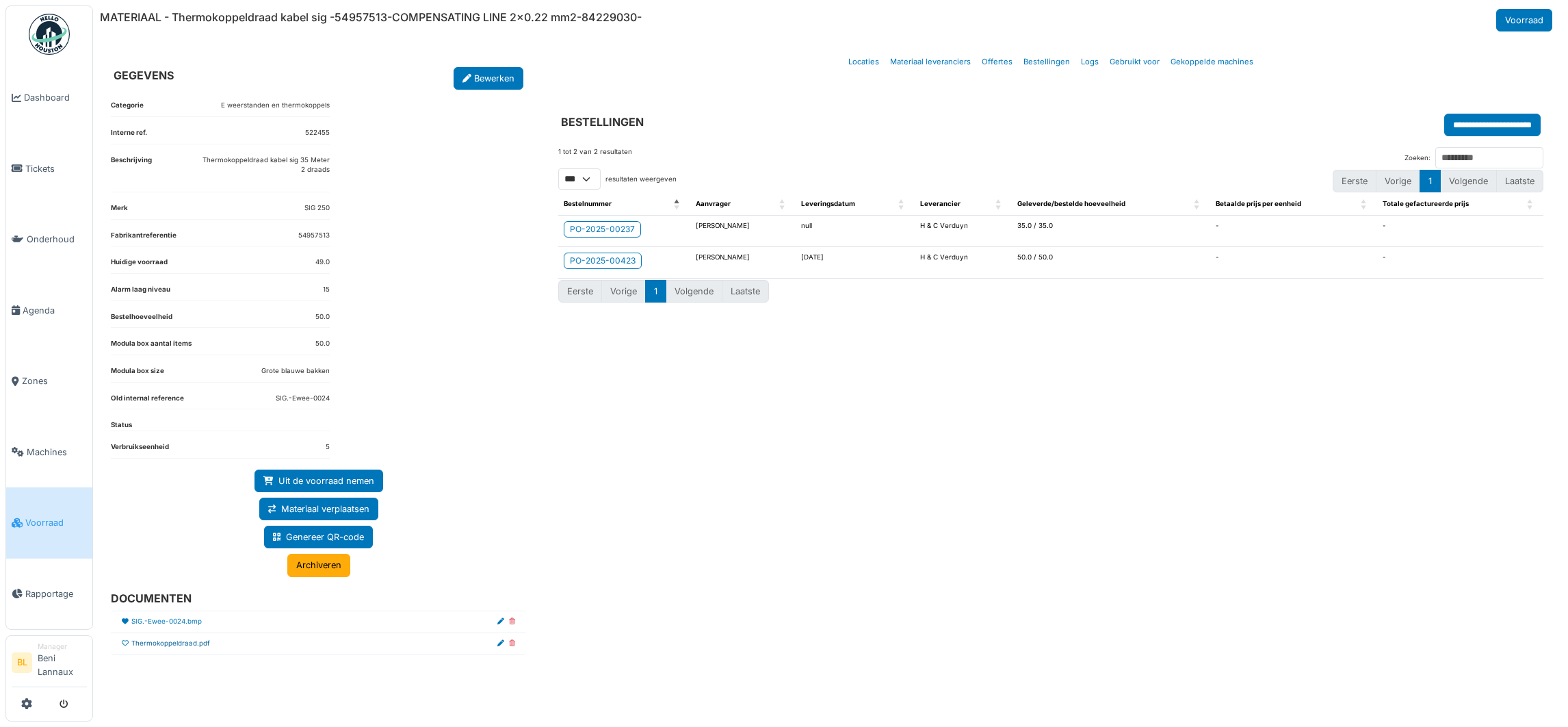
click at [171, 644] on link "Thermokoppeldraad.pdf" at bounding box center [170, 643] width 78 height 10
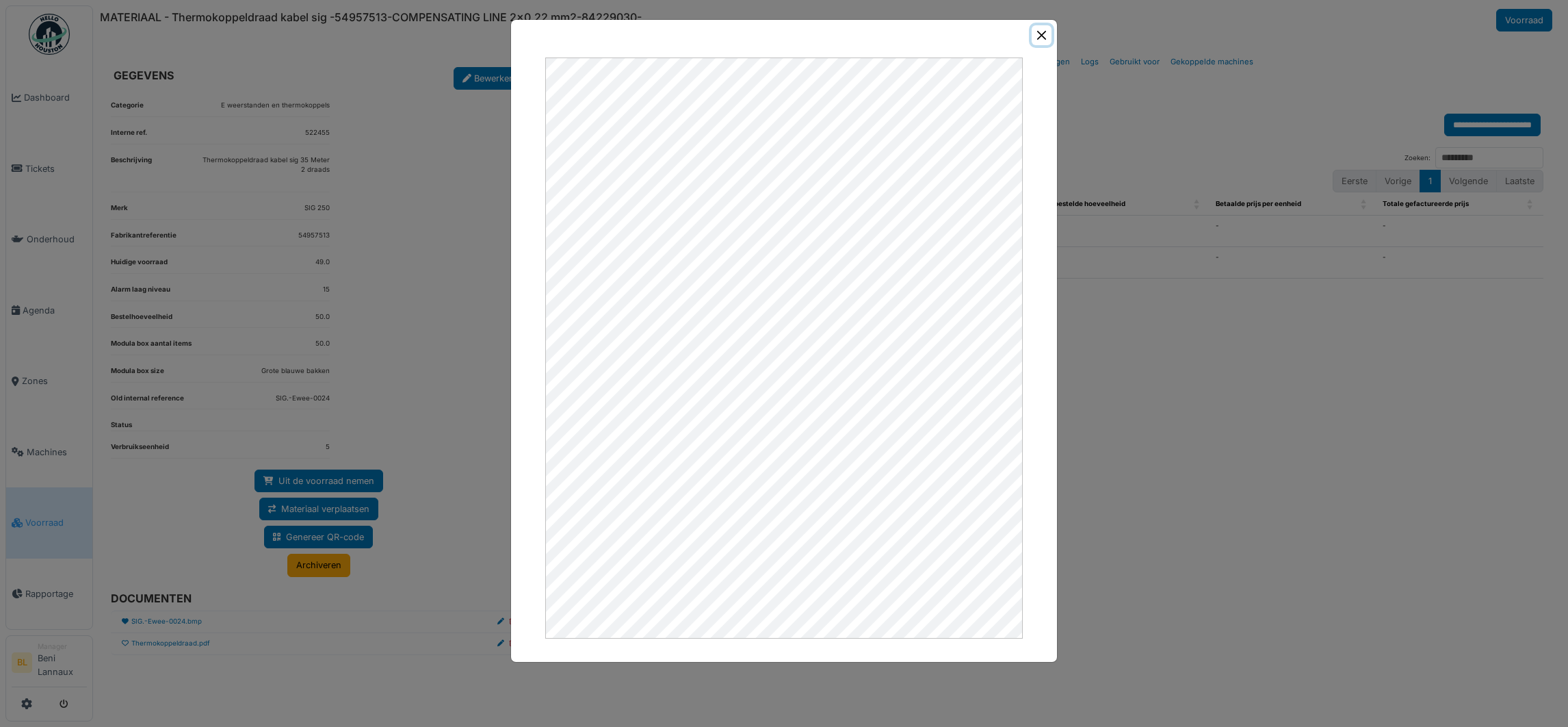
click at [1043, 35] on button "Close" at bounding box center [1042, 36] width 20 height 20
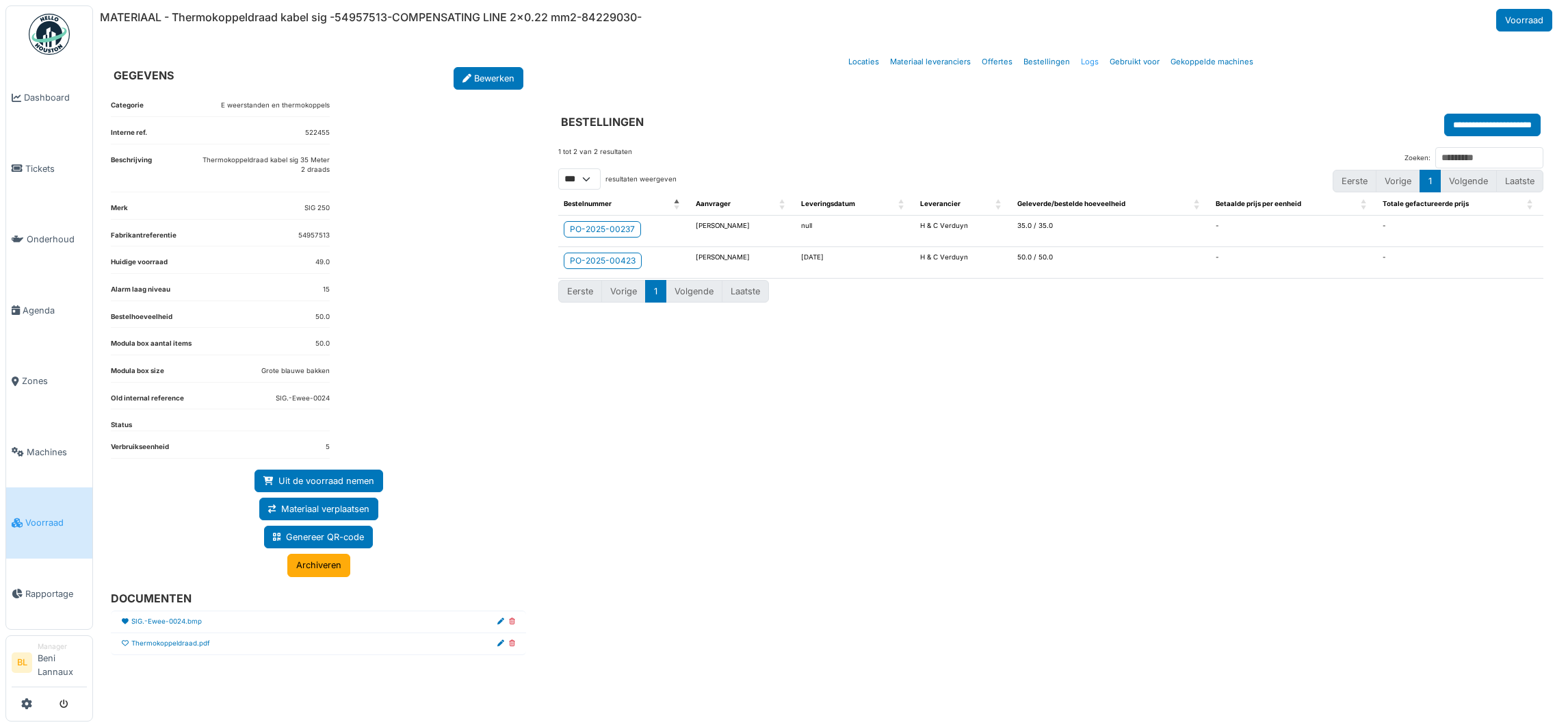
click at [1085, 59] on link "Logs" at bounding box center [1090, 61] width 29 height 32
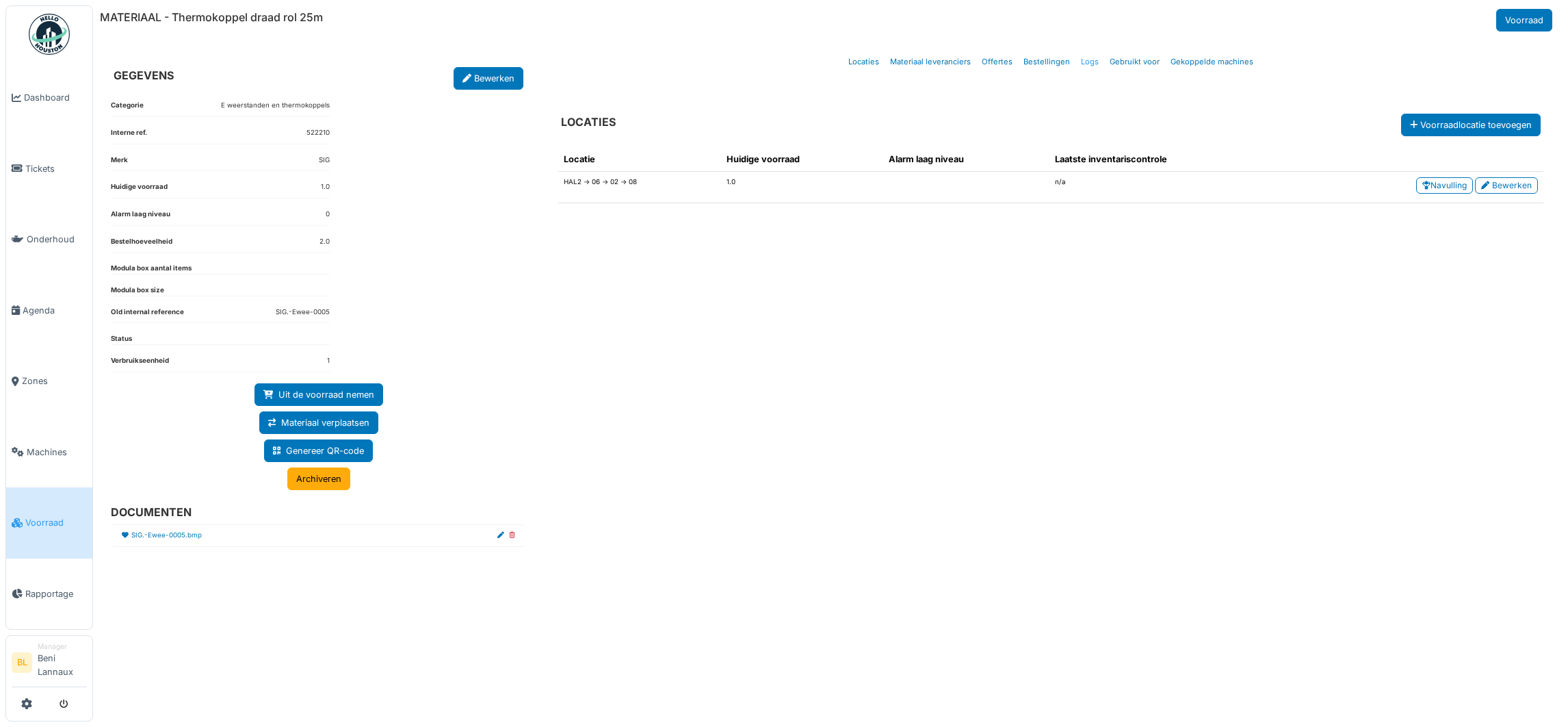
click at [1083, 64] on link "Logs" at bounding box center [1090, 61] width 29 height 32
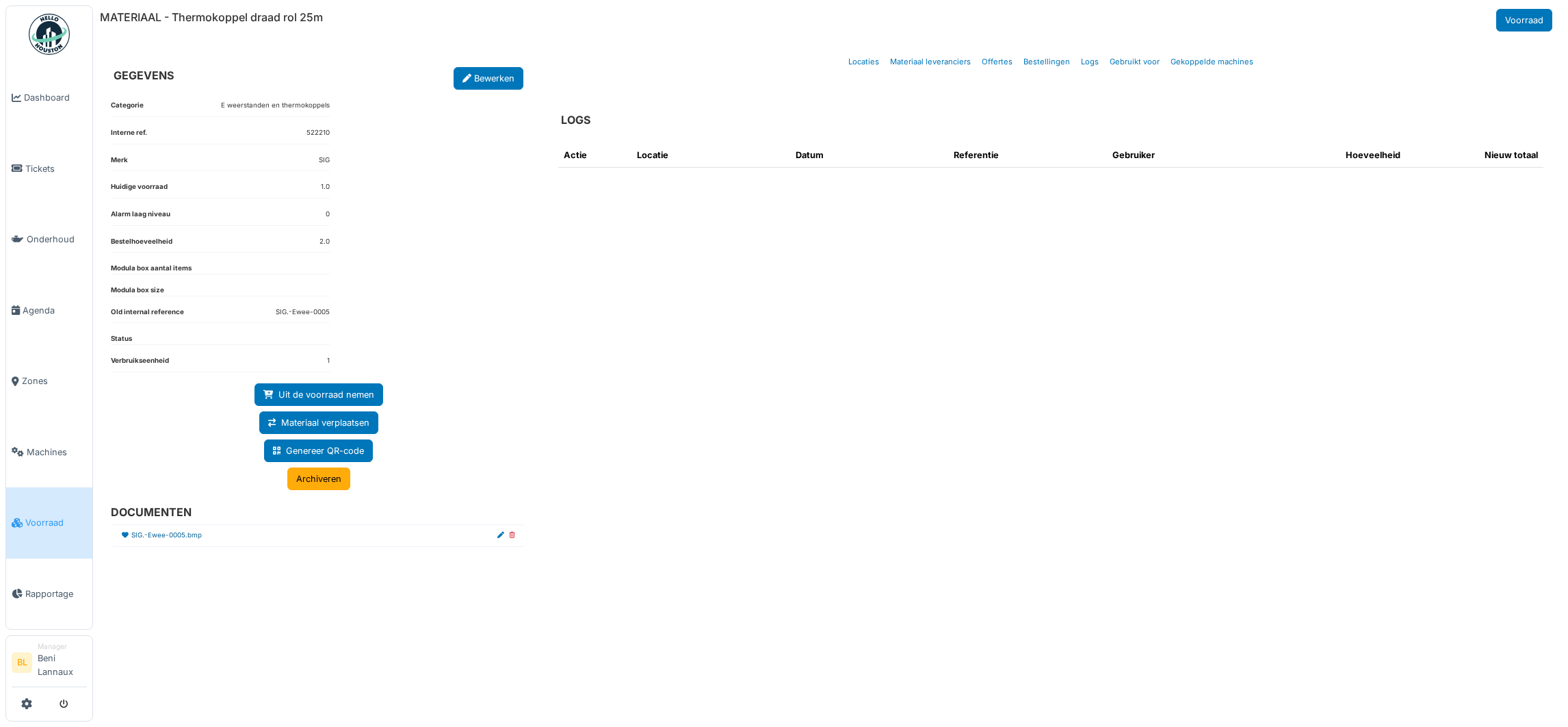
click at [187, 541] on link "SIG.-Ewee-0005.bmp" at bounding box center [166, 535] width 70 height 10
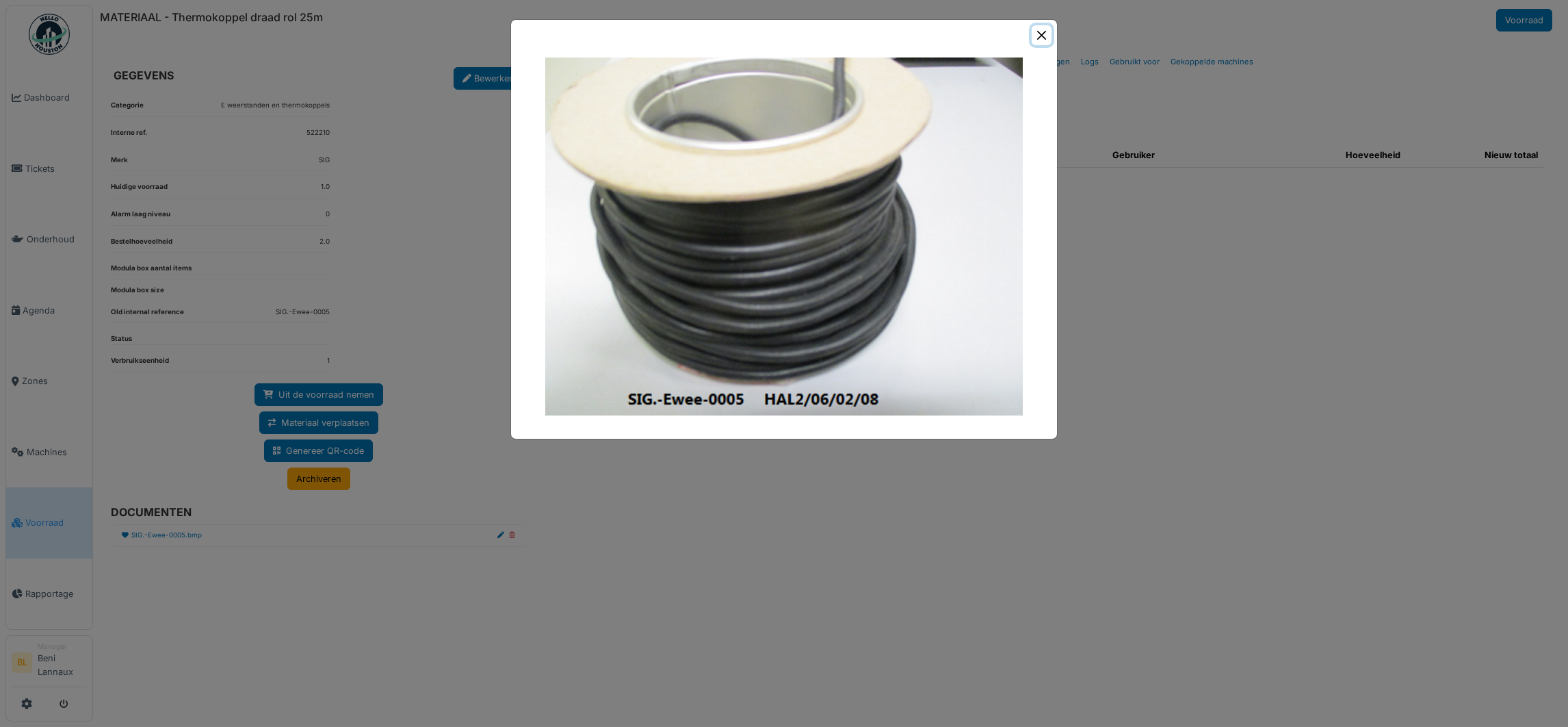
click at [1036, 35] on button "Close" at bounding box center [1042, 36] width 20 height 20
